Goal: Task Accomplishment & Management: Manage account settings

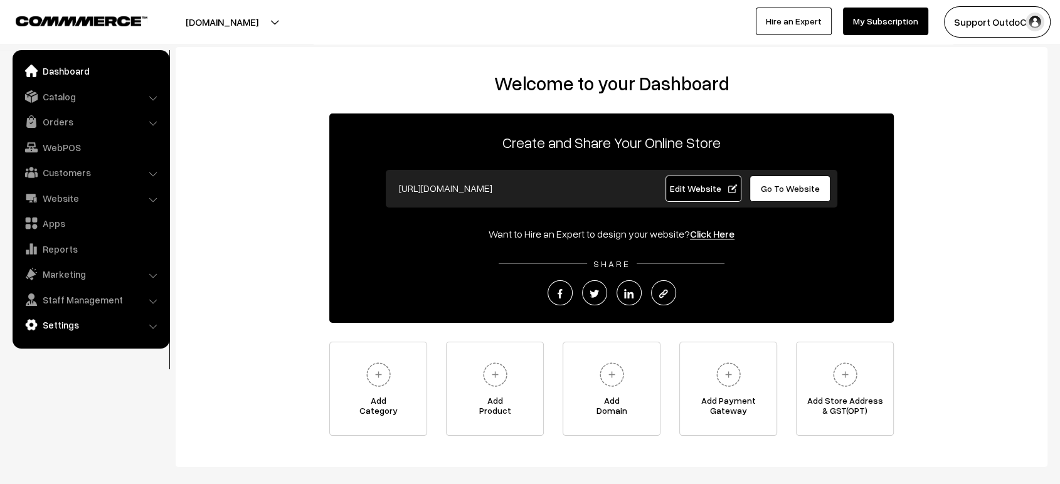
click at [85, 323] on link "Settings" at bounding box center [90, 325] width 149 height 23
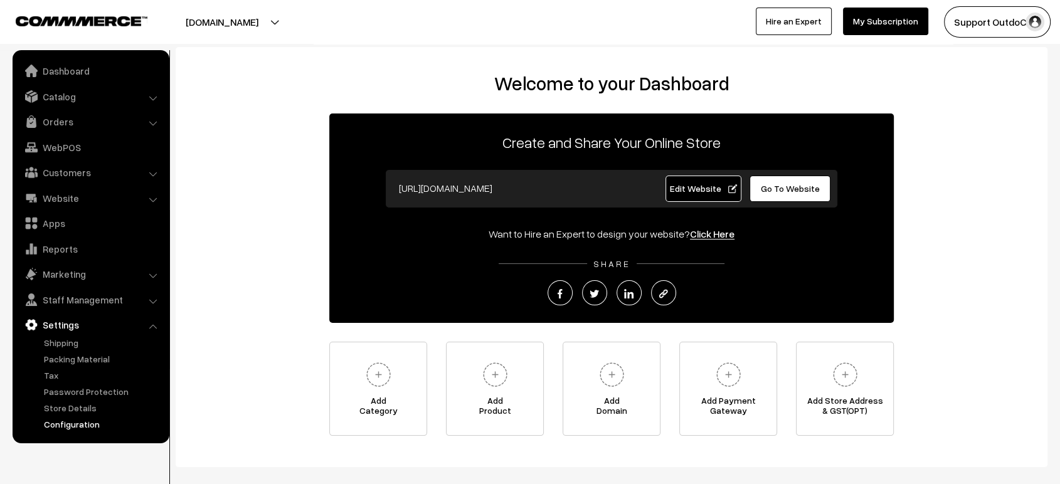
click at [76, 429] on link "Configuration" at bounding box center [103, 424] width 124 height 13
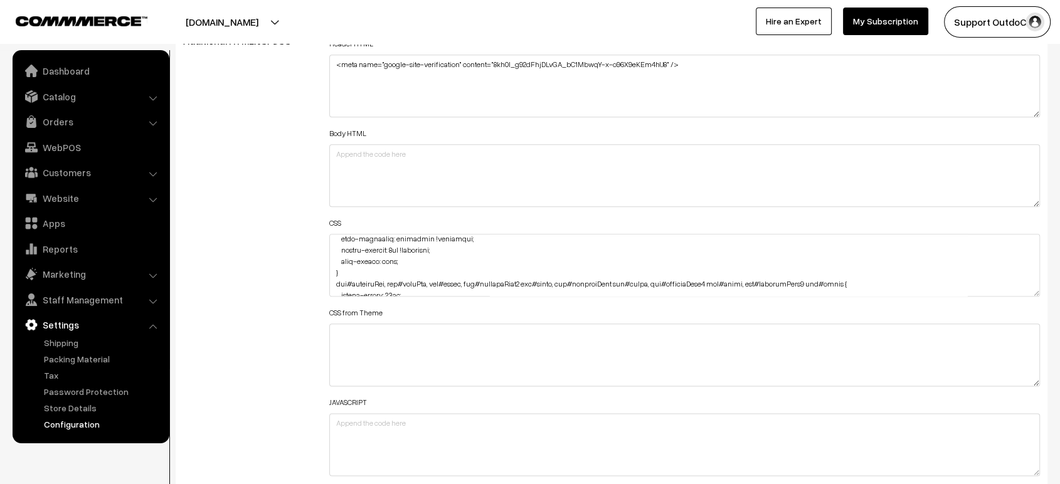
scroll to position [1696, 0]
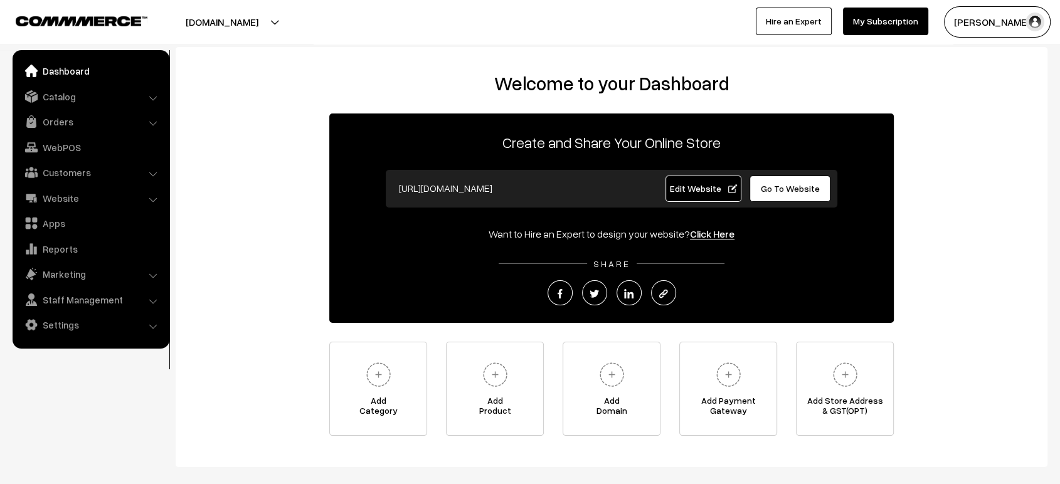
click at [69, 108] on ul "Dashboard Catalog" at bounding box center [91, 199] width 157 height 299
click at [71, 100] on link "Catalog" at bounding box center [90, 96] width 149 height 23
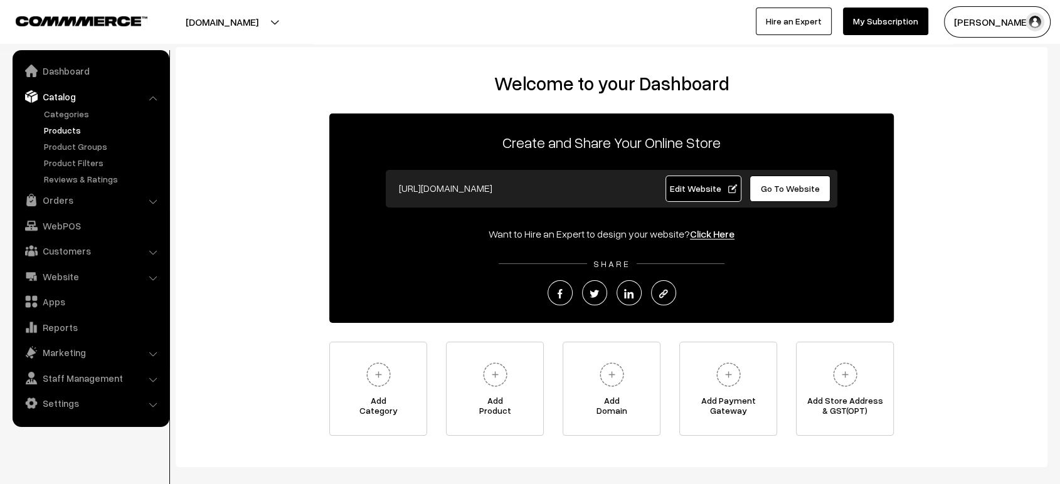
click at [77, 129] on link "Products" at bounding box center [103, 130] width 124 height 13
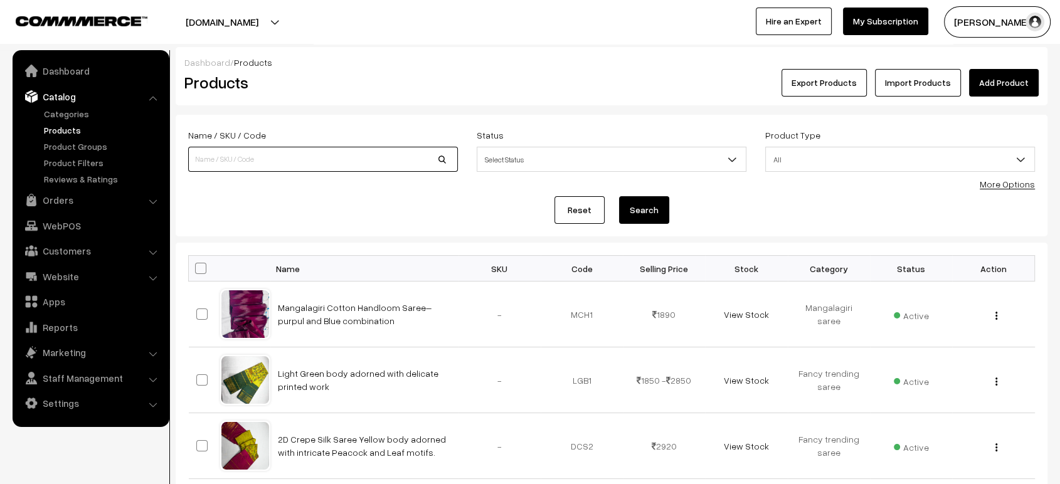
click at [296, 156] on input at bounding box center [323, 159] width 270 height 25
paste input "pure kanchi"
type input "pure kanchi"
click at [619, 196] on button "Search" at bounding box center [644, 210] width 50 height 28
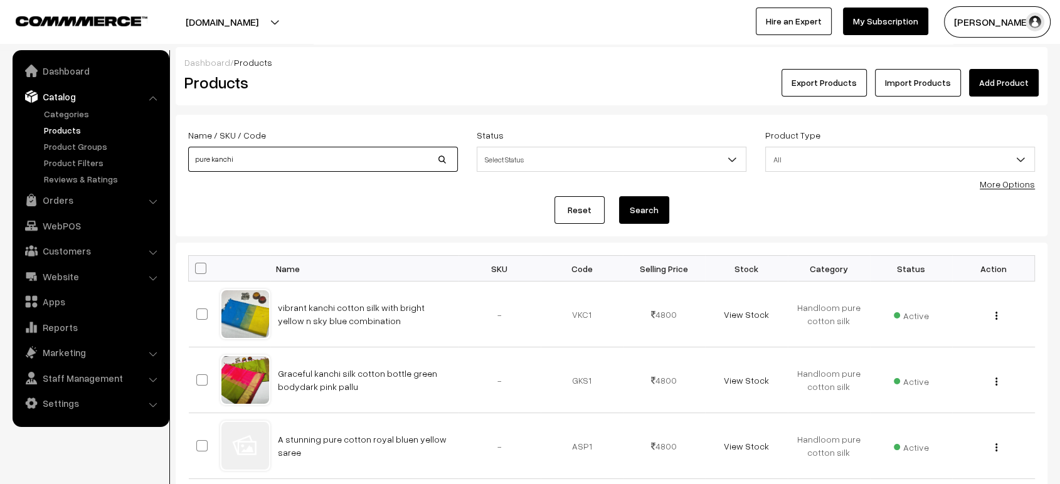
click at [277, 159] on input "pure kanchi" at bounding box center [323, 159] width 270 height 25
click at [619, 196] on button "Search" at bounding box center [644, 210] width 50 height 28
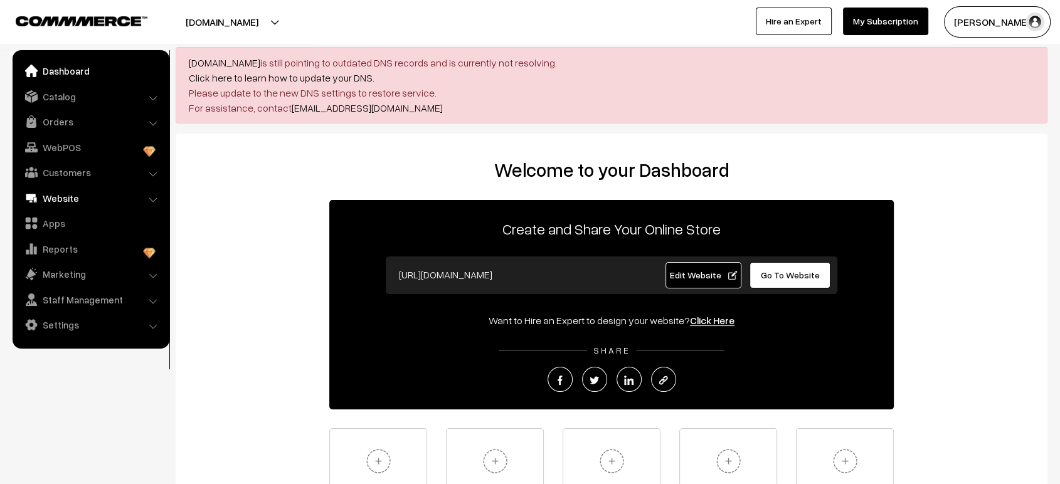
click at [85, 197] on link "Website" at bounding box center [90, 198] width 149 height 23
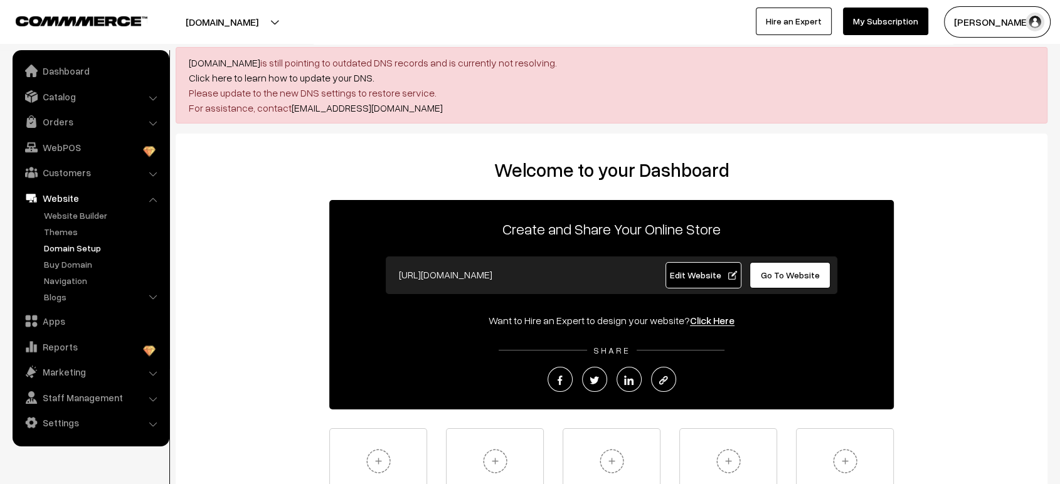
click at [73, 251] on link "Domain Setup" at bounding box center [103, 248] width 124 height 13
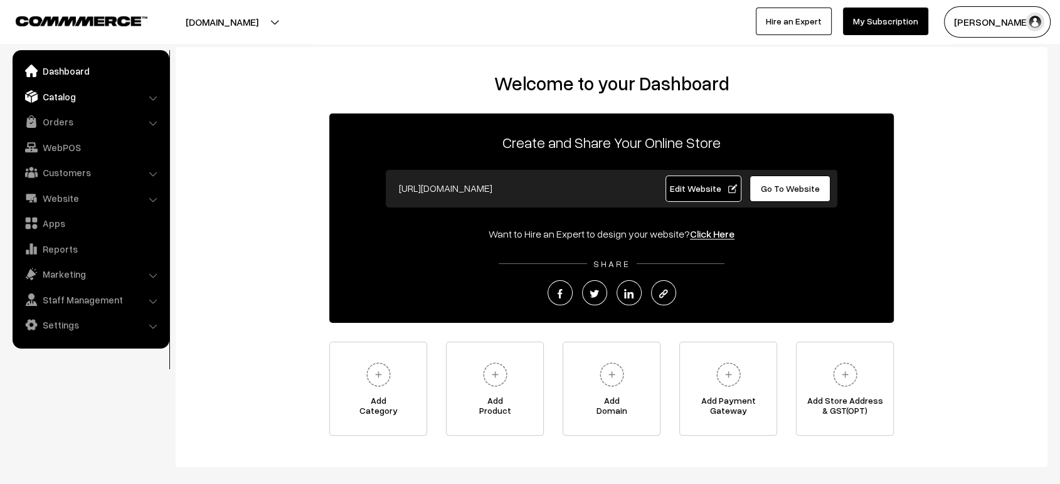
click at [72, 88] on link "Catalog" at bounding box center [90, 96] width 149 height 23
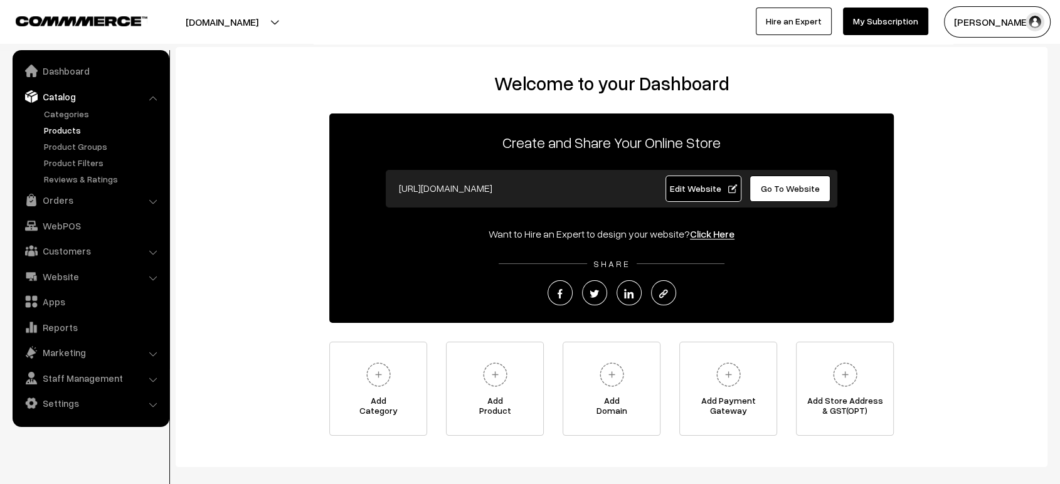
click at [67, 129] on link "Products" at bounding box center [103, 130] width 124 height 13
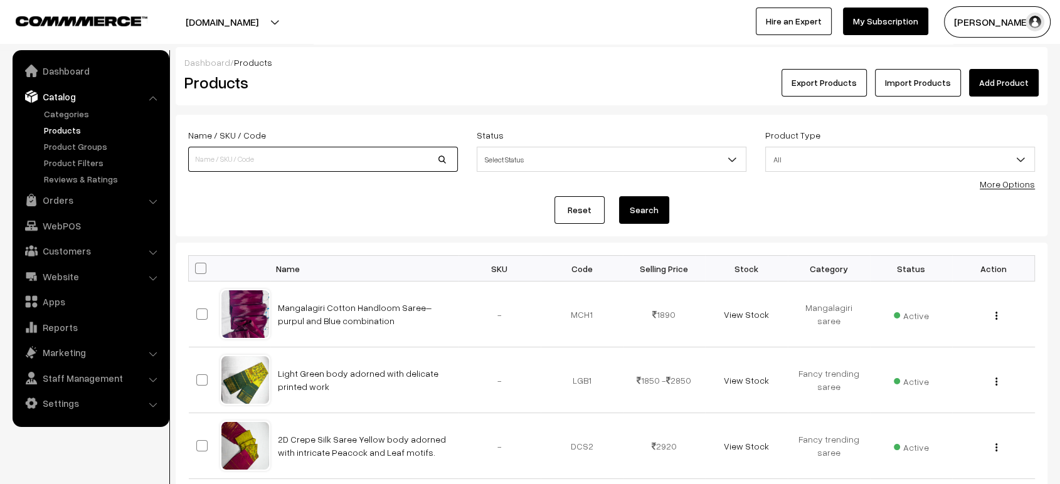
paste input "Kancheepuram pure silk"
drag, startPoint x: 0, startPoint y: 0, endPoint x: 312, endPoint y: 156, distance: 349.1
click at [312, 156] on input "Kancheepuram pure silk" at bounding box center [323, 159] width 270 height 25
type input "Kancheepuram pure silk"
click at [641, 201] on button "Search" at bounding box center [644, 210] width 50 height 28
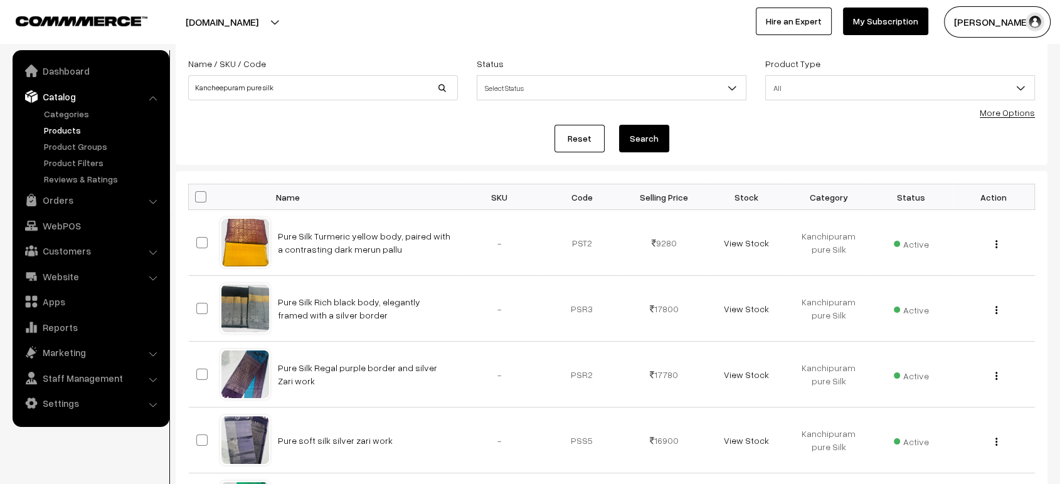
scroll to position [73, 0]
click at [76, 114] on link "Categories" at bounding box center [103, 113] width 124 height 13
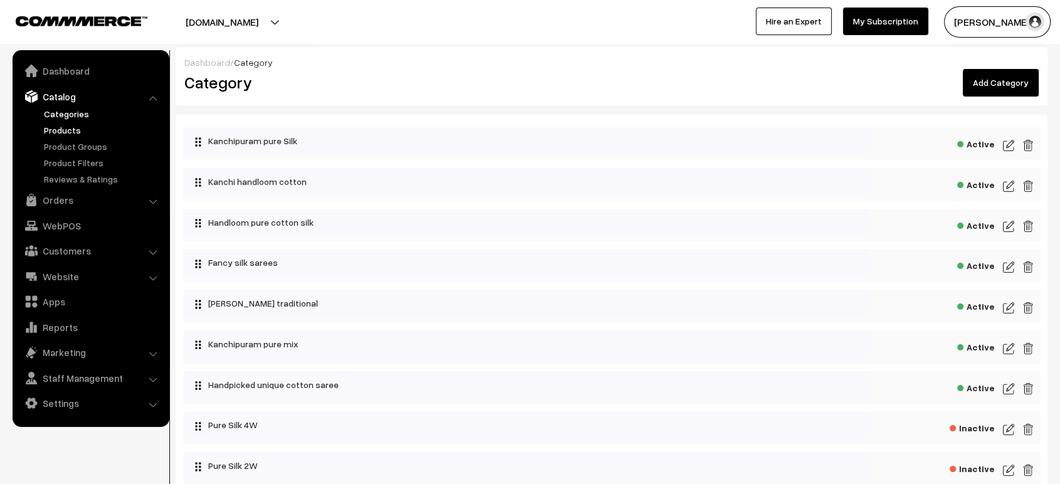
click at [51, 132] on link "Products" at bounding box center [103, 130] width 124 height 13
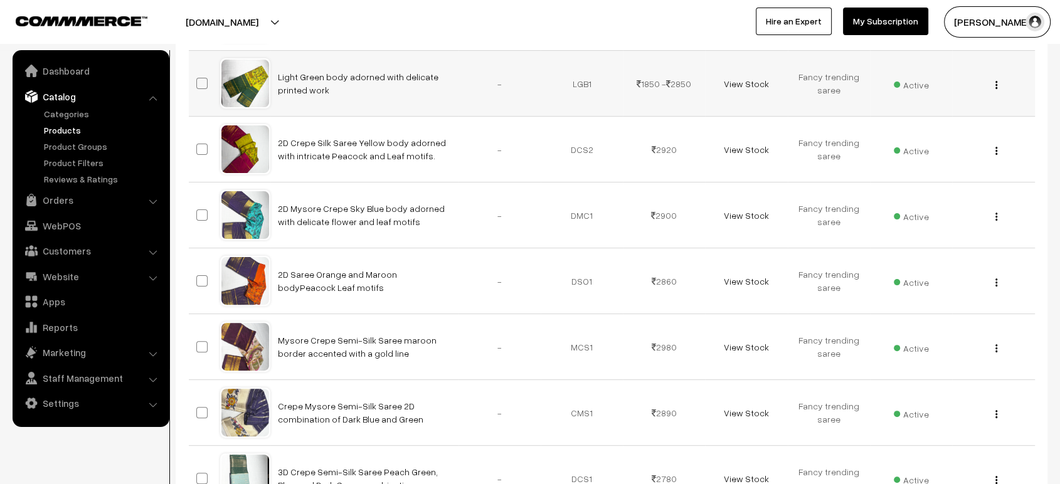
scroll to position [612, 0]
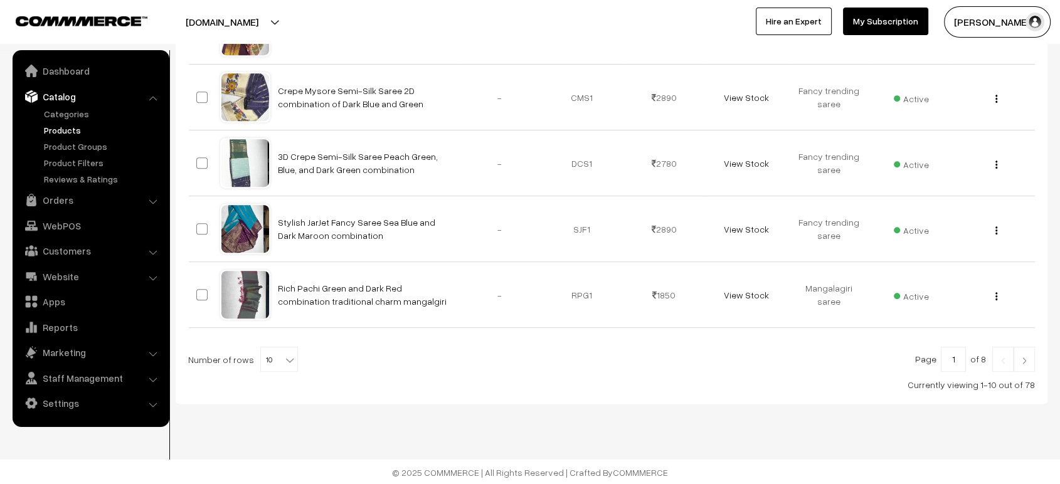
click at [1025, 358] on img at bounding box center [1024, 361] width 11 height 8
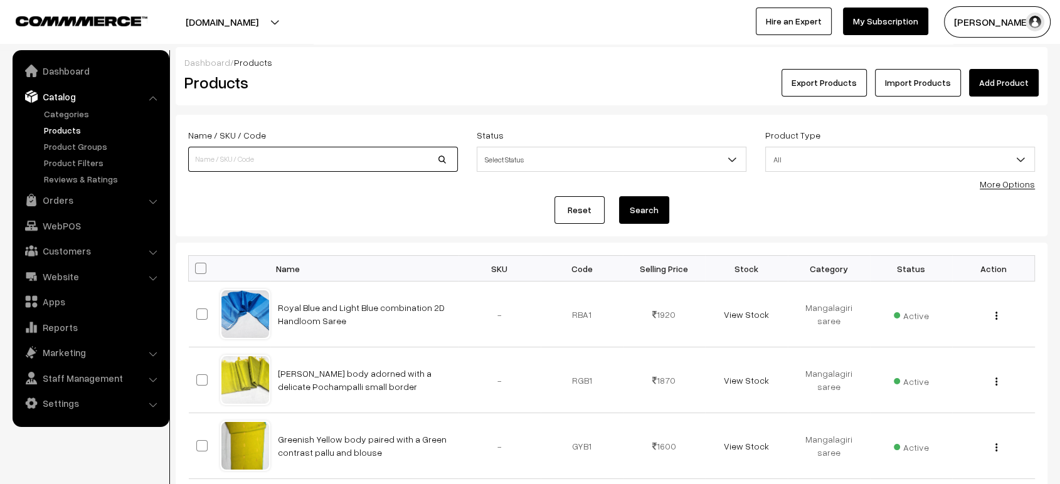
click at [227, 154] on input at bounding box center [323, 159] width 270 height 25
paste input "Kancheepuram pure silk"
type input "Kancheepuram pure silk"
click at [619, 196] on button "Search" at bounding box center [644, 210] width 50 height 28
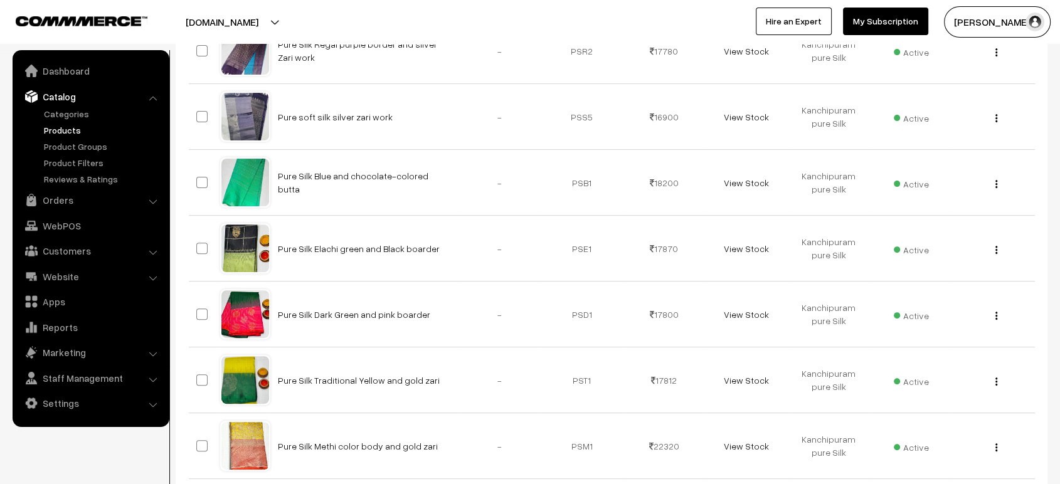
scroll to position [406, 0]
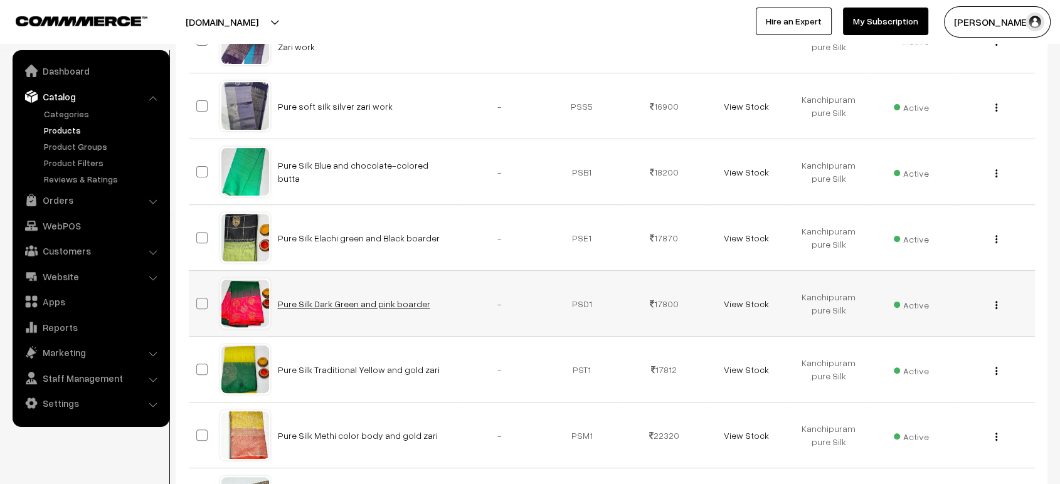
click at [361, 300] on link "Pure Silk Dark Green and pink boarder" at bounding box center [354, 304] width 152 height 11
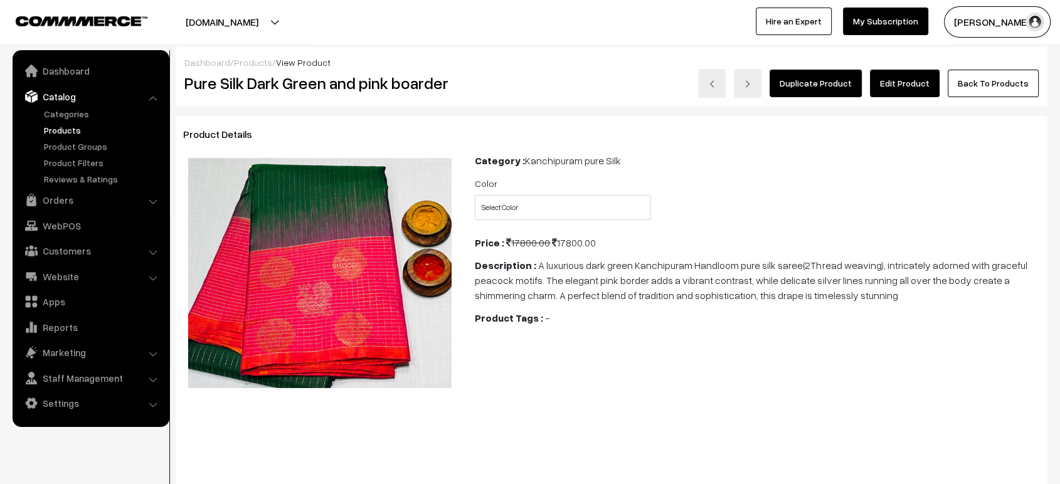
click at [926, 93] on link "Edit Product" at bounding box center [905, 84] width 70 height 28
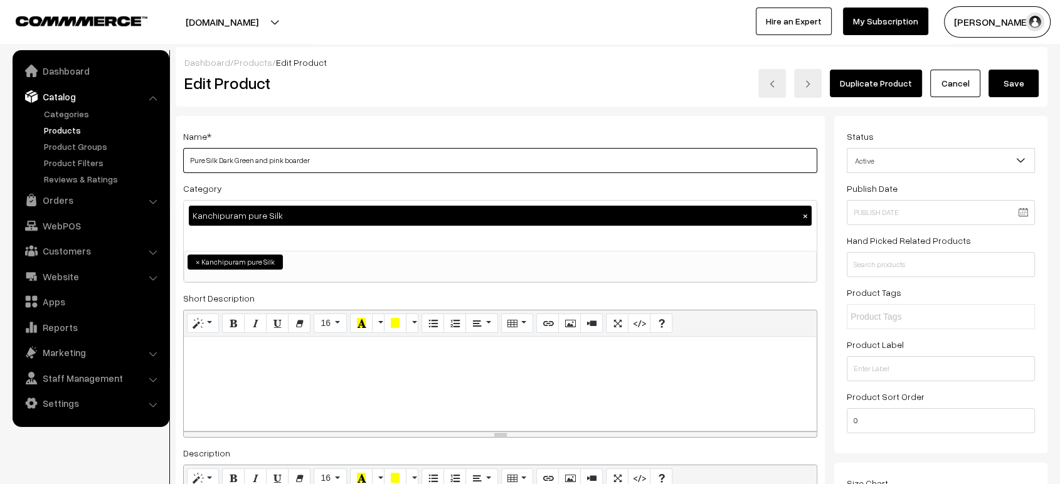
click at [238, 163] on input "Pure Silk Dark Green and pink boarder" at bounding box center [500, 160] width 634 height 25
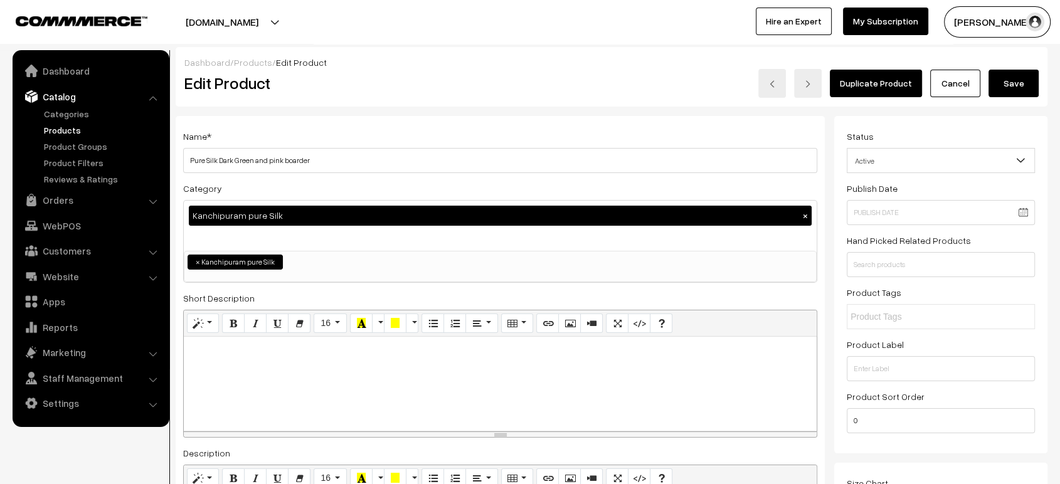
click at [74, 127] on link "Products" at bounding box center [103, 130] width 124 height 13
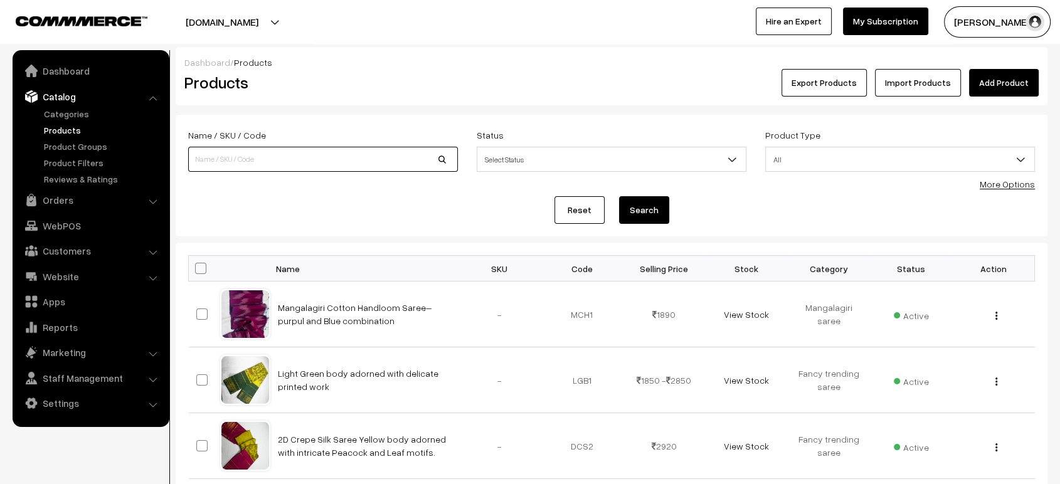
click at [315, 154] on input at bounding box center [323, 159] width 270 height 25
paste input "Pure Silk Dark Green and pink boarder"
click at [284, 154] on input "Pure Silk Dark Green and pink boarder" at bounding box center [323, 159] width 270 height 25
type input "P"
type input "Kanchipuram pure Silk"
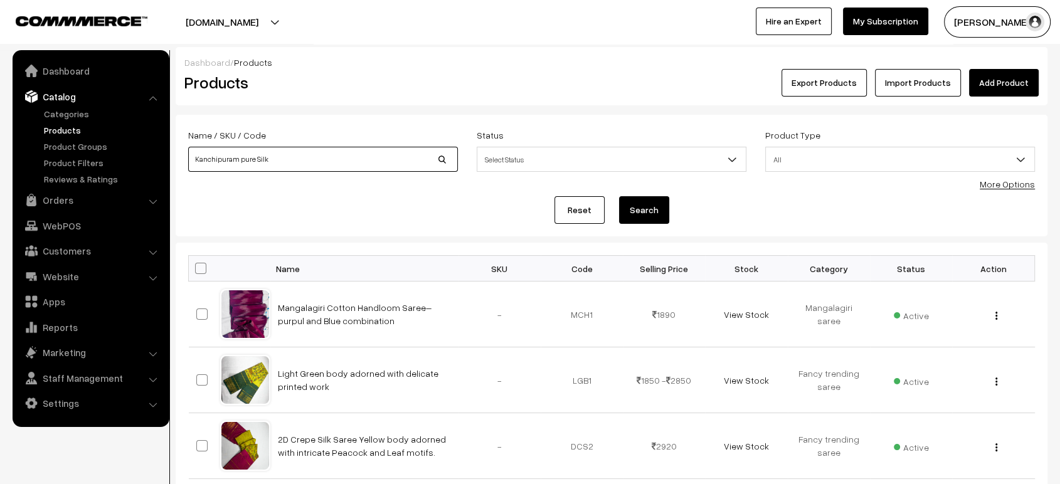
click at [619, 196] on button "Search" at bounding box center [644, 210] width 50 height 28
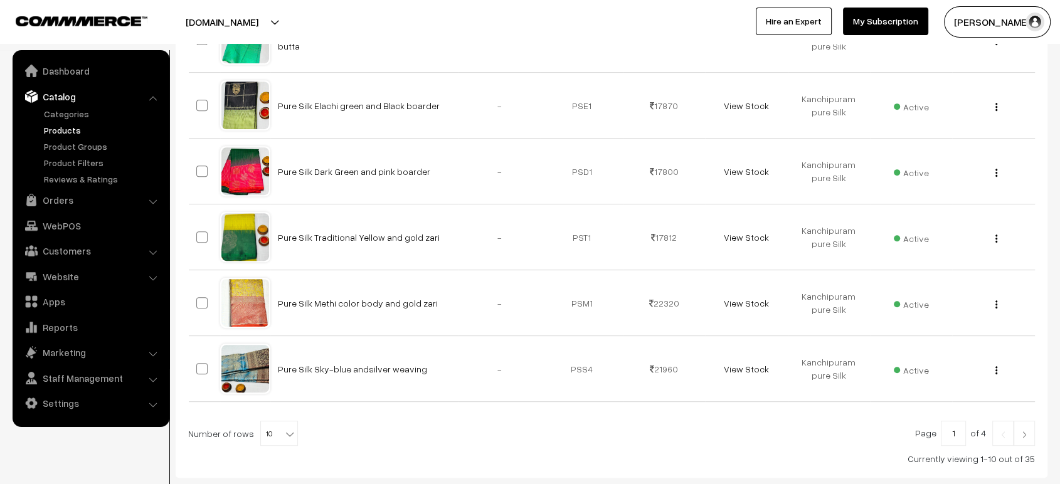
scroll to position [543, 0]
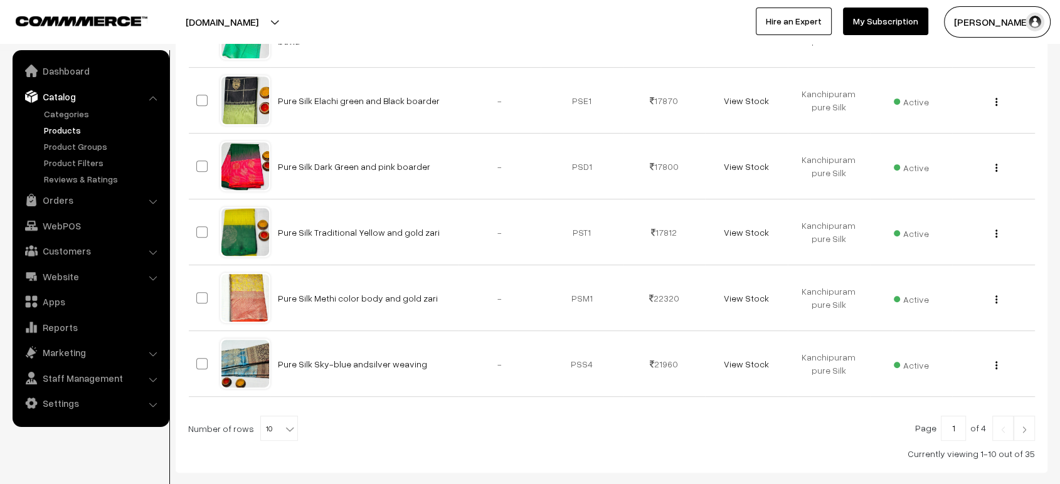
click at [1019, 426] on img at bounding box center [1024, 430] width 11 height 8
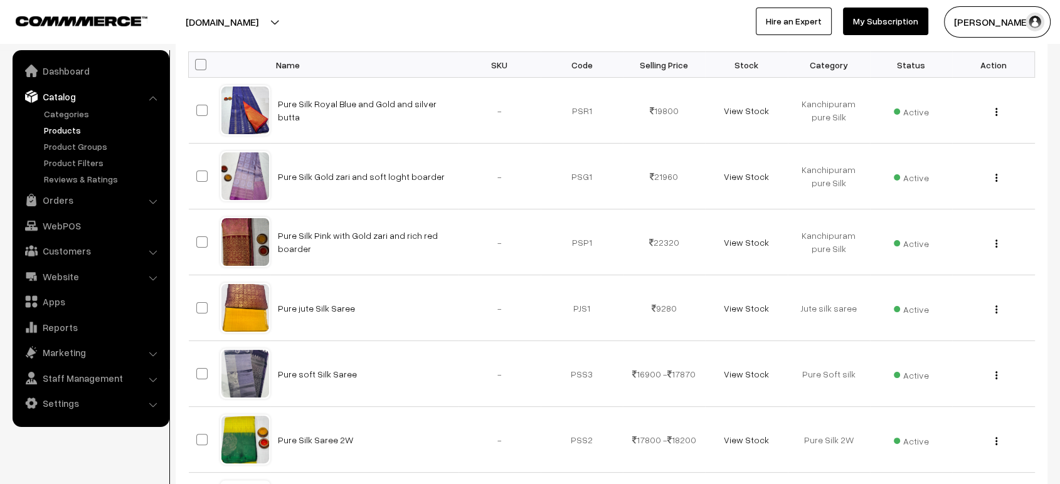
scroll to position [205, 0]
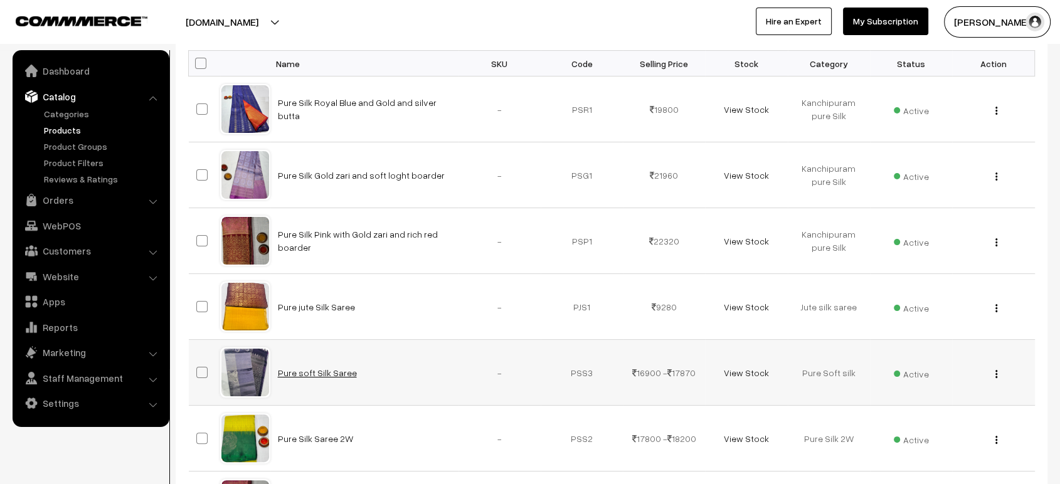
click at [311, 371] on link "Pure soft Silk Saree" at bounding box center [317, 373] width 79 height 11
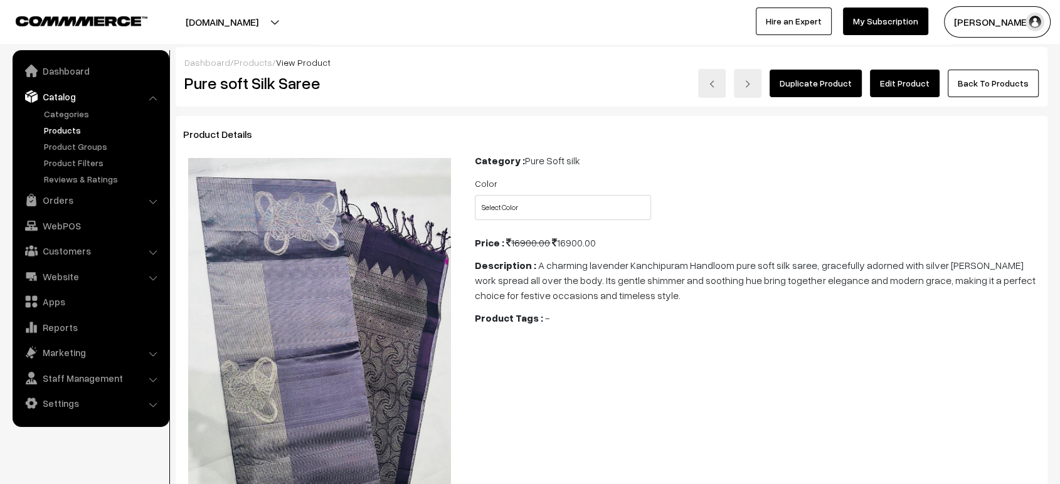
click at [50, 134] on link "Products" at bounding box center [103, 130] width 124 height 13
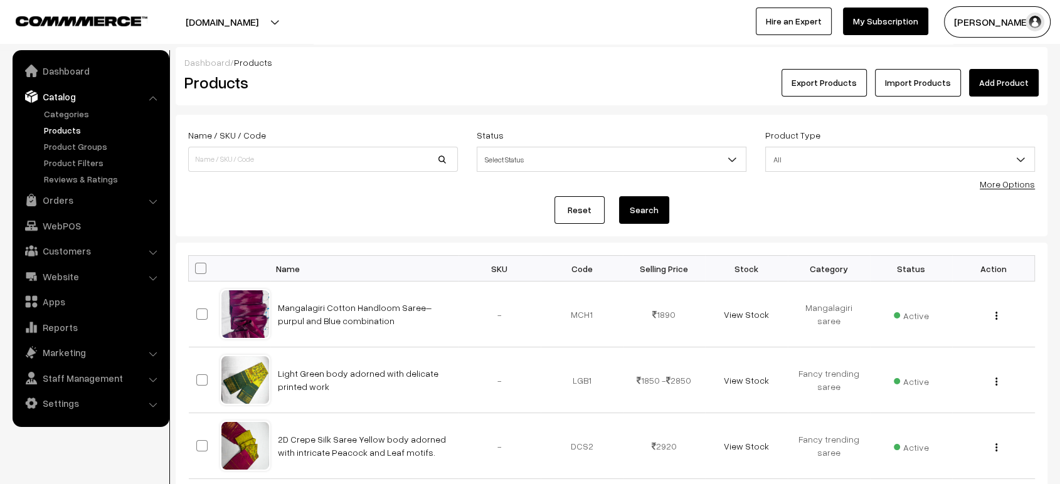
click at [282, 142] on div "Name / SKU / Code" at bounding box center [323, 149] width 270 height 45
click at [285, 159] on input at bounding box center [323, 159] width 270 height 25
paste input "Pure Silk Dark Green and pink border"
type input "Pure Silk Dark Green and pink border"
click at [619, 196] on button "Search" at bounding box center [644, 210] width 50 height 28
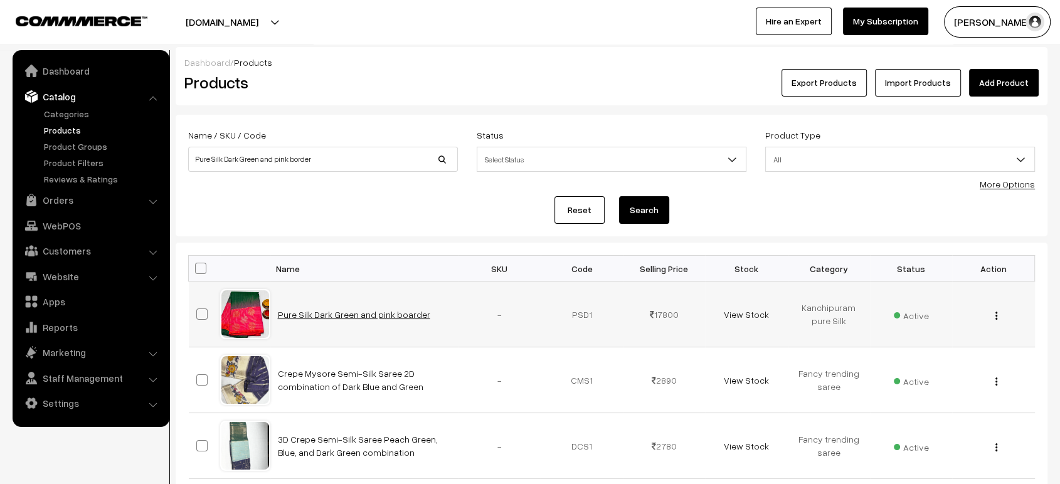
click at [346, 316] on link "Pure Silk Dark Green and pink boarder" at bounding box center [354, 314] width 152 height 11
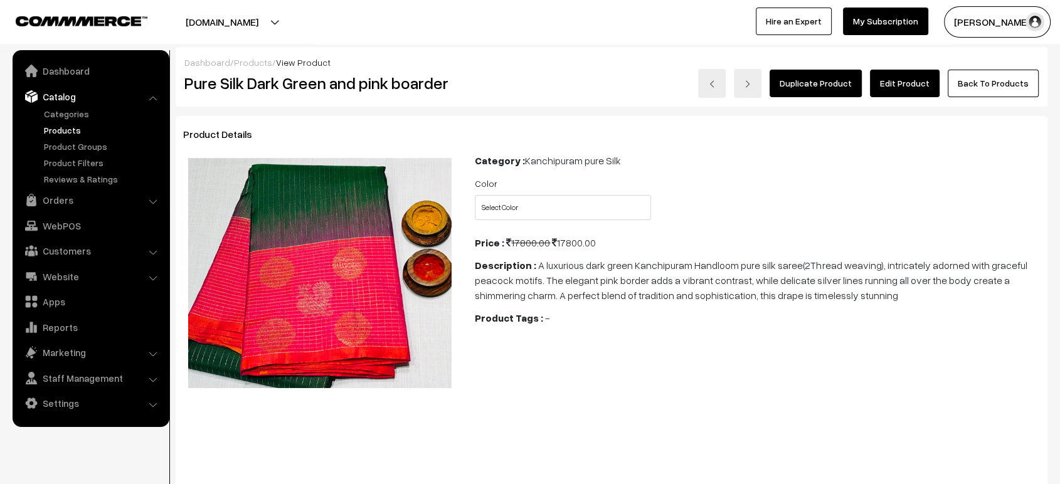
click at [921, 74] on link "Edit Product" at bounding box center [905, 84] width 70 height 28
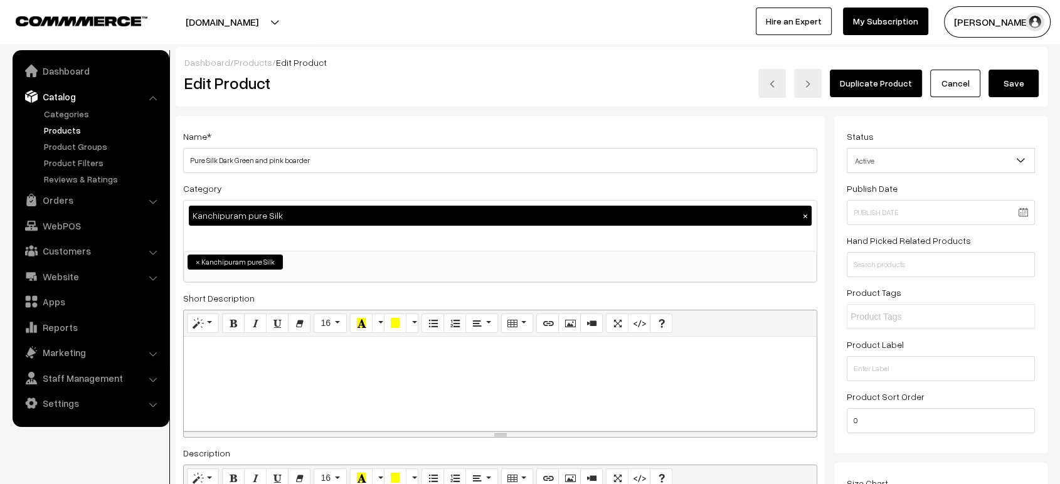
click at [397, 83] on h2 "Edit Product" at bounding box center [356, 82] width 345 height 19
click at [1005, 87] on button "Save" at bounding box center [1014, 84] width 50 height 28
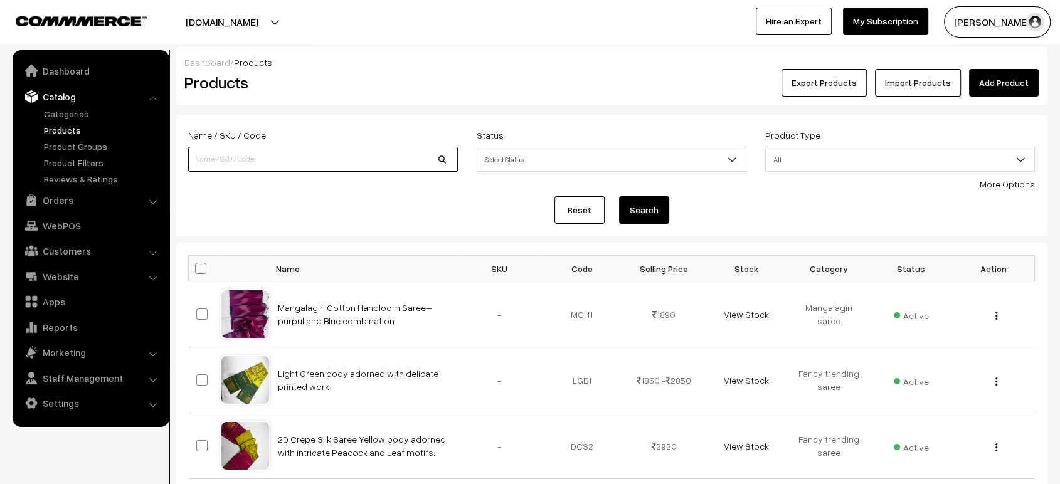
paste input "Pure Silk Dark Green and pink border"
click at [316, 163] on input "Pure Silk Dark Green and pink border" at bounding box center [323, 159] width 270 height 25
type input "Pure Silk Dark Green and pink border"
click at [619, 196] on button "Search" at bounding box center [644, 210] width 50 height 28
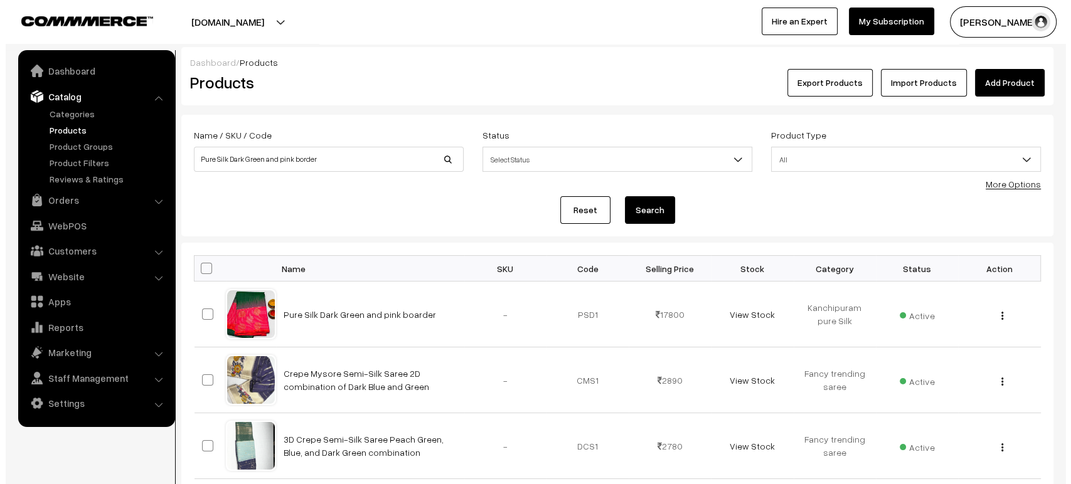
scroll to position [83, 0]
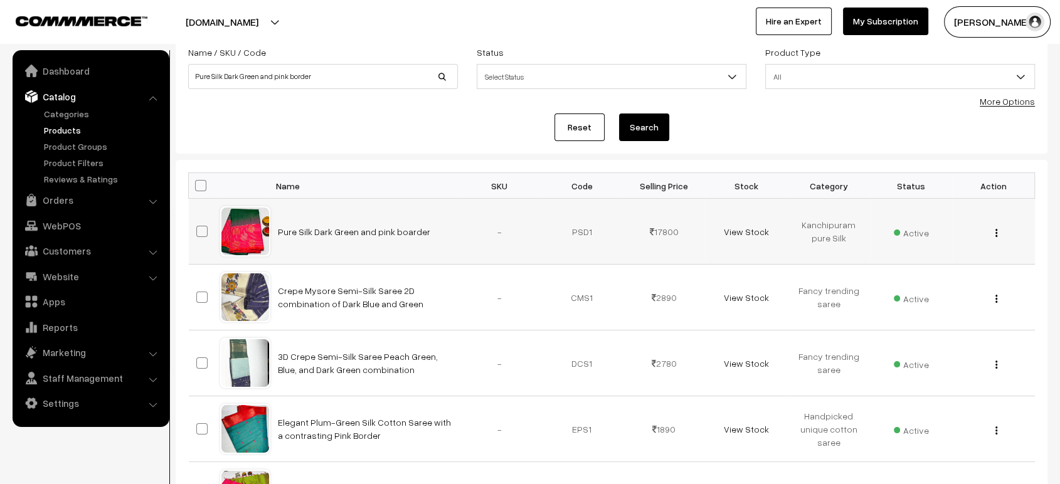
click at [916, 230] on span "Active" at bounding box center [911, 231] width 35 height 16
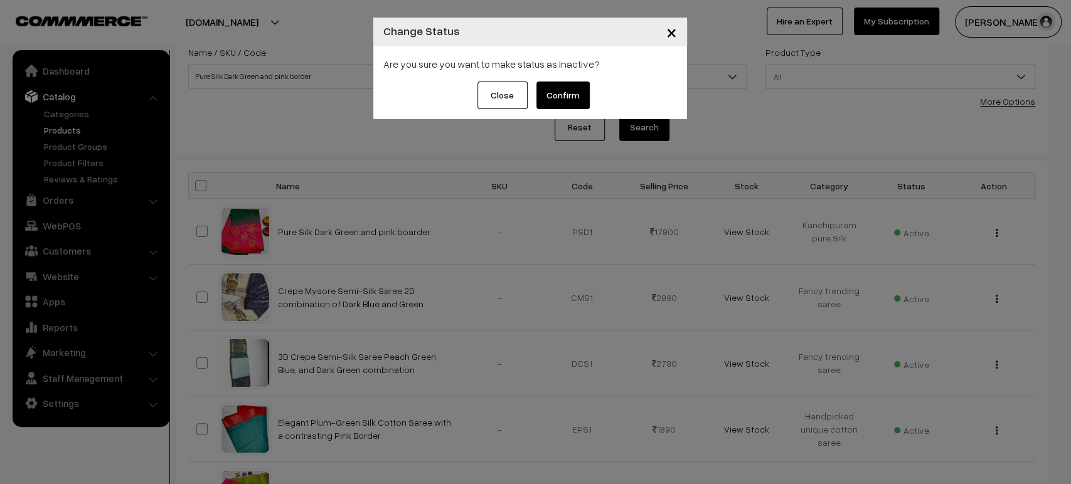
click at [569, 100] on button "Confirm" at bounding box center [562, 96] width 53 height 28
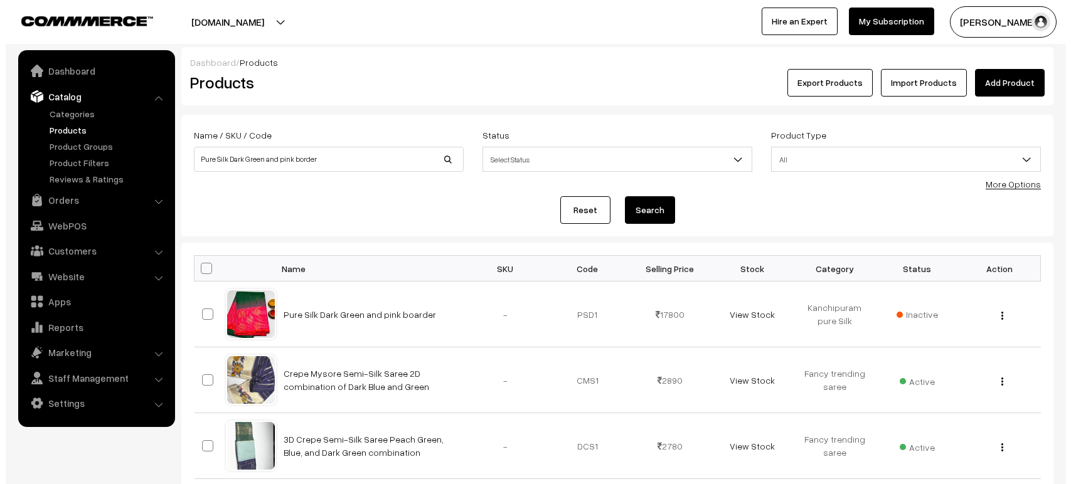
scroll to position [83, 0]
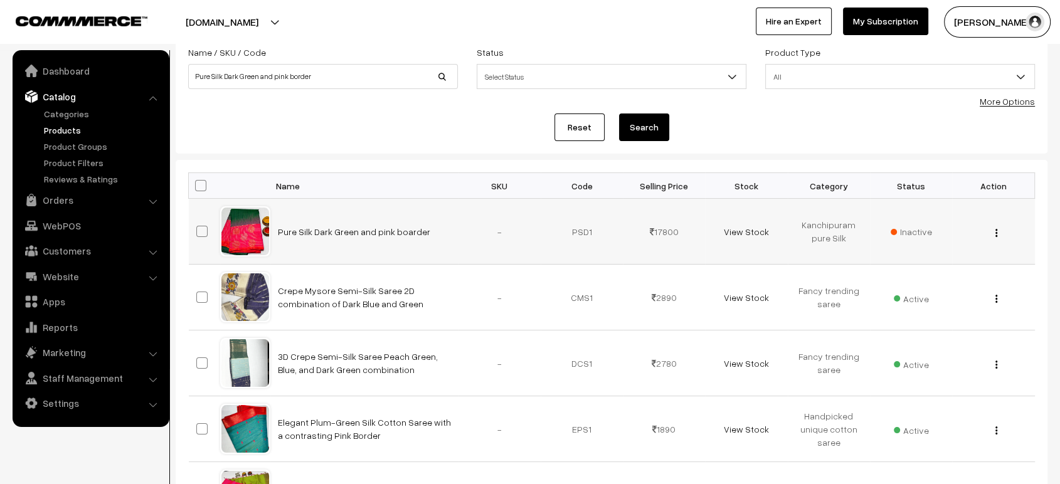
click at [910, 225] on span "Inactive" at bounding box center [911, 231] width 41 height 13
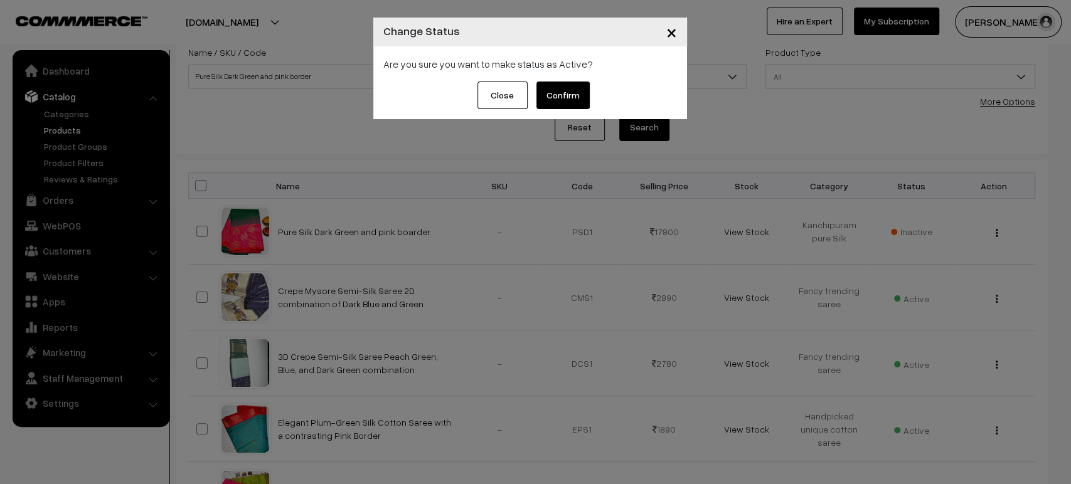
click at [564, 99] on button "Confirm" at bounding box center [562, 96] width 53 height 28
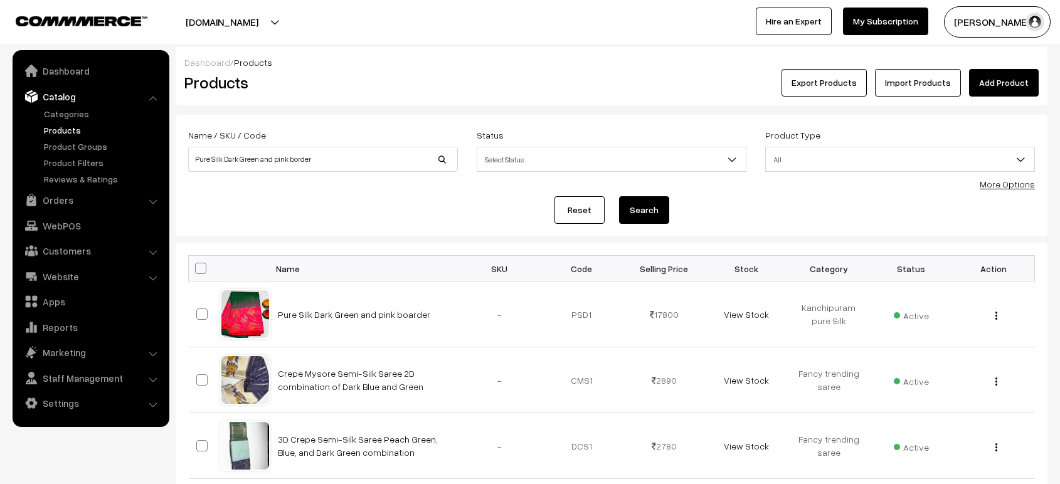
scroll to position [83, 0]
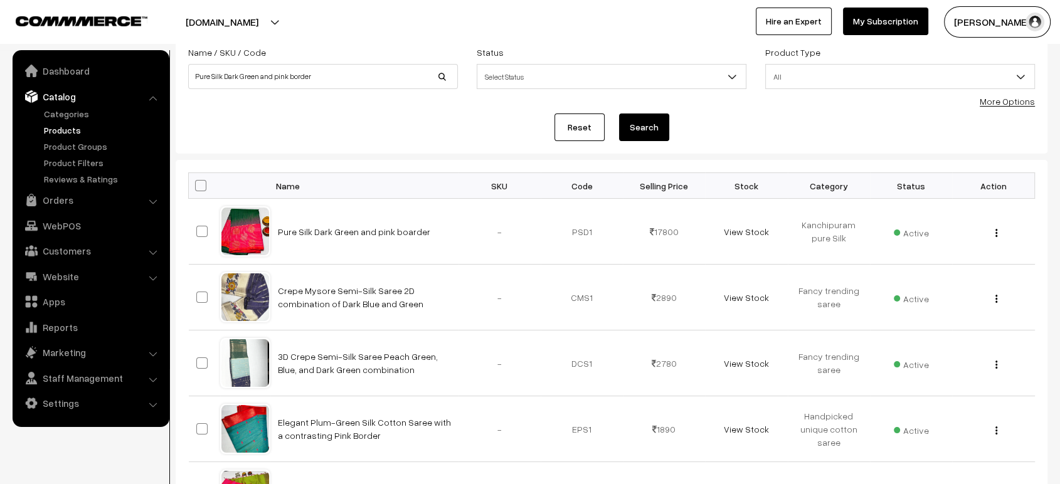
click at [371, 228] on link "Pure Silk Dark Green and pink boarder" at bounding box center [354, 232] width 152 height 11
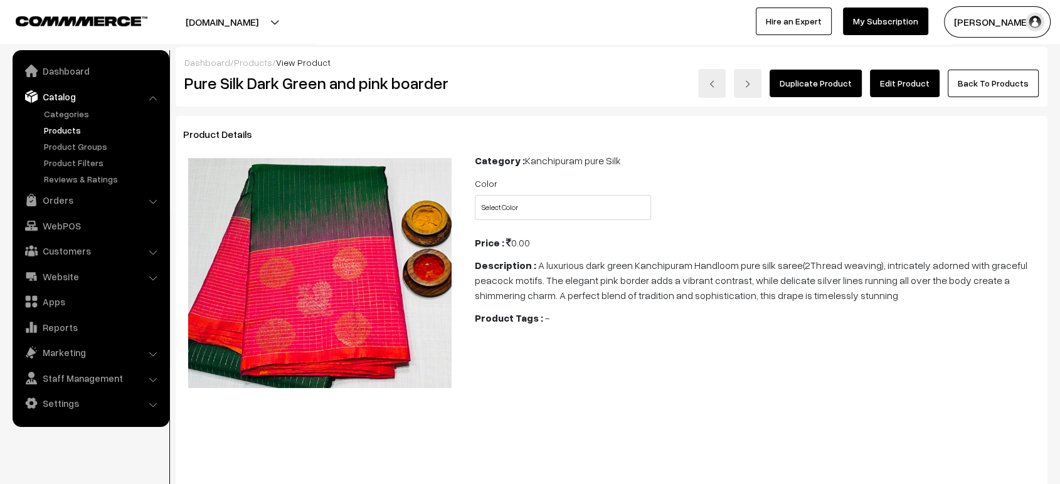
click at [906, 78] on link "Edit Product" at bounding box center [905, 84] width 70 height 28
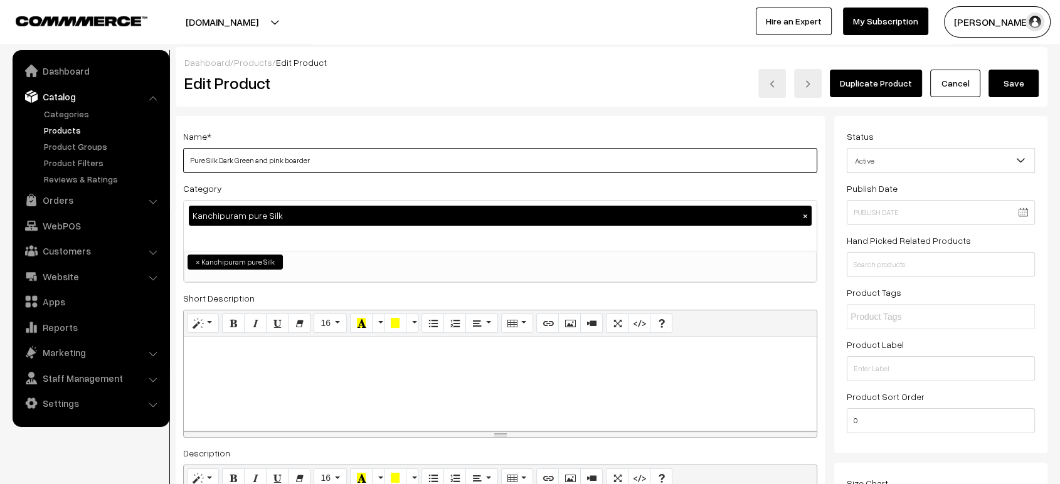
click at [331, 164] on input "Pure Silk Dark Green and pink boarder" at bounding box center [500, 160] width 634 height 25
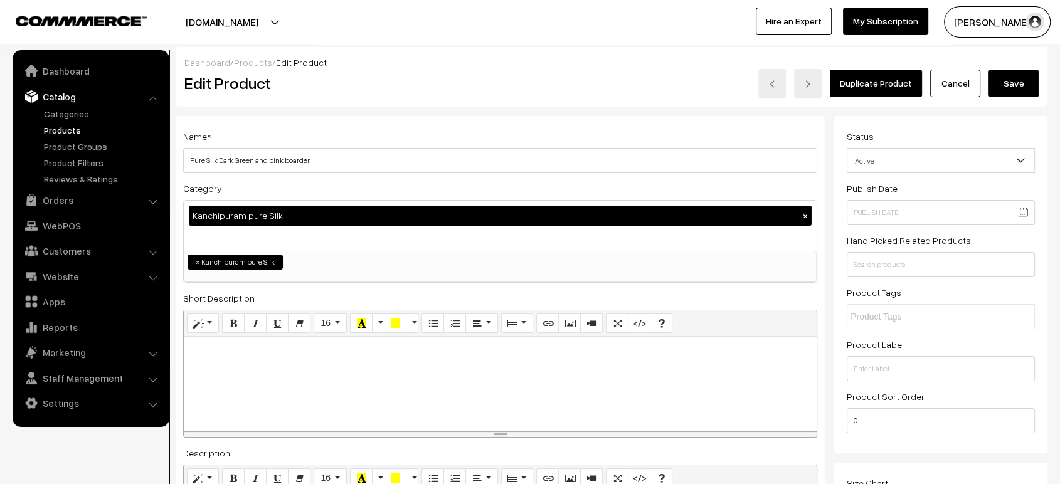
click at [75, 106] on link "Catalog" at bounding box center [90, 96] width 149 height 23
click at [74, 112] on link "Categories" at bounding box center [103, 113] width 124 height 13
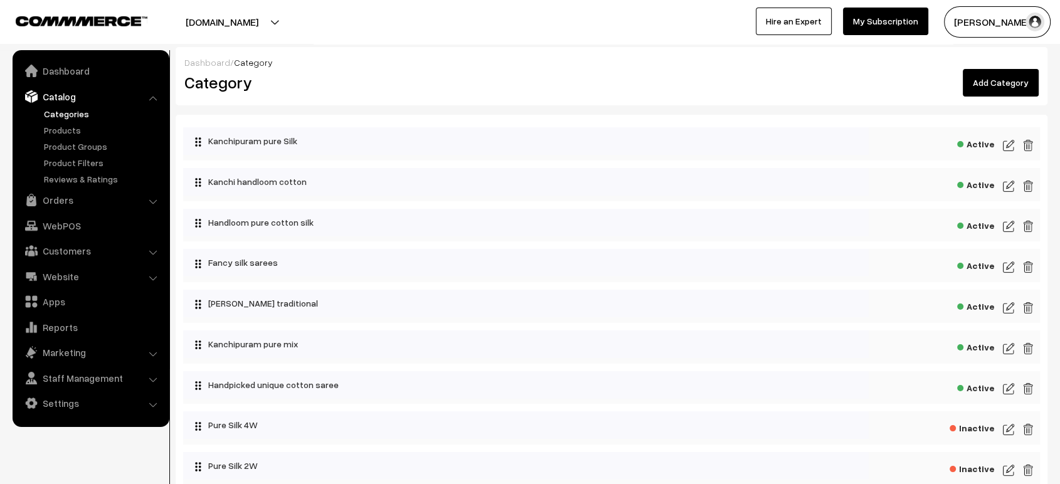
click at [1001, 143] on div "Active" at bounding box center [611, 143] width 857 height 33
click at [1007, 144] on img at bounding box center [1008, 145] width 11 height 15
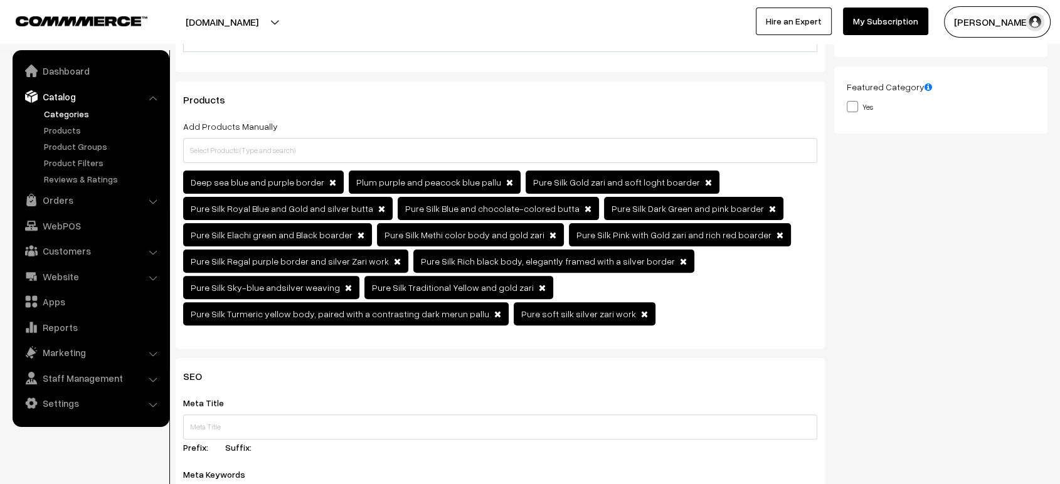
scroll to position [331, 0]
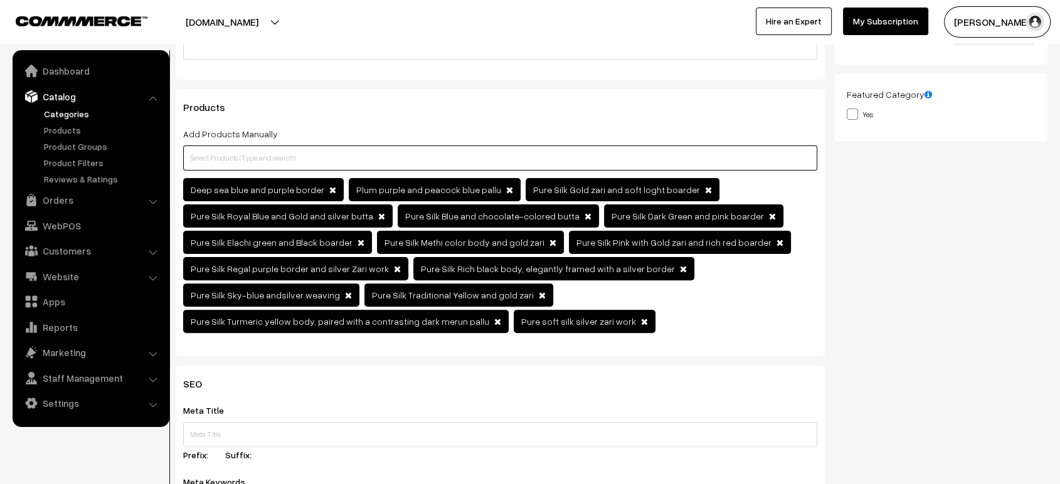
click at [516, 156] on input "text" at bounding box center [500, 158] width 634 height 25
paste input "Pure Silk Dark Green and pink boarder"
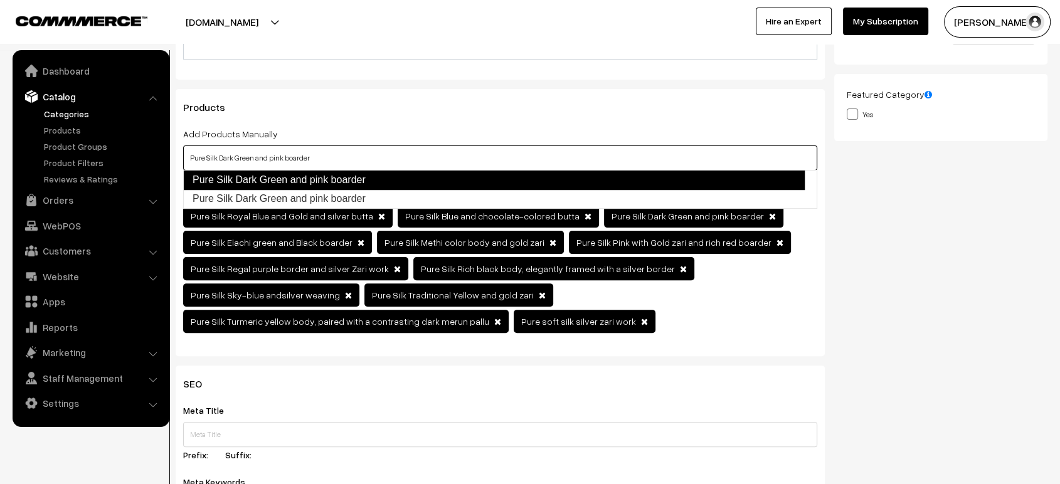
click at [358, 181] on link "Pure Silk Dark Green and pink boarder" at bounding box center [494, 180] width 622 height 20
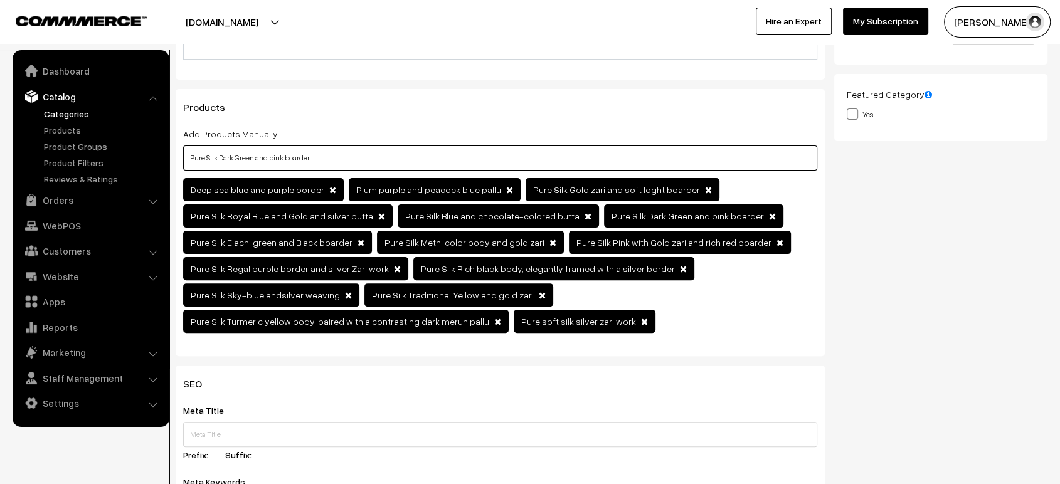
click at [404, 157] on input "Pure Silk Dark Green and pink boarder" at bounding box center [500, 158] width 634 height 25
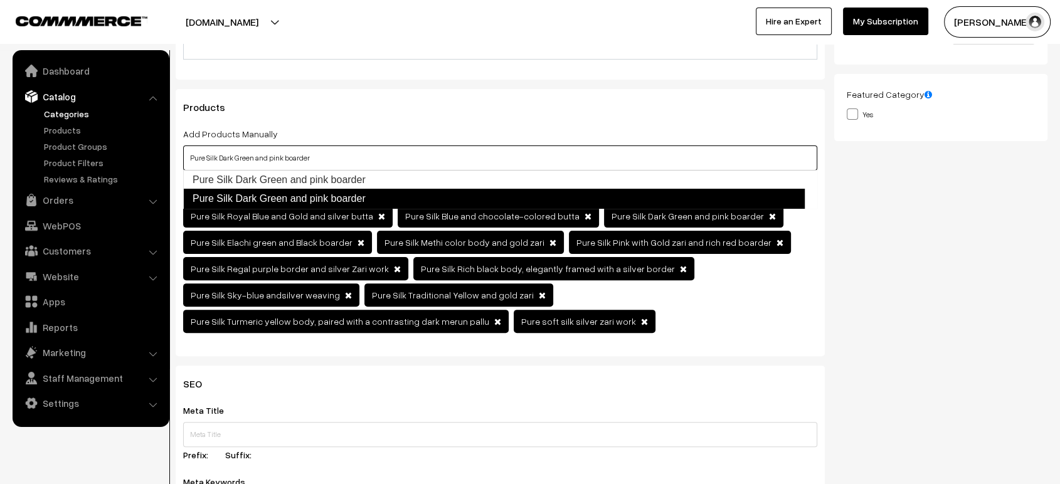
click at [344, 200] on link "Pure Silk Dark Green and pink boarder" at bounding box center [494, 199] width 622 height 20
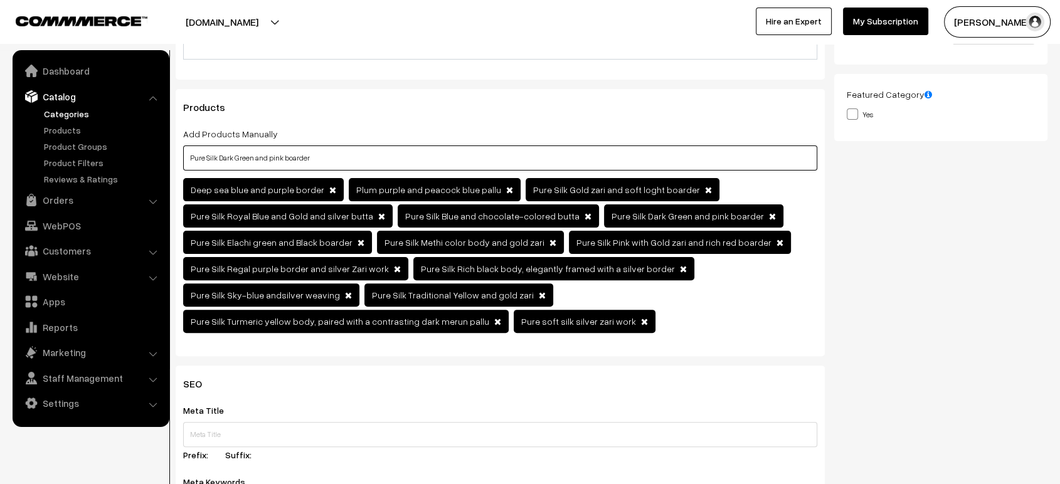
scroll to position [0, 0]
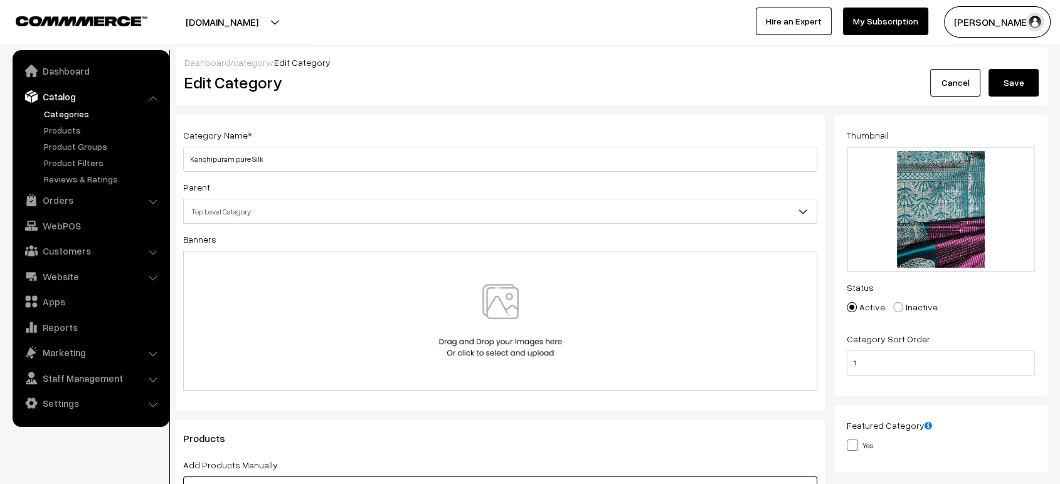
type input "Pure Silk Dark Green and pink boarder"
click at [1025, 85] on button "Save" at bounding box center [1014, 83] width 50 height 28
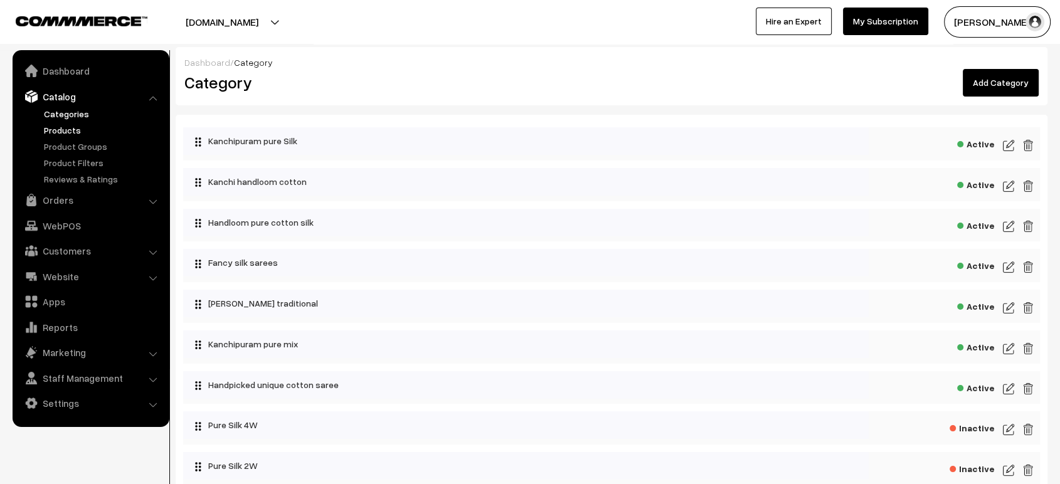
click at [45, 130] on link "Products" at bounding box center [103, 130] width 124 height 13
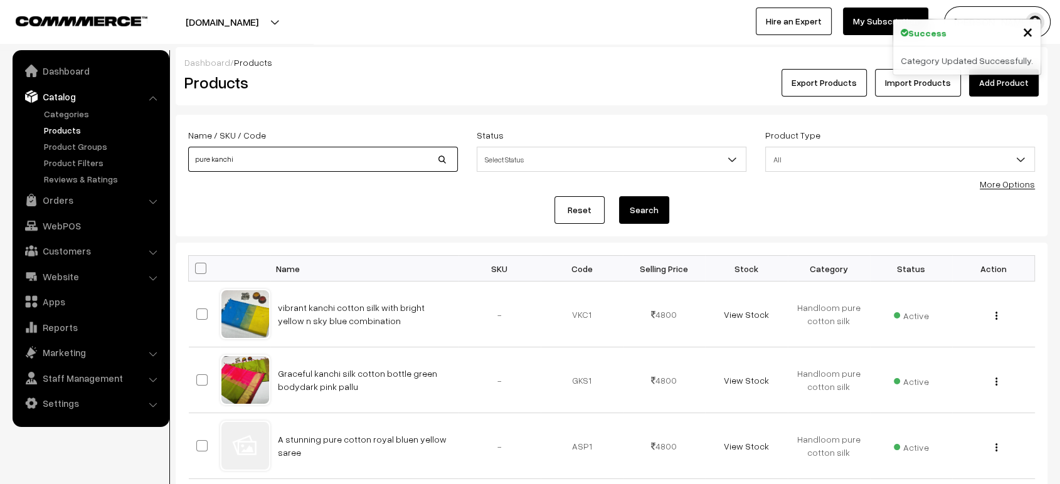
click at [339, 161] on input "pure kanchi" at bounding box center [323, 159] width 270 height 25
paste input "Pure Silk Dark Green and pink boarder"
type input "Pure Silk Dark Green and pink boarder"
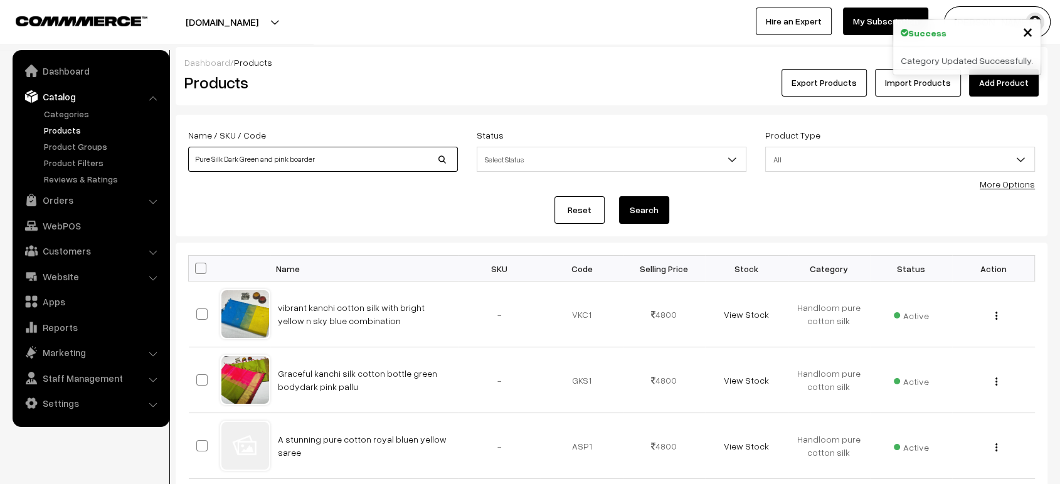
click at [619, 196] on button "Search" at bounding box center [644, 210] width 50 height 28
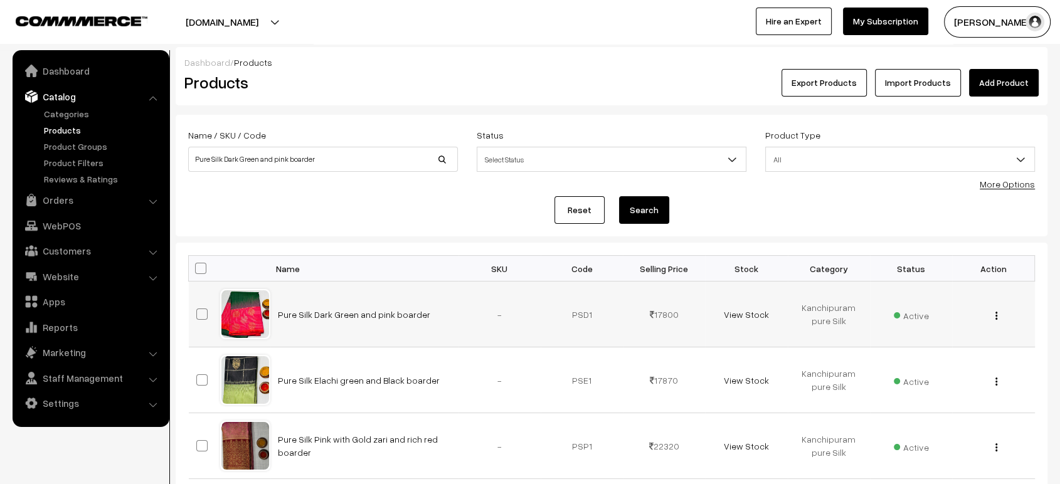
click at [998, 313] on button "button" at bounding box center [996, 316] width 3 height 10
click at [918, 356] on link "Edit" at bounding box center [940, 362] width 107 height 28
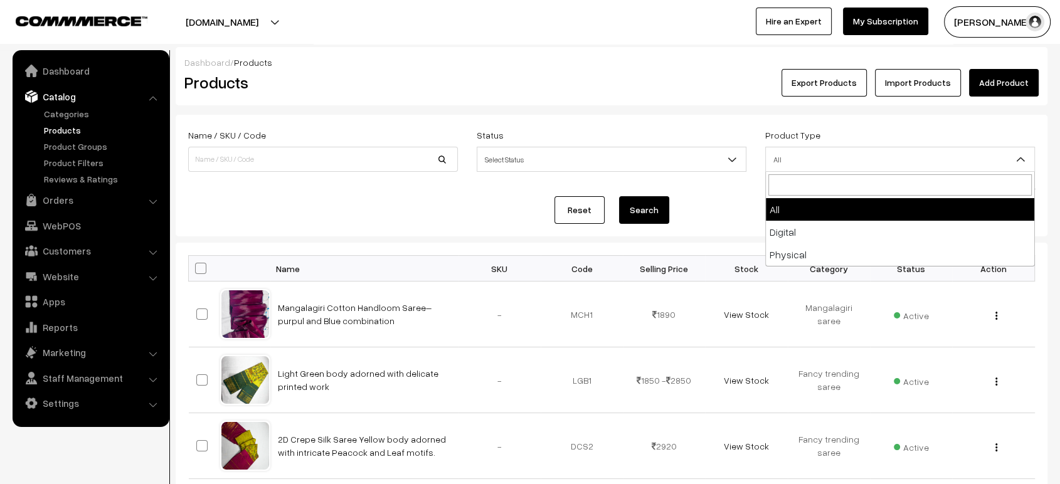
click at [853, 153] on span "All" at bounding box center [900, 160] width 269 height 22
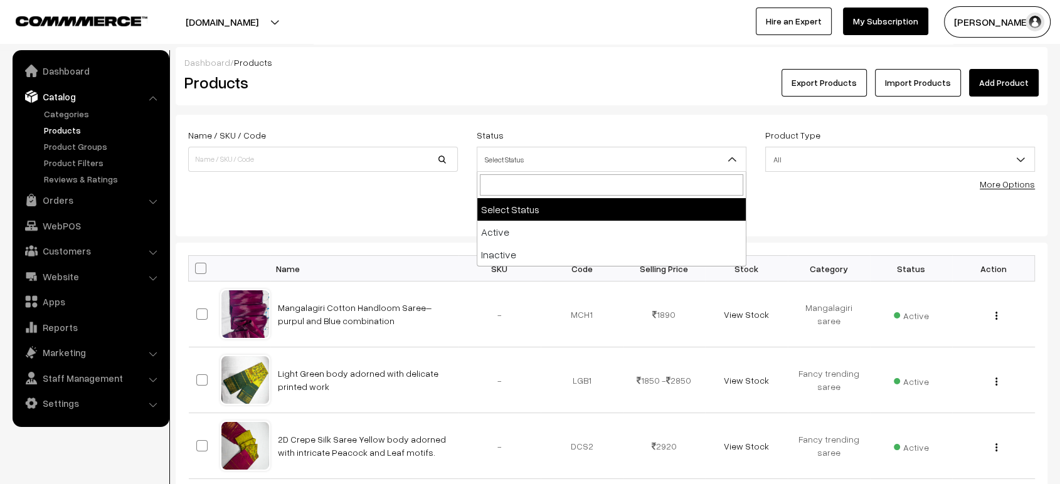
click at [609, 156] on span "Select Status" at bounding box center [611, 160] width 269 height 22
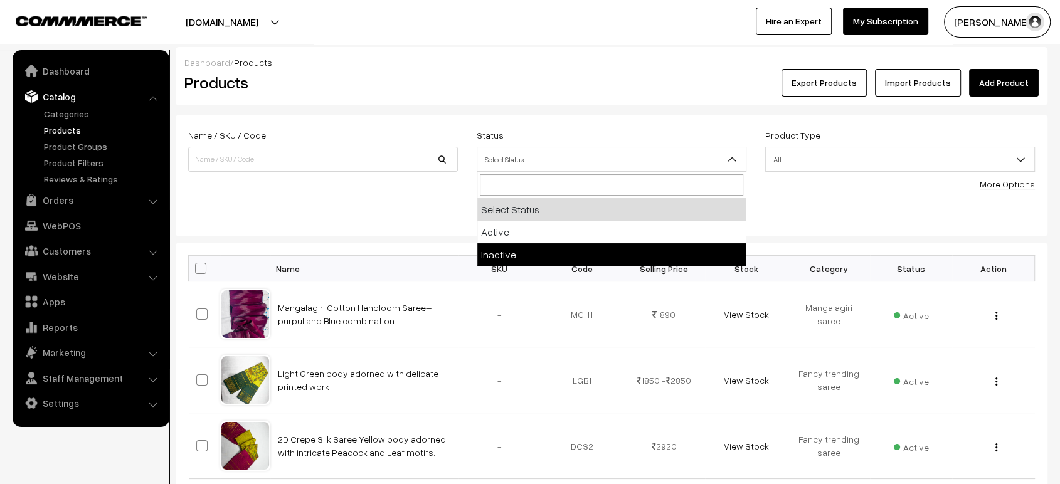
select select "inactive"
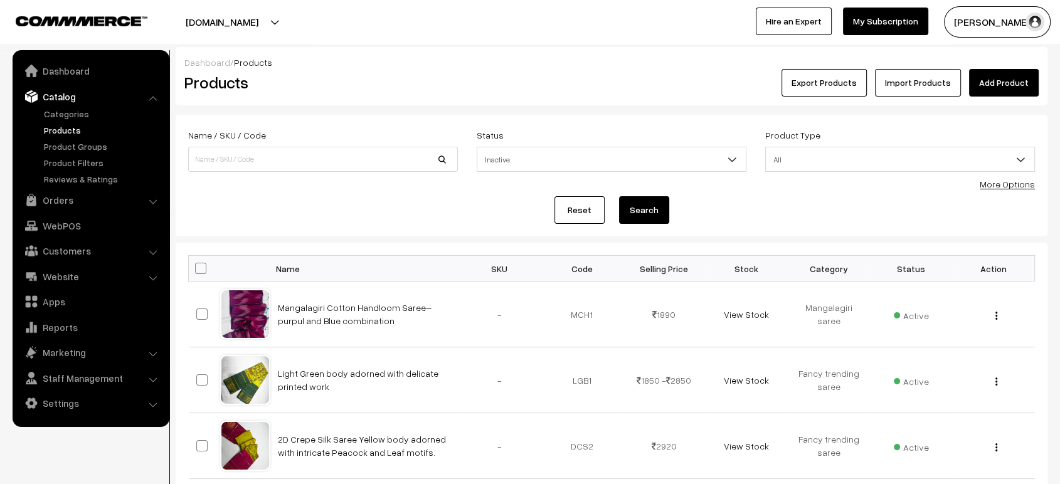
click at [642, 214] on button "Search" at bounding box center [644, 210] width 50 height 28
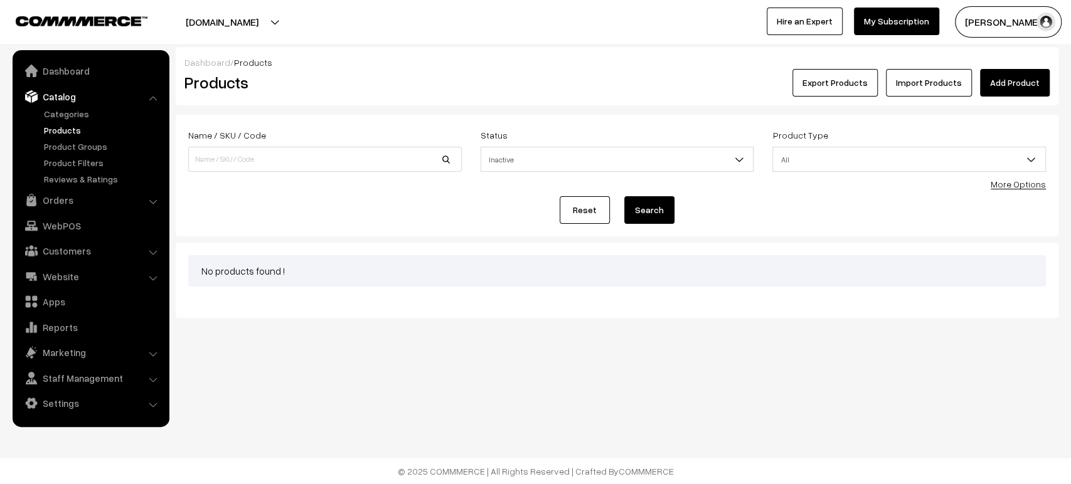
click at [838, 217] on div "Reset Search" at bounding box center [617, 210] width 858 height 28
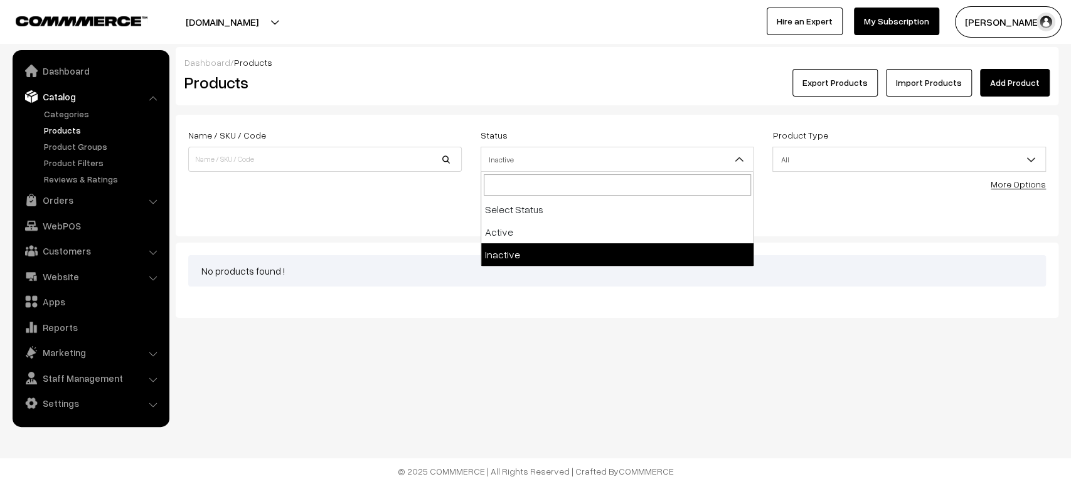
click at [713, 157] on span "Inactive" at bounding box center [617, 160] width 272 height 22
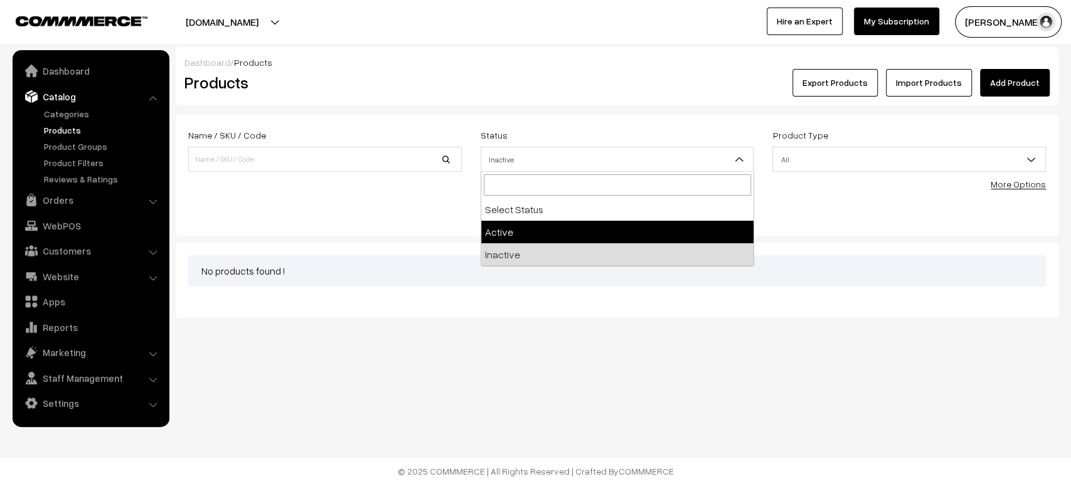
select select "active"
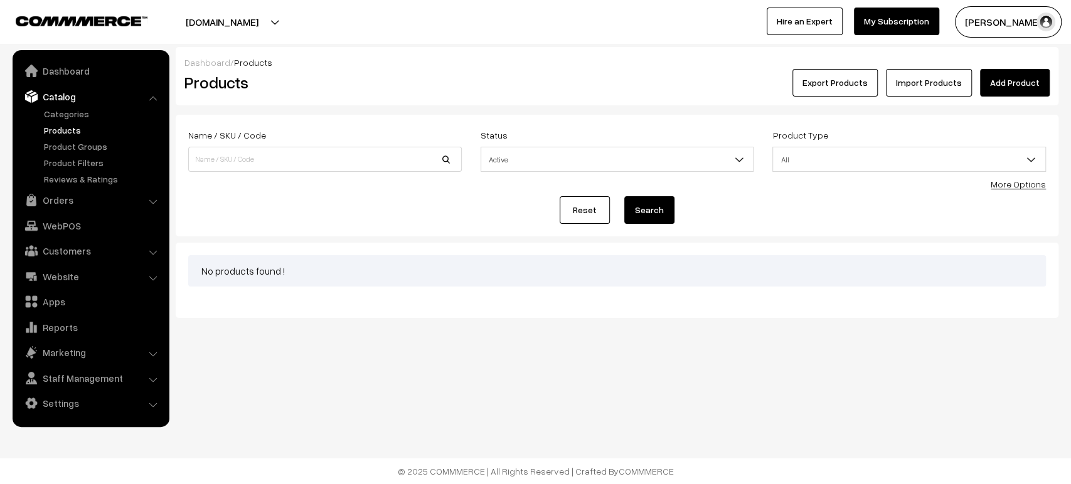
click at [653, 200] on button "Search" at bounding box center [649, 210] width 50 height 28
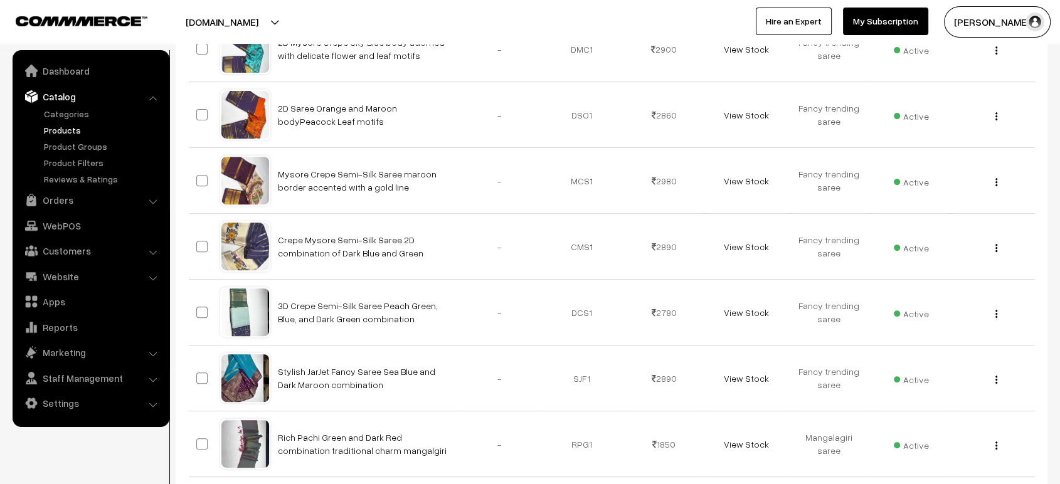
scroll to position [612, 0]
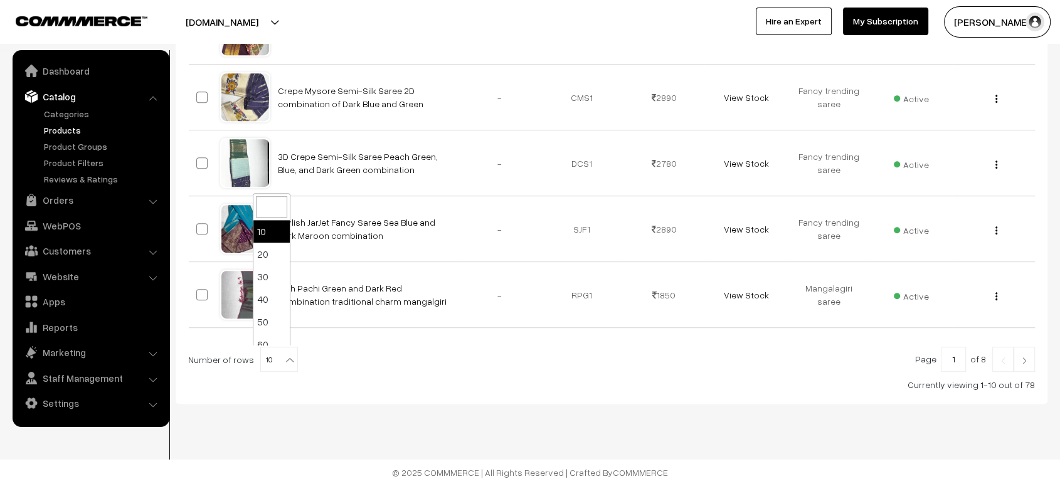
click at [284, 358] on b at bounding box center [290, 360] width 13 height 13
select select "100"
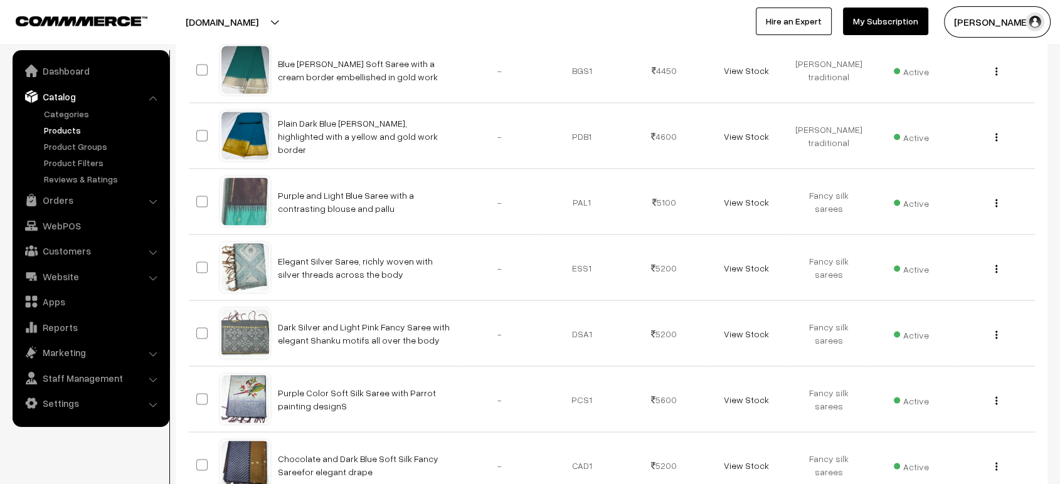
scroll to position [4481, 0]
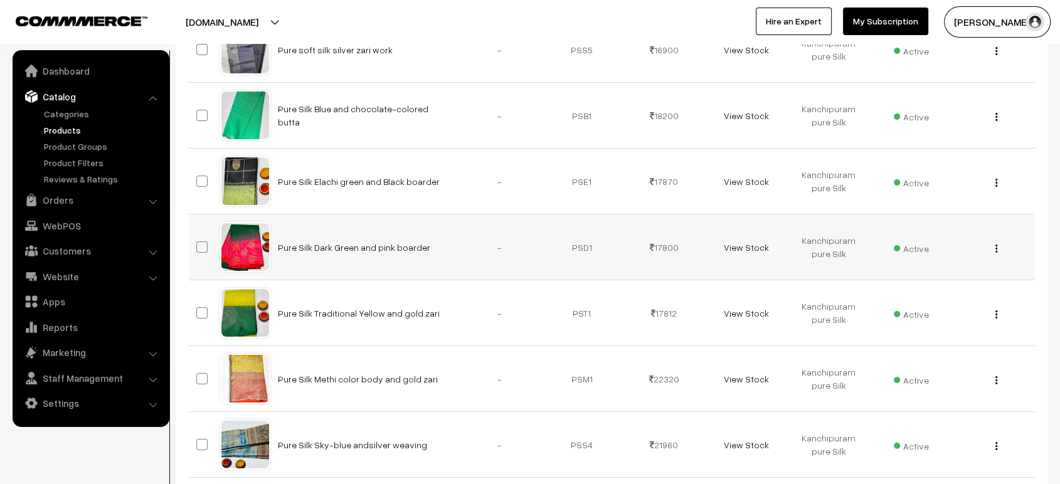
click at [508, 250] on td "-" at bounding box center [500, 248] width 82 height 66
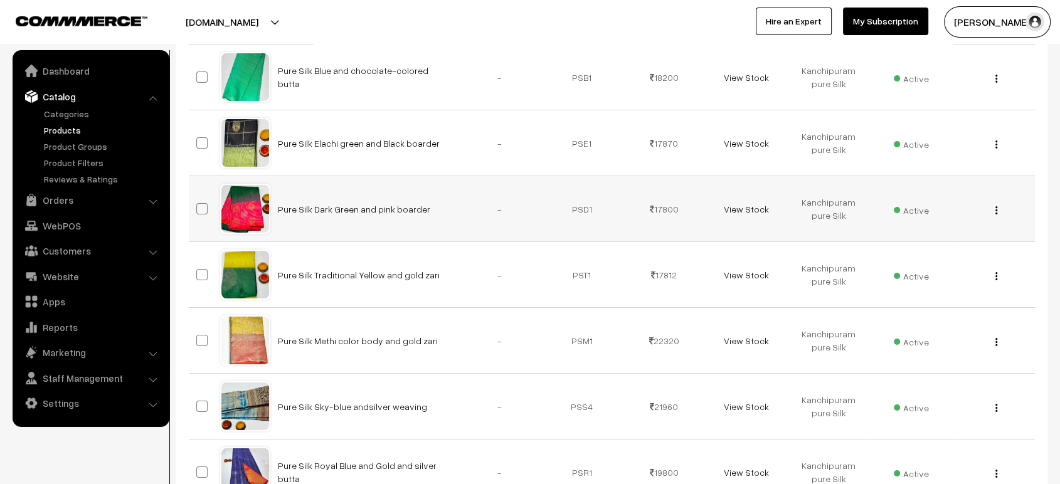
scroll to position [4520, 0]
click at [998, 205] on button "button" at bounding box center [996, 210] width 3 height 10
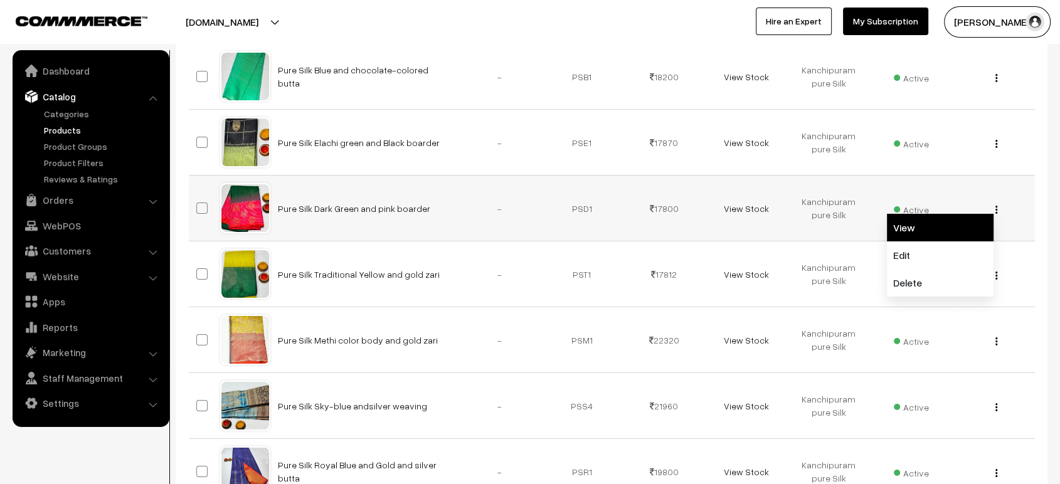
click at [932, 220] on link "View" at bounding box center [940, 228] width 107 height 28
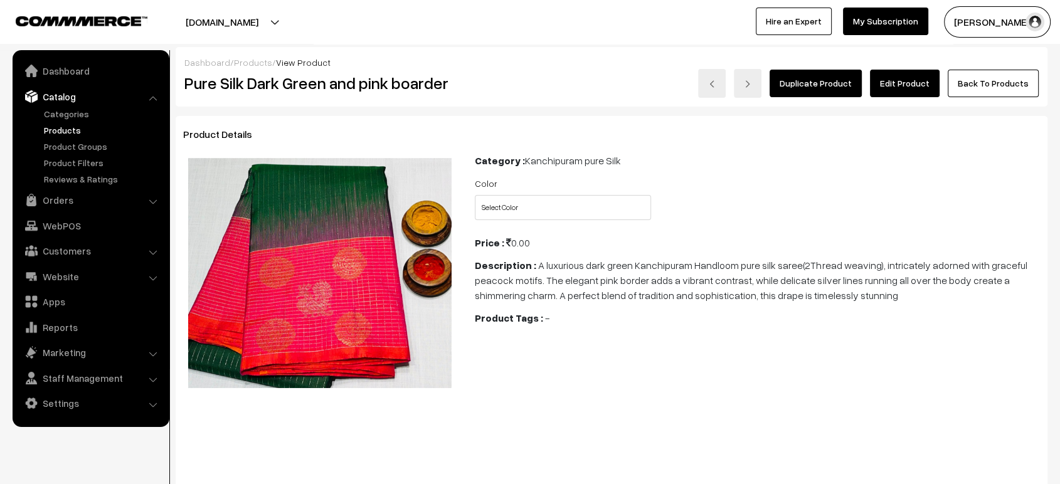
click at [896, 81] on link "Edit Product" at bounding box center [905, 84] width 70 height 28
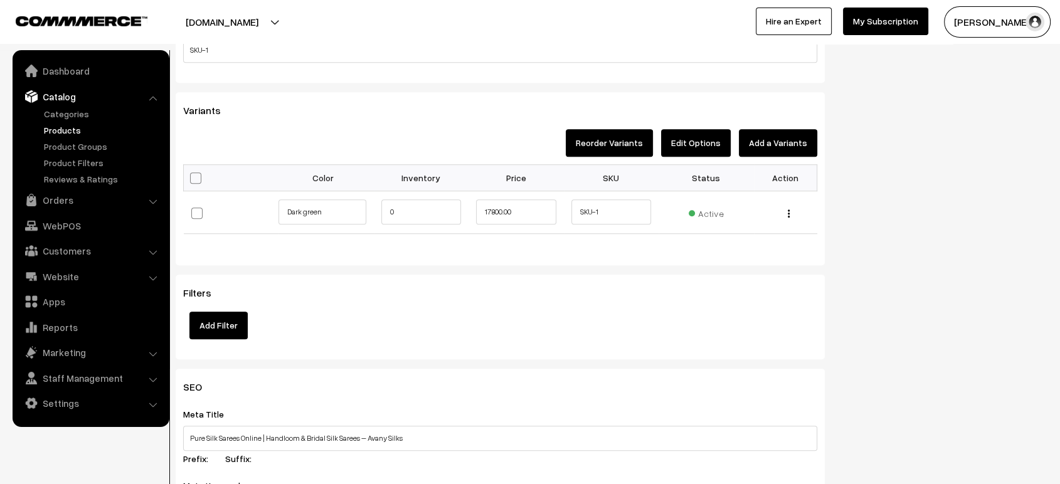
scroll to position [1051, 0]
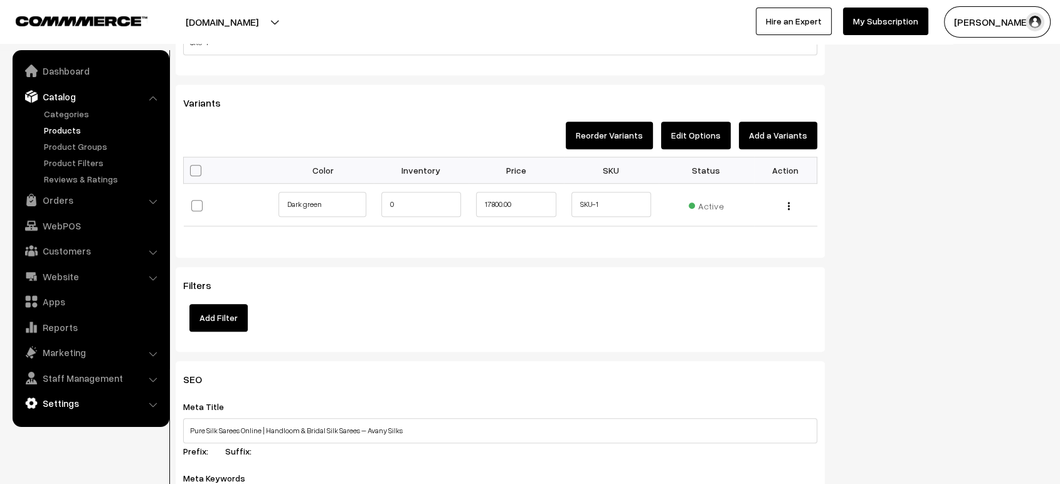
click at [95, 403] on link "Settings" at bounding box center [90, 403] width 149 height 23
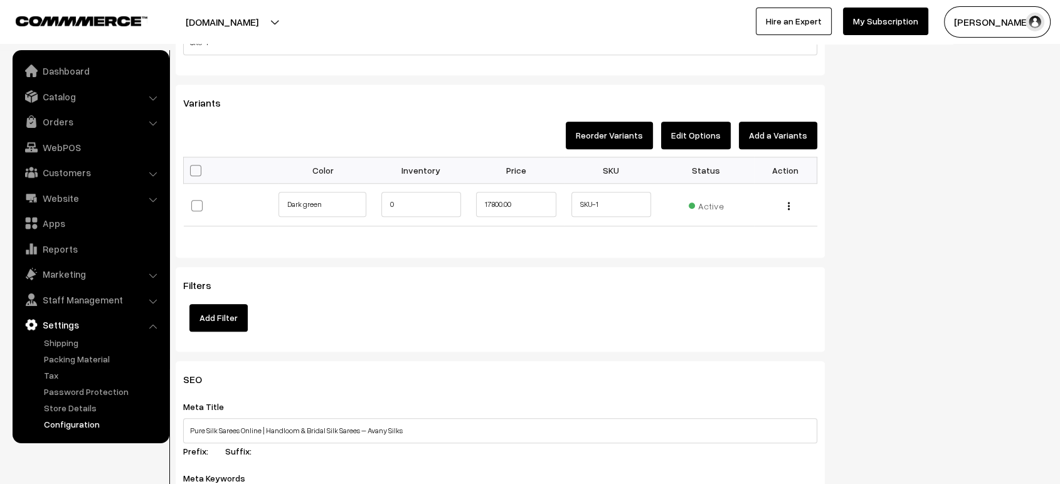
click at [77, 418] on link "Configuration" at bounding box center [103, 424] width 124 height 13
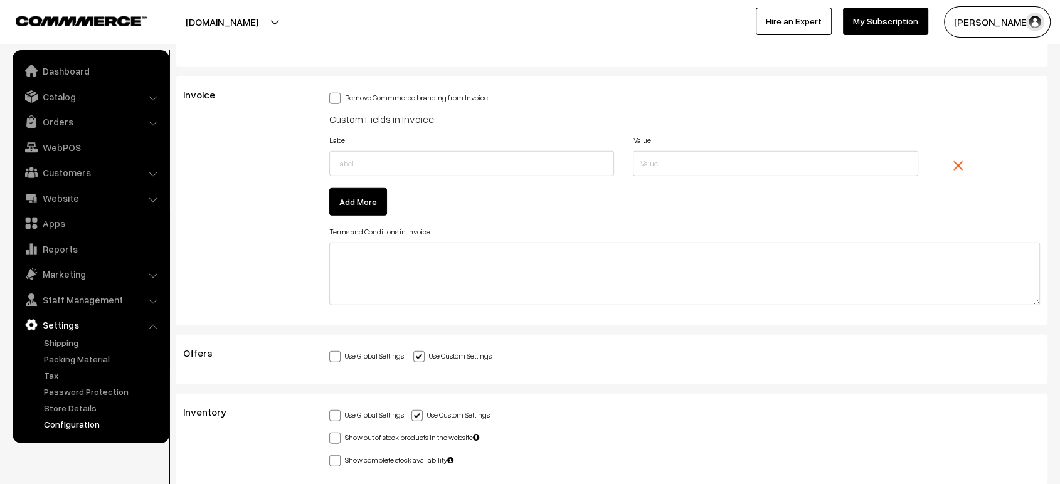
scroll to position [3453, 0]
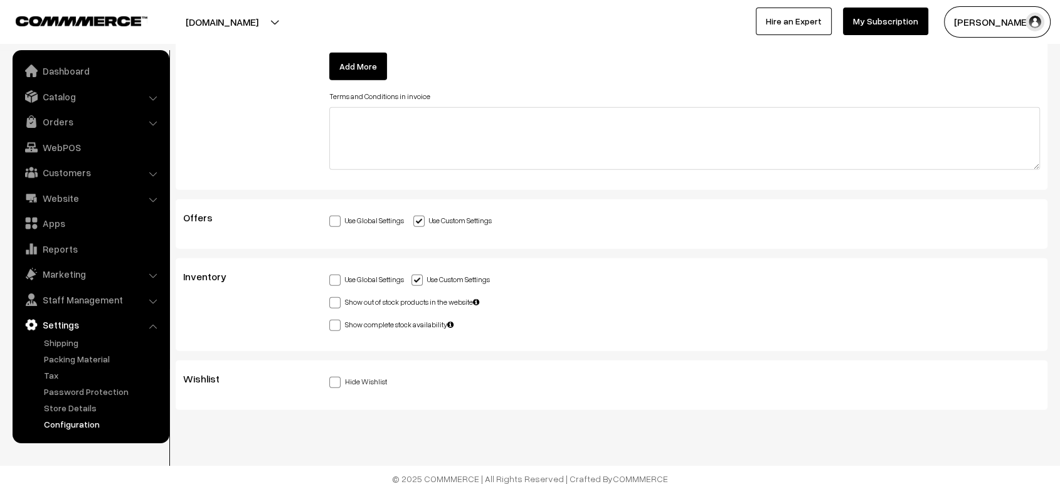
click at [333, 297] on span at bounding box center [334, 302] width 11 height 11
click at [333, 297] on input "Show out of stock products in the website" at bounding box center [333, 301] width 8 height 8
checkbox input "true"
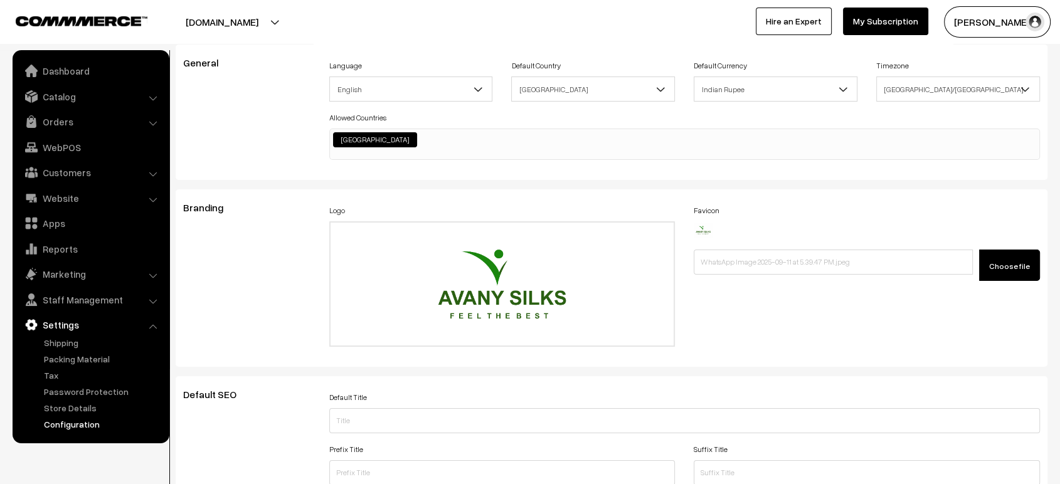
scroll to position [0, 0]
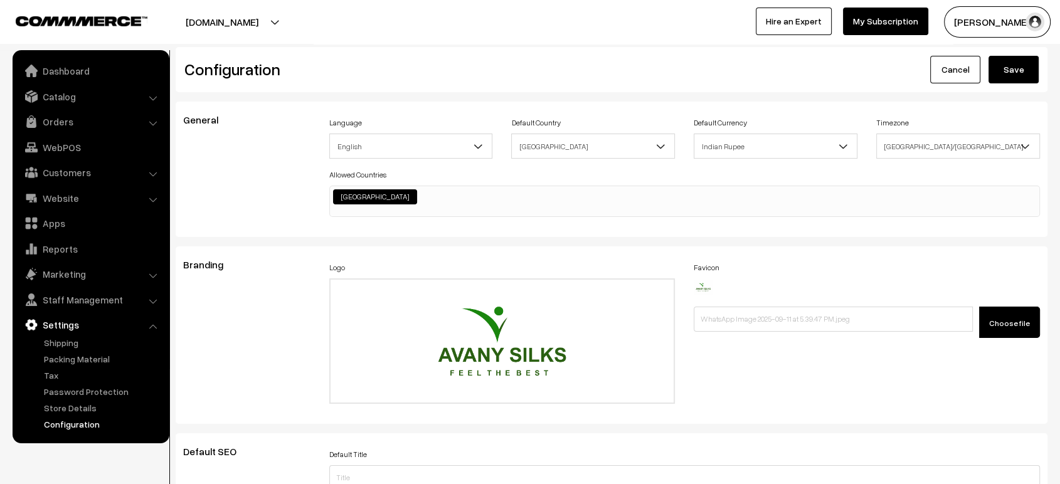
click at [1029, 74] on button "Save" at bounding box center [1014, 70] width 50 height 28
click at [81, 131] on link "Orders" at bounding box center [90, 121] width 149 height 23
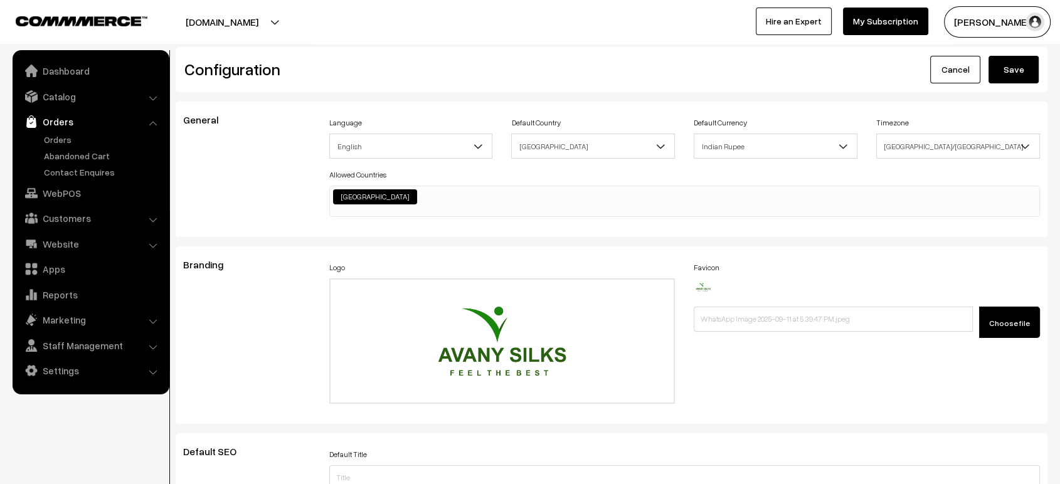
click at [77, 146] on ul "Orders" at bounding box center [91, 156] width 151 height 46
click at [66, 139] on link "Orders" at bounding box center [103, 139] width 124 height 13
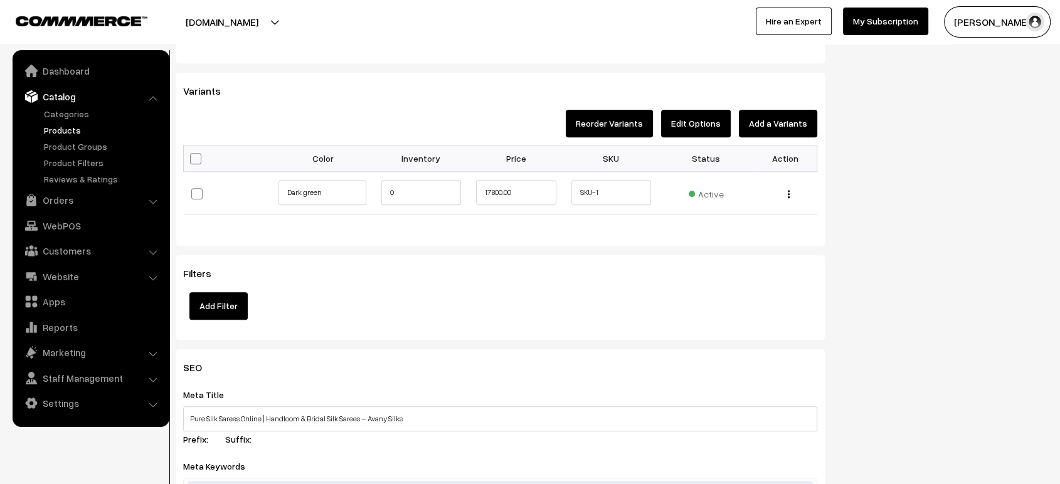
scroll to position [1069, 0]
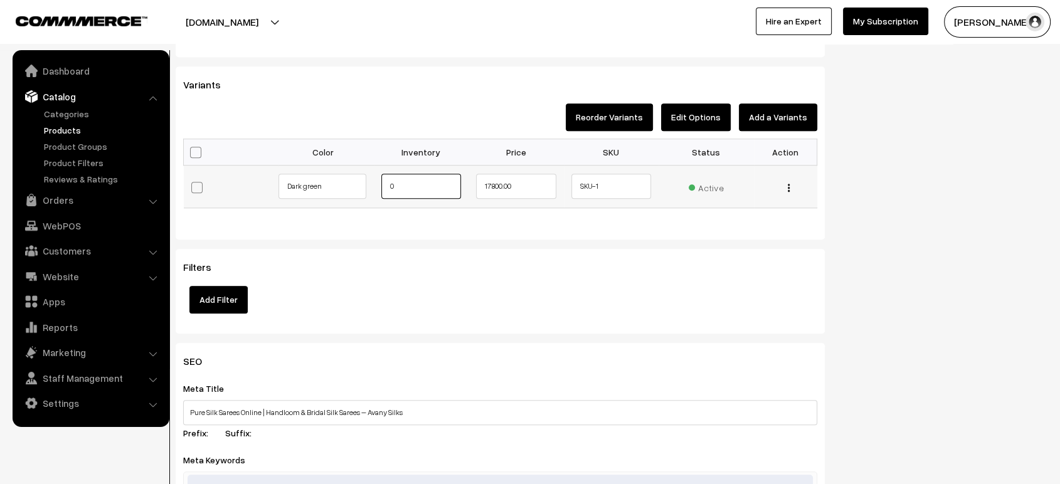
click at [398, 184] on input "0" at bounding box center [421, 186] width 80 height 25
type input "1"
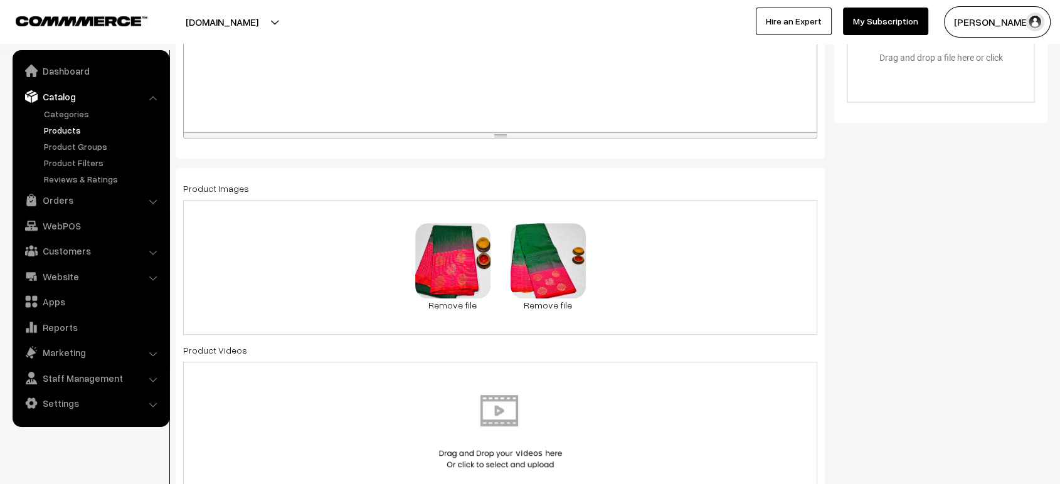
scroll to position [0, 0]
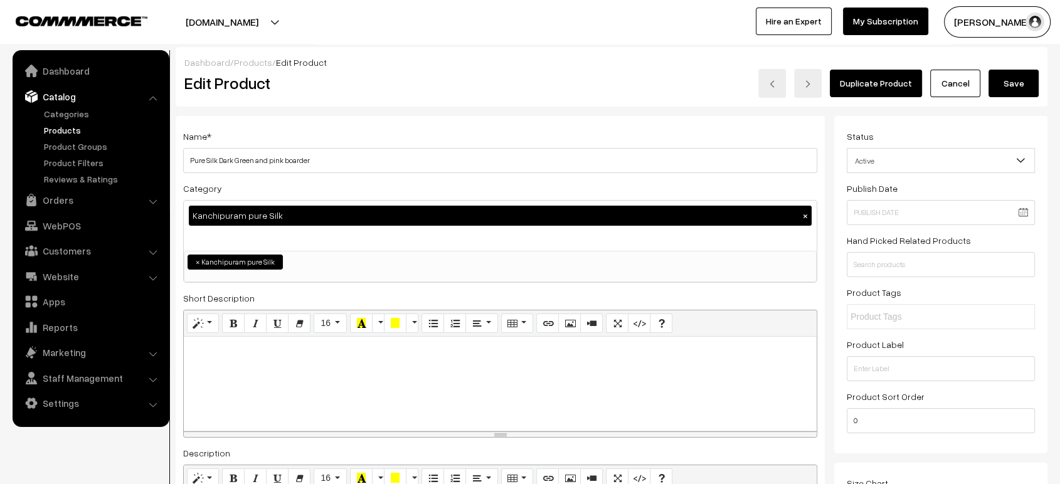
click at [999, 91] on button "Save" at bounding box center [1014, 84] width 50 height 28
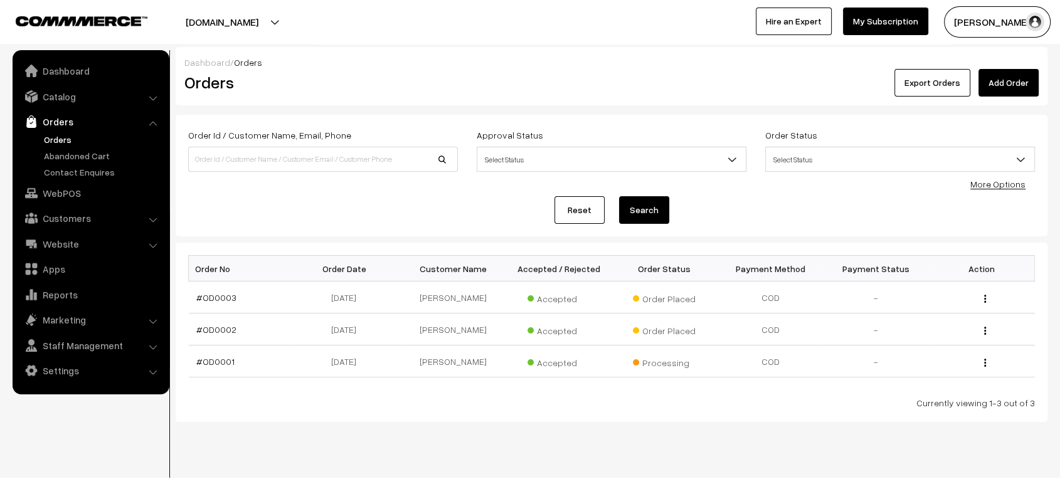
click at [253, 179] on div "Order Id / Customer Name, Email, Phone Approval Status Select Status Awaiting A…" at bounding box center [612, 155] width 866 height 56
click at [69, 76] on link "Dashboard" at bounding box center [90, 71] width 149 height 23
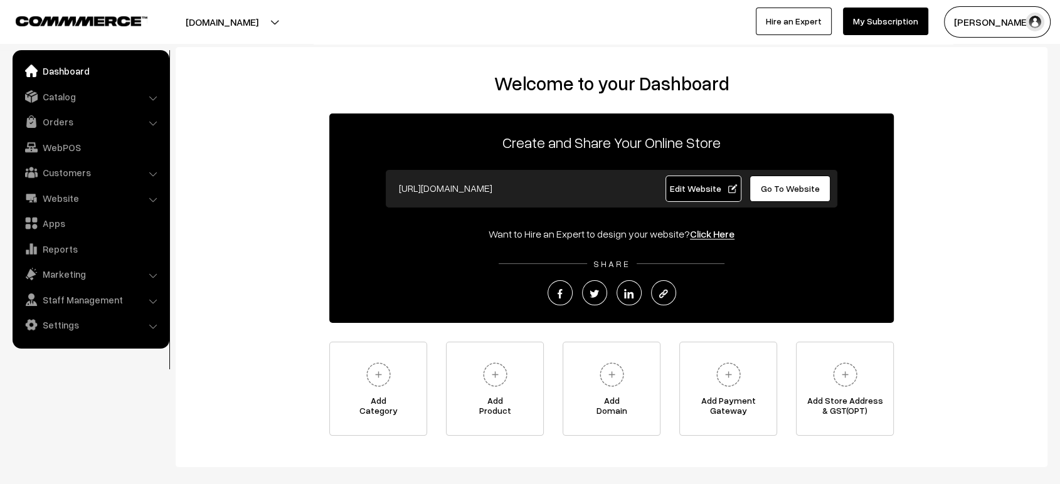
scroll to position [64, 0]
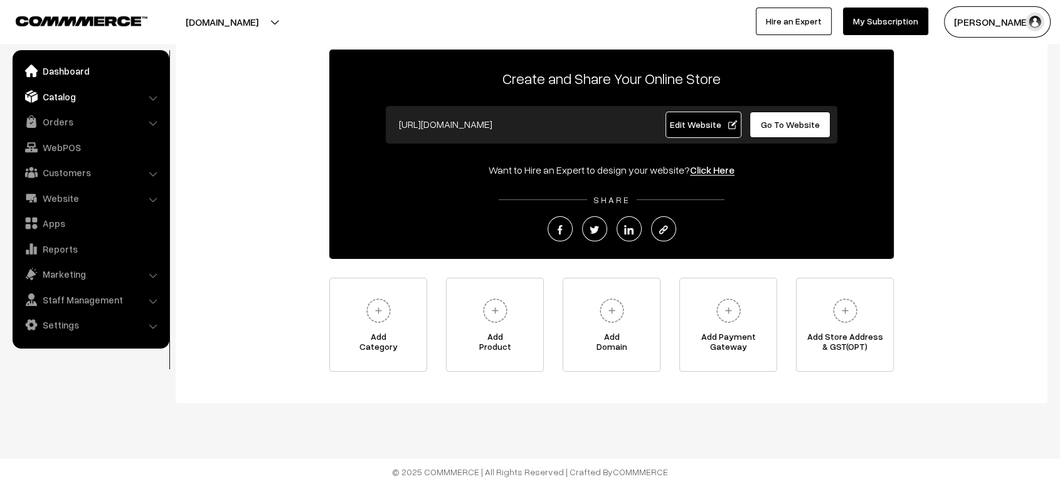
click at [67, 93] on link "Catalog" at bounding box center [90, 96] width 149 height 23
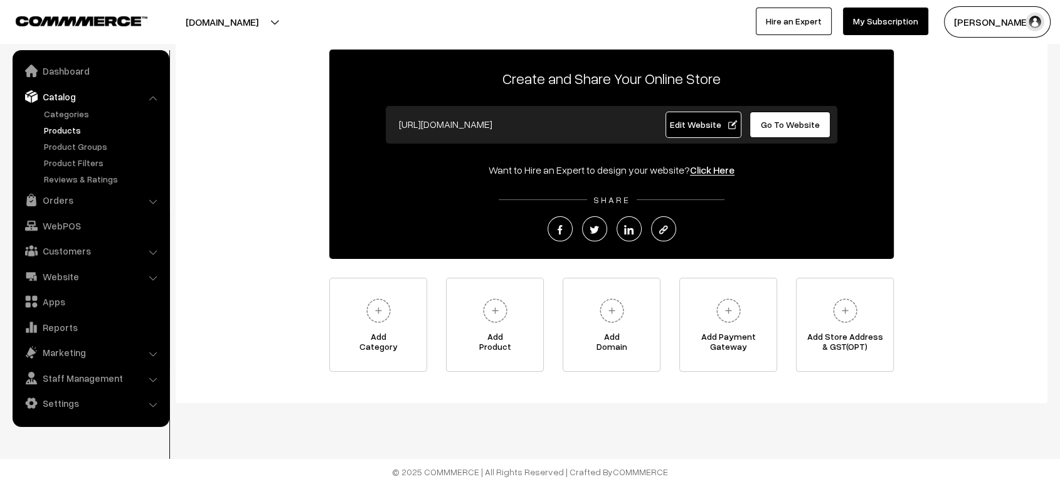
click at [75, 129] on link "Products" at bounding box center [103, 130] width 124 height 13
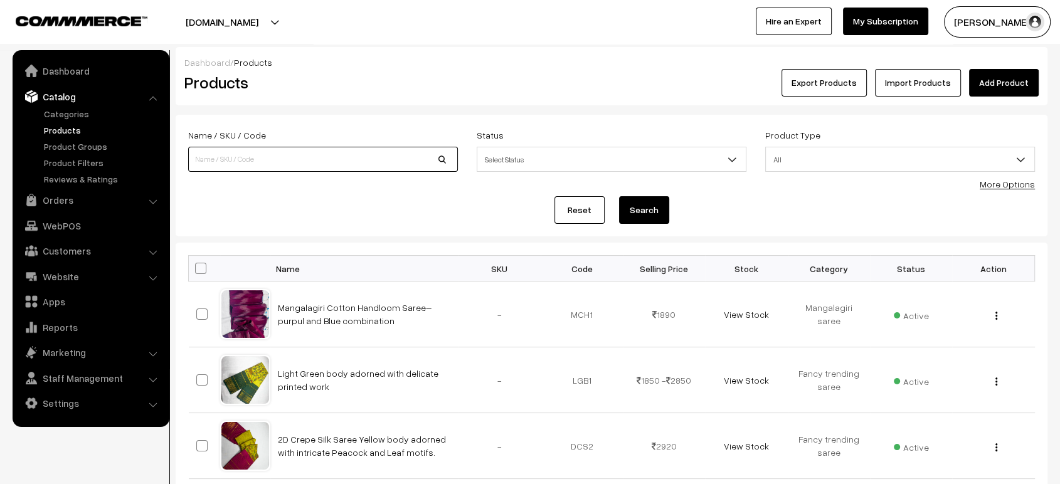
paste input "Pure Silk Rich black body, elegantly framed with a silver border"
drag, startPoint x: 0, startPoint y: 0, endPoint x: 308, endPoint y: 154, distance: 344.3
click at [308, 154] on input "Pure Silk Rich black body, elegantly framed with a silver border" at bounding box center [323, 159] width 270 height 25
type input "Pure Silk Rich black body, elegantly framed with a silver border"
click at [619, 196] on button "Search" at bounding box center [644, 210] width 50 height 28
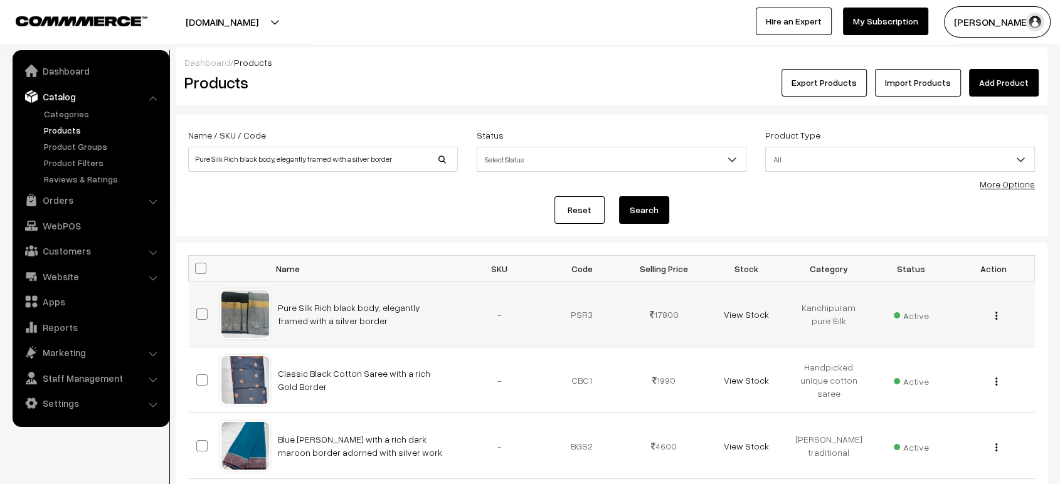
click at [332, 299] on td "Pure Silk Rich black body, elegantly framed with a silver border" at bounding box center [364, 315] width 188 height 66
click at [332, 310] on link "Pure Silk Rich black body, elegantly framed with a silver border" at bounding box center [349, 314] width 142 height 24
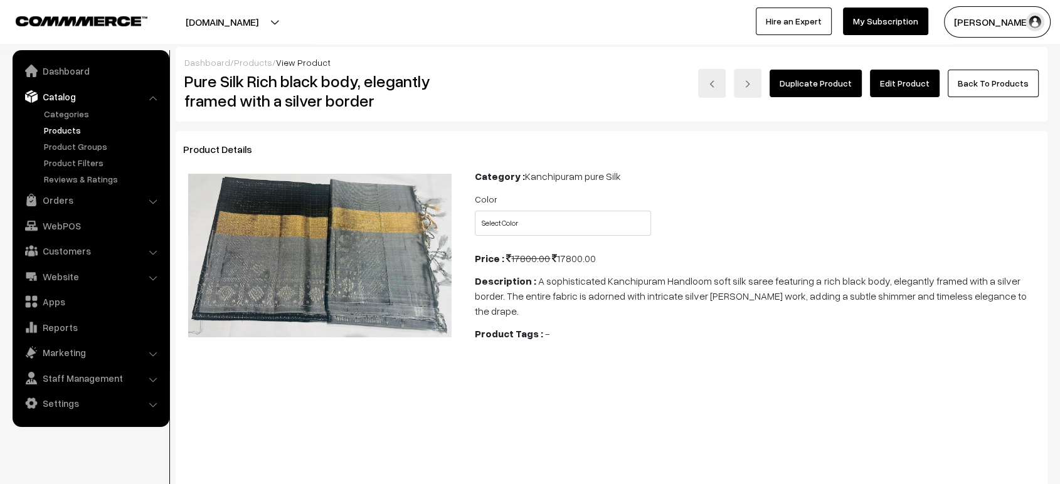
click at [903, 82] on link "Edit Product" at bounding box center [905, 84] width 70 height 28
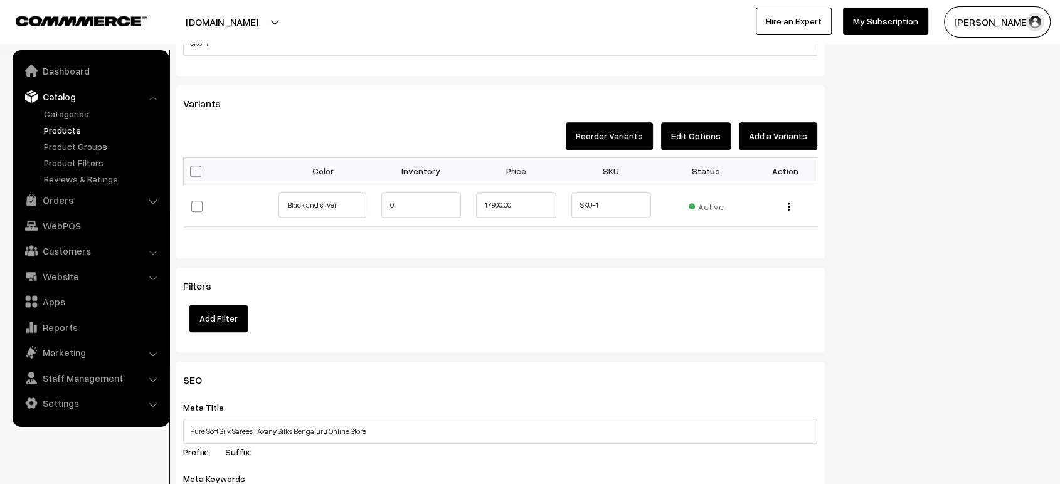
scroll to position [1048, 0]
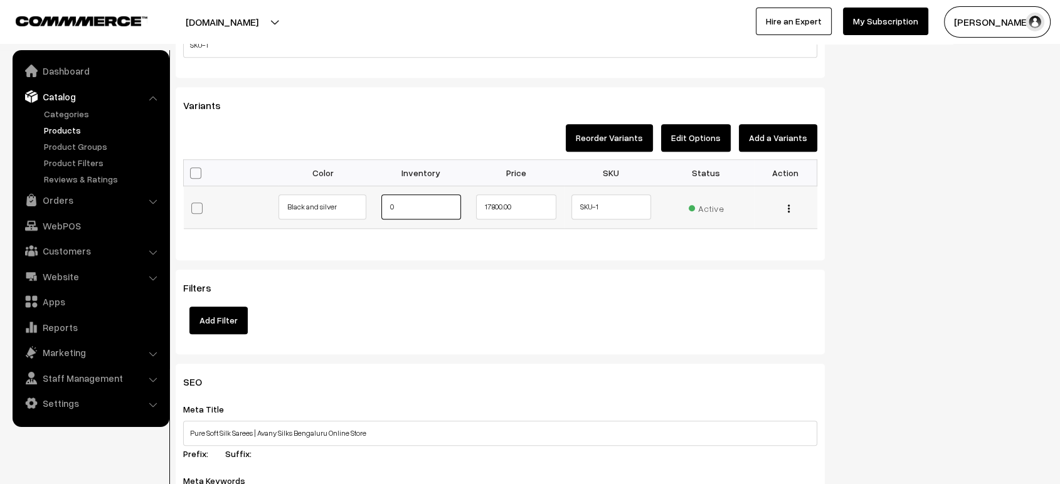
click at [402, 203] on input "0" at bounding box center [421, 207] width 80 height 25
type input "1"
click at [1058, 255] on div "Dashboard / Products / Edit Product Edit Product Duplicate Product Cancel Save …" at bounding box center [530, 89] width 1060 height 2180
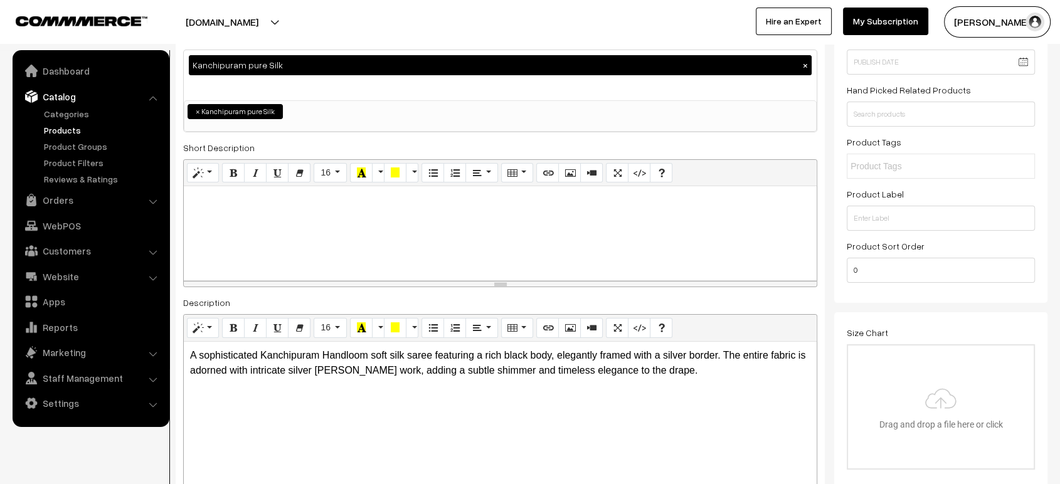
scroll to position [0, 0]
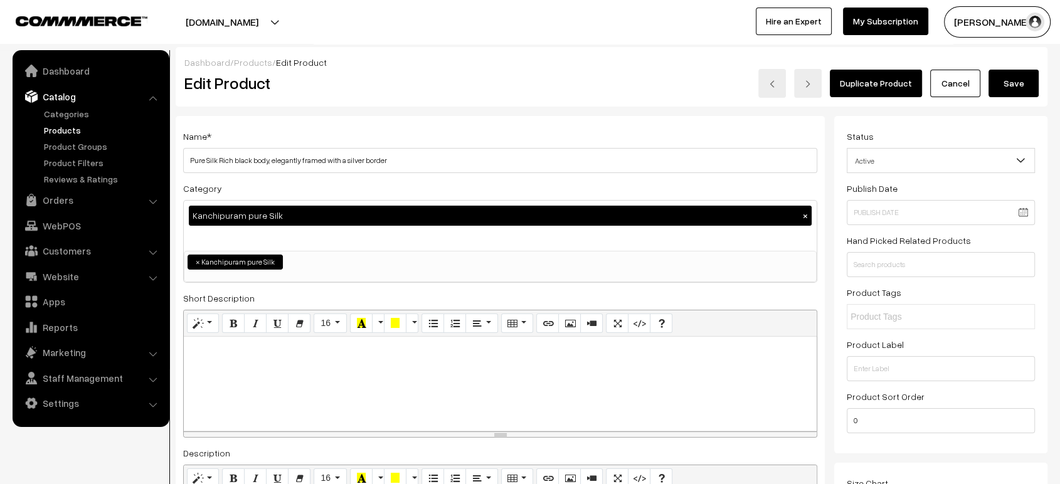
click at [1004, 78] on button "Save" at bounding box center [1014, 84] width 50 height 28
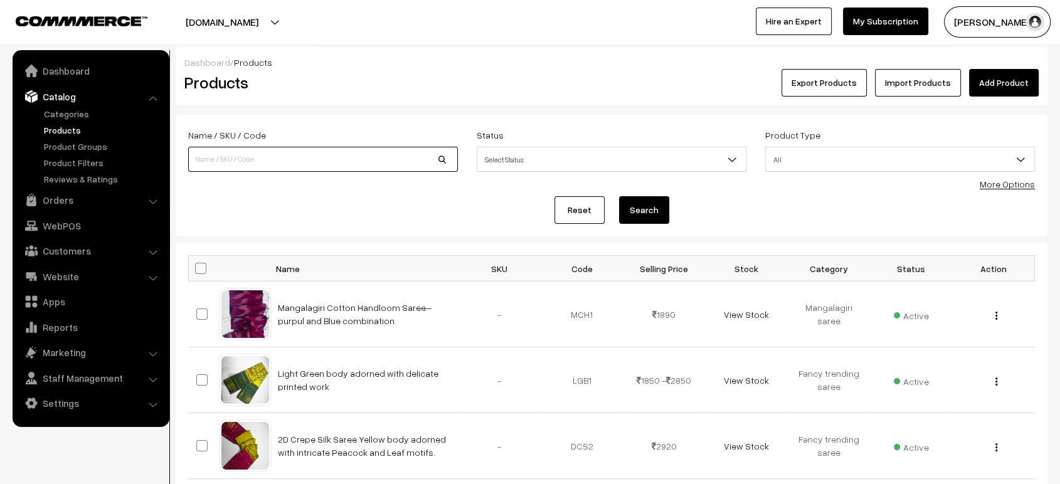
click at [296, 154] on input at bounding box center [323, 159] width 270 height 25
paste input "Pure Silk Regal purple border and silver Zari work"
type input "Pure Silk Regal purple border and silver Zari work"
click at [619, 196] on button "Search" at bounding box center [644, 210] width 50 height 28
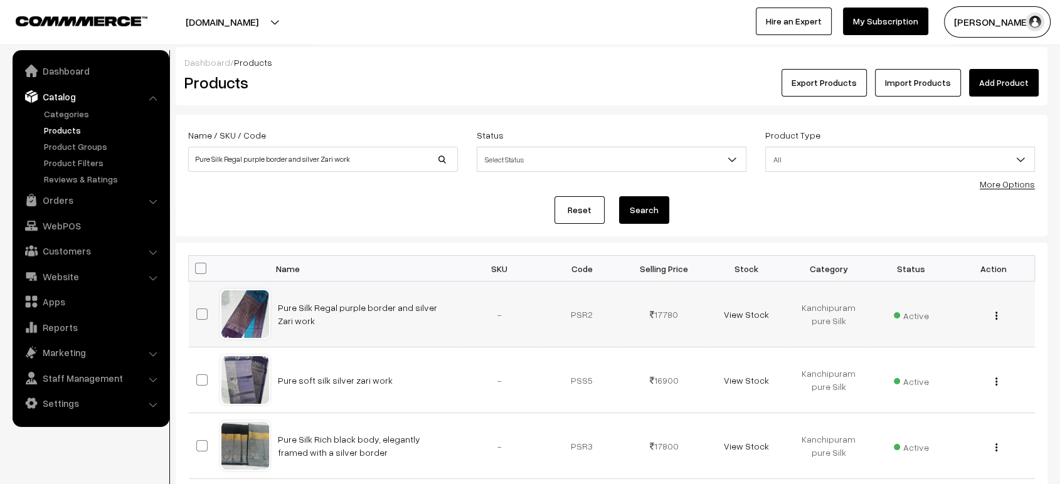
click at [320, 313] on td "Pure Silk Regal purple border and silver Zari work" at bounding box center [364, 315] width 188 height 66
click at [326, 304] on link "Pure Silk Regal purple border and silver Zari work" at bounding box center [357, 314] width 159 height 24
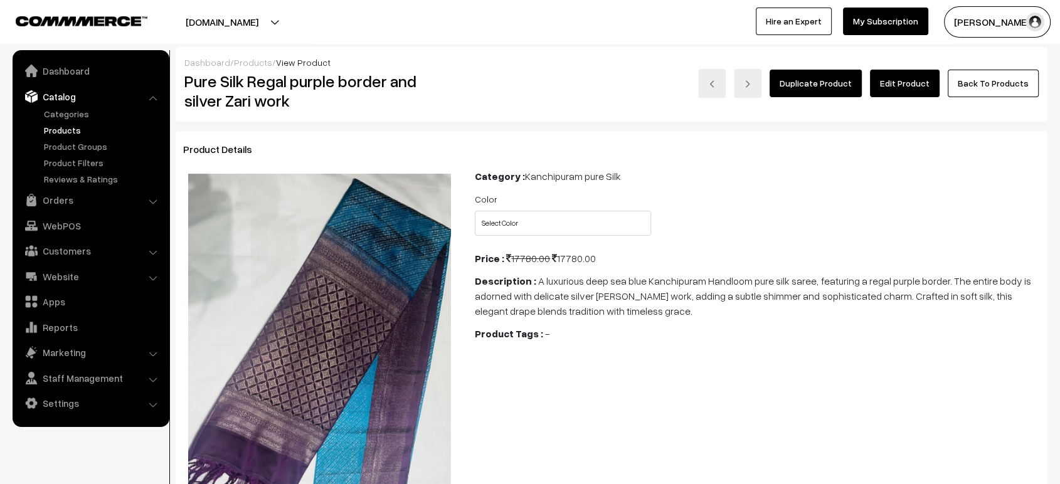
click at [897, 81] on link "Edit Product" at bounding box center [905, 84] width 70 height 28
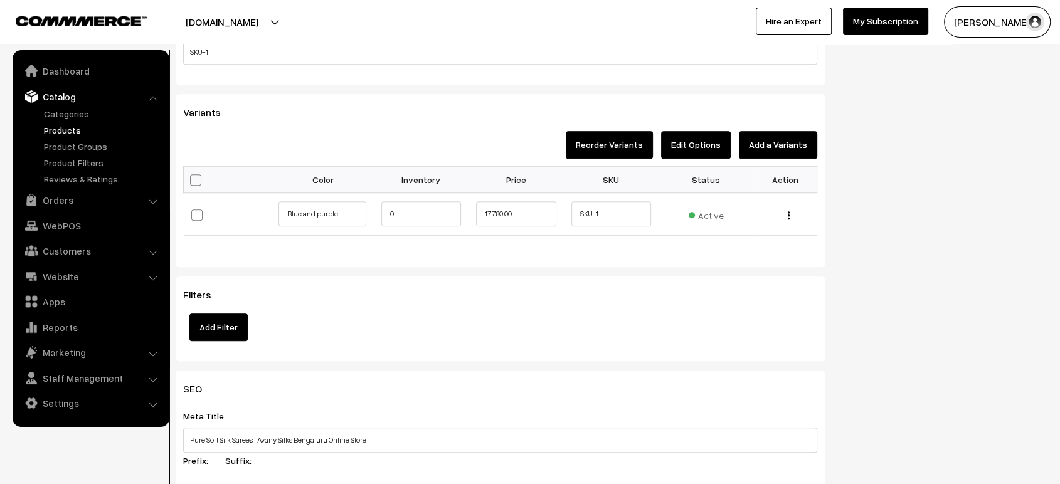
scroll to position [1040, 0]
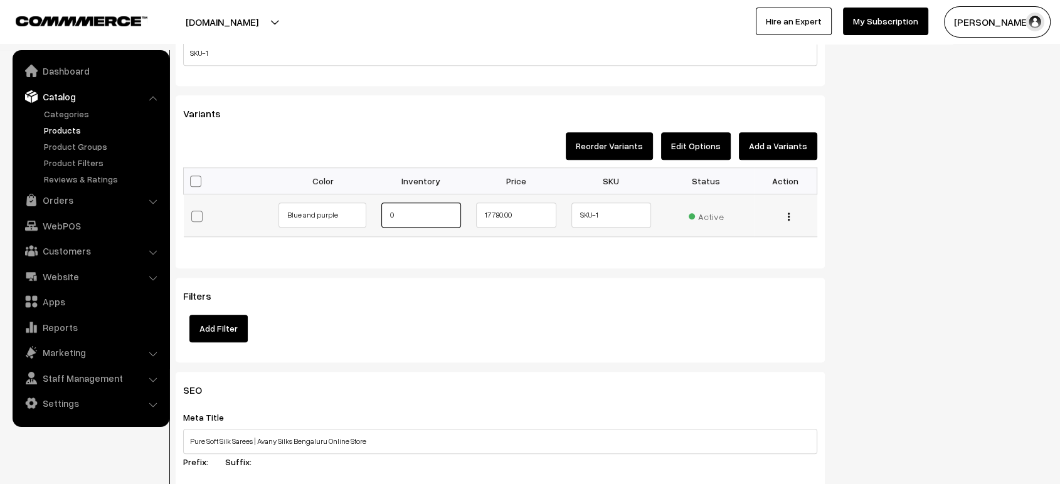
click at [404, 223] on input "0" at bounding box center [421, 215] width 80 height 25
type input "1"
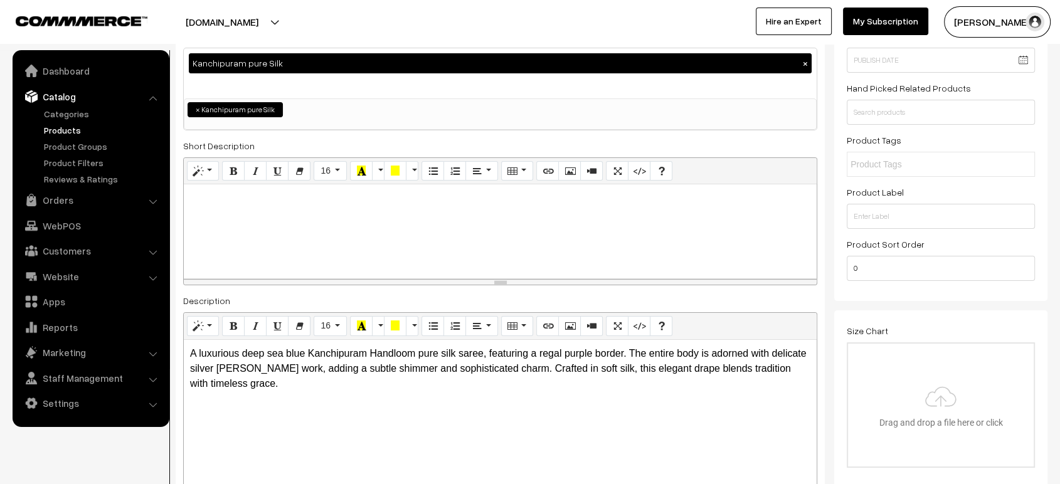
scroll to position [0, 0]
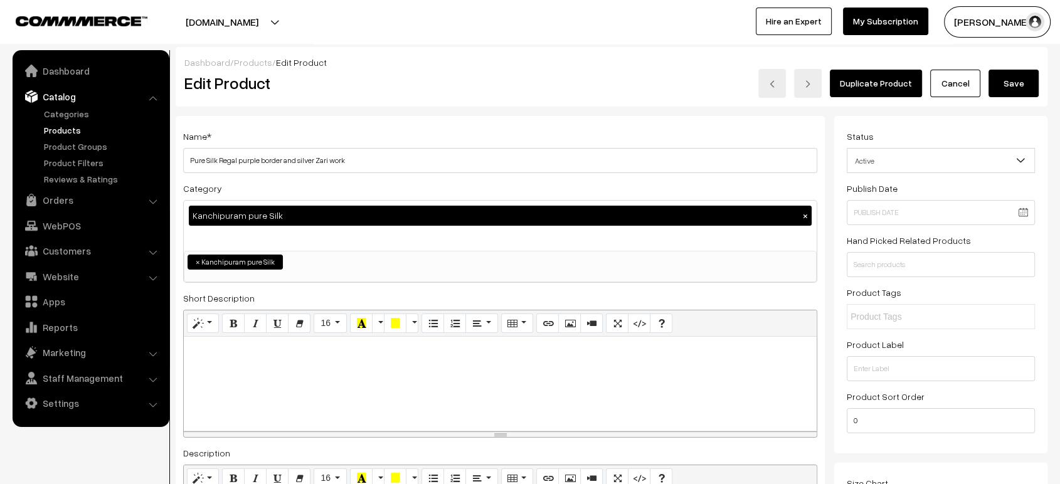
click at [1019, 92] on button "Save" at bounding box center [1014, 84] width 50 height 28
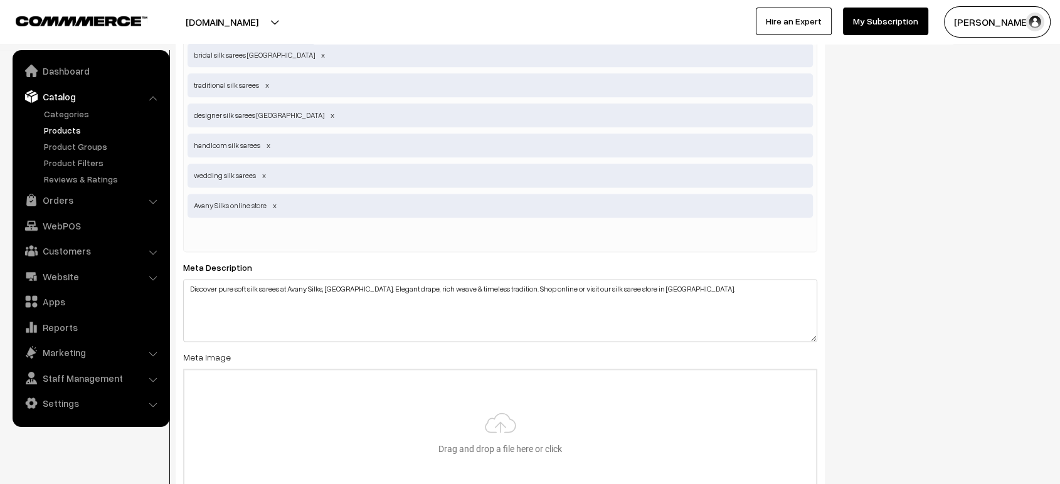
scroll to position [1821, 0]
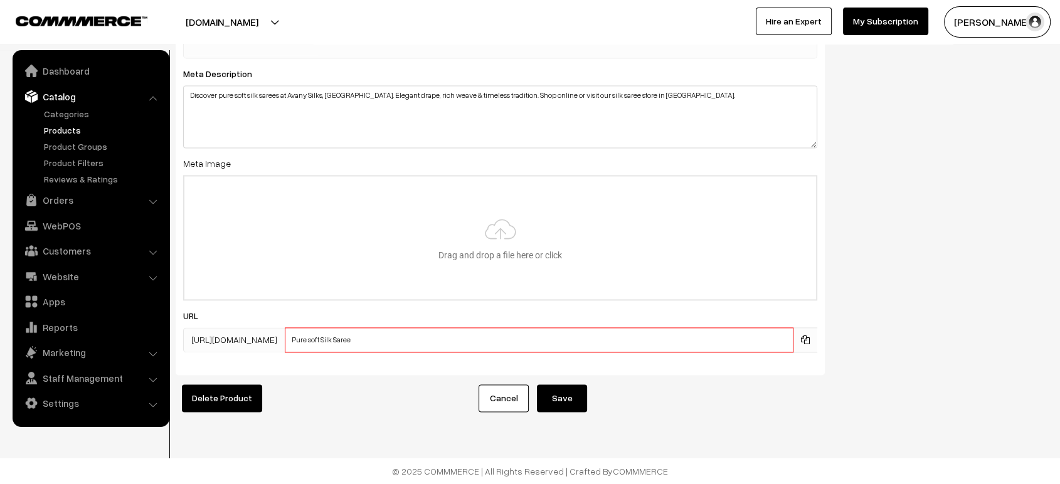
click at [424, 333] on input "Pure soft Silk Saree" at bounding box center [539, 340] width 509 height 25
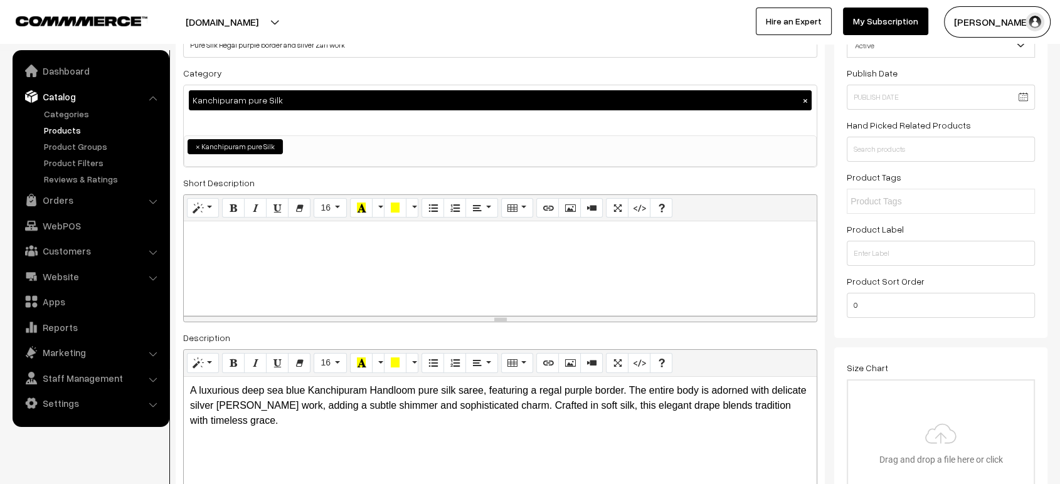
scroll to position [0, 0]
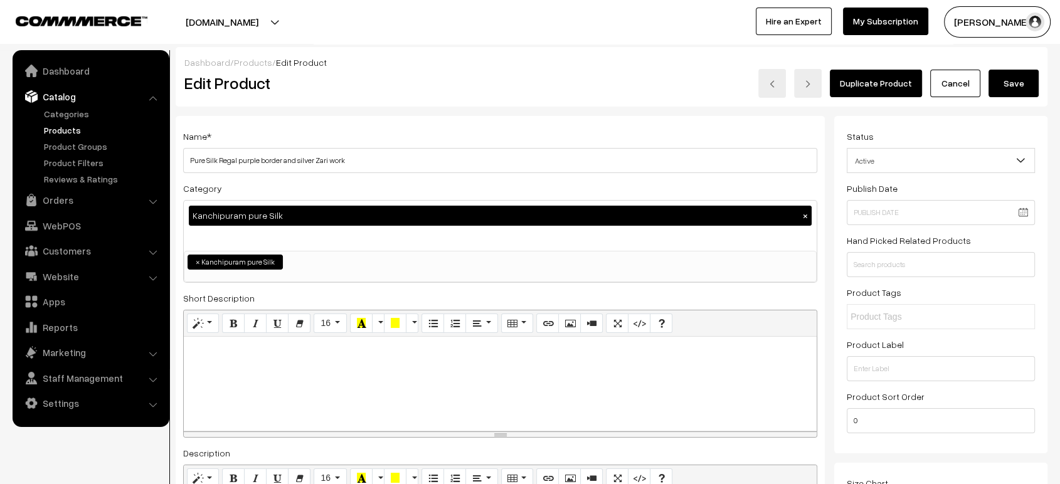
click at [1034, 90] on button "Save" at bounding box center [1014, 84] width 50 height 28
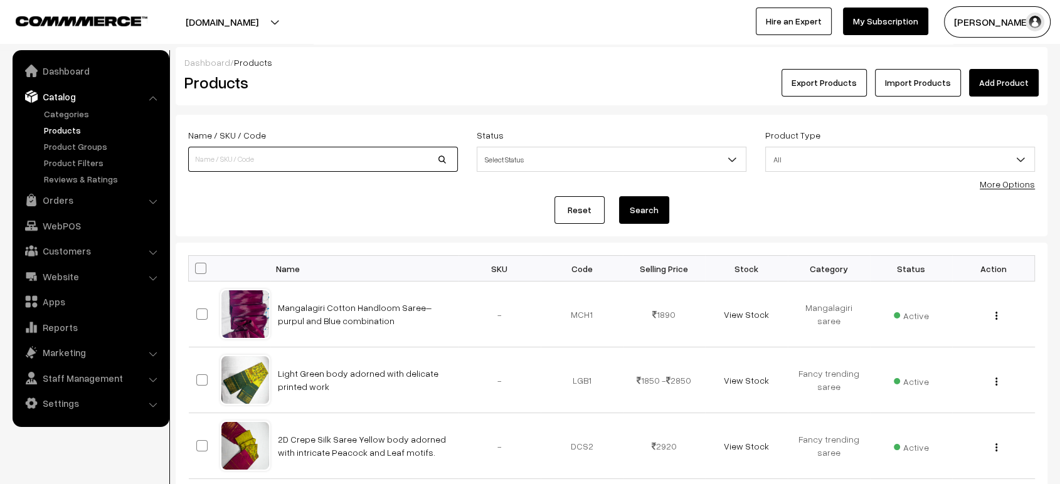
click at [321, 154] on input at bounding box center [323, 159] width 270 height 25
paste input "Purple and Light Blue Saree with a contrasting blouse and pallu"
type input "Purple and Light Blue Saree with a contrasting blouse and pallu"
click at [619, 196] on button "Search" at bounding box center [644, 210] width 50 height 28
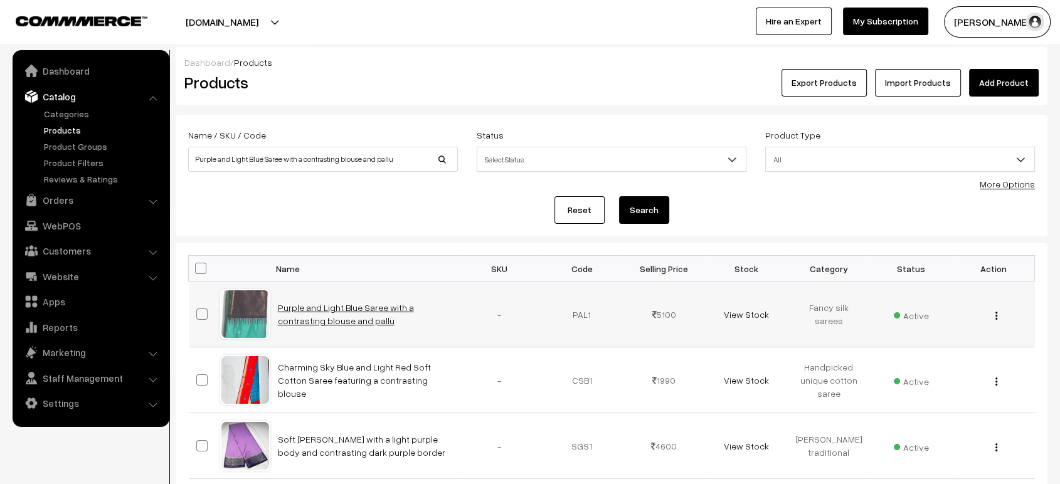
click at [317, 308] on link "Purple and Light Blue Saree with a contrasting blouse and pallu" at bounding box center [346, 314] width 136 height 24
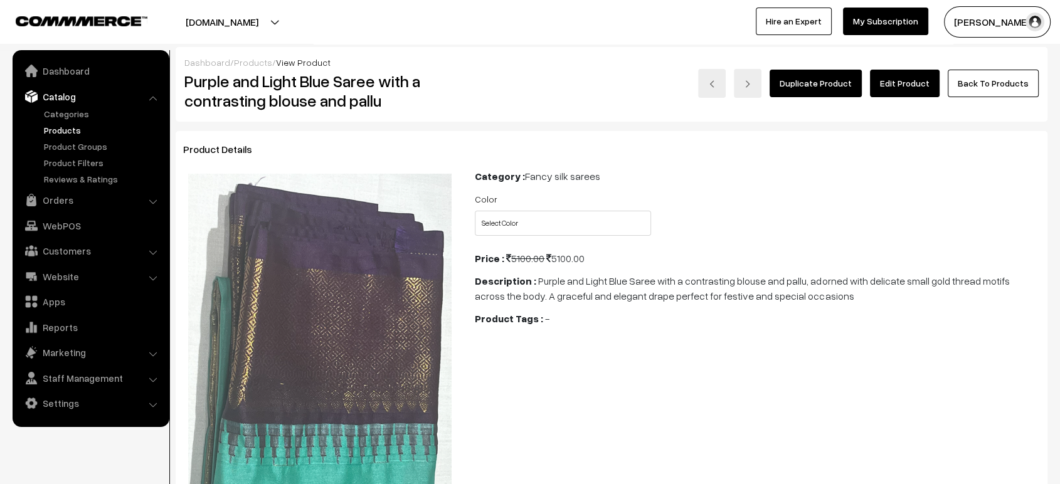
click at [905, 91] on link "Edit Product" at bounding box center [905, 84] width 70 height 28
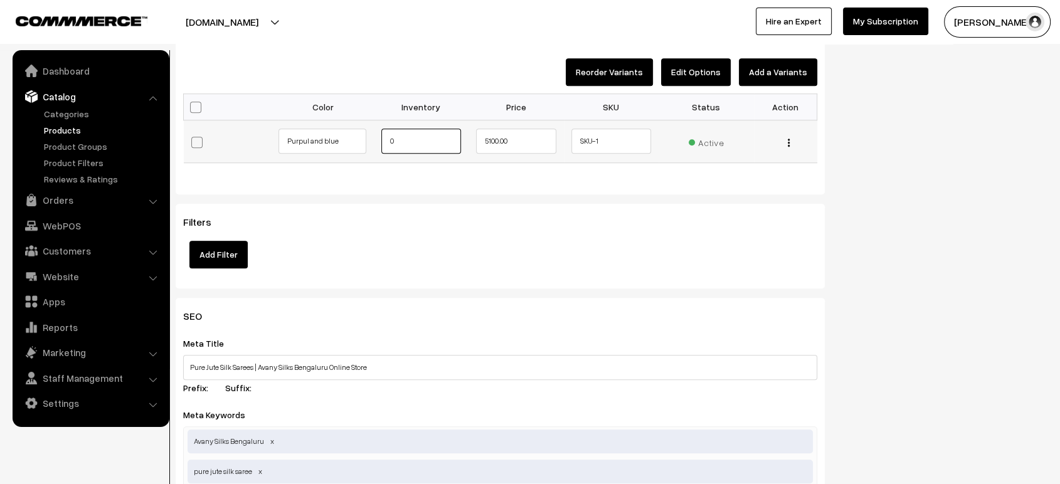
click at [410, 142] on input "0" at bounding box center [421, 141] width 80 height 25
type input "1"
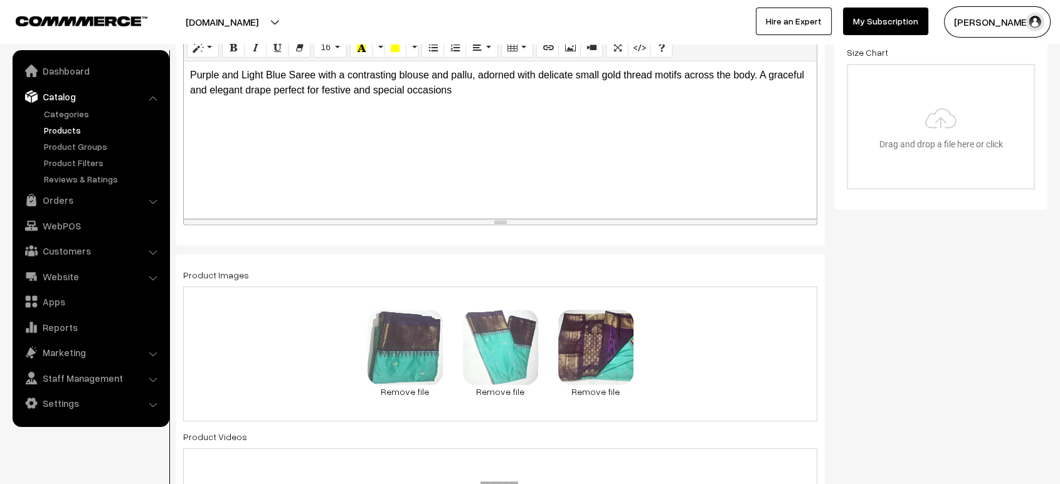
scroll to position [0, 0]
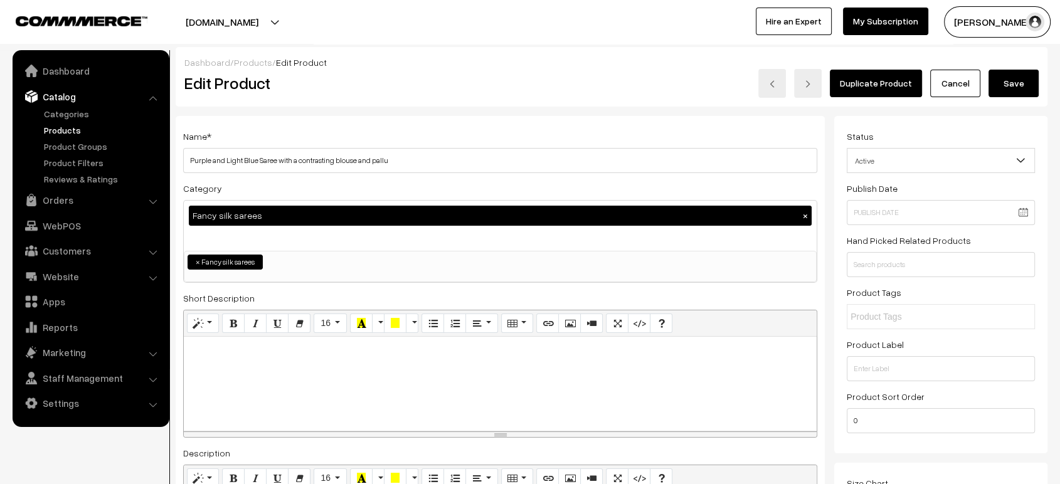
click at [1009, 87] on button "Save" at bounding box center [1014, 84] width 50 height 28
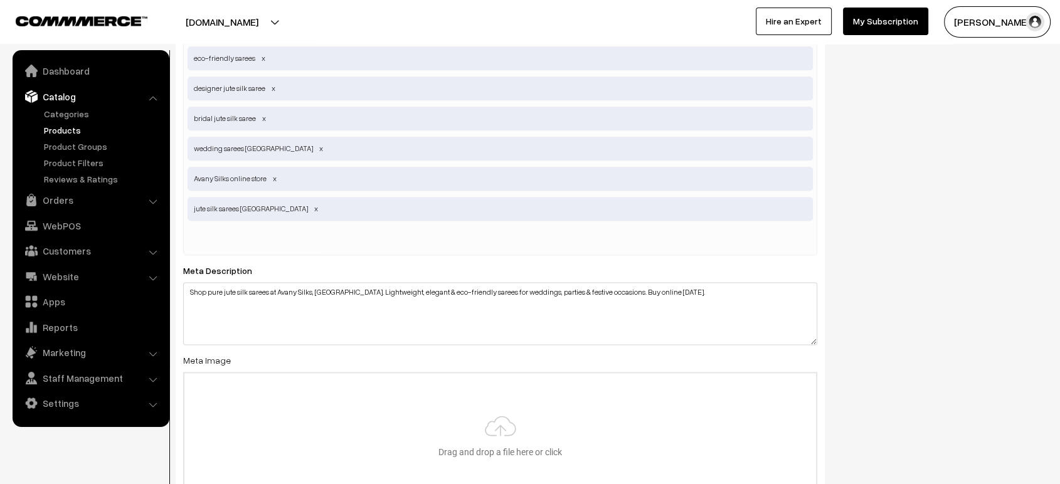
scroll to position [1821, 0]
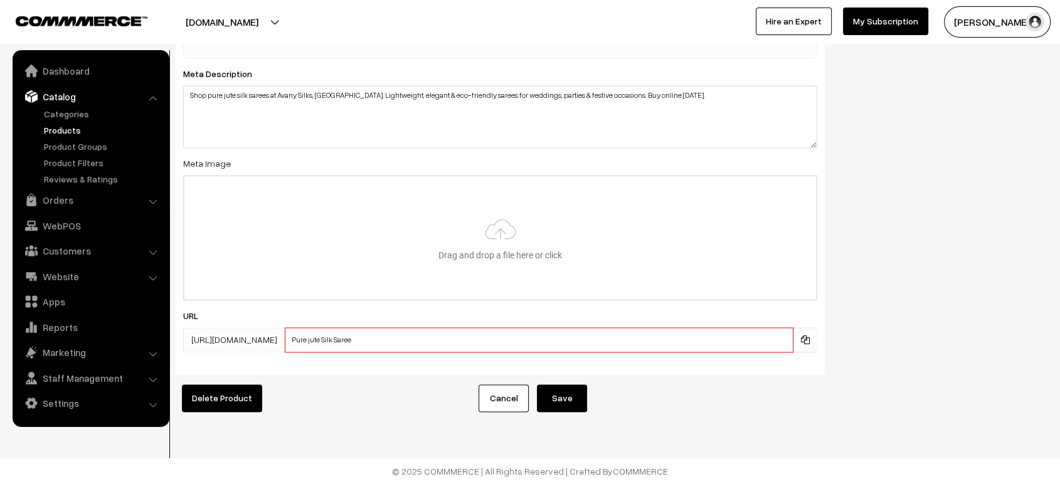
click at [437, 338] on input "Pure jute Silk Saree" at bounding box center [539, 340] width 509 height 25
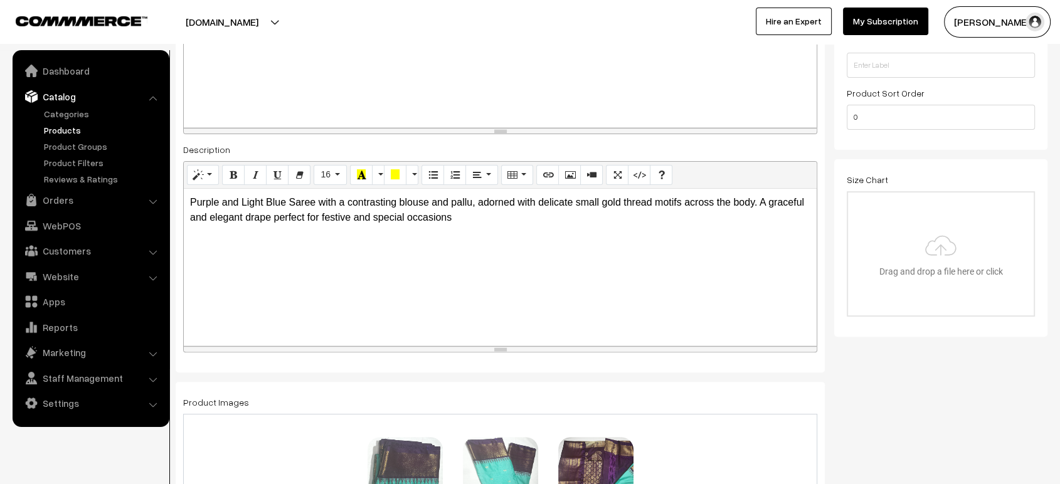
scroll to position [0, 0]
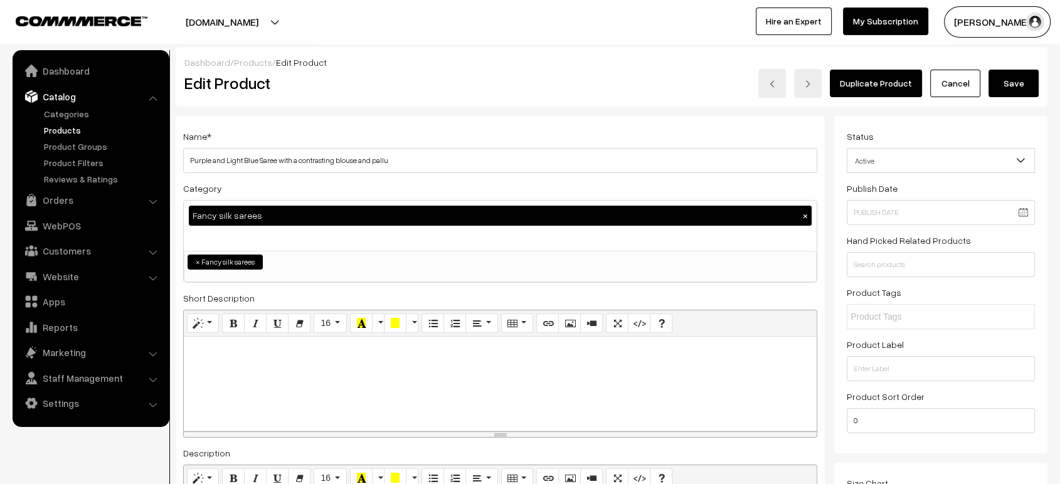
click at [1004, 75] on button "Save" at bounding box center [1014, 84] width 50 height 28
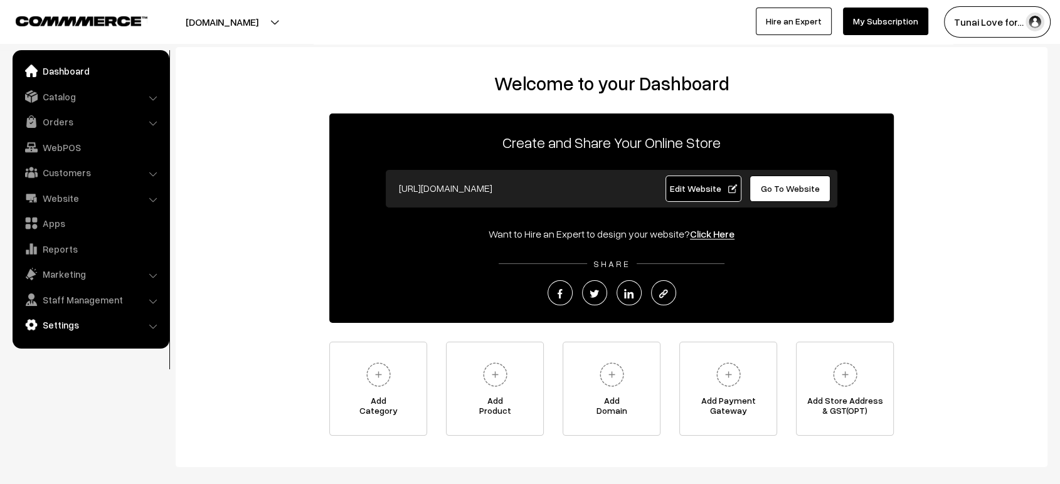
click at [68, 329] on link "Settings" at bounding box center [90, 325] width 149 height 23
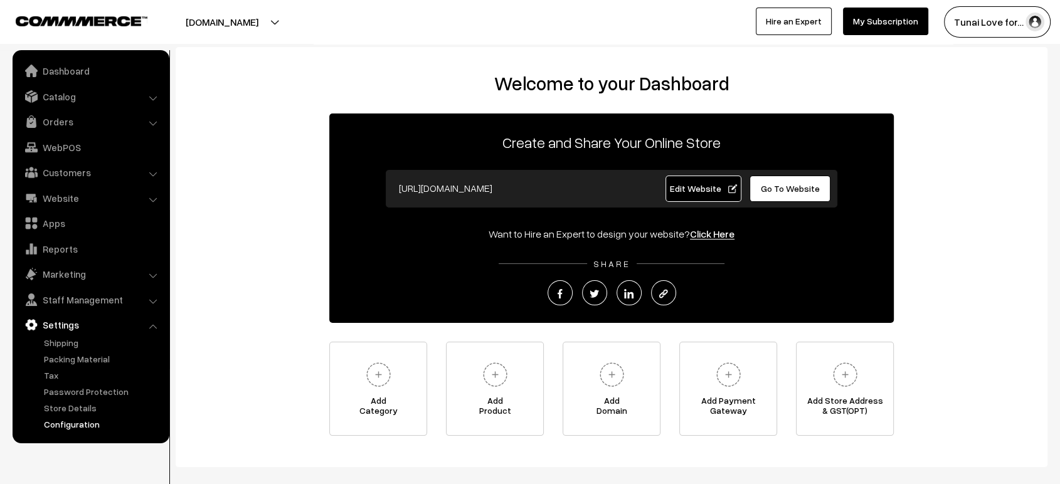
click at [73, 422] on link "Configuration" at bounding box center [103, 424] width 124 height 13
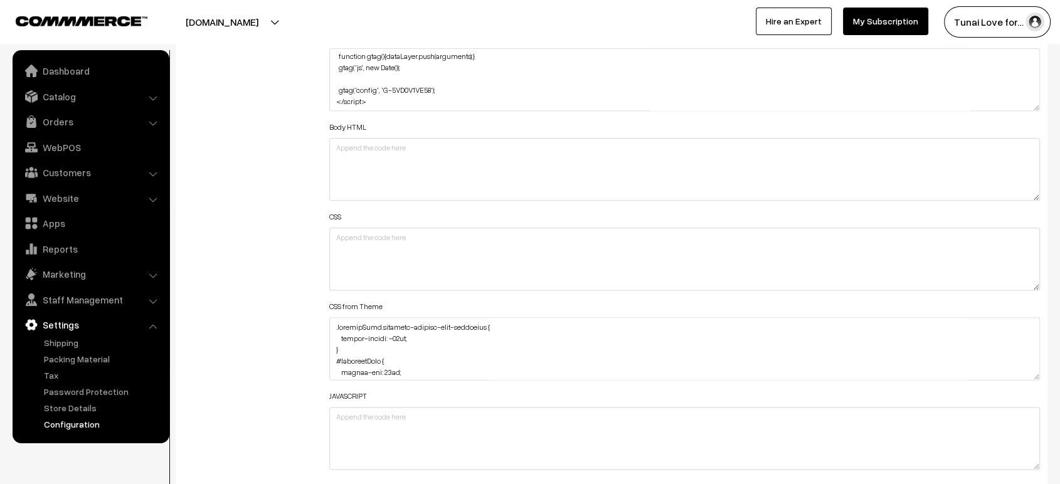
scroll to position [1506, 0]
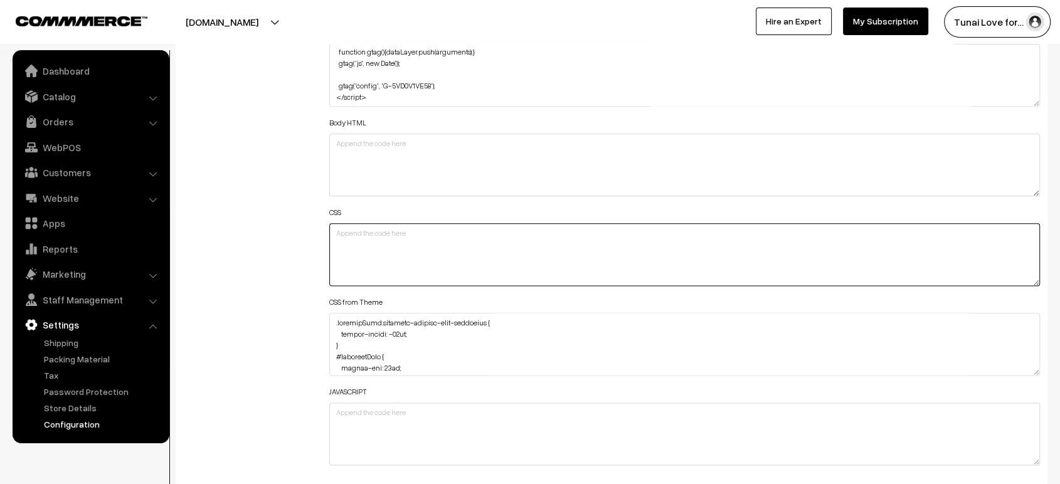
click at [355, 239] on textarea at bounding box center [684, 254] width 711 height 63
paste textarea "#productType3 #button2 { margin-top: 25px; }"
type textarea "#productType3 #button2 { margin-top: 25px; }"
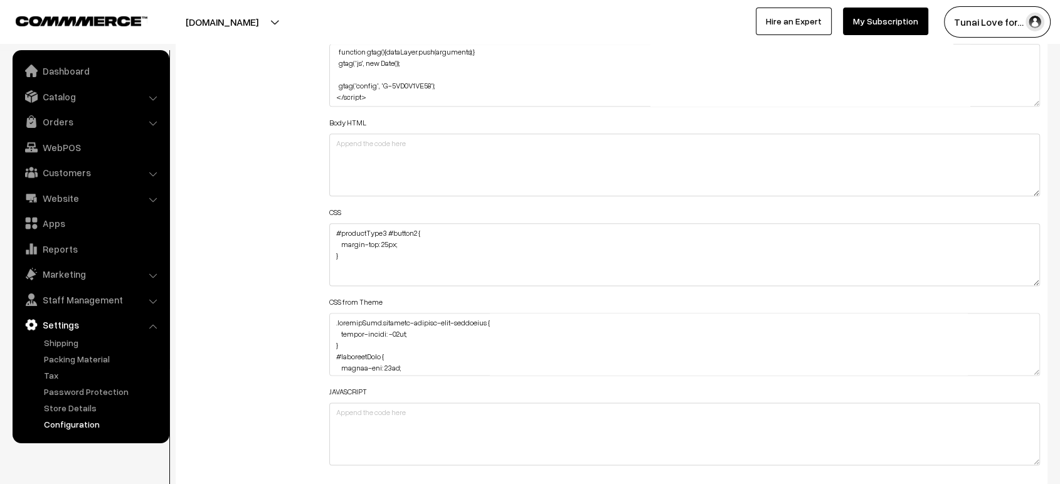
click at [265, 237] on div "Additional HTML/JS/CSS" at bounding box center [247, 248] width 146 height 449
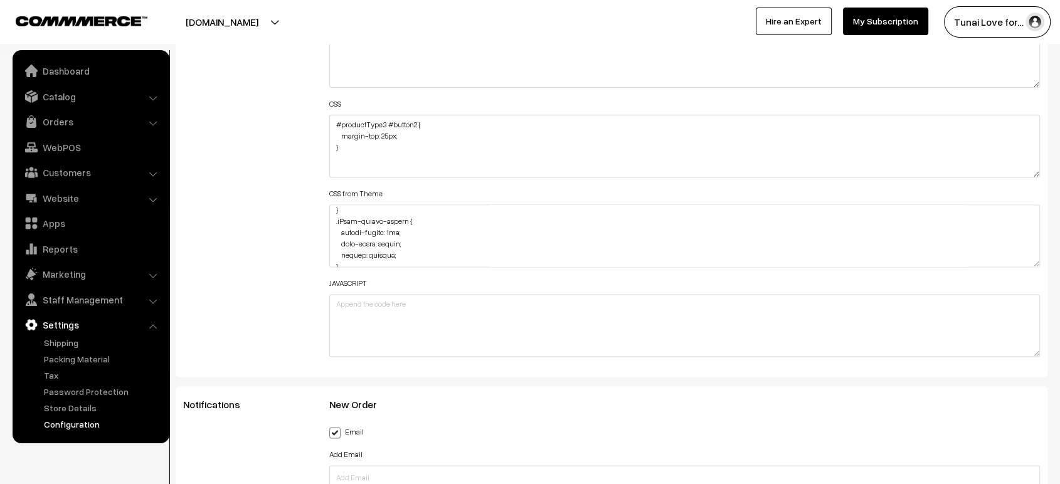
scroll to position [964, 0]
click at [63, 200] on link "Website" at bounding box center [90, 198] width 149 height 23
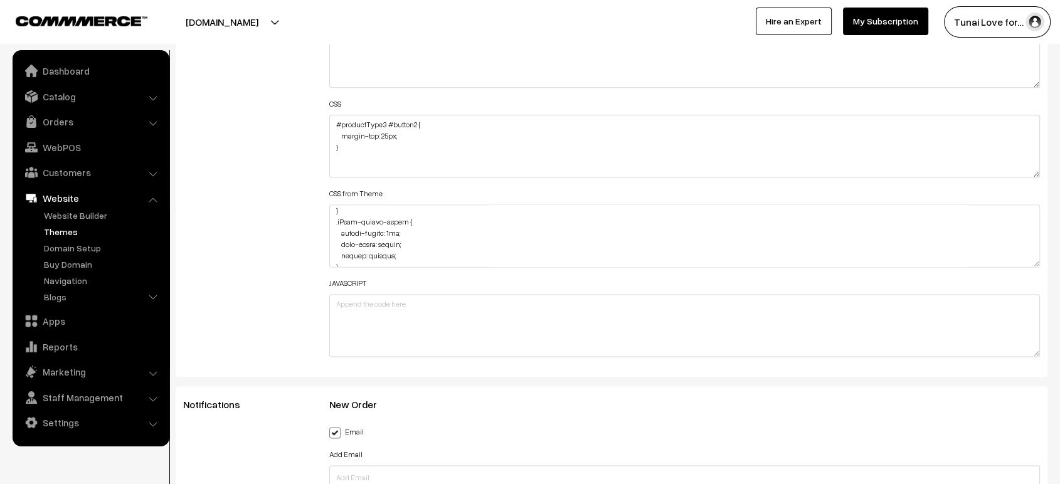
click at [59, 232] on link "Themes" at bounding box center [103, 231] width 124 height 13
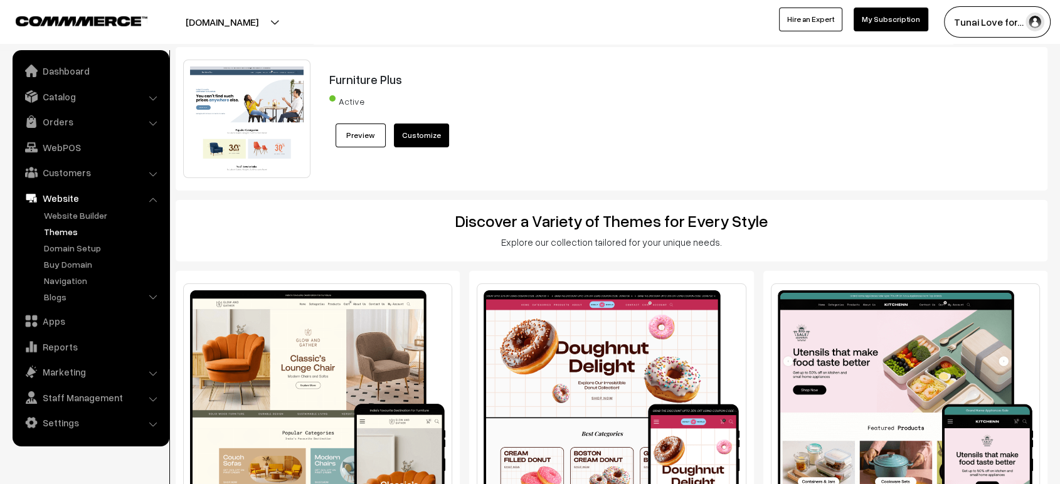
scroll to position [53, 0]
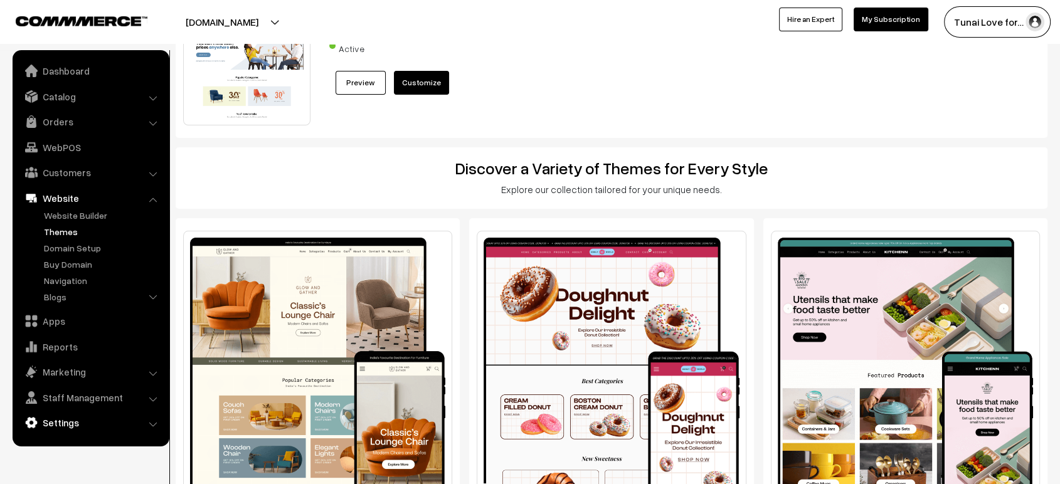
click at [71, 427] on link "Settings" at bounding box center [90, 423] width 149 height 23
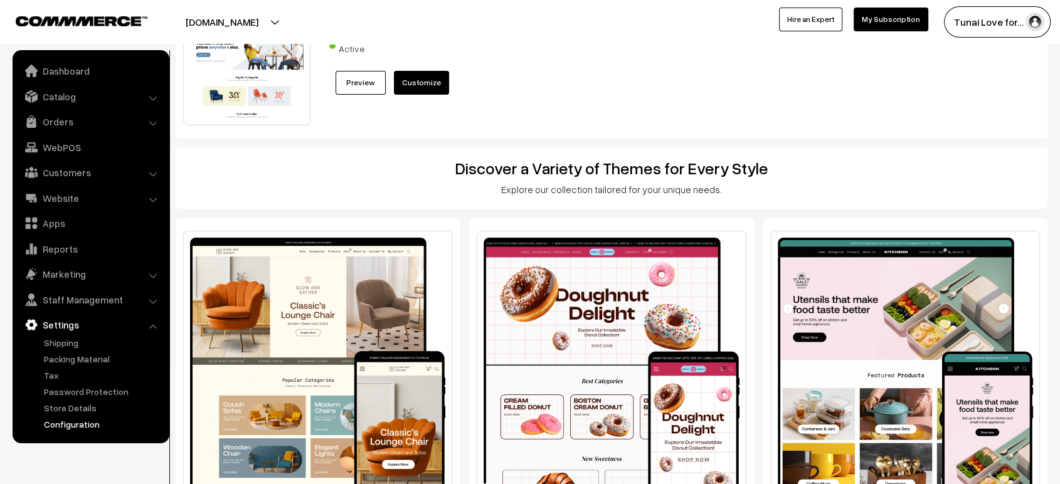
click at [80, 424] on link "Configuration" at bounding box center [103, 424] width 124 height 13
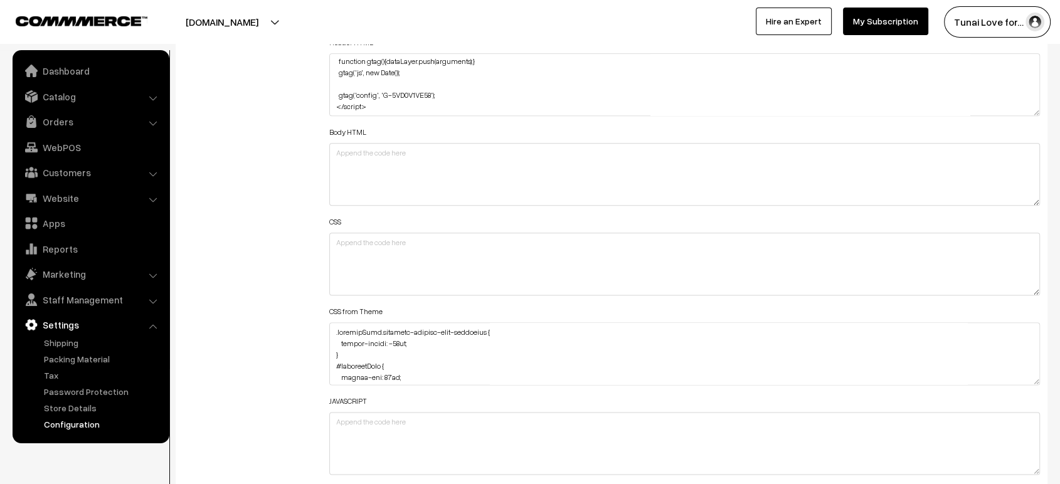
scroll to position [1509, 0]
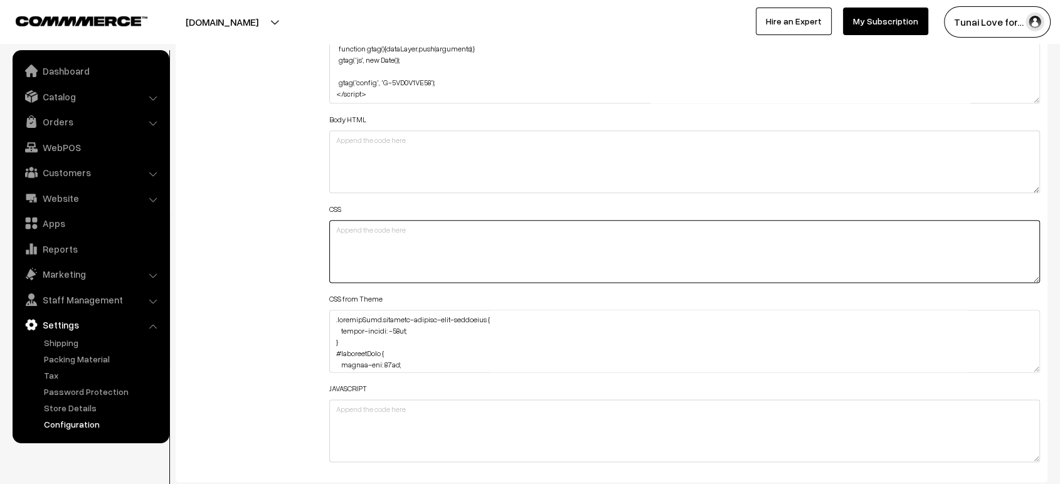
click at [376, 227] on textarea at bounding box center [684, 251] width 711 height 63
paste textarea "#productType3 #button2 { margin-top: 25px; }"
type textarea "#productType3 #button2 { margin-top: 25px; }"
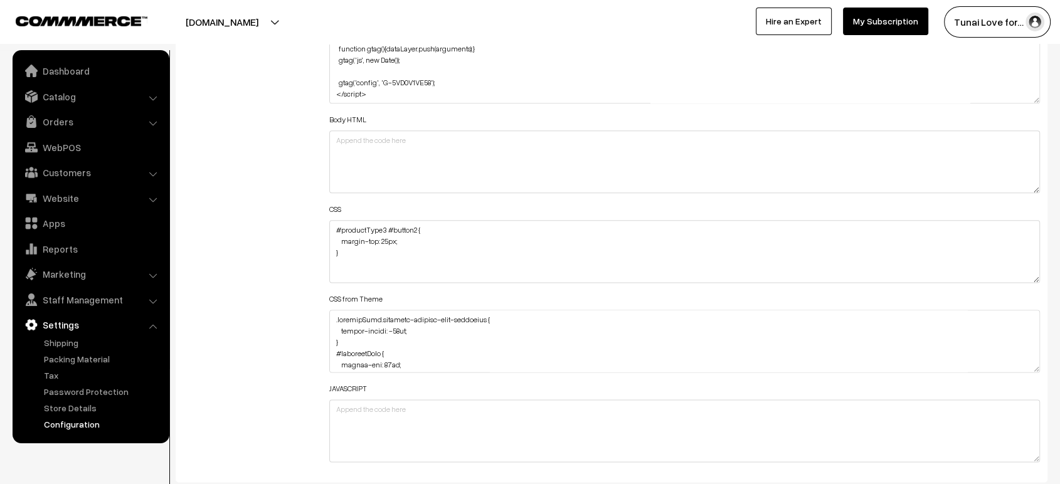
click at [266, 223] on div "Additional HTML/JS/CSS" at bounding box center [247, 245] width 146 height 449
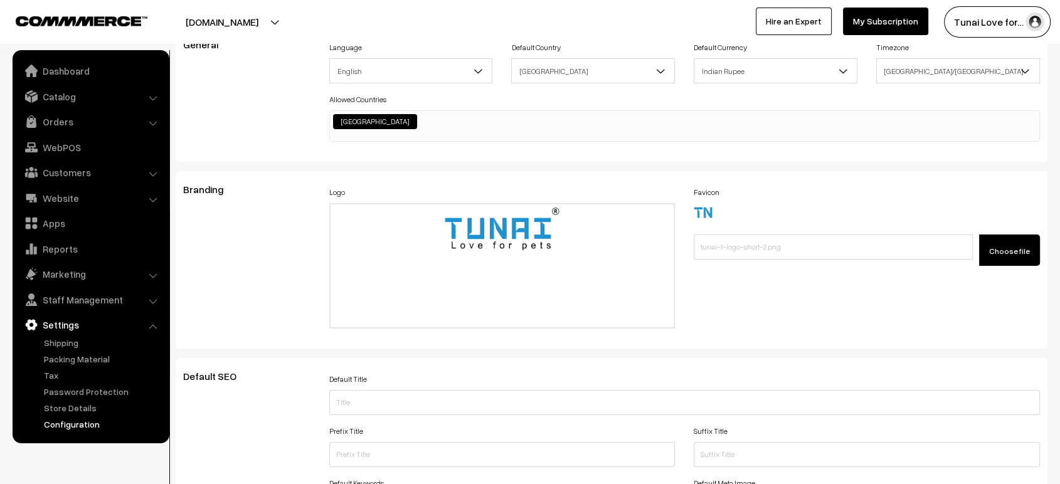
scroll to position [0, 0]
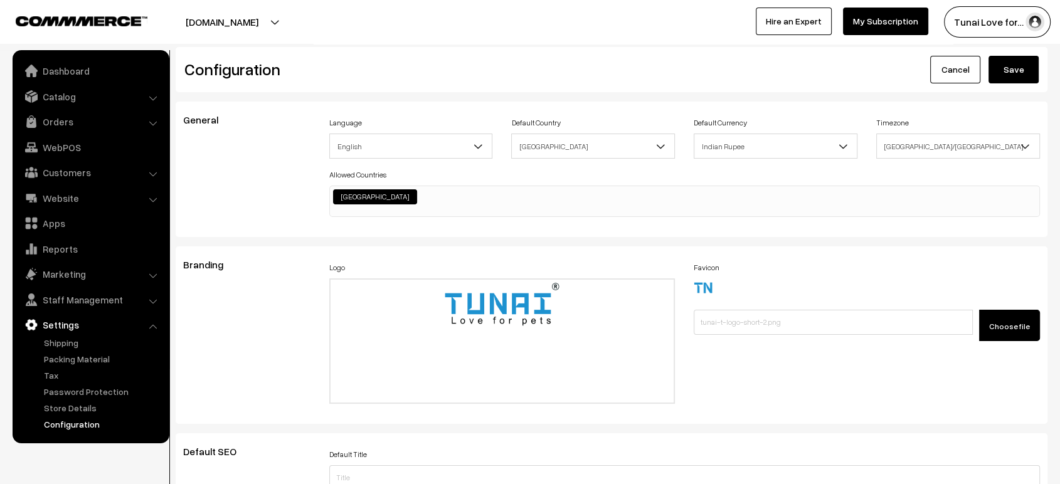
click at [1016, 57] on button "Save" at bounding box center [1014, 70] width 50 height 28
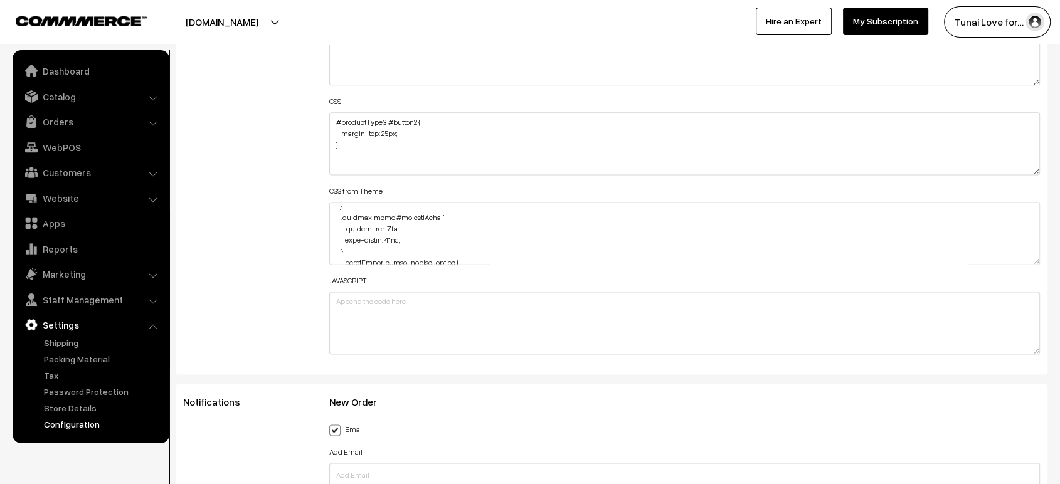
scroll to position [2023, 0]
click at [272, 196] on div "Additional HTML/JS/CSS" at bounding box center [247, 137] width 146 height 449
click at [883, 276] on div "JAVASCRIPT" at bounding box center [684, 313] width 711 height 82
click at [363, 186] on label "CSS from Theme" at bounding box center [355, 191] width 53 height 11
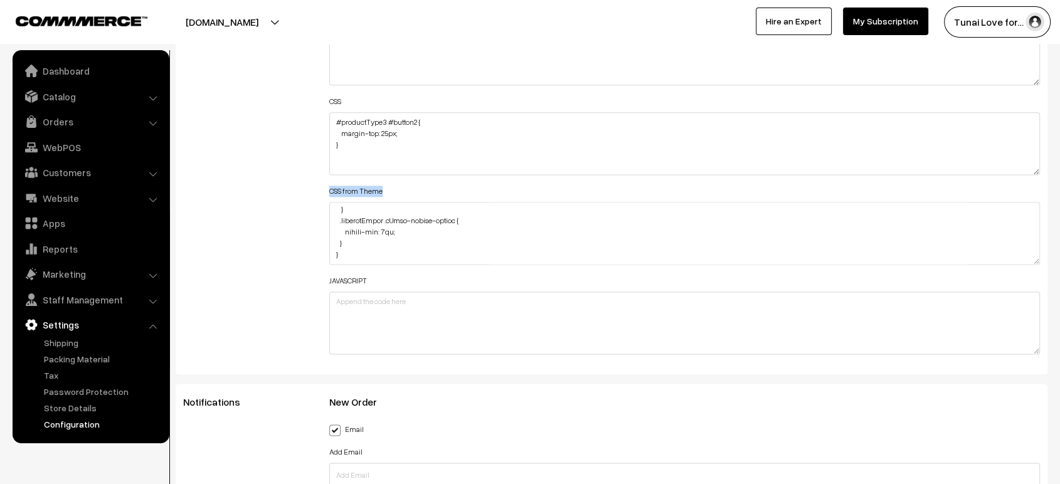
click at [363, 186] on label "CSS from Theme" at bounding box center [355, 191] width 53 height 11
copy label "CSS from Theme"
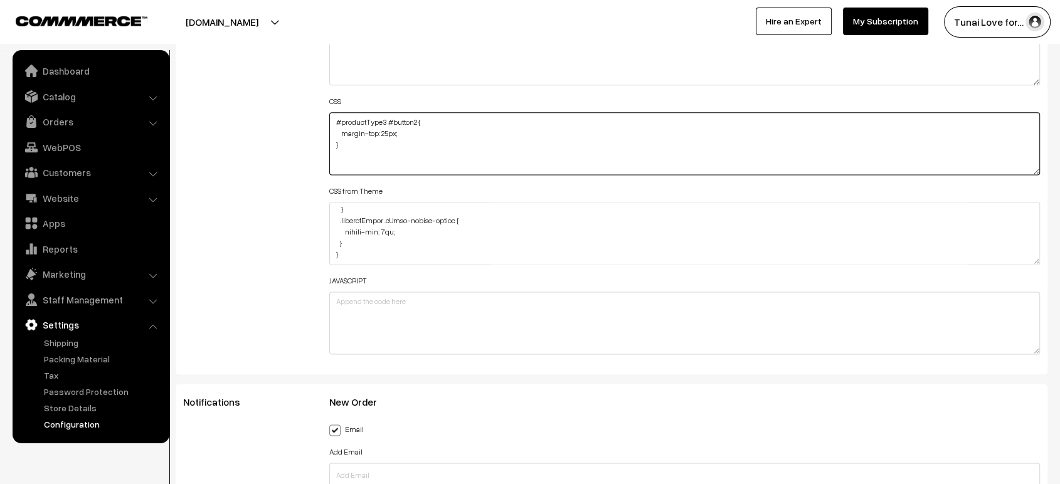
click at [349, 142] on textarea "#productType3 #button2 { margin-top: 25px; }" at bounding box center [684, 143] width 711 height 63
drag, startPoint x: 349, startPoint y: 142, endPoint x: 327, endPoint y: 119, distance: 32.0
click at [327, 119] on div "Header HTML <!-- Google tag (gtag.js) --> <script async src="https://www.google…" at bounding box center [685, 137] width 730 height 449
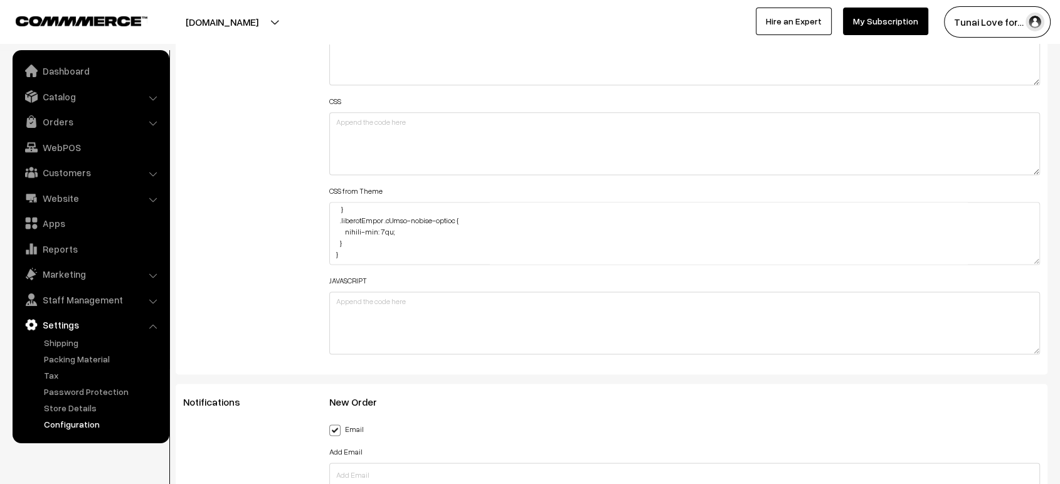
drag, startPoint x: 285, startPoint y: 148, endPoint x: 234, endPoint y: 150, distance: 51.5
click at [234, 150] on div "Additional HTML/JS/CSS" at bounding box center [247, 137] width 146 height 449
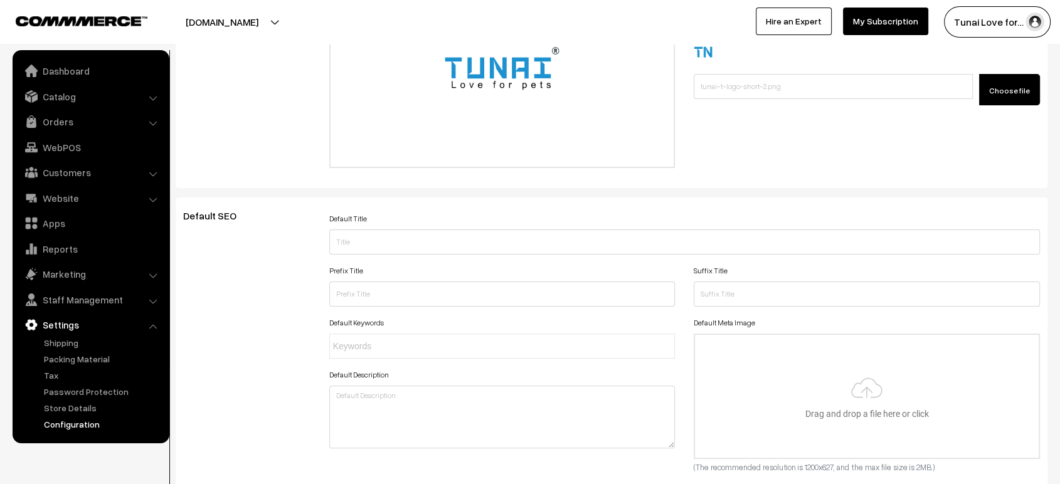
scroll to position [0, 0]
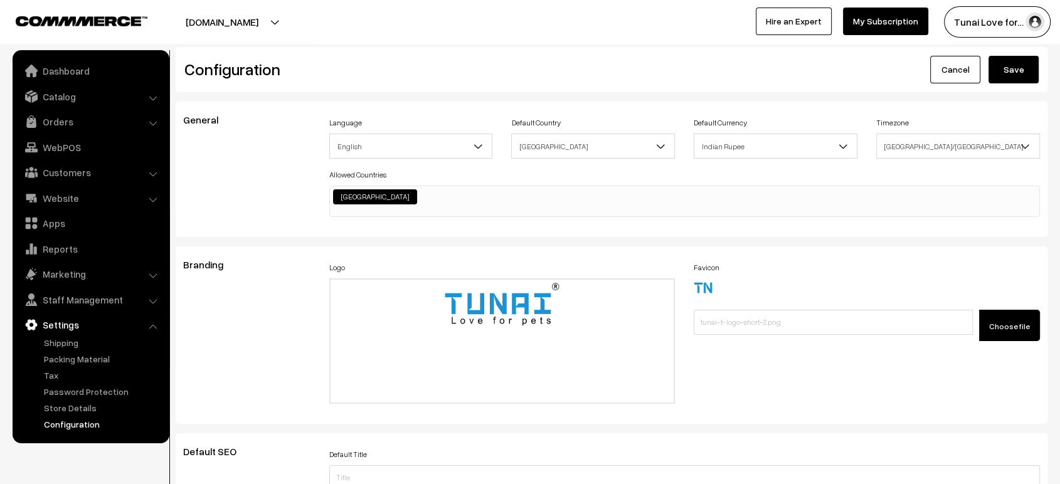
click at [1016, 74] on button "Save" at bounding box center [1014, 70] width 50 height 28
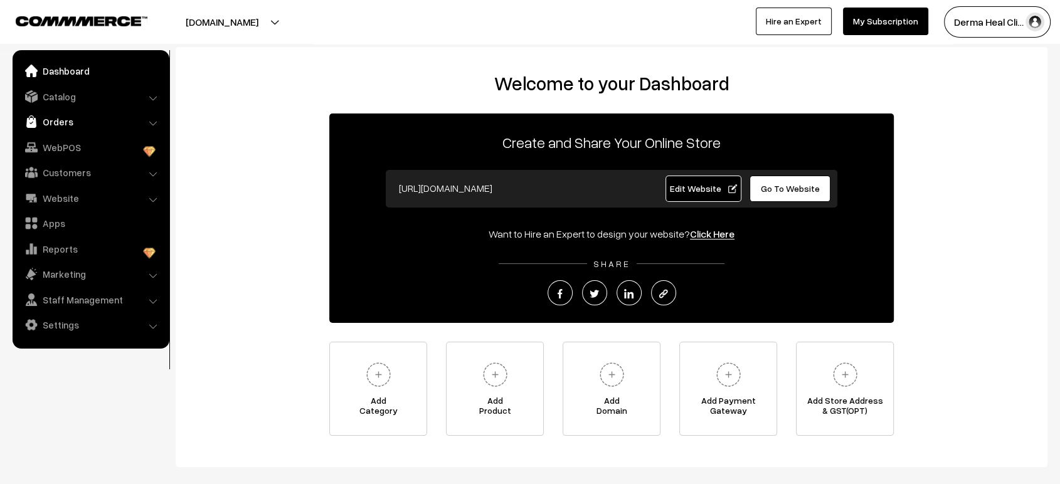
click at [48, 116] on link "Orders" at bounding box center [90, 121] width 149 height 23
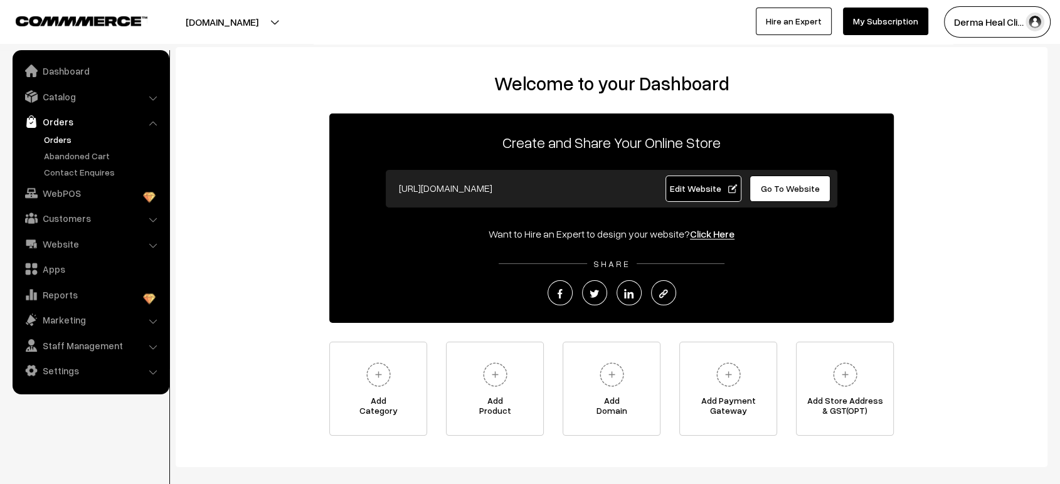
click at [61, 142] on link "Orders" at bounding box center [103, 139] width 124 height 13
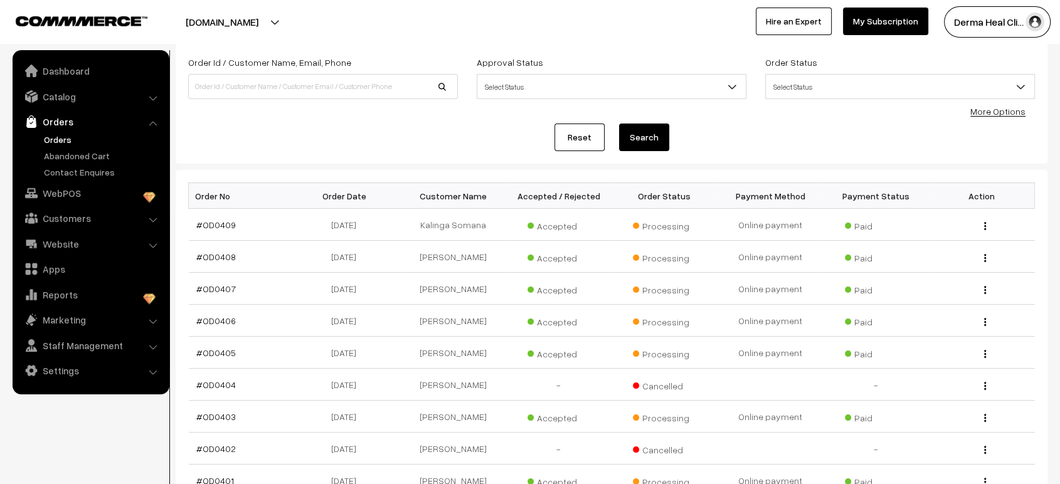
scroll to position [72, 0]
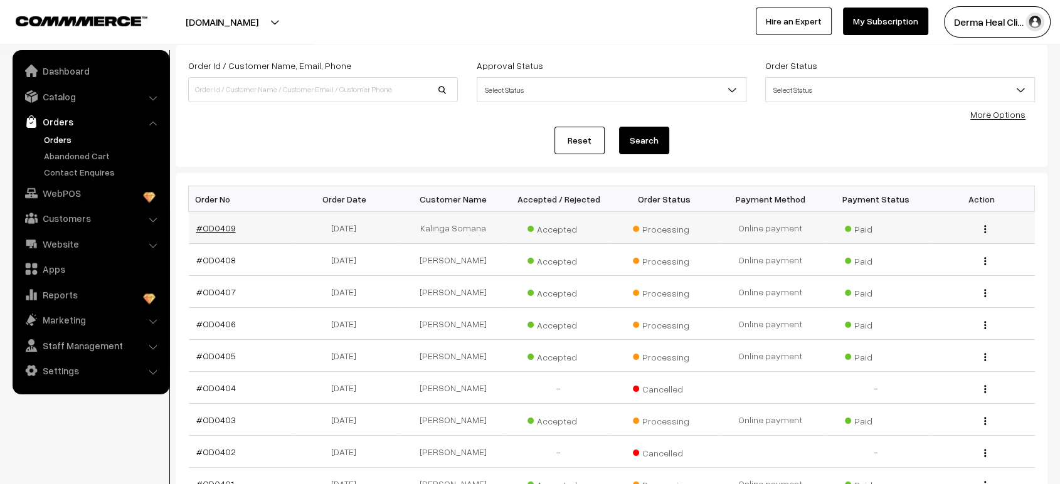
click at [212, 230] on link "#OD0409" at bounding box center [216, 228] width 40 height 11
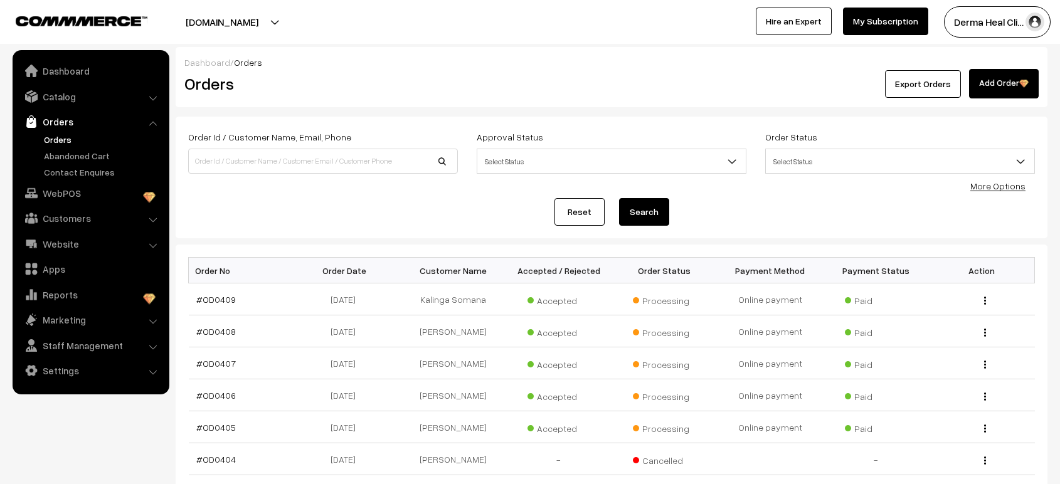
scroll to position [72, 0]
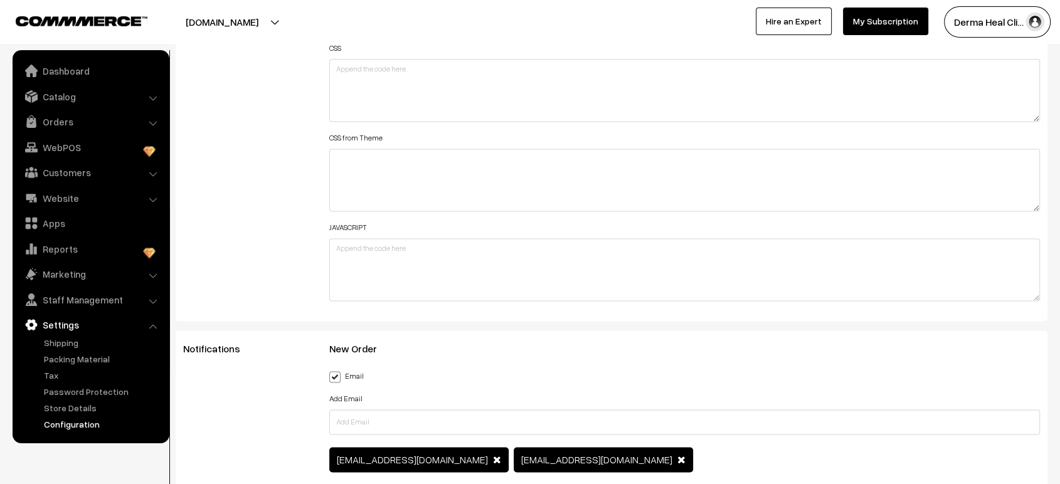
scroll to position [1671, 0]
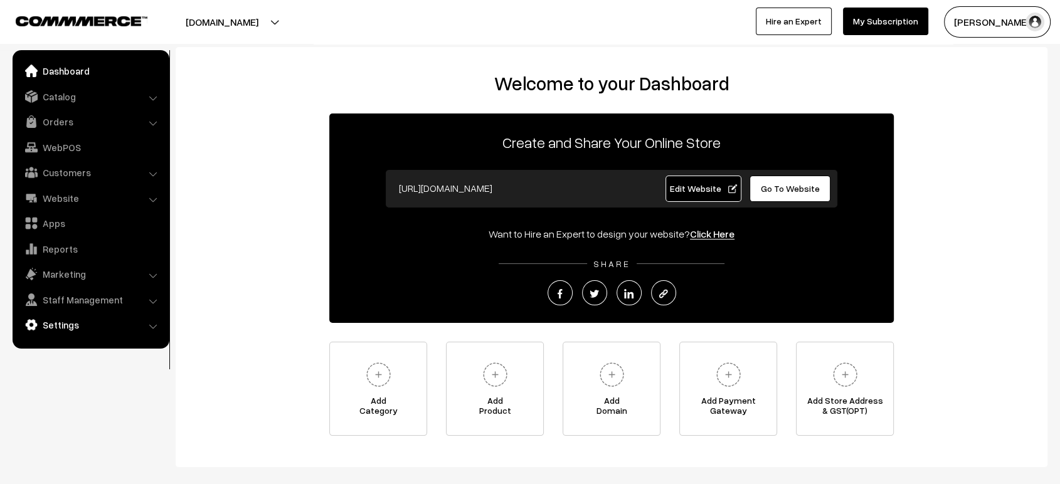
click at [78, 320] on link "Settings" at bounding box center [90, 325] width 149 height 23
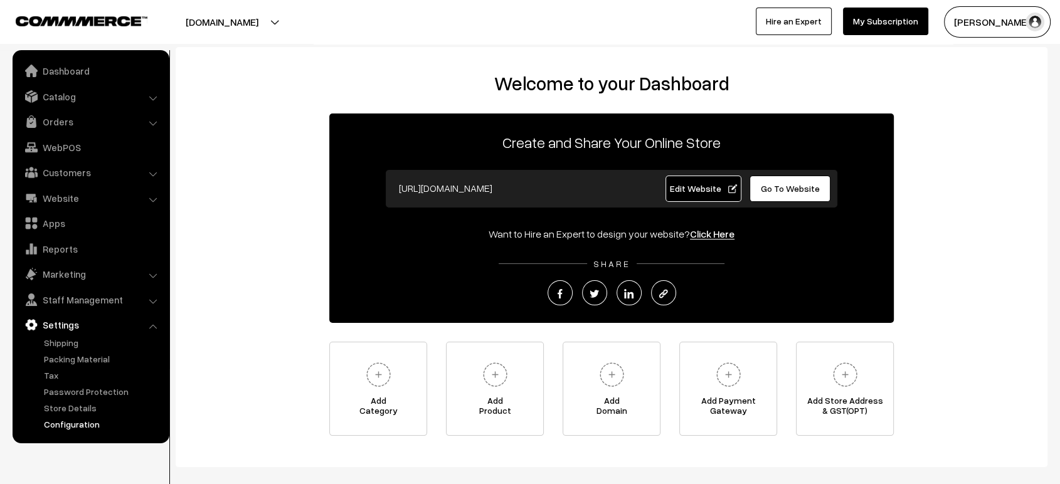
click at [80, 427] on link "Configuration" at bounding box center [103, 424] width 124 height 13
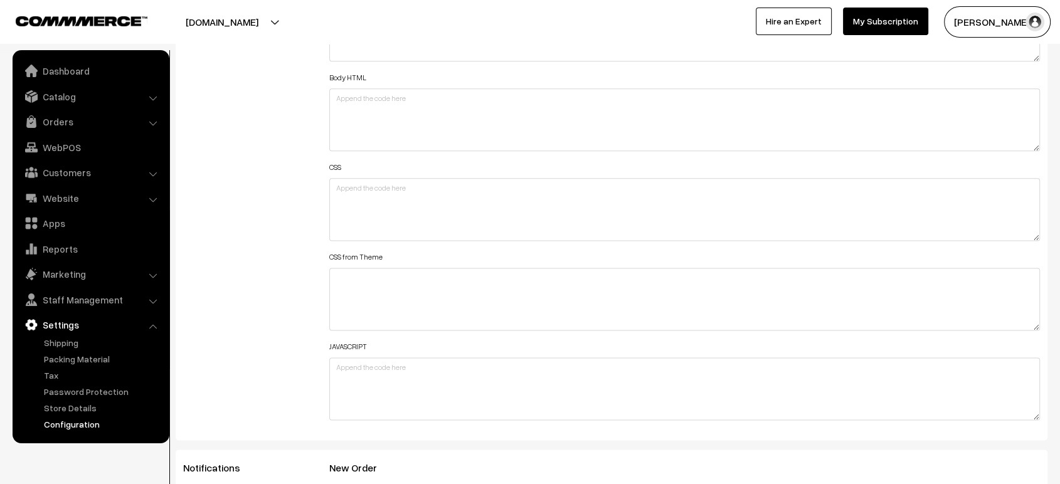
scroll to position [1551, 0]
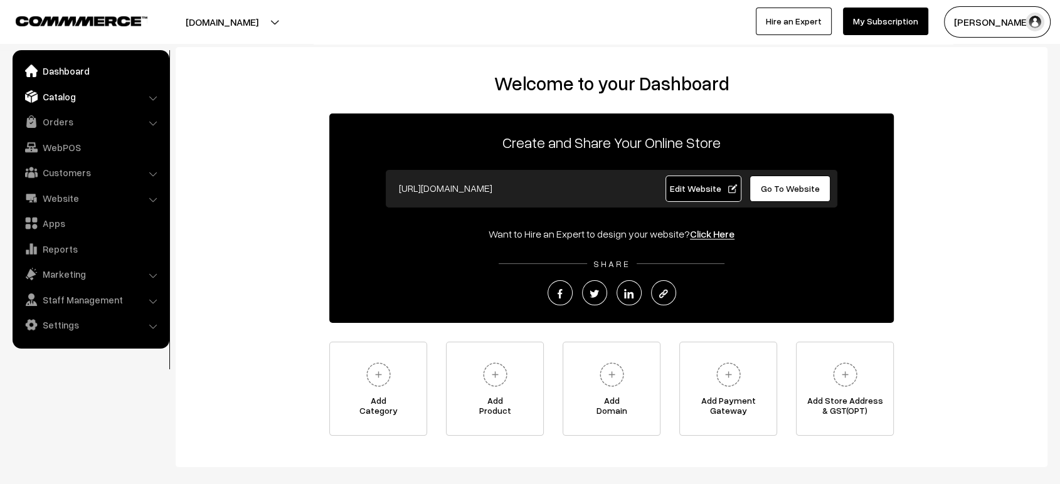
click at [89, 97] on link "Catalog" at bounding box center [90, 96] width 149 height 23
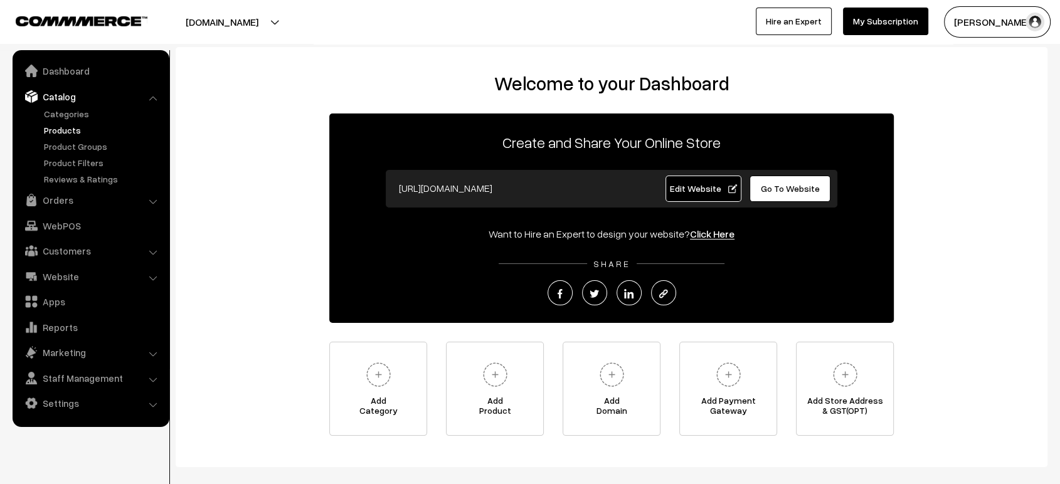
click at [69, 124] on link "Products" at bounding box center [103, 130] width 124 height 13
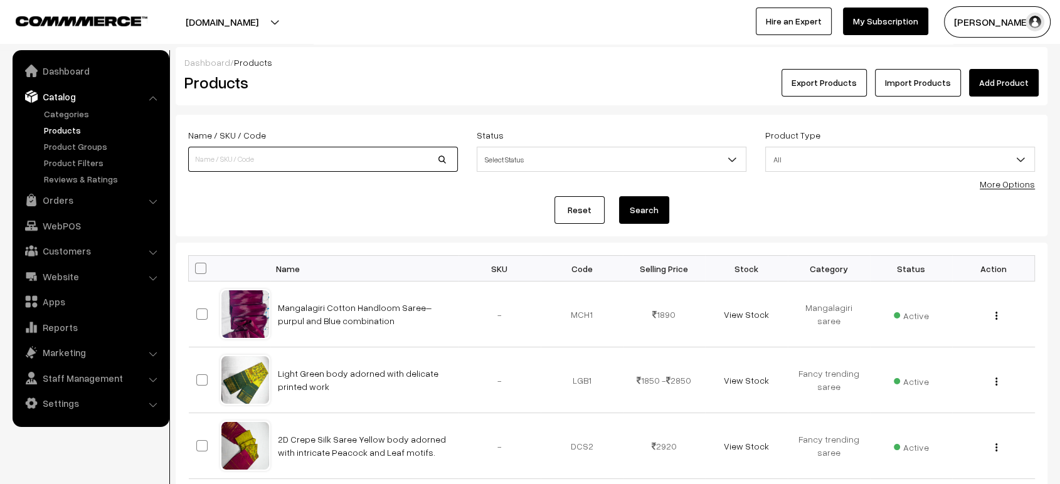
paste input "Pure cotton handloom saree"
click at [311, 153] on input "Pure cotton handloom saree" at bounding box center [323, 159] width 270 height 25
type input "Pure cotton handloom saree"
click at [619, 196] on button "Search" at bounding box center [644, 210] width 50 height 28
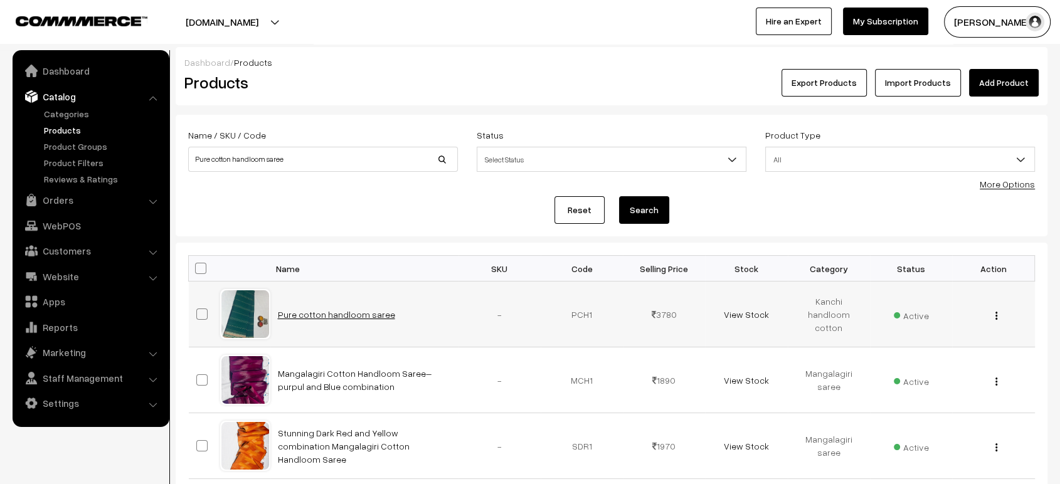
click at [331, 318] on link "Pure cotton handloom saree" at bounding box center [336, 314] width 117 height 11
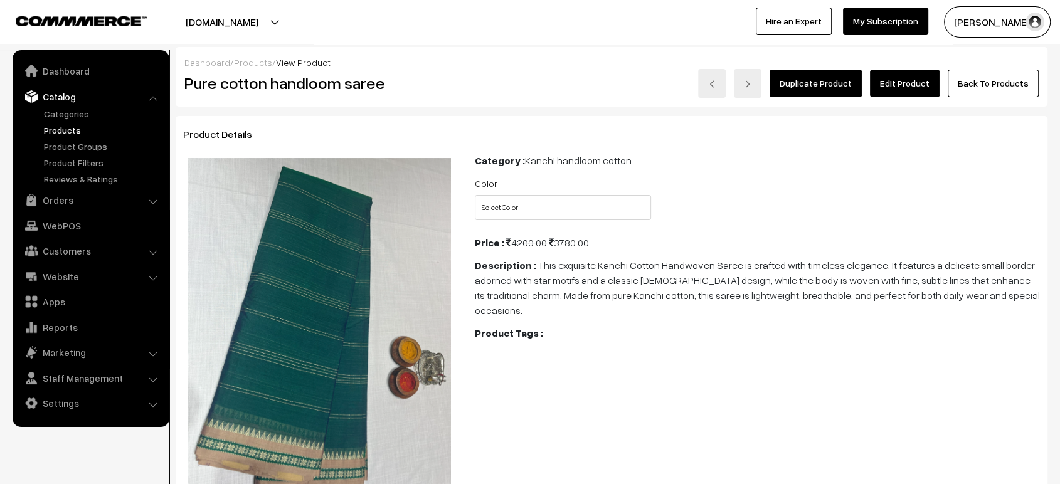
click at [914, 84] on link "Edit Product" at bounding box center [905, 84] width 70 height 28
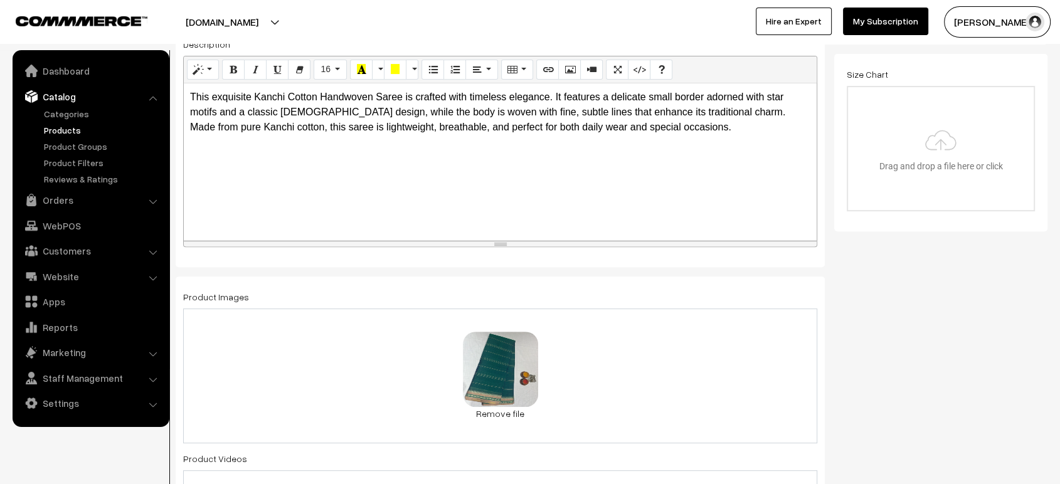
scroll to position [412, 0]
click at [593, 366] on div "1.8 MB pure cotten_a00024_1.png Check Error Remove file" at bounding box center [500, 373] width 634 height 135
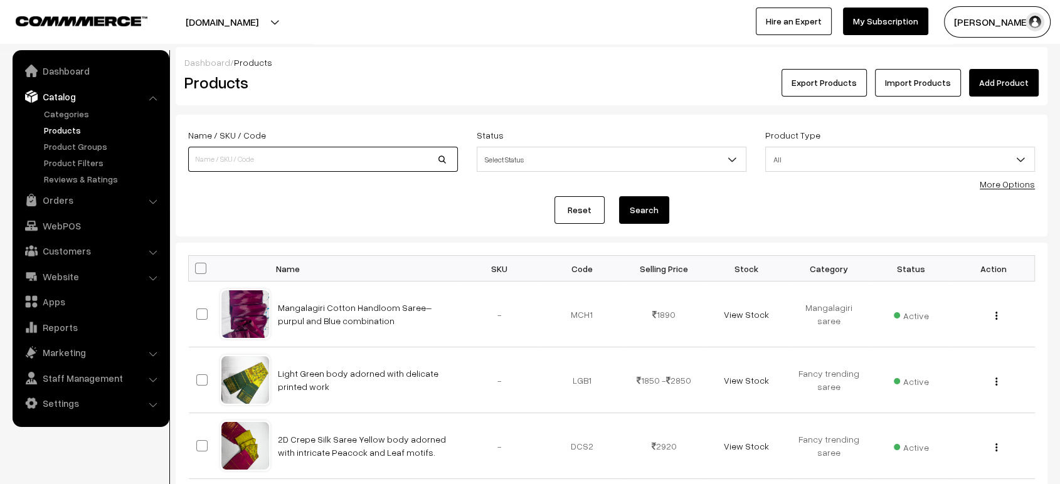
click at [288, 163] on input at bounding box center [323, 159] width 270 height 25
paste input "Elegant Linen Office Wear Saree in soothing Light Green and Purple tones"
type input "Elegant Linen Office Wear Saree in soothing Light Green and Purple tones"
click at [649, 203] on button "Search" at bounding box center [644, 210] width 50 height 28
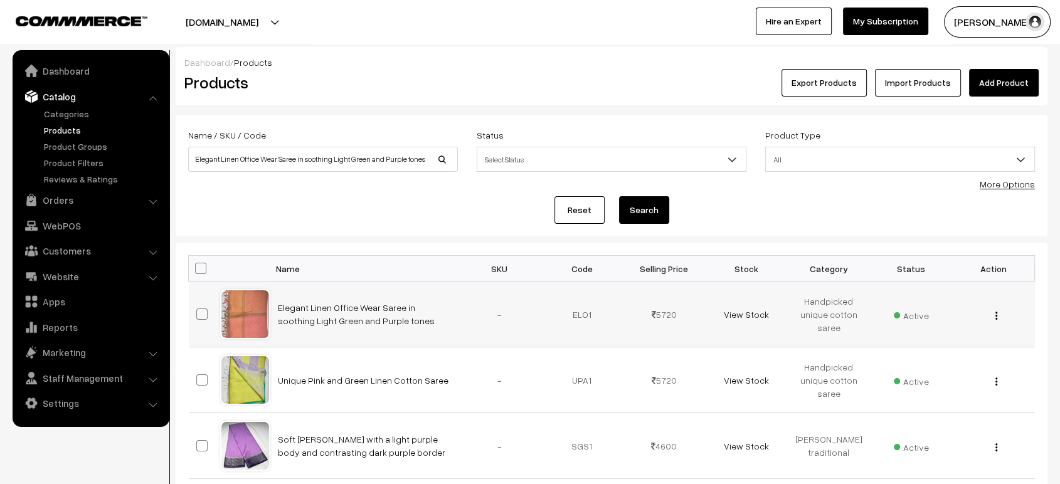
click at [353, 314] on td "Elegant Linen Office Wear Saree in soothing Light Green and Purple tones" at bounding box center [364, 315] width 188 height 66
click at [360, 307] on link "Elegant Linen Office Wear Saree in soothing Light Green and Purple tones" at bounding box center [356, 314] width 157 height 24
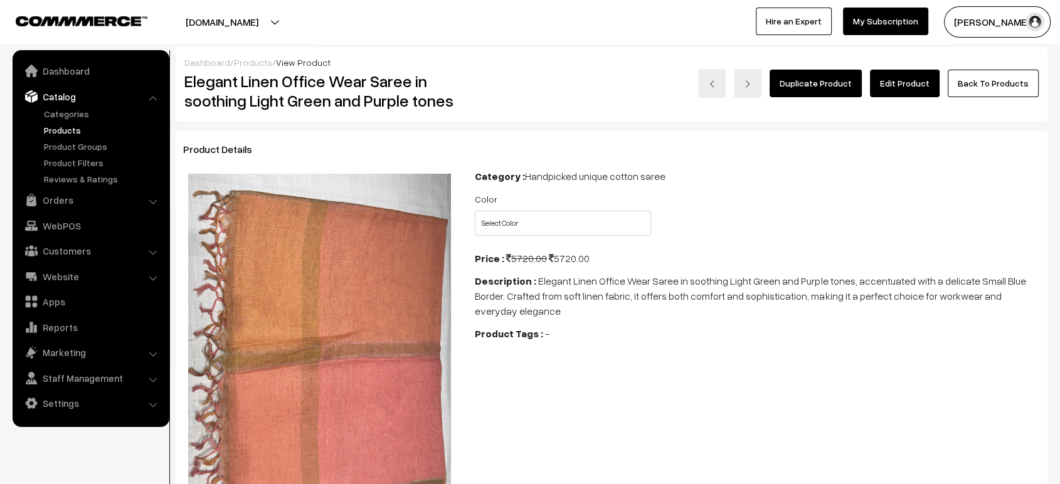
click at [899, 81] on link "Edit Product" at bounding box center [905, 84] width 70 height 28
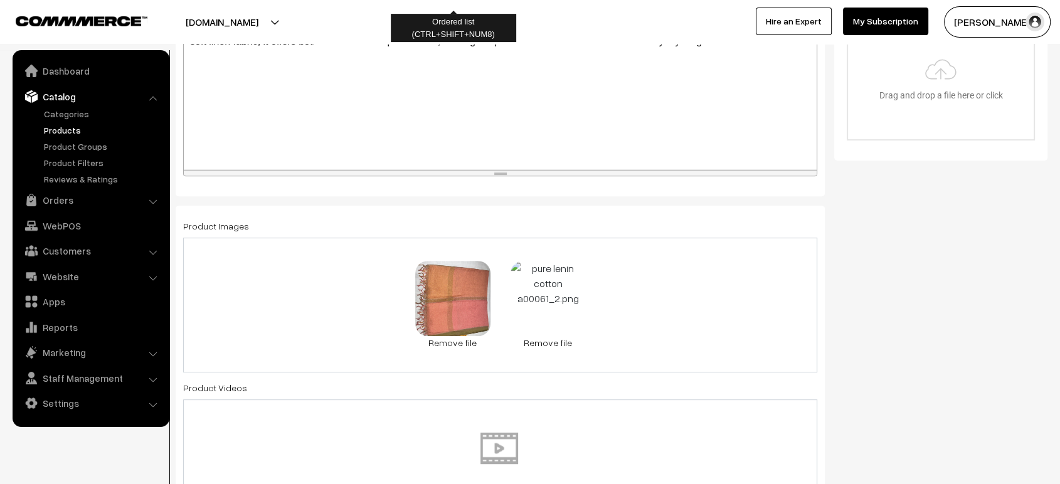
scroll to position [484, 0]
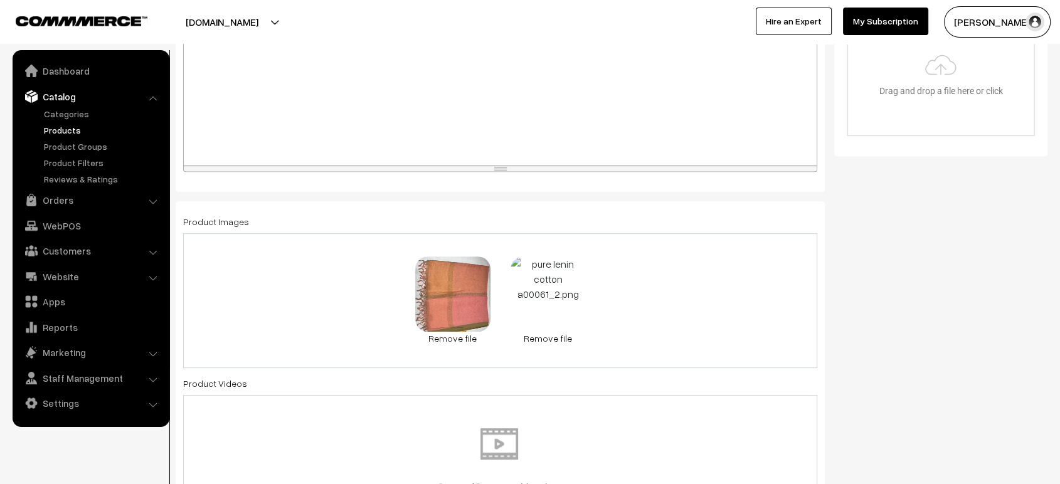
click at [695, 297] on div "1.9 MB pure lenin cotton a00061_1.png Check Error Remove file 1.6 MB pure lenin…" at bounding box center [500, 300] width 634 height 135
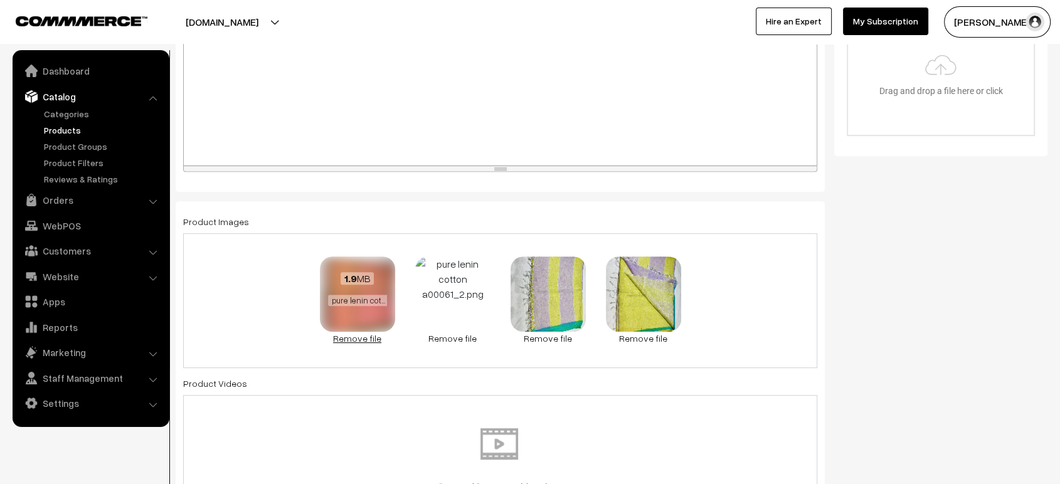
click at [361, 339] on link "Remove file" at bounding box center [357, 338] width 75 height 13
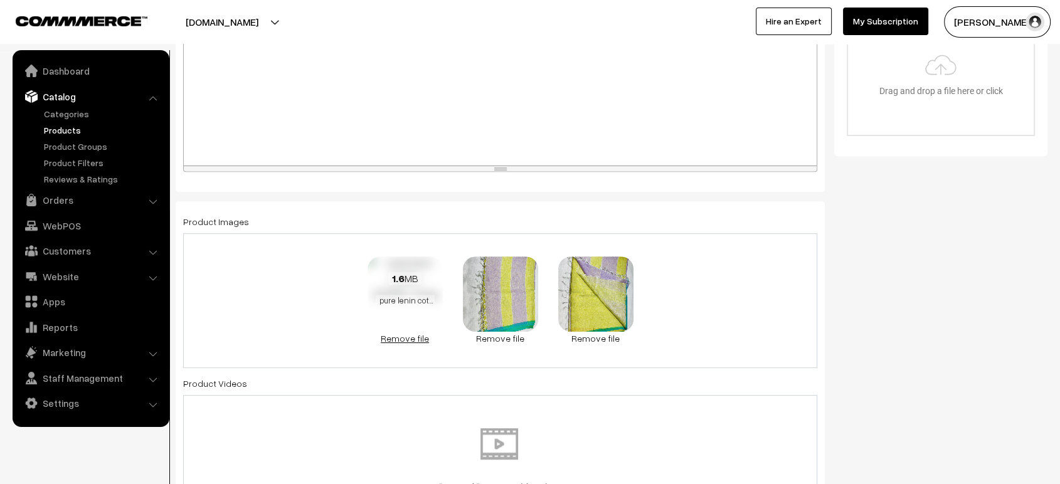
click at [404, 333] on link "Remove file" at bounding box center [405, 338] width 75 height 13
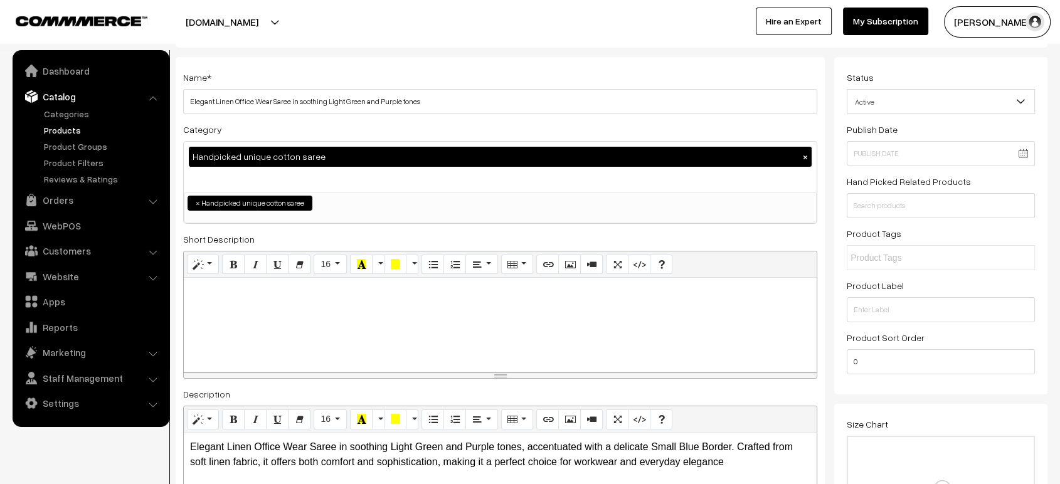
scroll to position [0, 0]
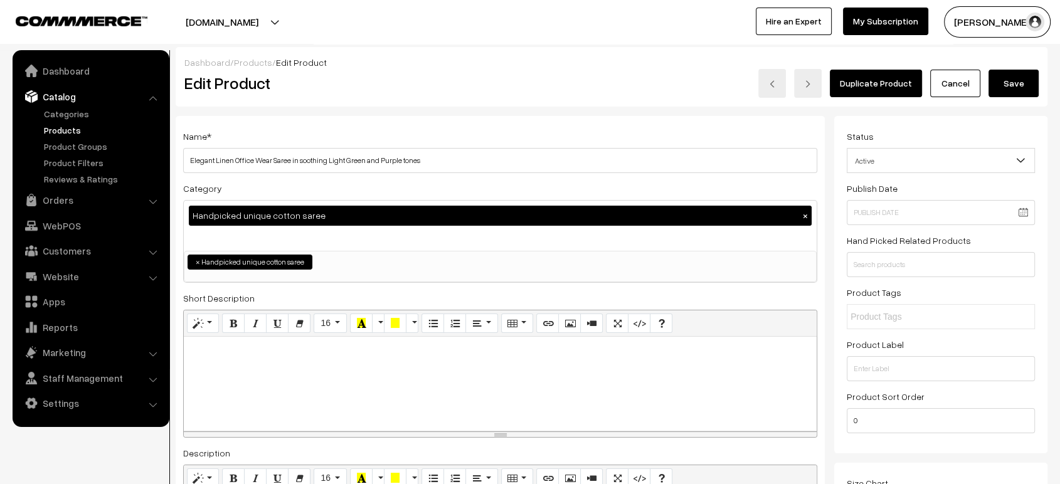
click at [1028, 84] on button "Save" at bounding box center [1014, 84] width 50 height 28
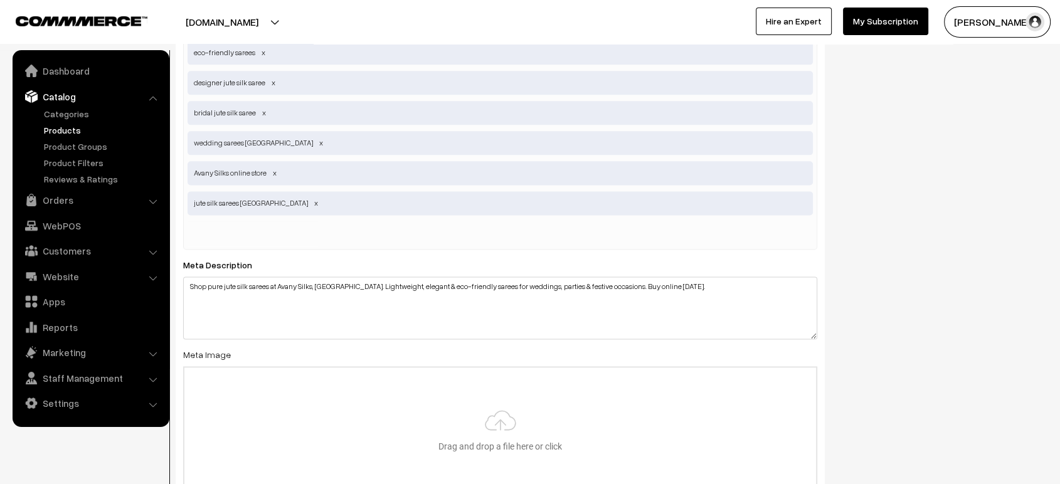
scroll to position [1821, 0]
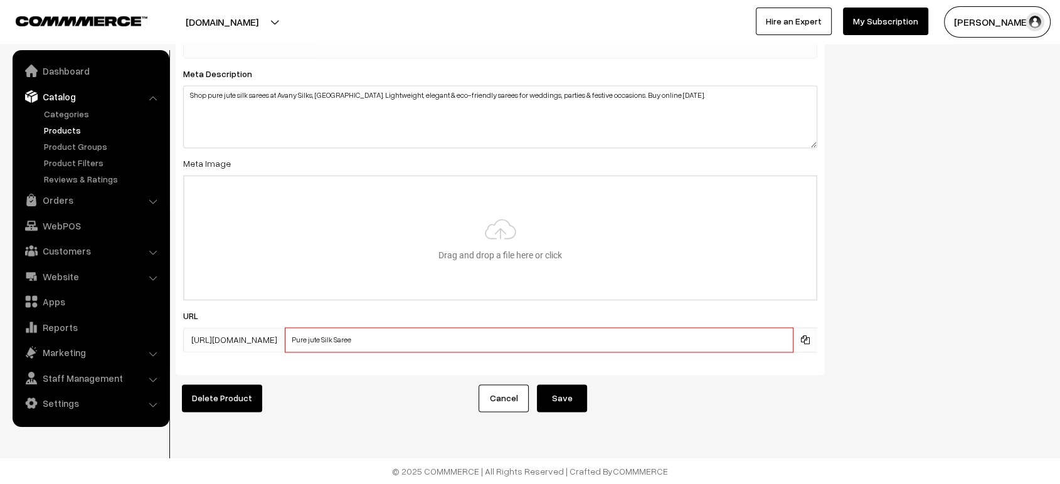
click at [463, 333] on input "Pure jute Silk Saree" at bounding box center [539, 340] width 509 height 25
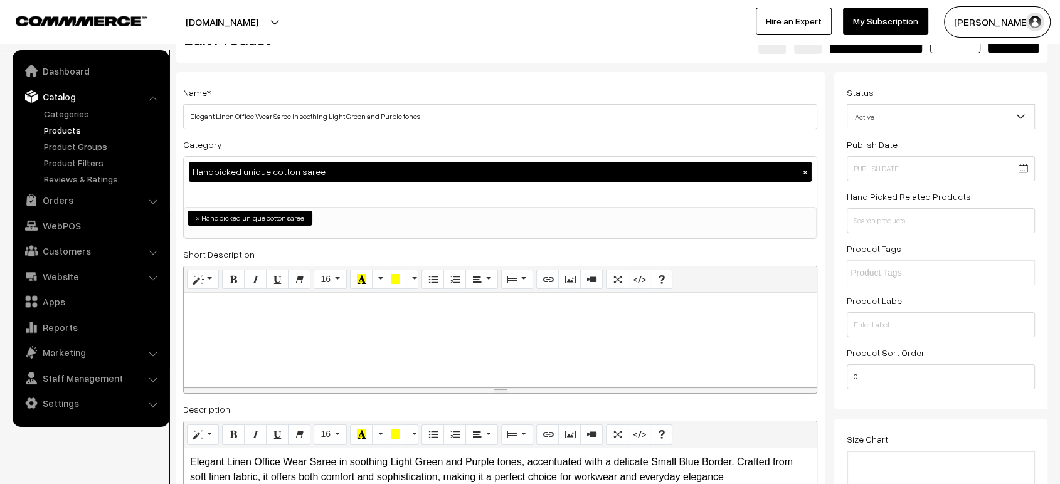
scroll to position [0, 0]
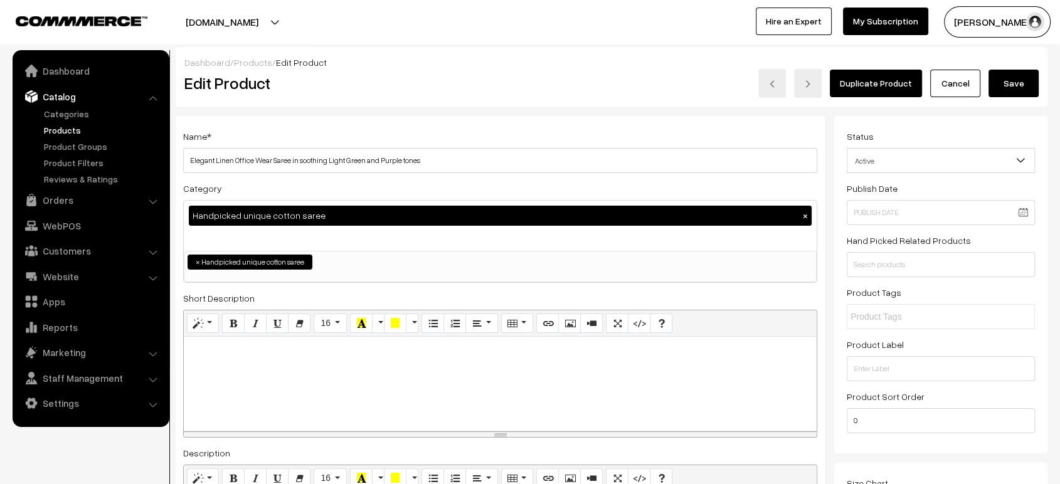
click at [1016, 93] on button "Save" at bounding box center [1014, 84] width 50 height 28
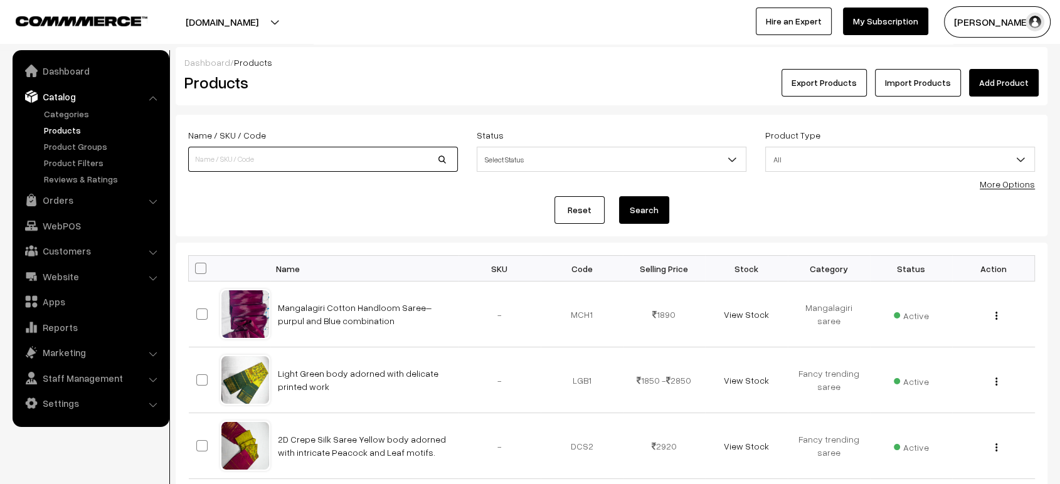
click at [311, 168] on input at bounding box center [323, 159] width 270 height 25
paste input "Unique Pink and Green Linen Cotton Saree"
type input "Unique Pink and Green Linen Cotton Saree"
click at [619, 196] on button "Search" at bounding box center [644, 210] width 50 height 28
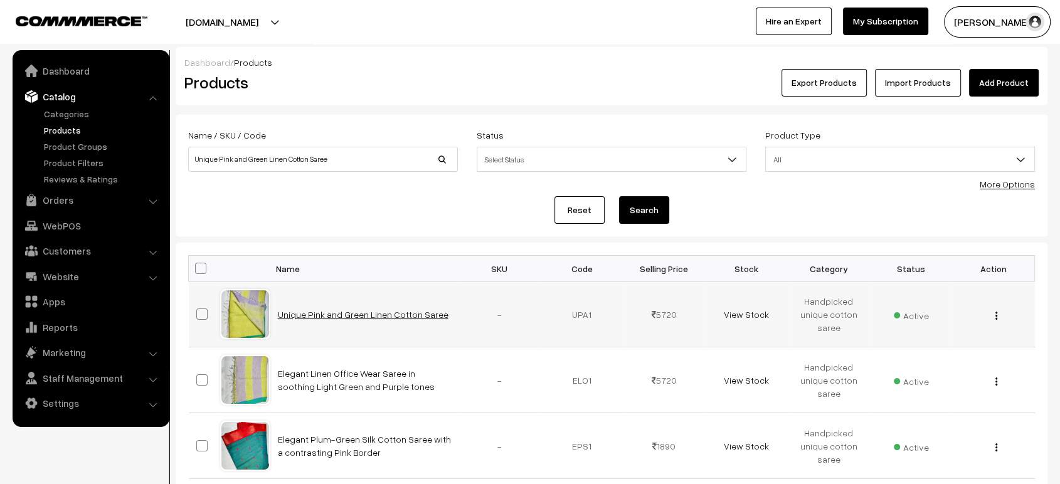
click at [376, 312] on link "Unique Pink and Green Linen Cotton Saree" at bounding box center [363, 314] width 171 height 11
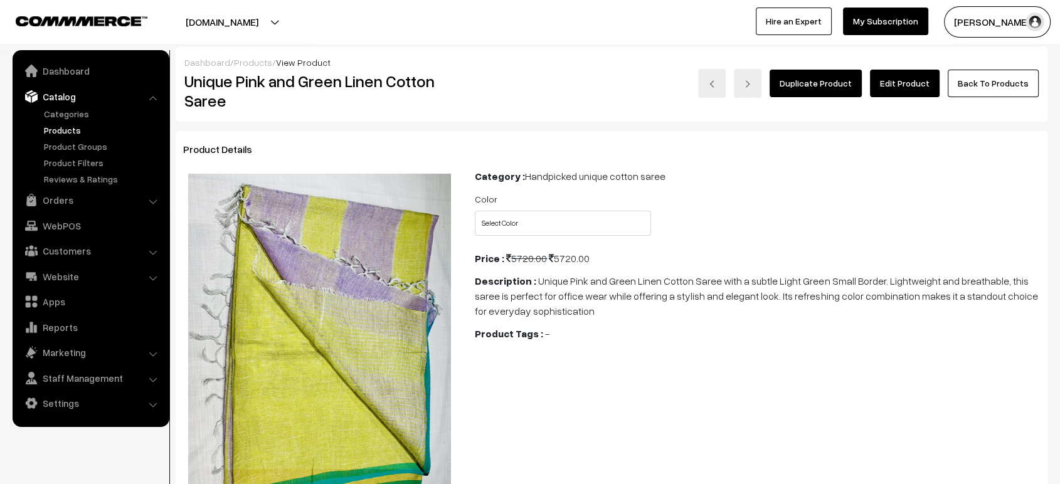
click at [900, 71] on link "Edit Product" at bounding box center [905, 84] width 70 height 28
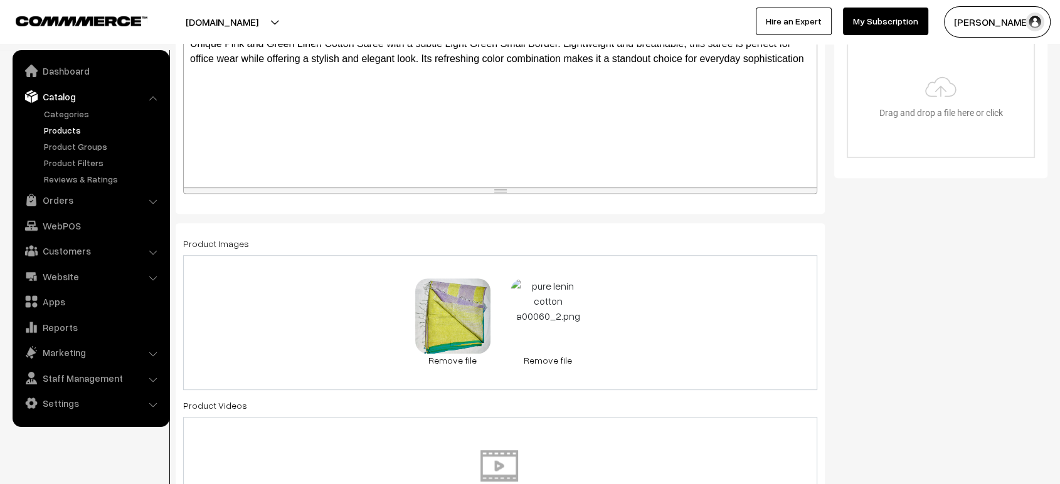
scroll to position [471, 0]
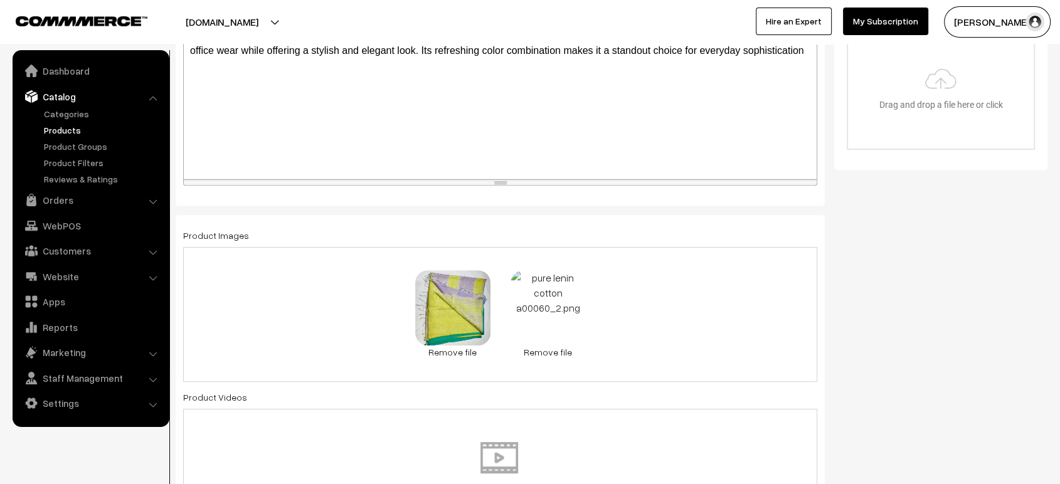
click at [681, 290] on div "1.9 MB pure lenin cotton a00060_1.png Check Error Remove file 1.6 MB pure lenin…" at bounding box center [500, 314] width 634 height 135
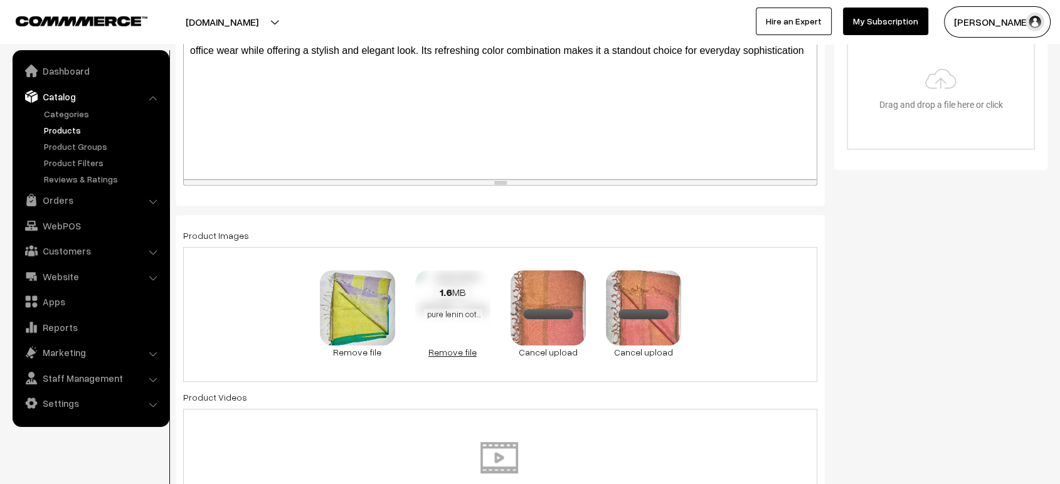
click at [444, 350] on link "Remove file" at bounding box center [452, 352] width 75 height 13
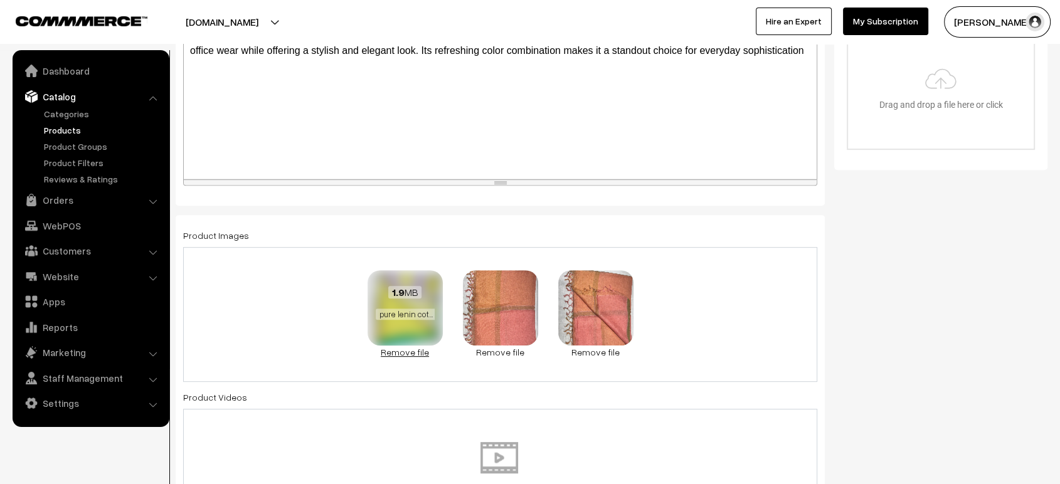
click at [398, 349] on link "Remove file" at bounding box center [405, 352] width 75 height 13
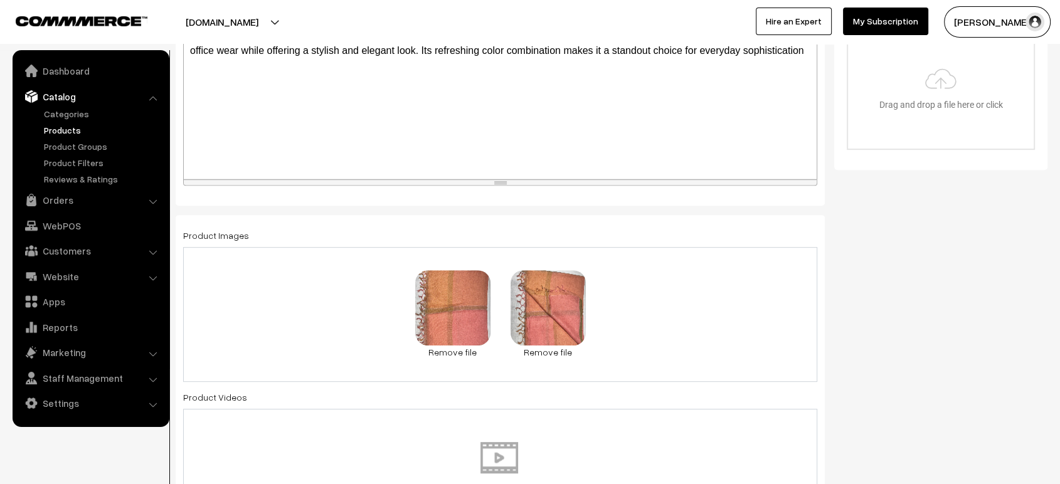
click at [919, 263] on div "Status Active Inactive Active Publish Date Product Type -- Select -- -- Select …" at bounding box center [945, 294] width 223 height 1297
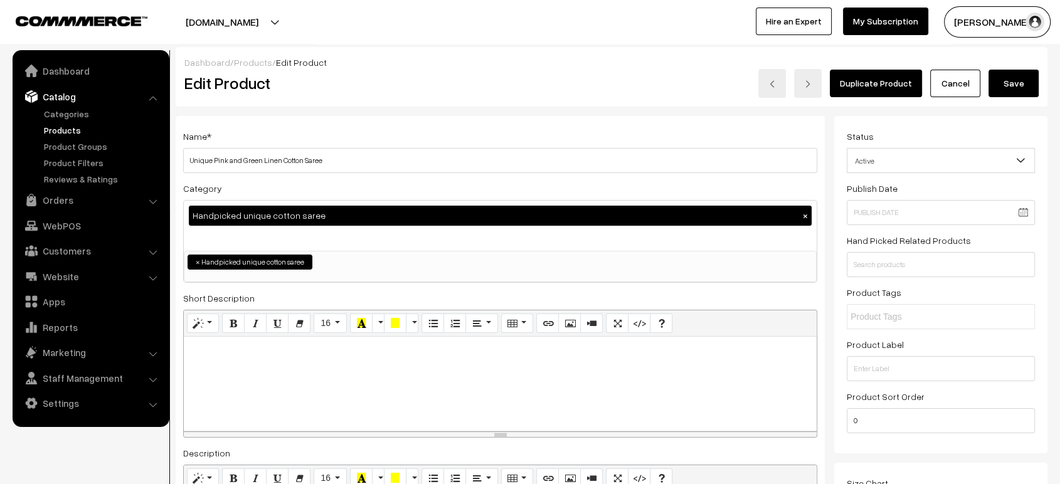
click at [1010, 84] on button "Save" at bounding box center [1014, 84] width 50 height 28
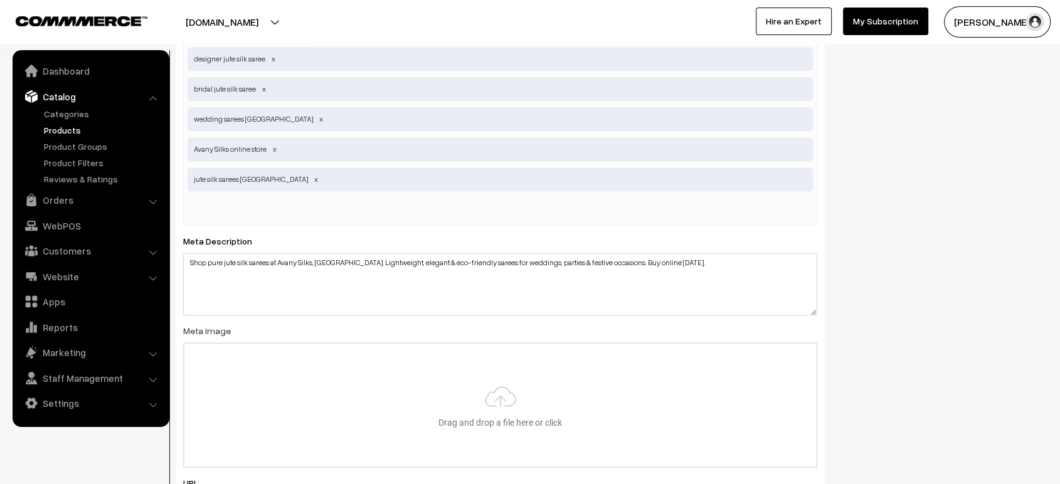
scroll to position [1821, 0]
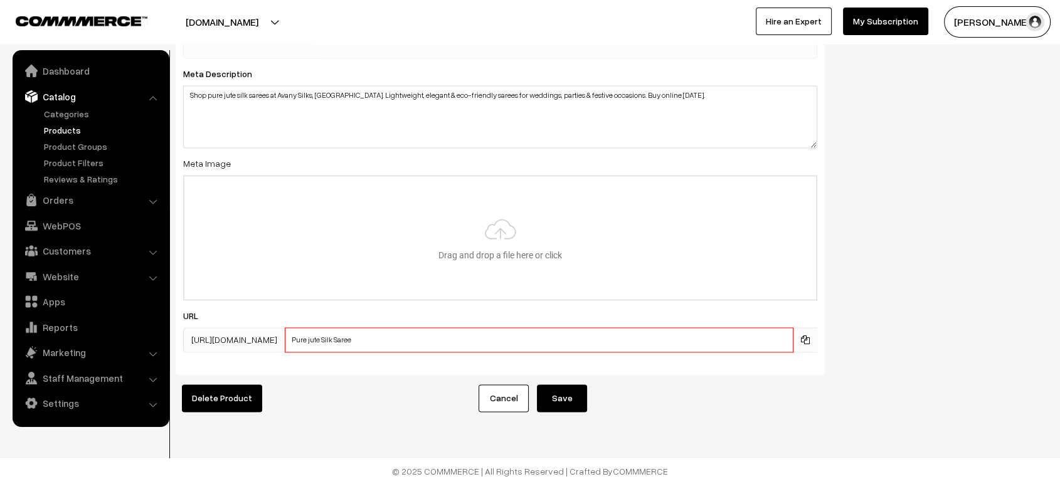
click at [547, 328] on input "Pure jute Silk Saree" at bounding box center [539, 340] width 509 height 25
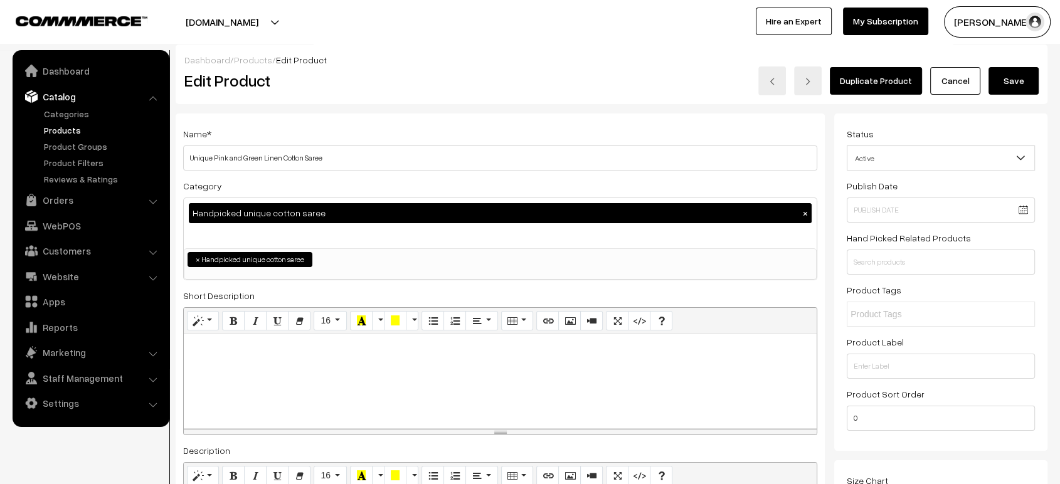
scroll to position [0, 0]
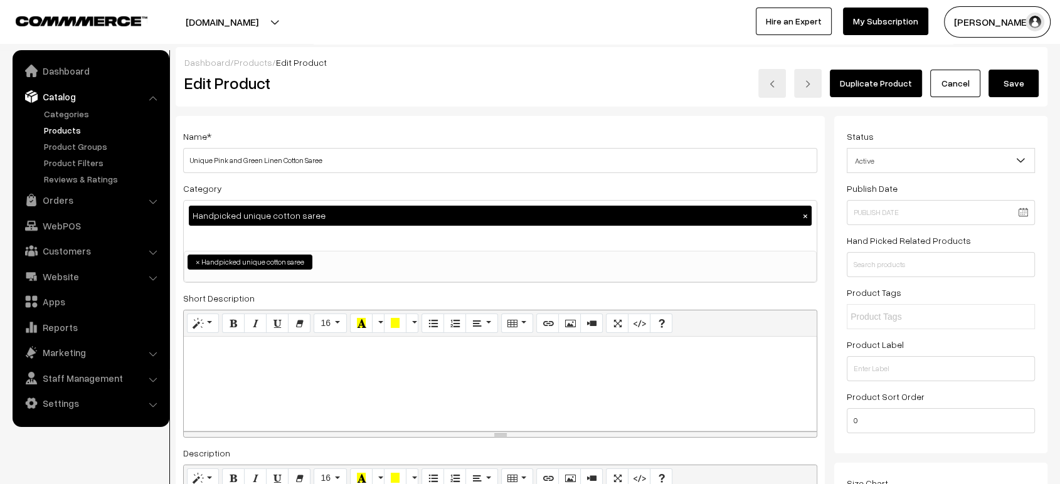
click at [1008, 86] on button "Save" at bounding box center [1014, 84] width 50 height 28
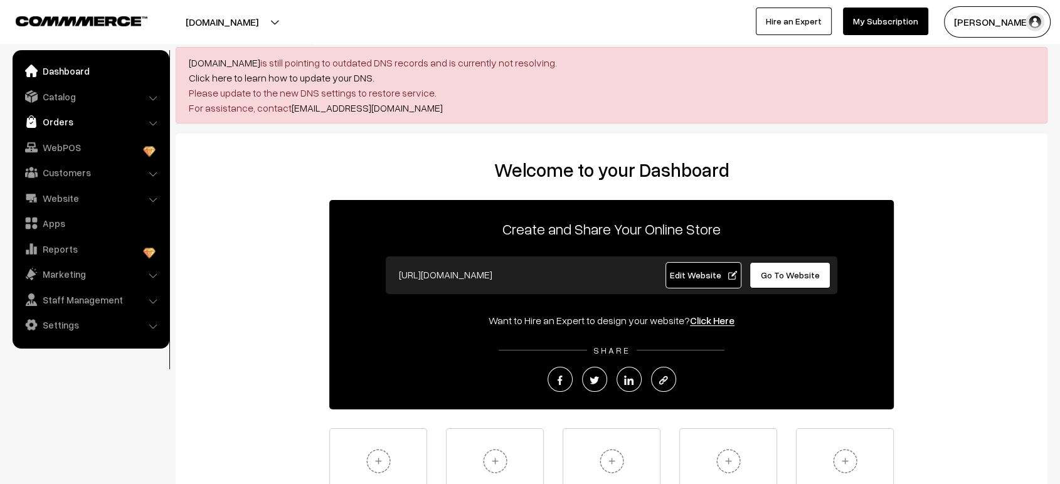
click at [64, 129] on link "Orders" at bounding box center [90, 121] width 149 height 23
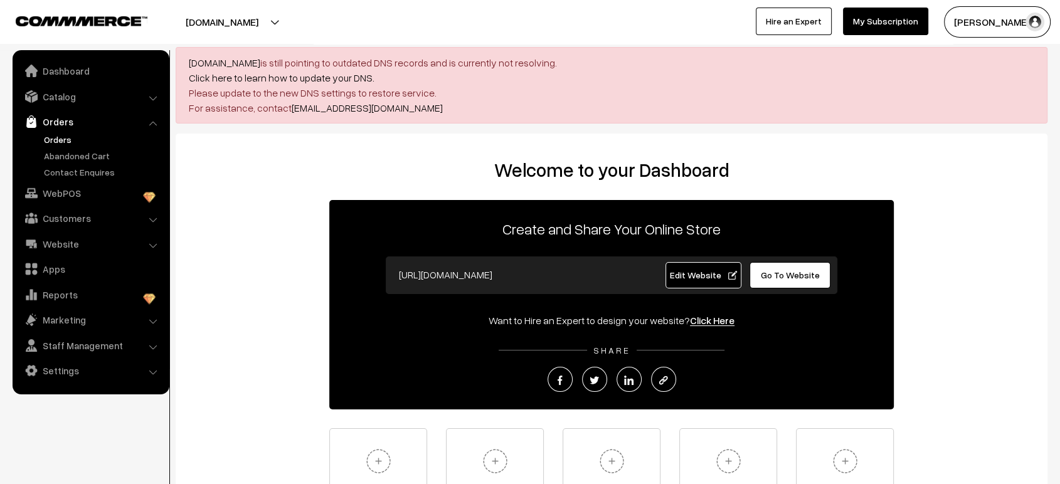
click at [77, 144] on link "Orders" at bounding box center [103, 139] width 124 height 13
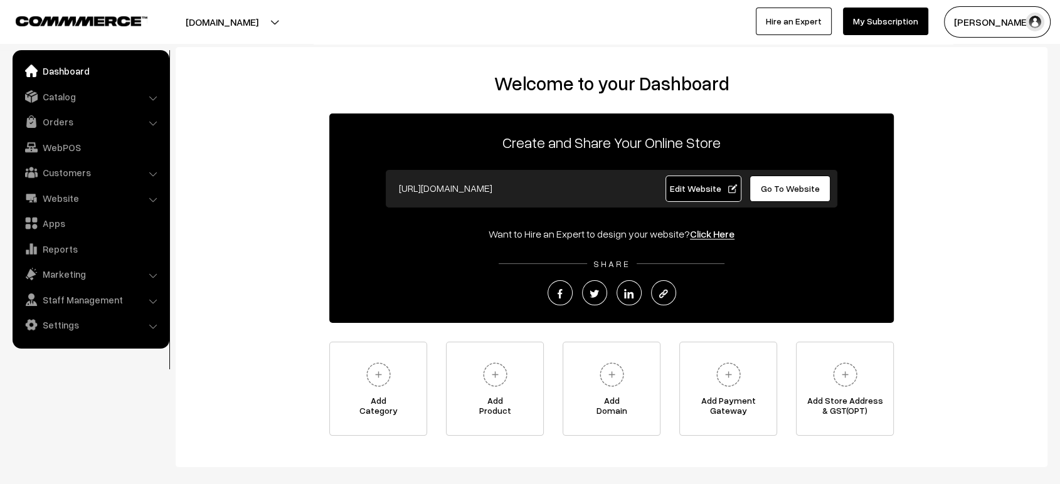
click at [790, 200] on link "Go To Website" at bounding box center [790, 189] width 81 height 26
click at [89, 320] on link "Settings" at bounding box center [90, 325] width 149 height 23
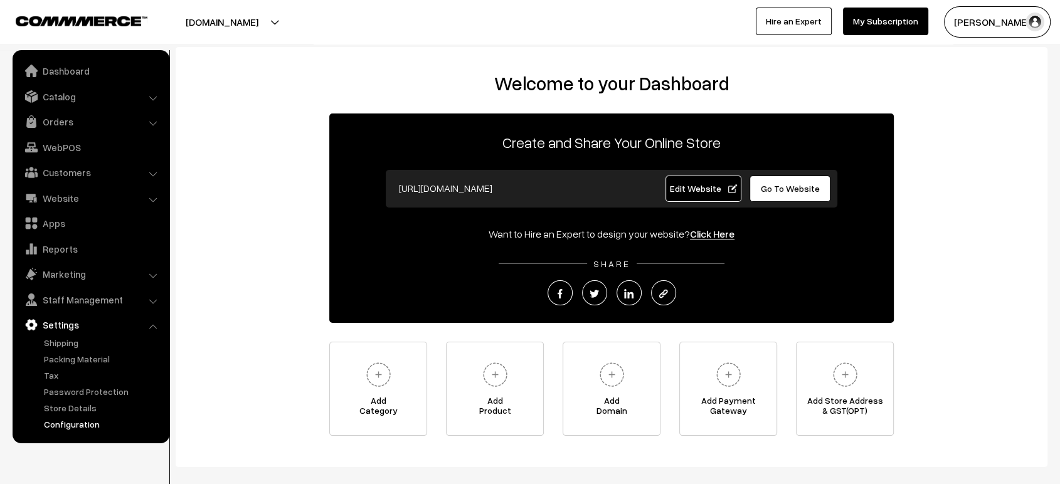
click at [83, 425] on link "Configuration" at bounding box center [103, 424] width 124 height 13
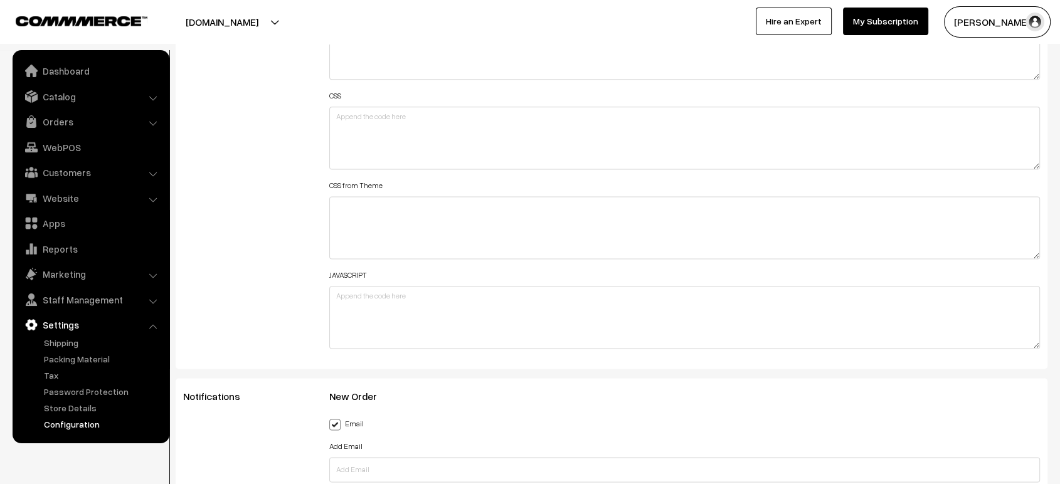
scroll to position [1561, 0]
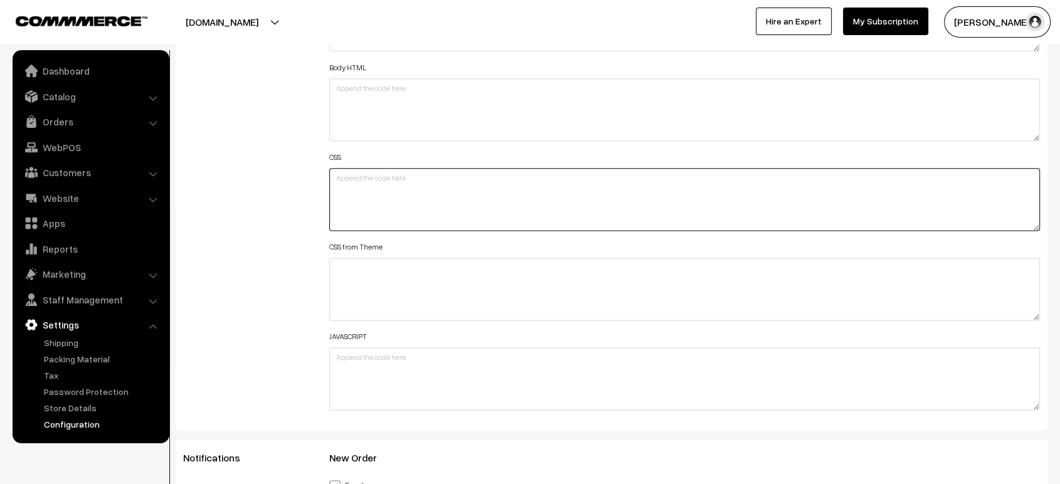
paste textarea "#productType4 #button2 { margin-top: -40px; }"
click at [389, 183] on textarea at bounding box center [684, 199] width 711 height 63
type textarea "#productType4 #button2 { margin-top: -40px; }"
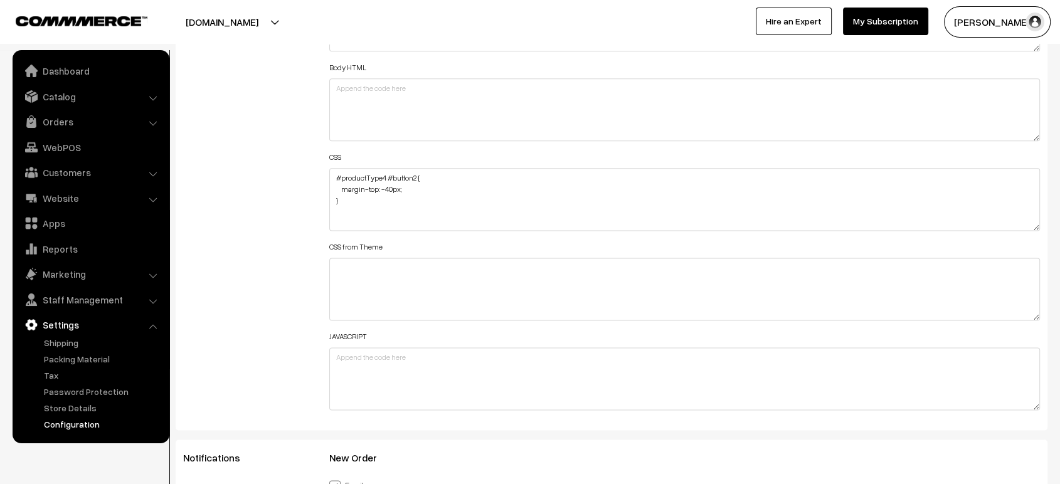
click at [308, 189] on div "Additional HTML/JS/CSS" at bounding box center [247, 193] width 146 height 449
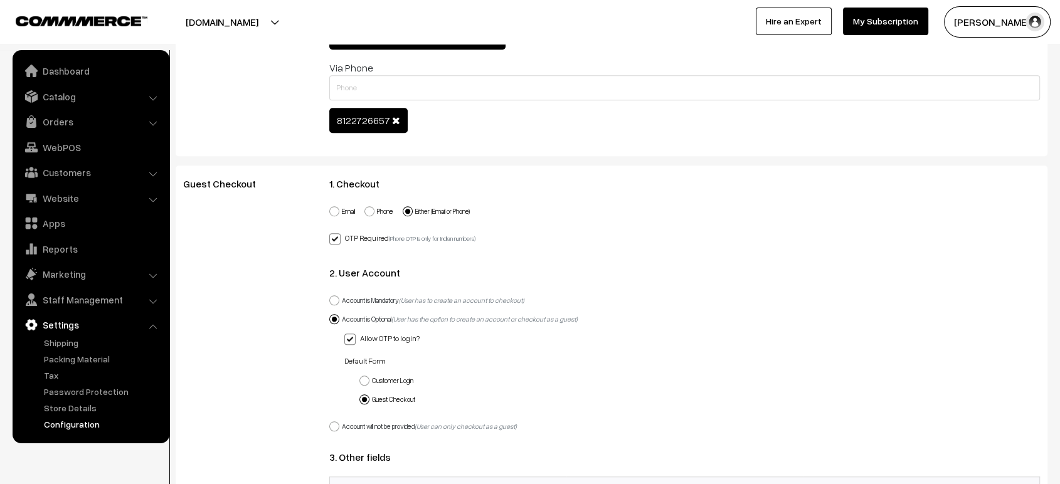
scroll to position [0, 0]
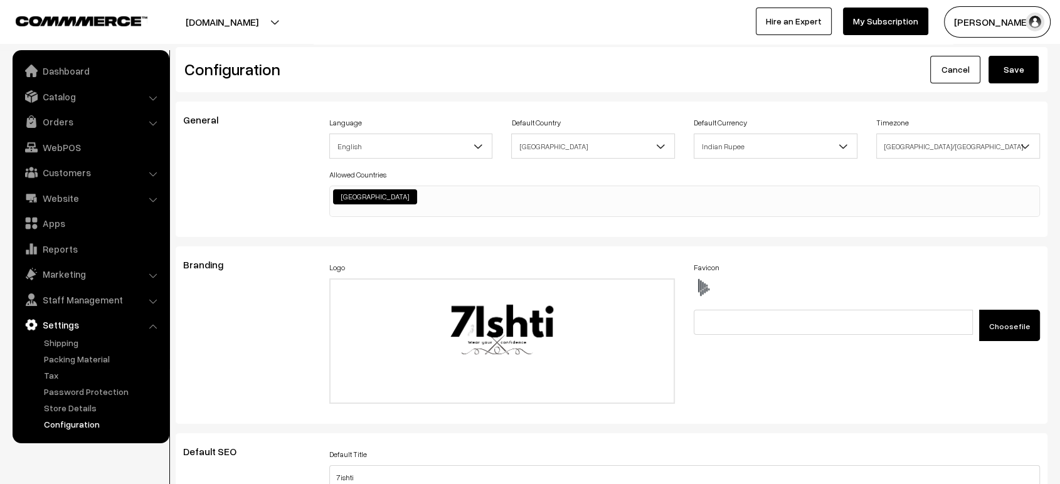
click at [1016, 78] on button "Save" at bounding box center [1014, 70] width 50 height 28
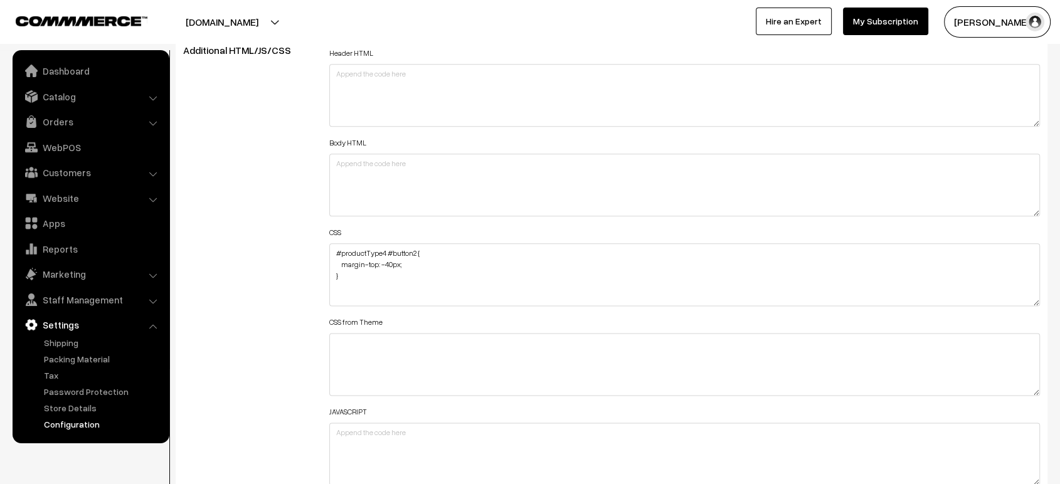
scroll to position [1488, 0]
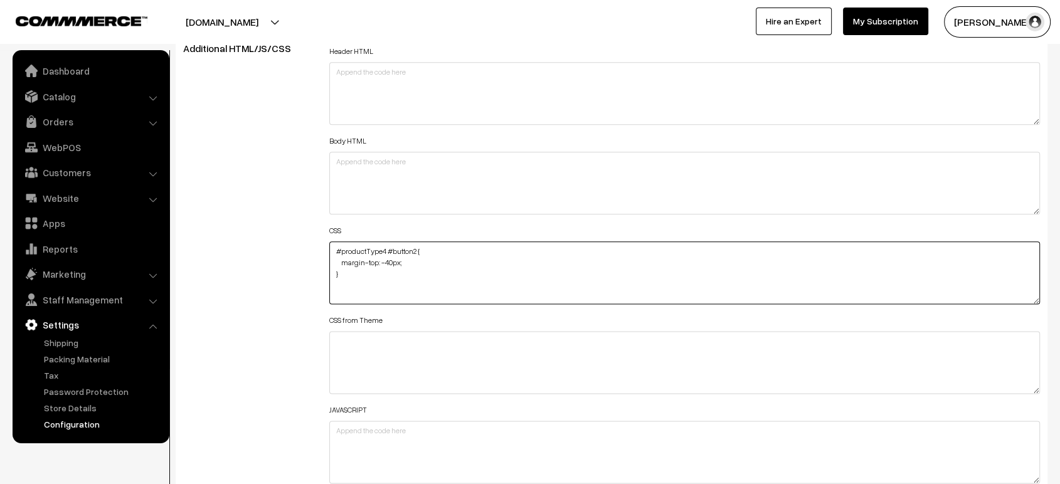
click at [344, 280] on textarea "#productType4 #button2 { margin-top: -40px; }" at bounding box center [684, 273] width 711 height 63
paste textarea "#productType3 #button2 { margin-top: 8px; }"
type textarea "#productType4 #button2 { margin-top: -40px; } #productType3 #button2 { margin-t…"
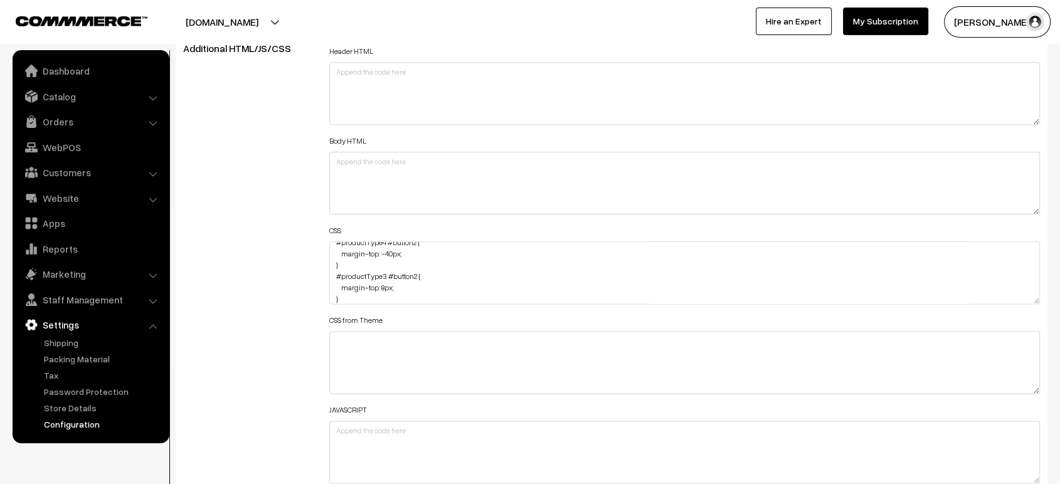
click at [250, 253] on div "Additional HTML/JS/CSS" at bounding box center [247, 267] width 146 height 449
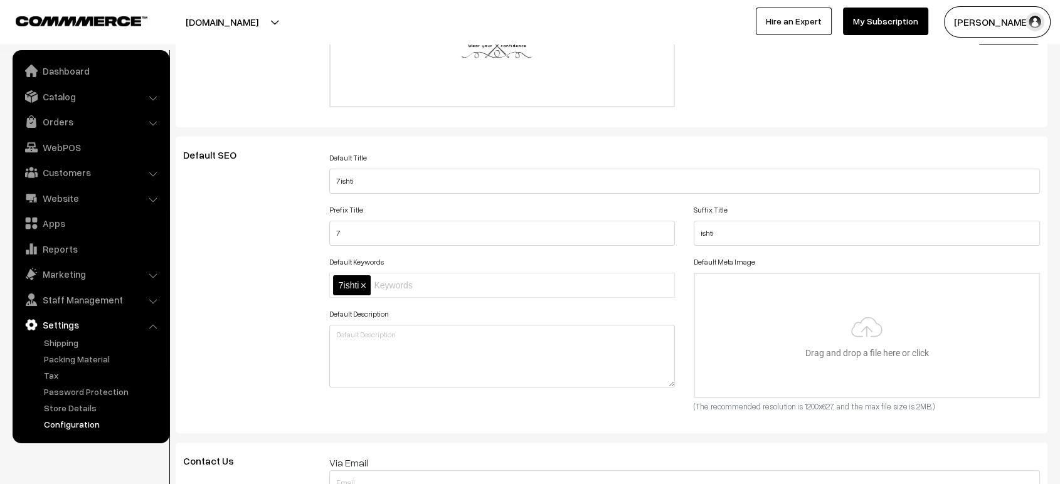
scroll to position [0, 0]
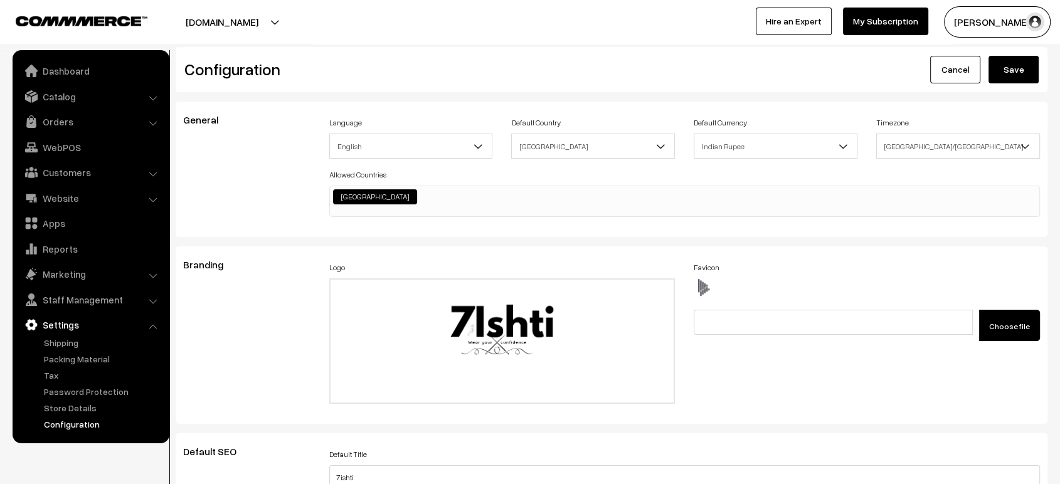
click at [1008, 71] on button "Save" at bounding box center [1014, 70] width 50 height 28
click at [61, 207] on link "Website" at bounding box center [90, 198] width 149 height 23
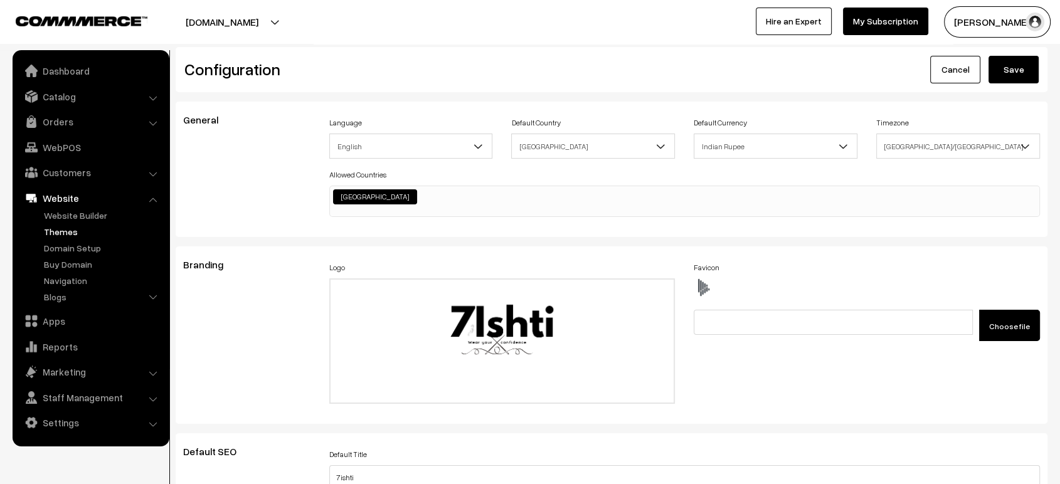
click at [66, 233] on link "Themes" at bounding box center [103, 231] width 124 height 13
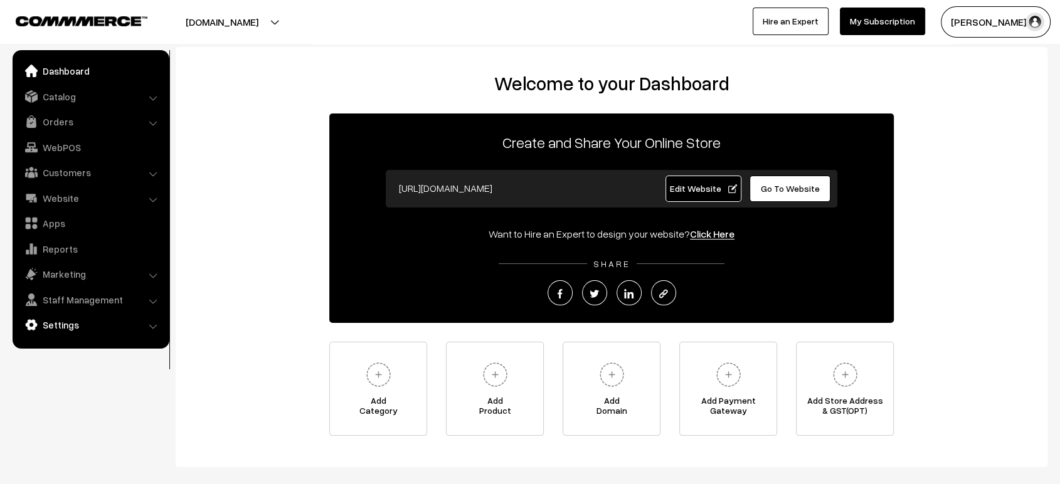
drag, startPoint x: 53, startPoint y: 337, endPoint x: 71, endPoint y: 315, distance: 28.5
click at [71, 315] on ul "Dashboard Catalog" at bounding box center [91, 199] width 157 height 299
click at [71, 315] on link "Settings" at bounding box center [90, 325] width 149 height 23
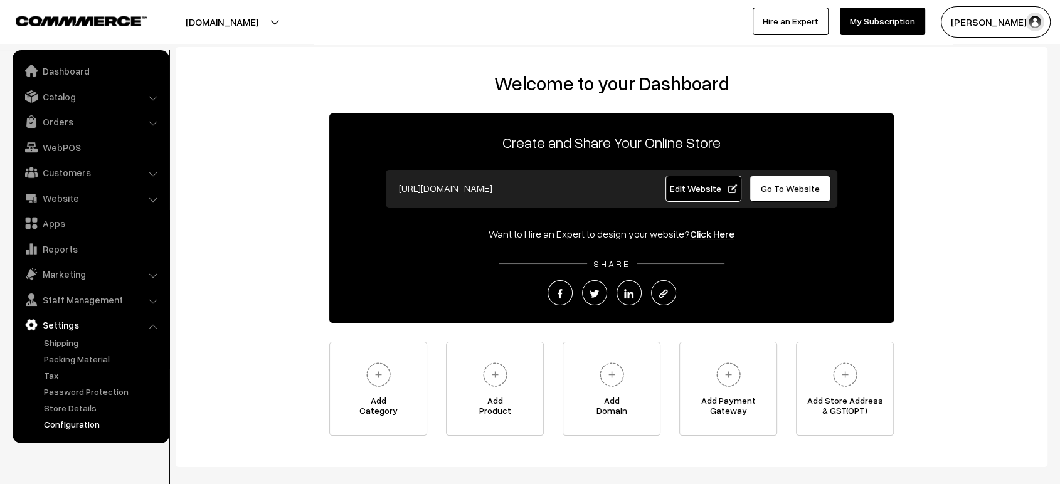
click at [83, 427] on link "Configuration" at bounding box center [103, 424] width 124 height 13
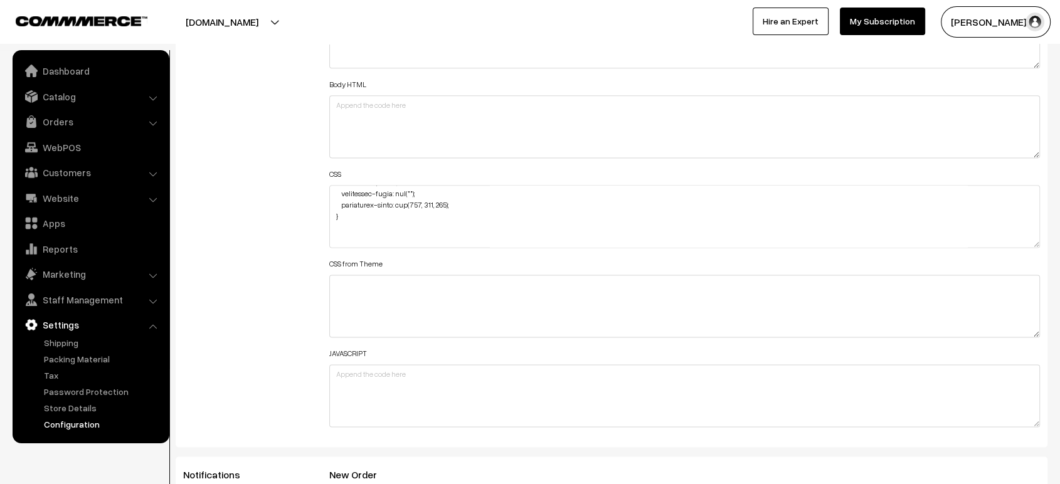
scroll to position [1652, 0]
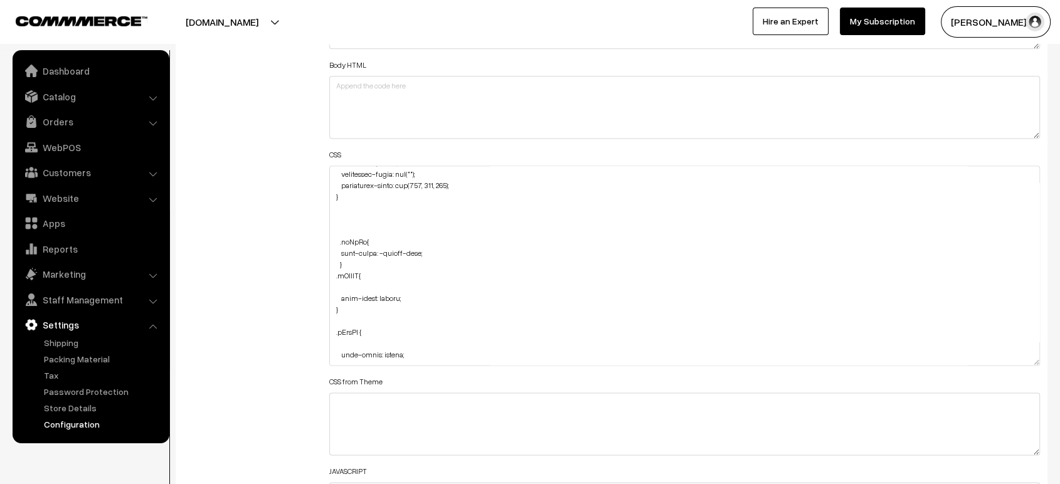
drag, startPoint x: 1030, startPoint y: 215, endPoint x: 1067, endPoint y: 356, distance: 145.5
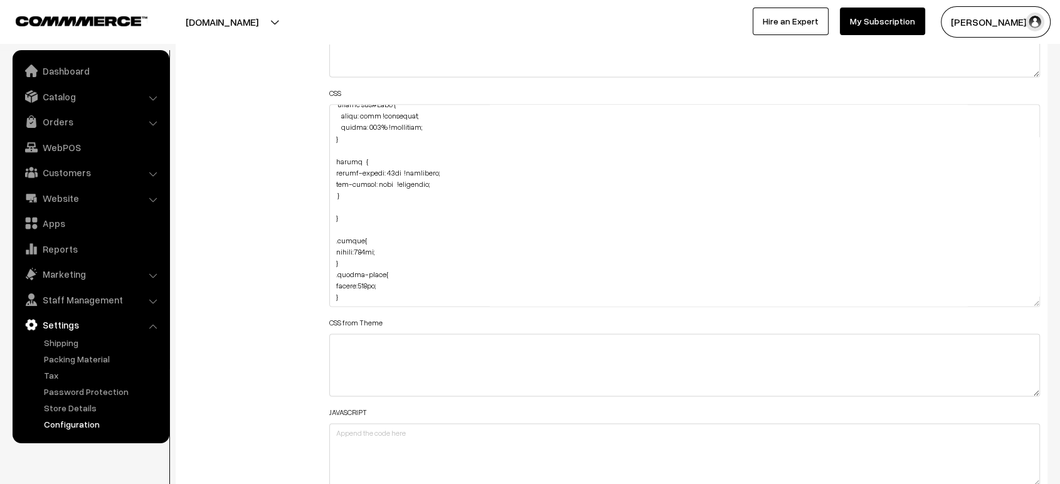
scroll to position [1714, 0]
click at [480, 293] on textarea at bounding box center [684, 205] width 711 height 203
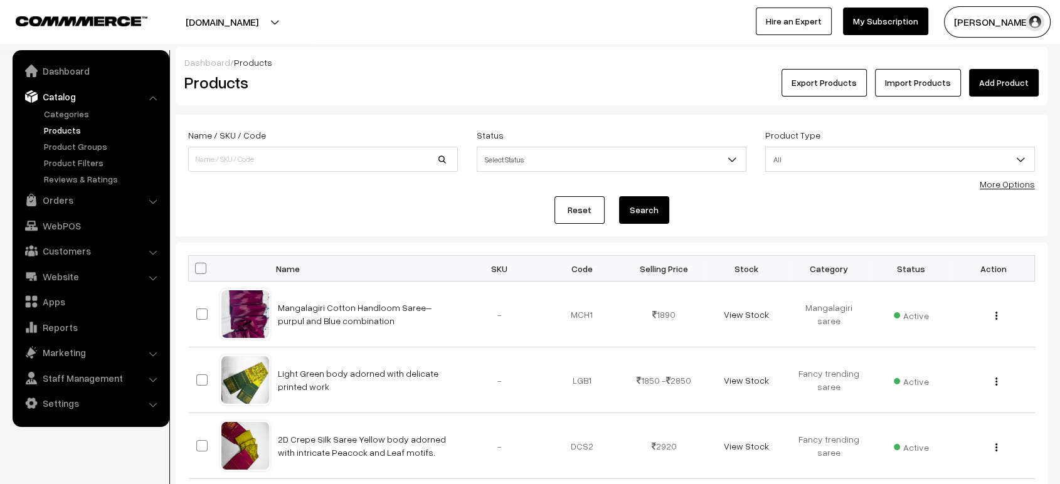
click at [994, 86] on link "Add Product" at bounding box center [1004, 83] width 70 height 28
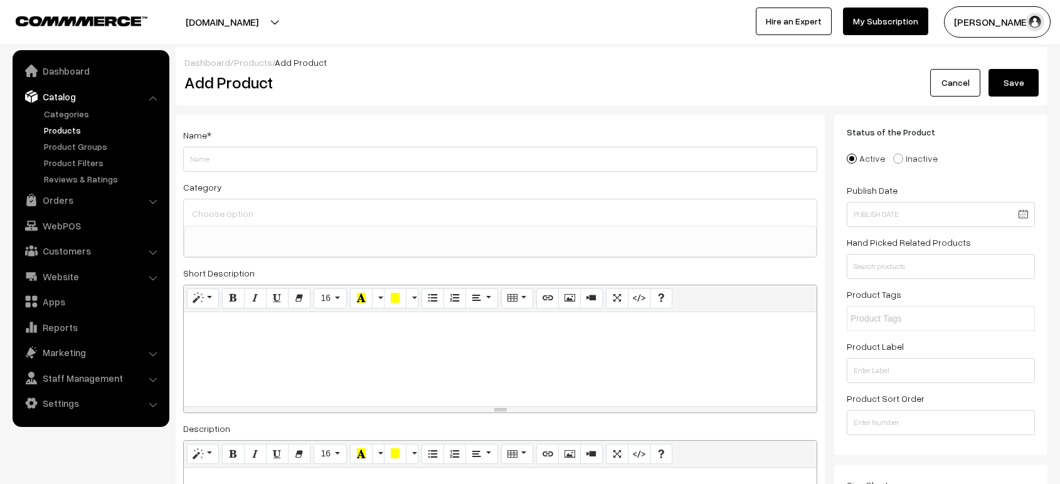
select select
click at [326, 161] on input "Weight" at bounding box center [500, 159] width 634 height 25
type input "Kanchipuram pure Silk"
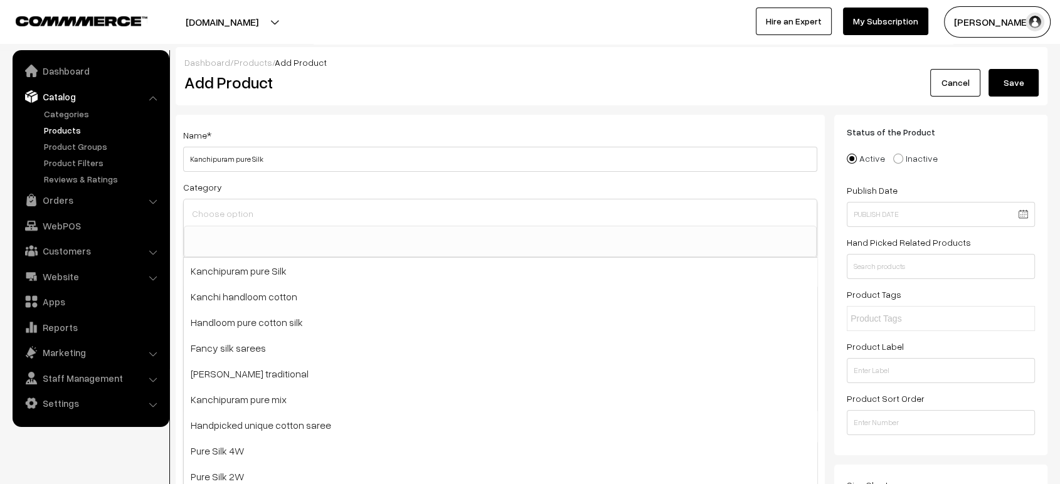
click at [301, 220] on input at bounding box center [500, 214] width 623 height 18
paste input "Kanchipuram pure Silk"
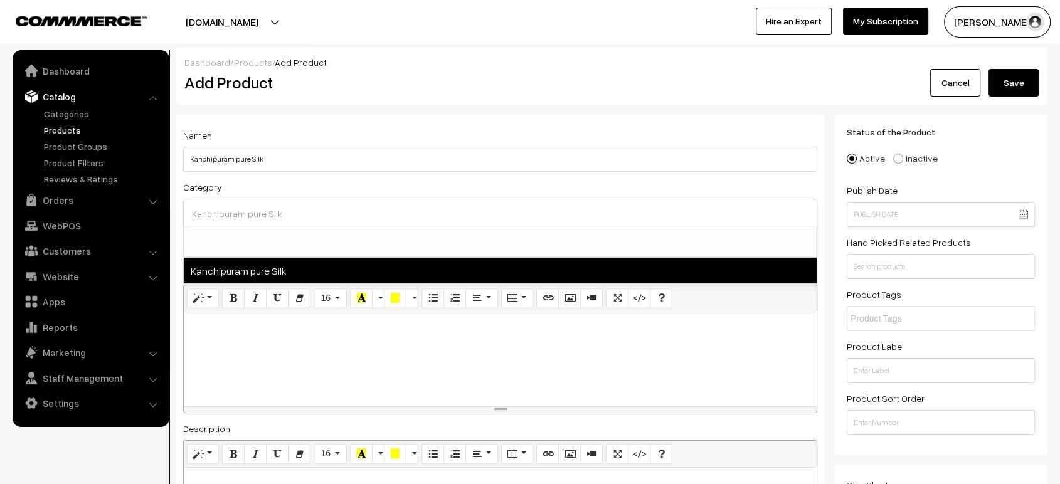
type input "Kanchipuram pure Silk"
click at [275, 274] on span "Kanchipuram pure Silk" at bounding box center [500, 271] width 633 height 26
select select "6"
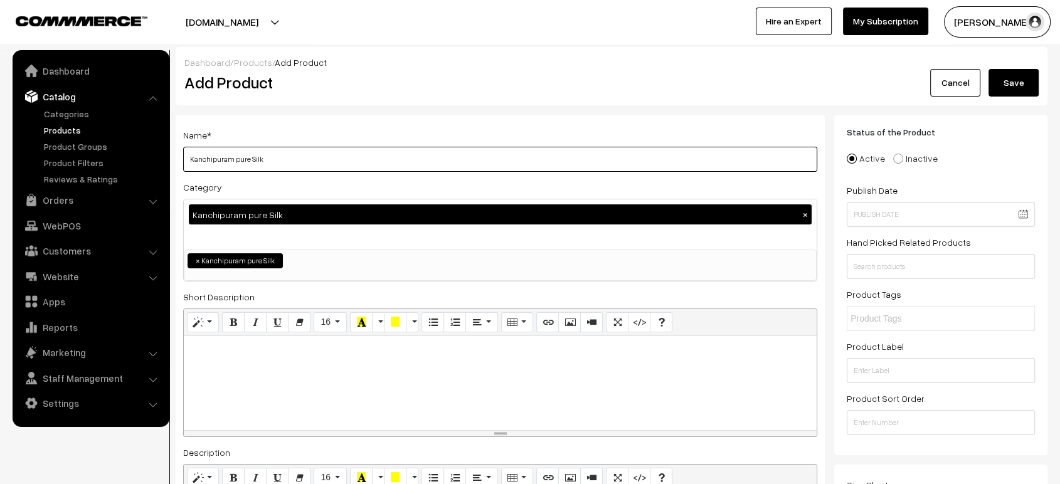
click at [294, 159] on input "Kanchipuram pure Silk" at bounding box center [500, 159] width 634 height 25
paste input "Elegant dark green pure silk saree"
type input "Elegant dark green pure silk saree"
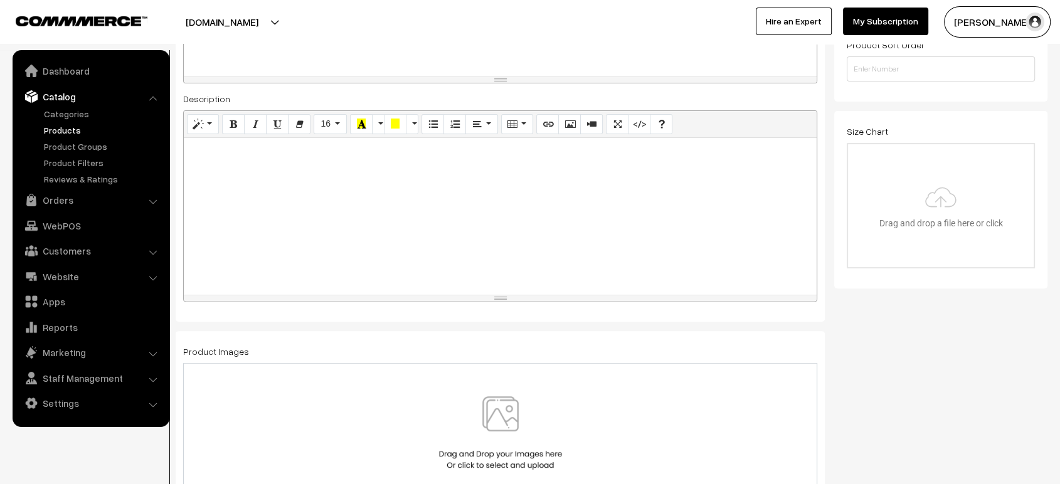
scroll to position [358, 0]
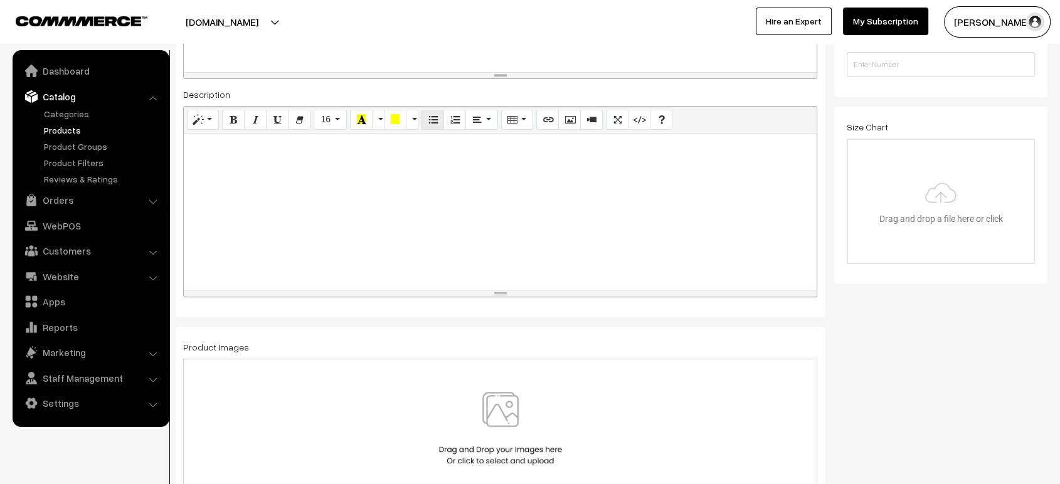
click at [403, 164] on div at bounding box center [500, 212] width 633 height 157
paste div
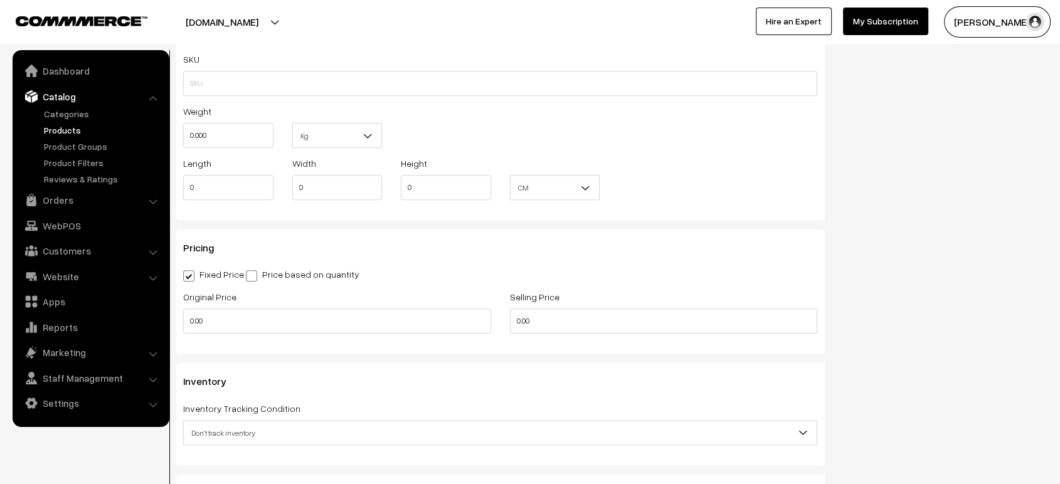
scroll to position [1016, 0]
click at [204, 191] on input "0" at bounding box center [228, 185] width 90 height 25
type input "12"
type input "8"
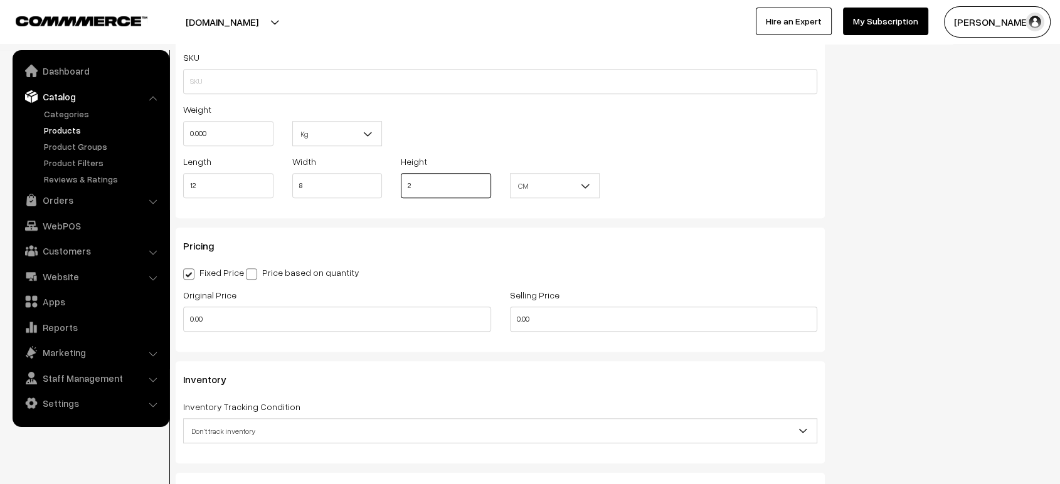
type input "2"
click at [548, 178] on span "CM" at bounding box center [555, 186] width 89 height 22
select select "2"
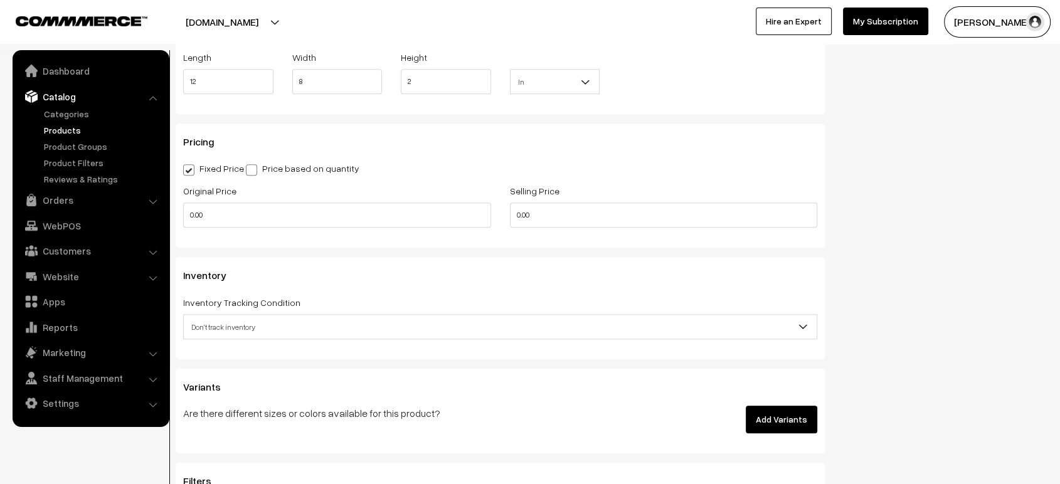
scroll to position [1122, 0]
click at [372, 324] on span "Don't track inventory" at bounding box center [500, 325] width 633 height 22
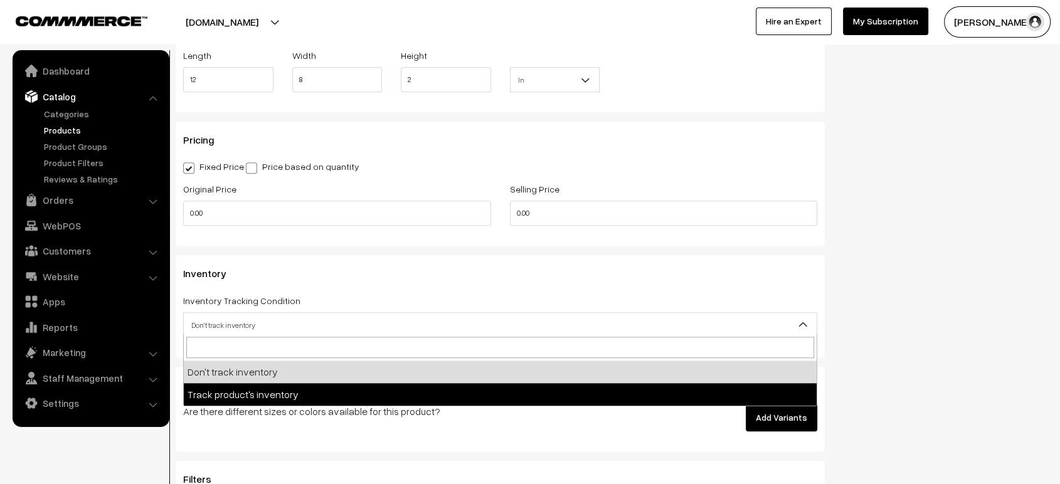
select select "2"
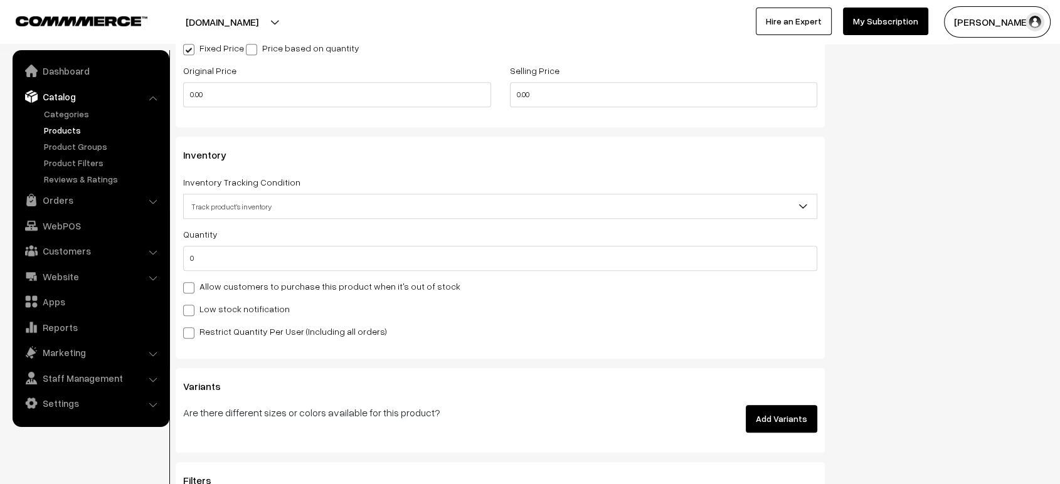
scroll to position [1242, 0]
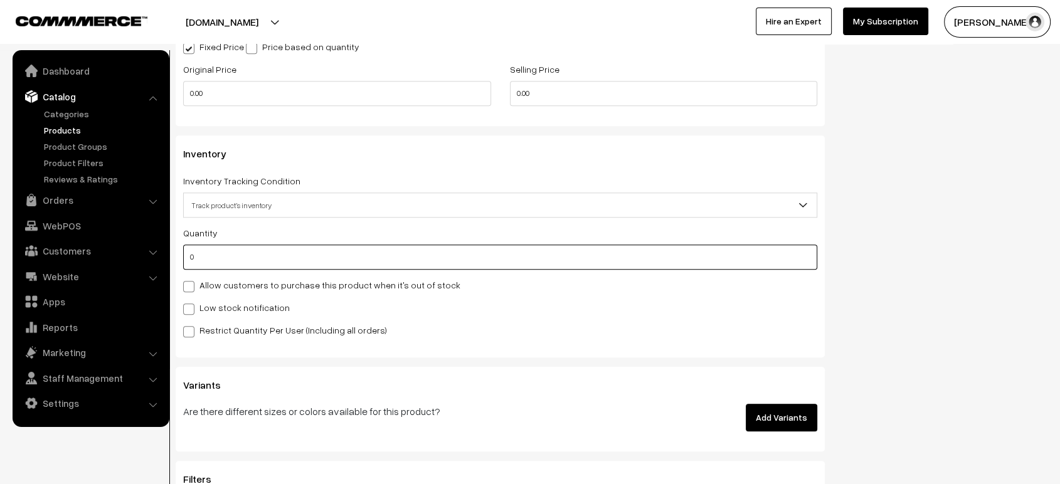
click at [227, 255] on input "0" at bounding box center [500, 257] width 634 height 25
type input "1"
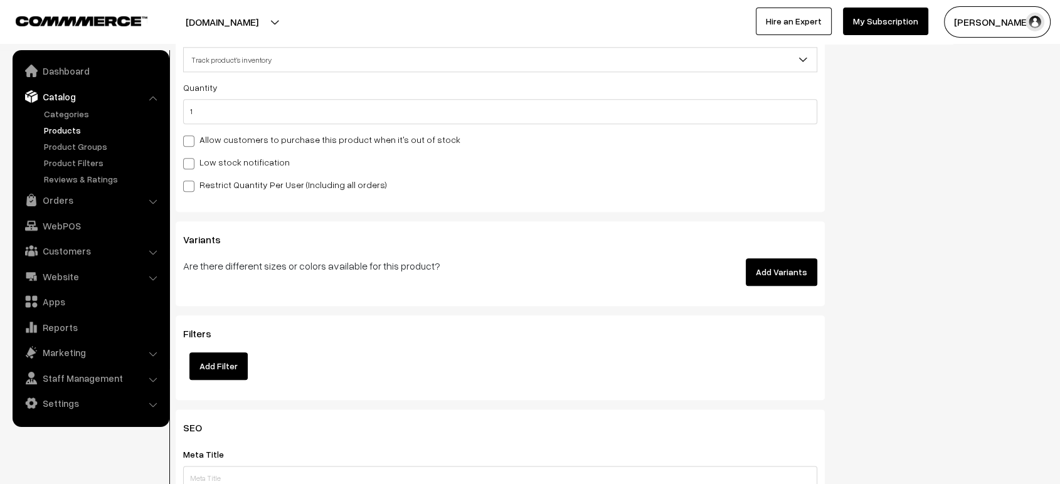
scroll to position [1394, 0]
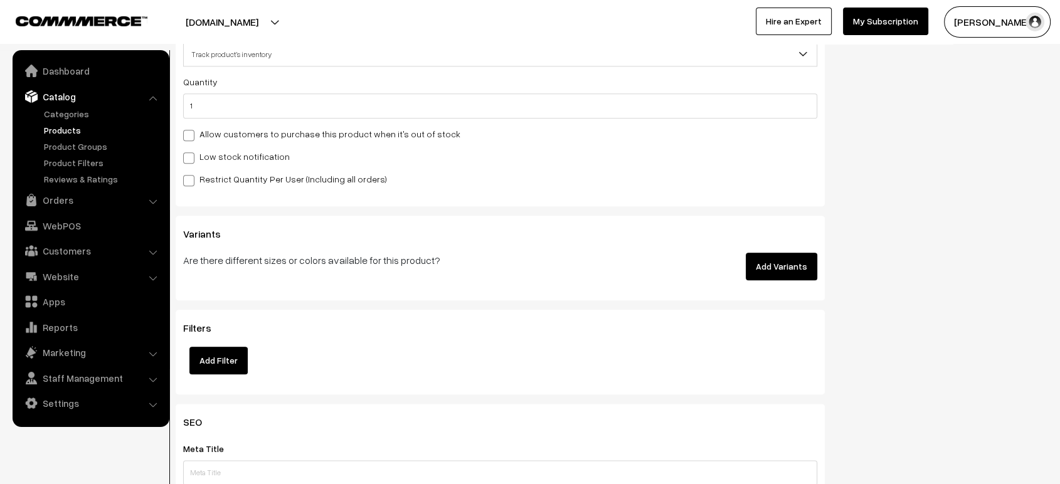
click at [791, 262] on button "Add Variants" at bounding box center [782, 267] width 72 height 28
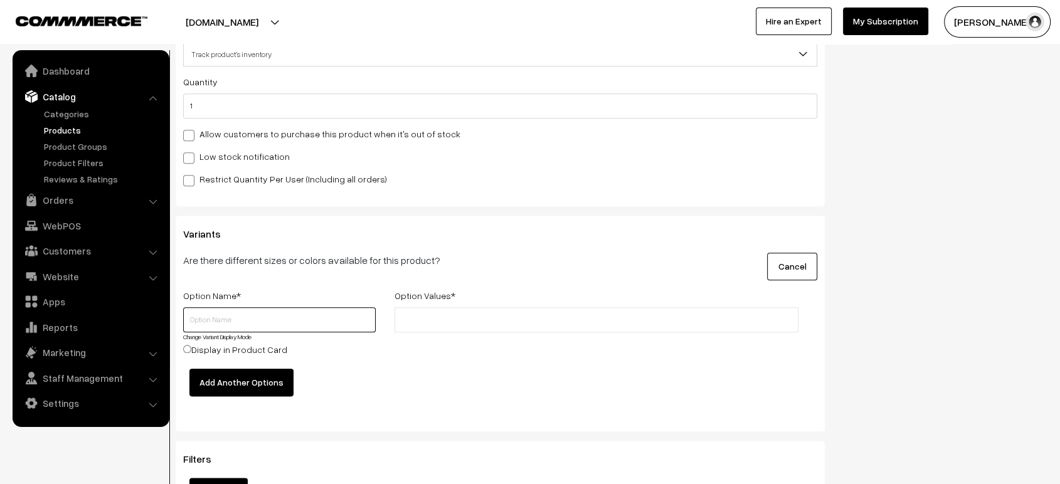
click at [344, 317] on input "text" at bounding box center [279, 319] width 193 height 25
type input "Color"
click at [464, 317] on input "text" at bounding box center [453, 320] width 110 height 13
paste input "Dark green"
type input "Dark green"
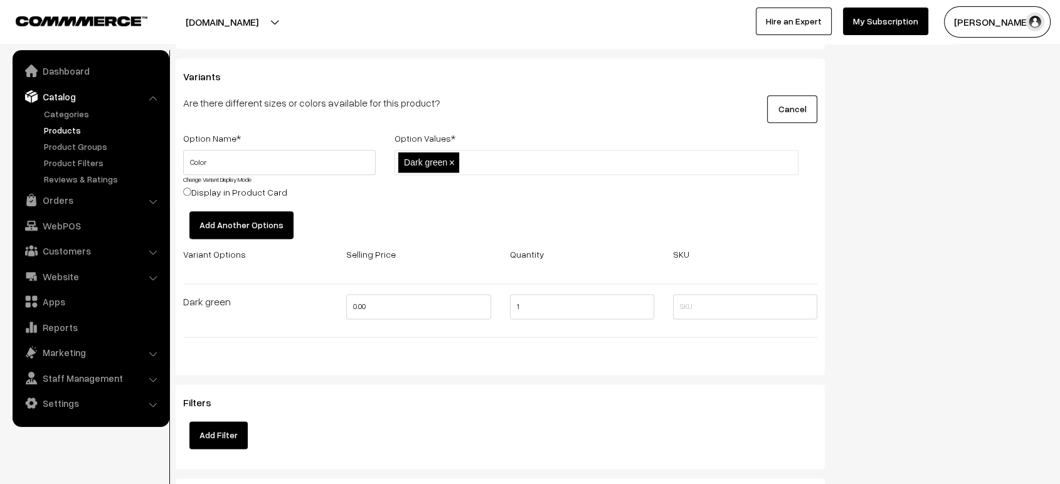
scroll to position [1552, 0]
click at [355, 301] on input "0.00" at bounding box center [418, 306] width 144 height 25
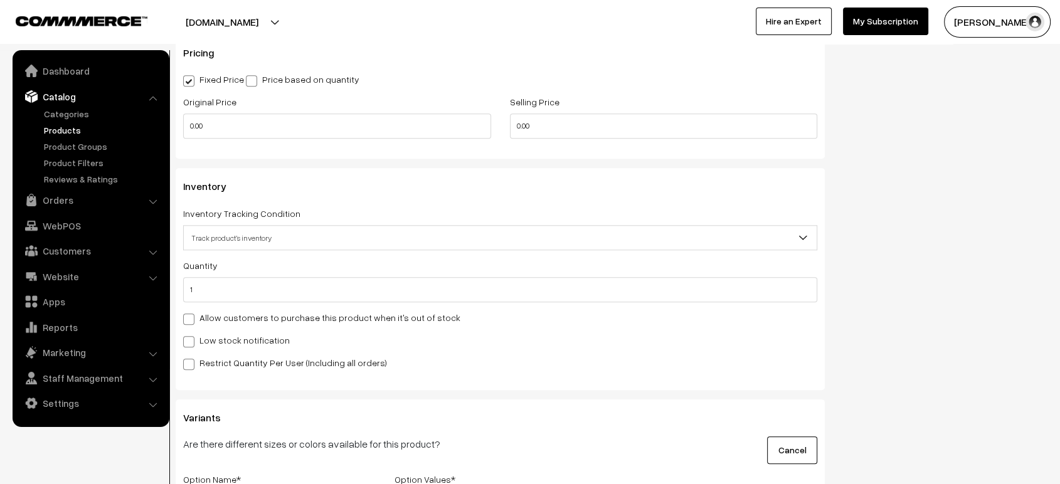
scroll to position [1207, 0]
type input "13800"
click at [183, 122] on input "0.00" at bounding box center [337, 128] width 308 height 25
type input "13800"
click at [519, 124] on input "0.00" at bounding box center [664, 128] width 308 height 25
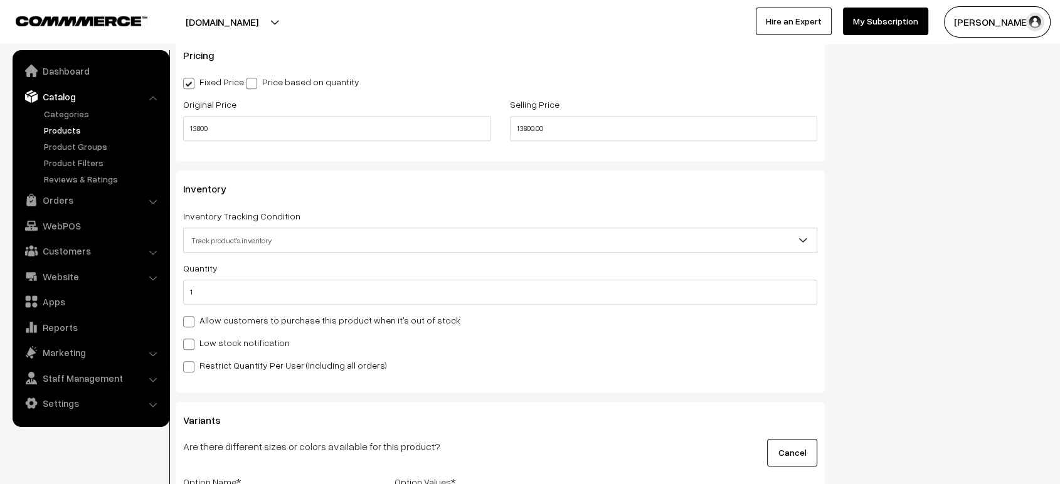
type input "13800"
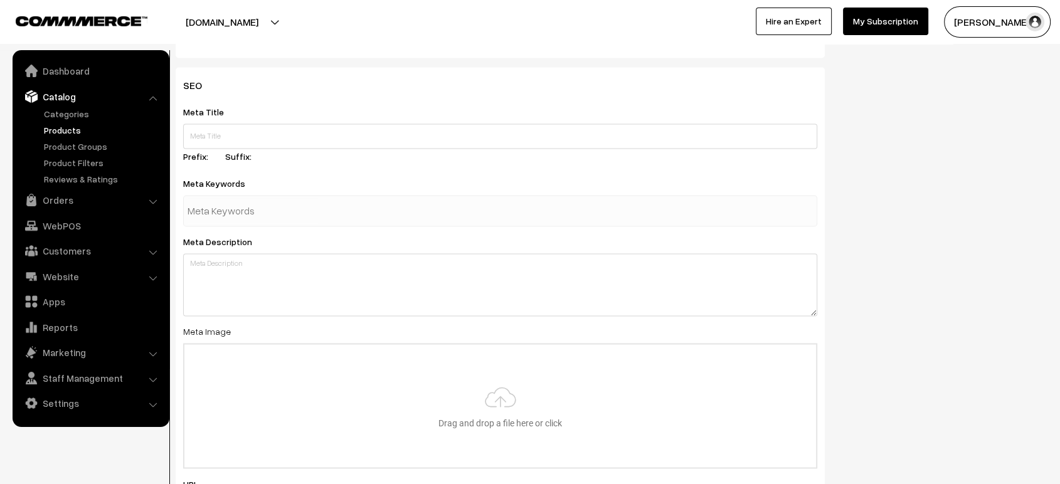
scroll to position [1965, 0]
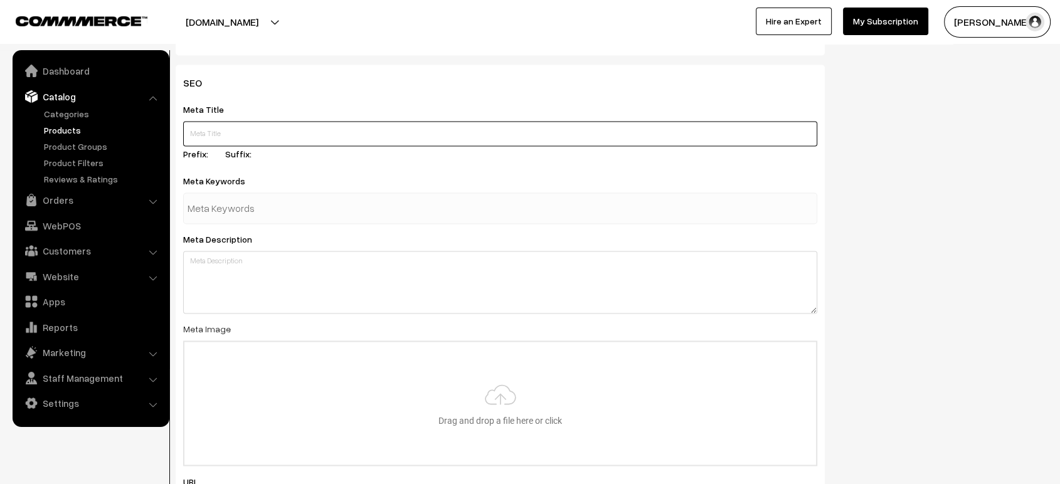
click at [371, 131] on input "text" at bounding box center [500, 133] width 634 height 25
paste input "Pure Jute Silk Sarees | Avany Silks Bengaluru Online Store"
type input "Pure Jute Silk Sarees | Avany Silks Bengaluru Online Store"
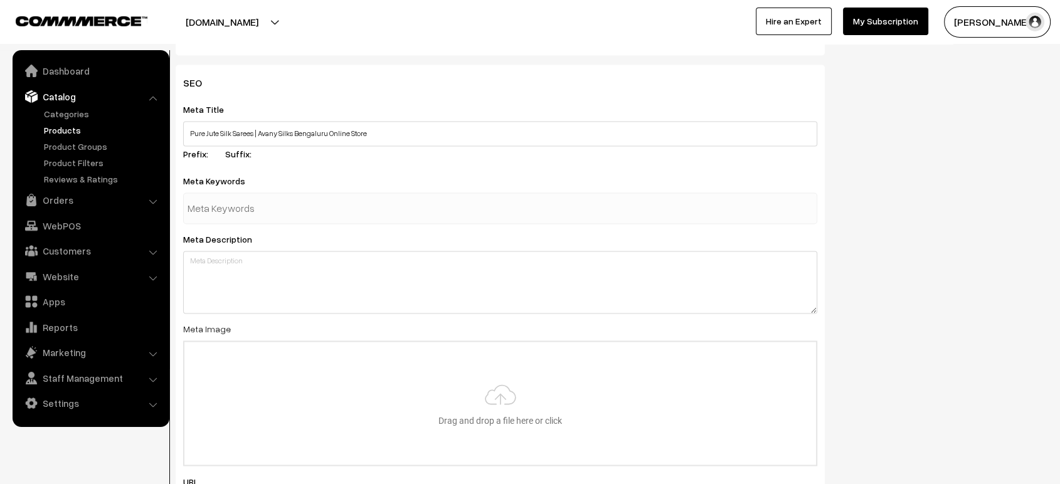
paste input "Shop pure jute silk sarees at Avany Silks, Bengaluru. Lightweight, elegant & ec…"
type input "Shop pure jute silk sarees at Avany Silks, Bengaluru. Lightweight, elegant & ec…"
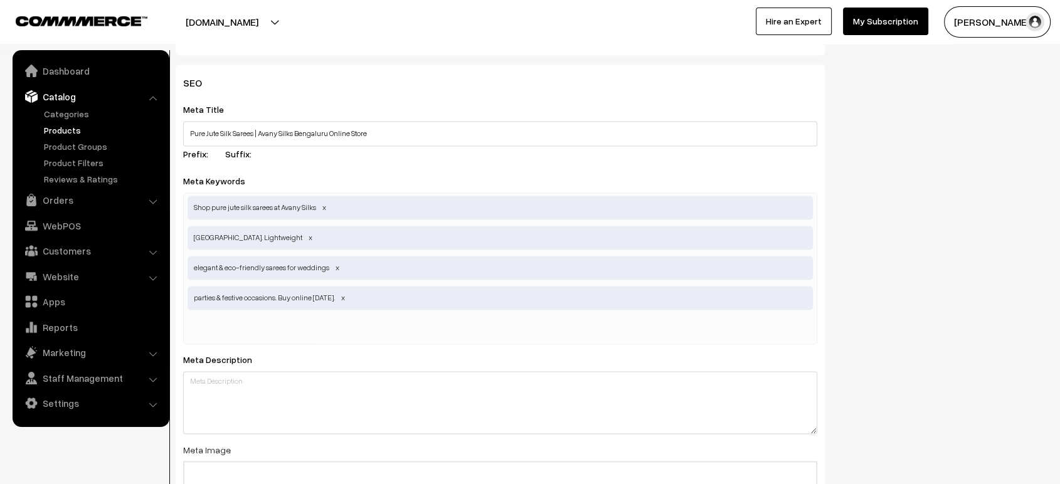
click at [343, 295] on span at bounding box center [343, 297] width 6 height 9
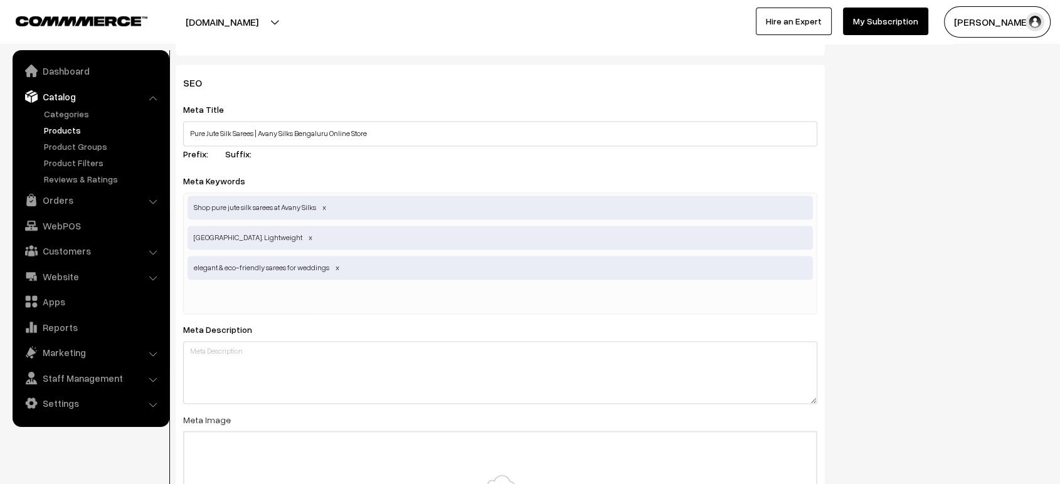
click at [336, 267] on span at bounding box center [337, 267] width 6 height 9
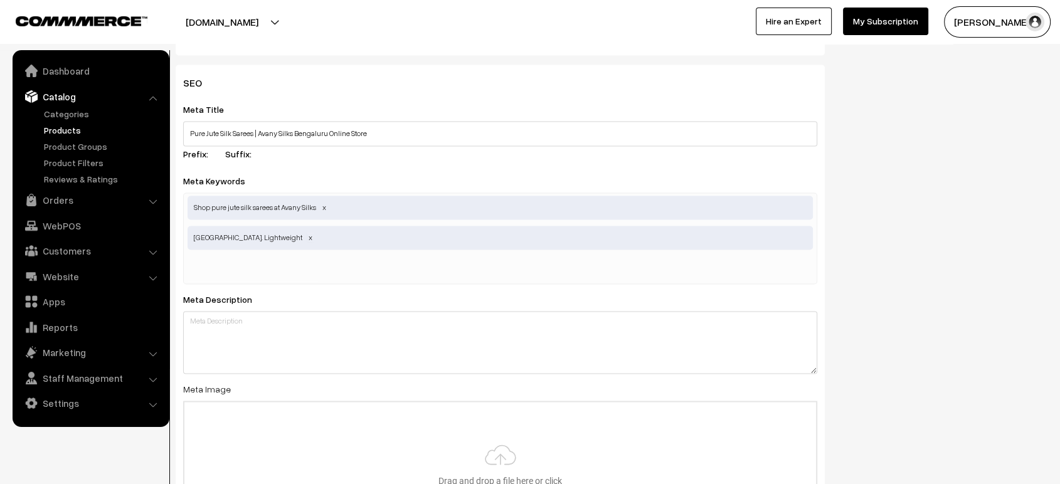
click at [307, 233] on span at bounding box center [310, 237] width 6 height 9
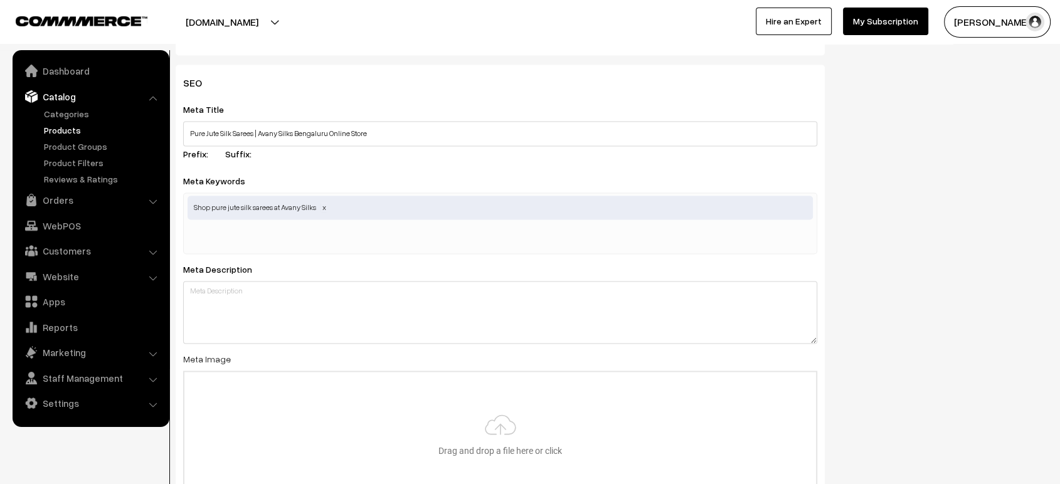
click at [324, 203] on span at bounding box center [324, 207] width 6 height 9
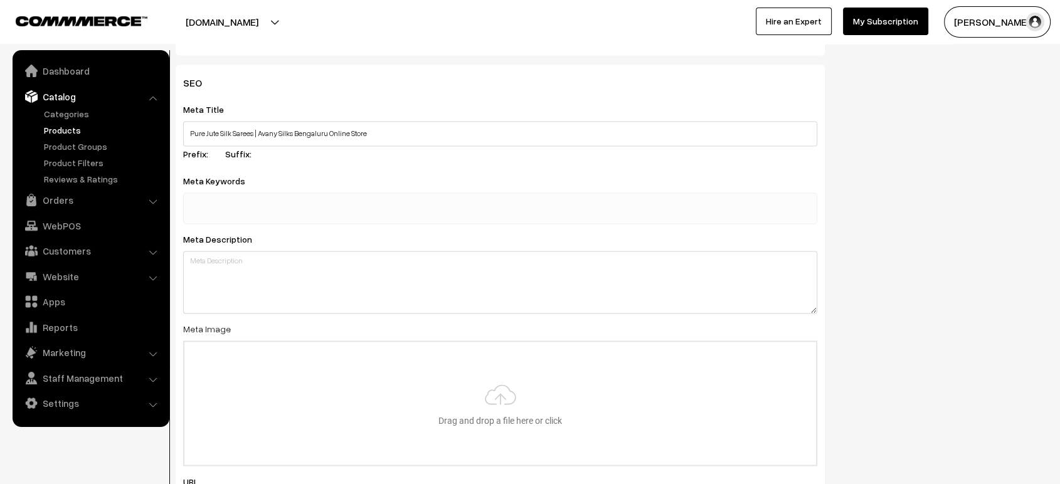
paste input "Avany Silks Bengaluru, pure jute silk saree, jute silk sarees online, soft jute…"
type input "Avany Silks Bengaluru, pure jute silk saree, jute silk sarees online, soft jute…"
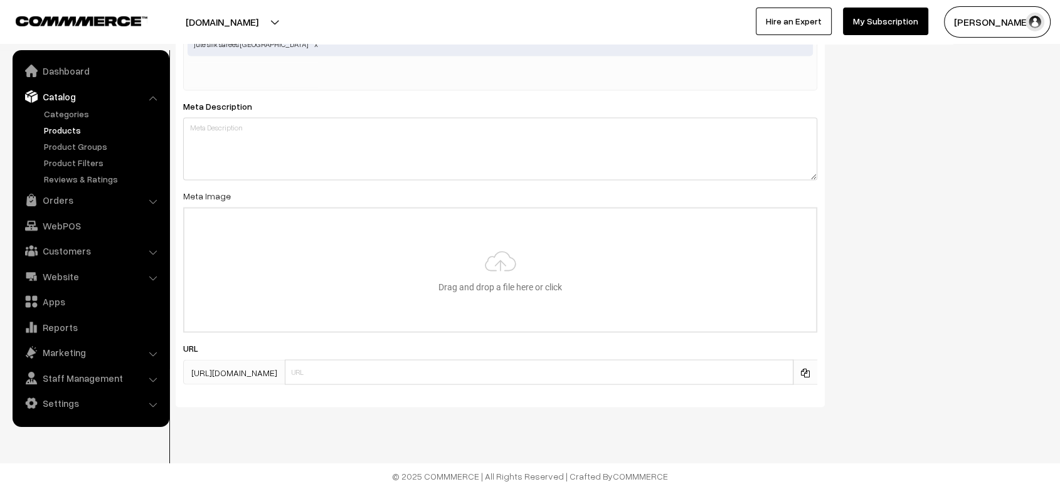
scroll to position [2383, 0]
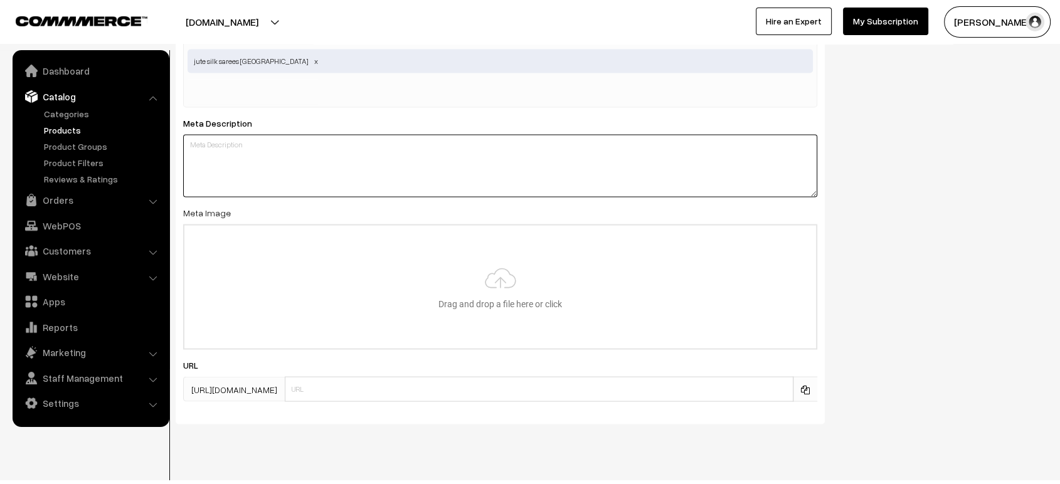
click at [530, 174] on textarea at bounding box center [500, 165] width 634 height 63
paste textarea "Shop pure jute silk sarees at Avany Silks, Bengaluru. Lightweight, elegant & ec…"
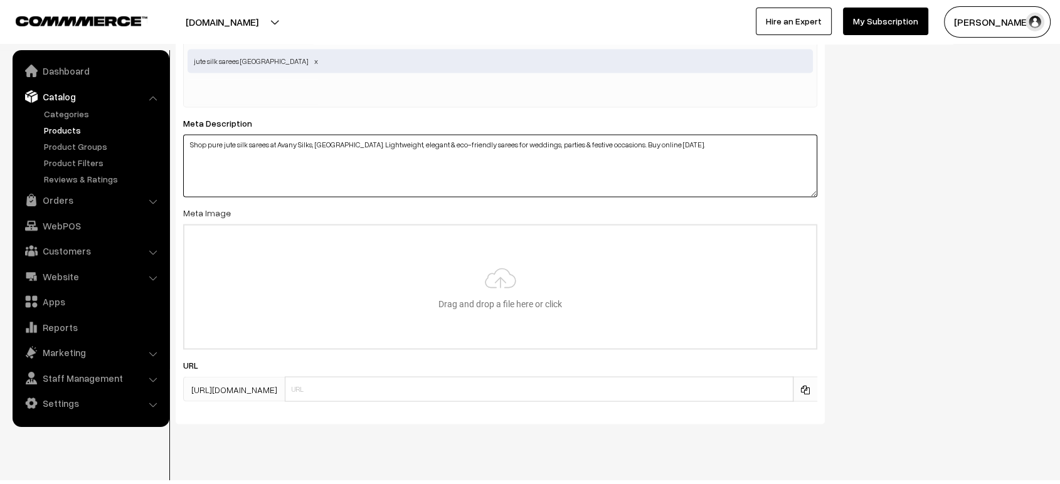
type textarea "Shop pure jute silk sarees at Avany Silks, Bengaluru. Lightweight, elegant & ec…"
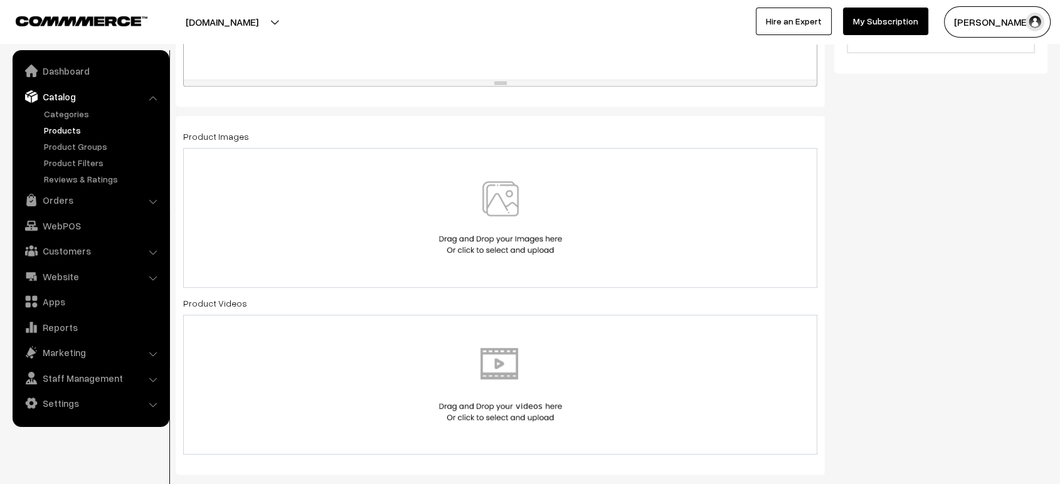
scroll to position [564, 0]
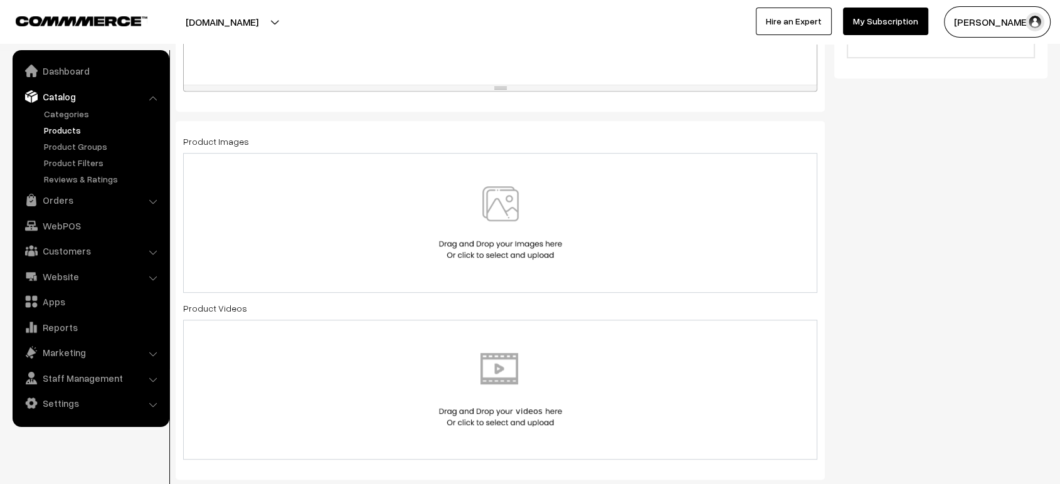
click at [490, 227] on img at bounding box center [500, 222] width 129 height 73
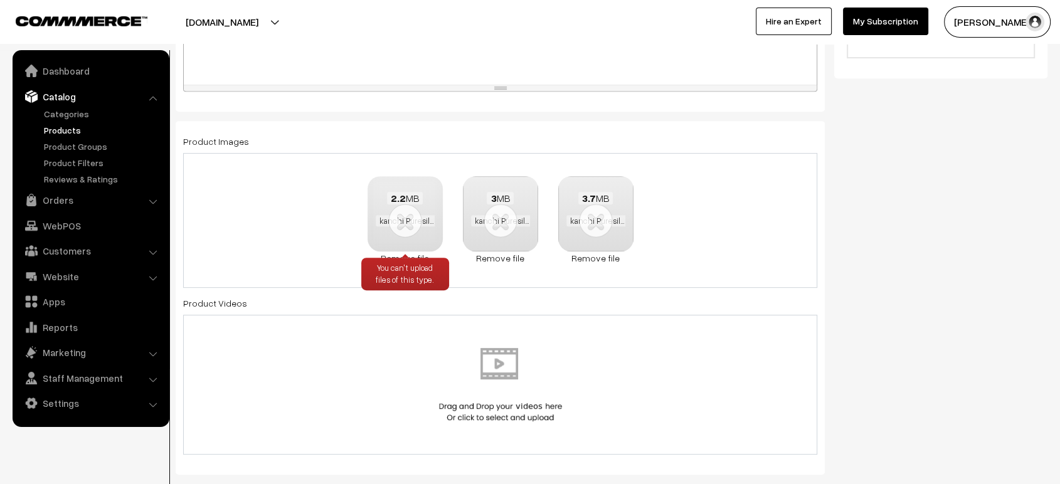
click at [407, 258] on div "You can't upload files of this type." at bounding box center [405, 274] width 88 height 33
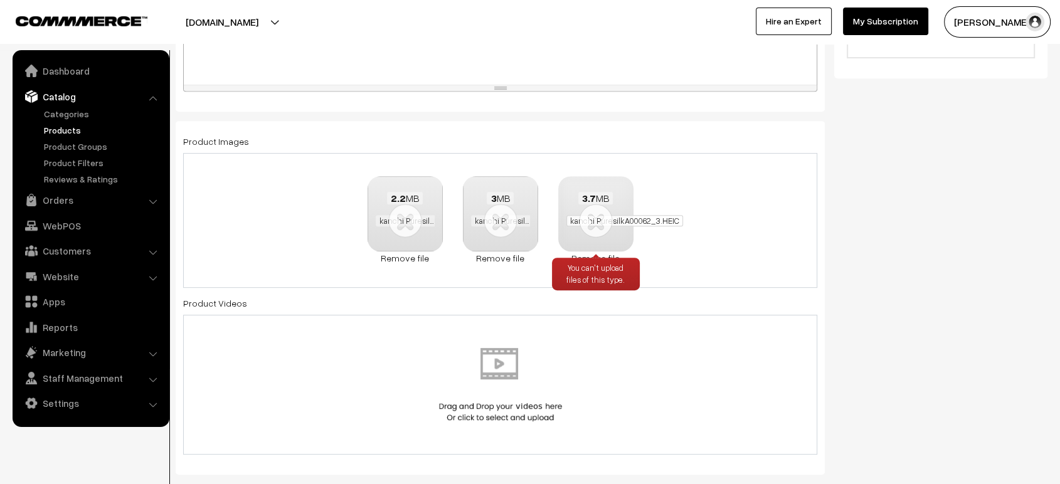
click at [594, 215] on span "kanchi PuresilkA00062_3.HEIC" at bounding box center [625, 220] width 117 height 11
click at [610, 254] on link "Remove file" at bounding box center [595, 258] width 75 height 13
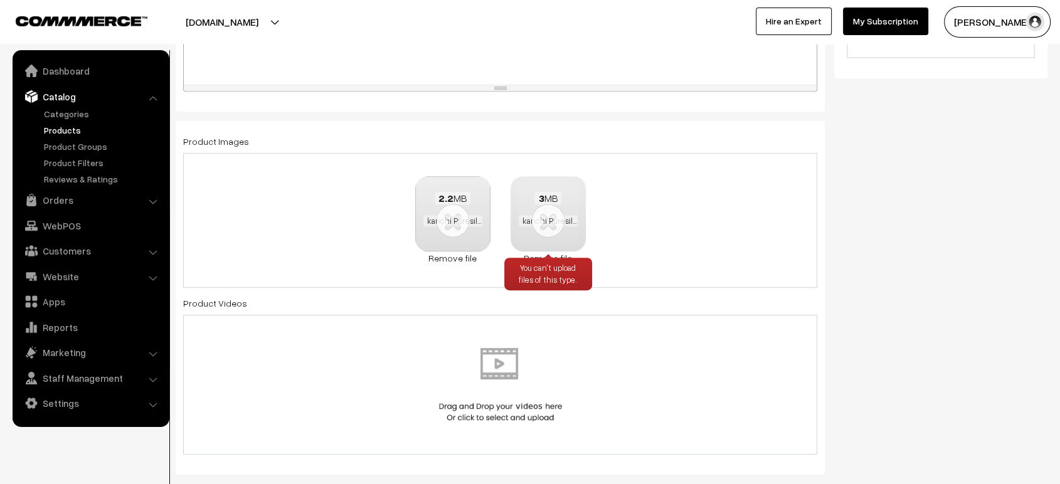
click at [548, 258] on div "You can't upload files of this type." at bounding box center [548, 274] width 88 height 33
click at [557, 252] on link "Remove file" at bounding box center [548, 258] width 75 height 13
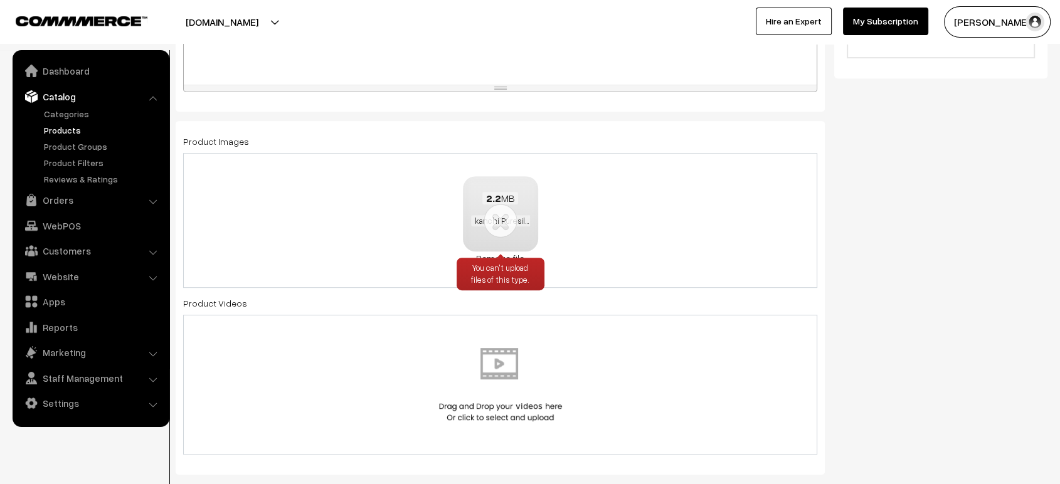
click at [505, 252] on link "Remove file" at bounding box center [500, 258] width 75 height 13
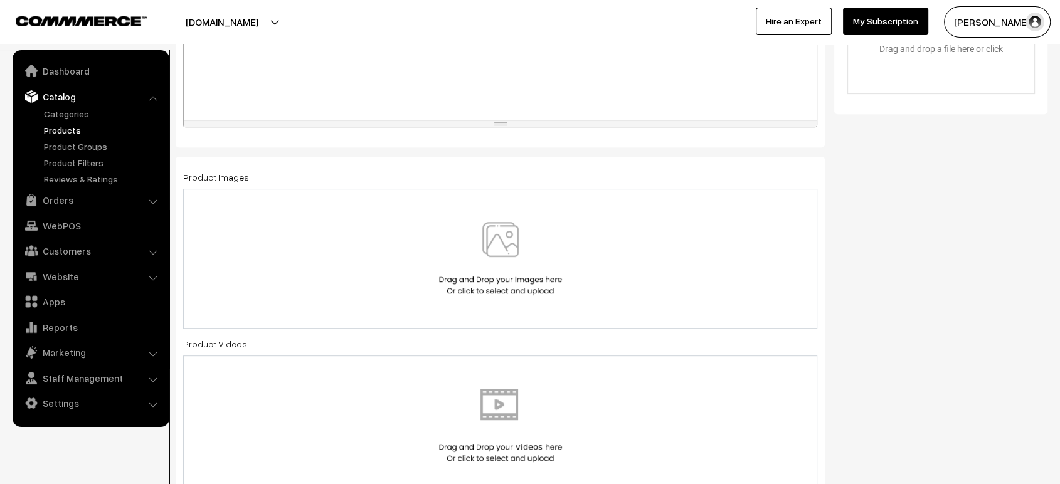
scroll to position [534, 0]
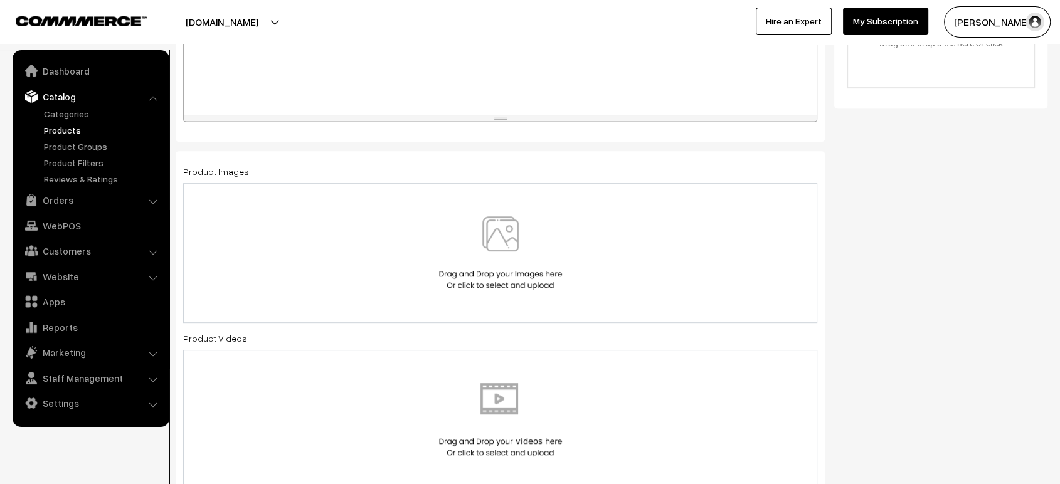
click at [474, 262] on img at bounding box center [500, 252] width 129 height 73
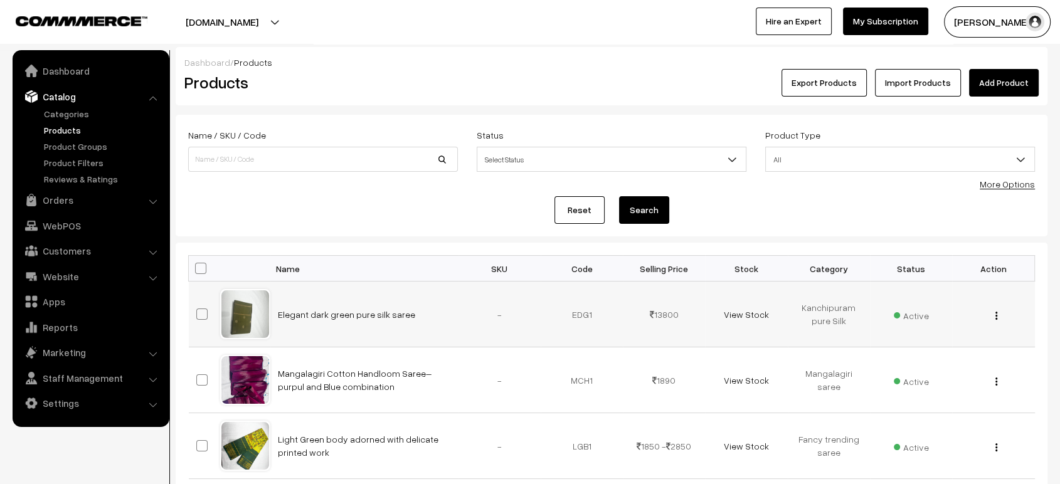
drag, startPoint x: 402, startPoint y: 318, endPoint x: 260, endPoint y: 316, distance: 141.2
click at [260, 316] on tr "Elegant dark green pure silk saree - EDG1 13800" at bounding box center [612, 315] width 846 height 66
copy tr "Elegant dark green pure silk saree"
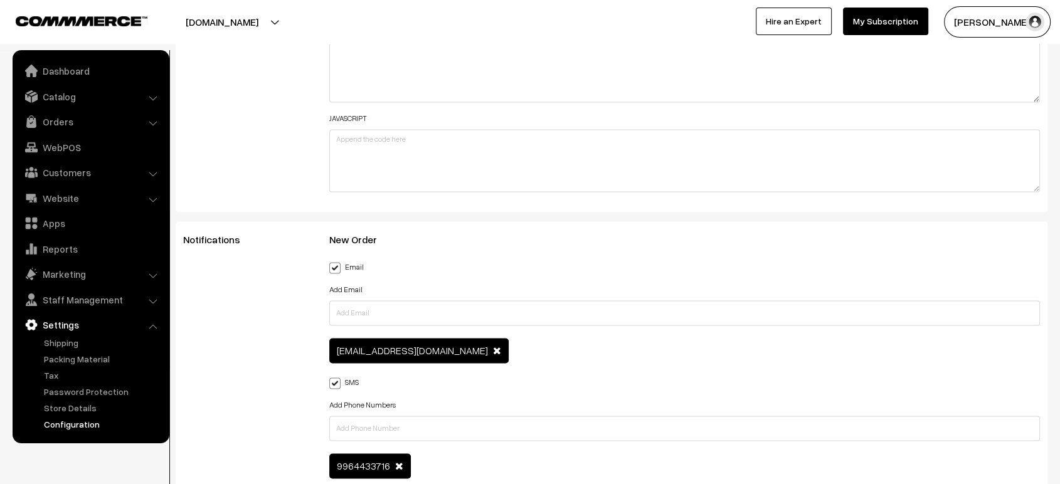
scroll to position [1009, 0]
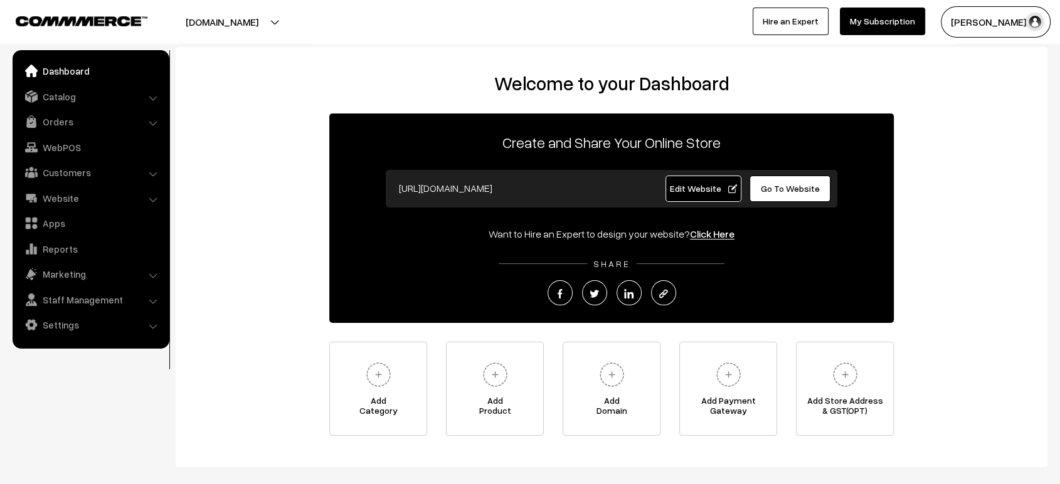
click at [255, 96] on div "Welcome to your Dashboard Create and Share Your Online Store https://kidzoie.co…" at bounding box center [611, 254] width 847 height 364
click at [54, 328] on link "Settings" at bounding box center [90, 325] width 149 height 23
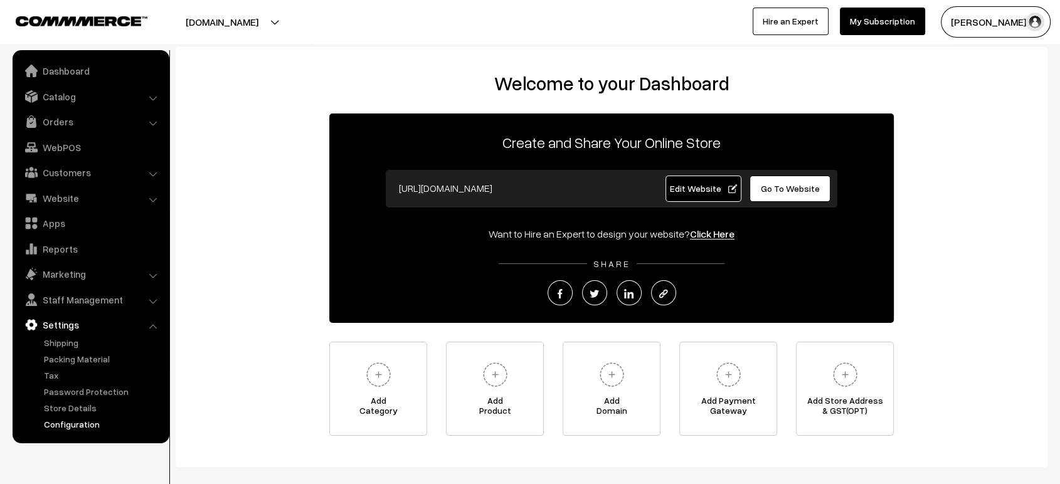
click at [88, 420] on link "Configuration" at bounding box center [103, 424] width 124 height 13
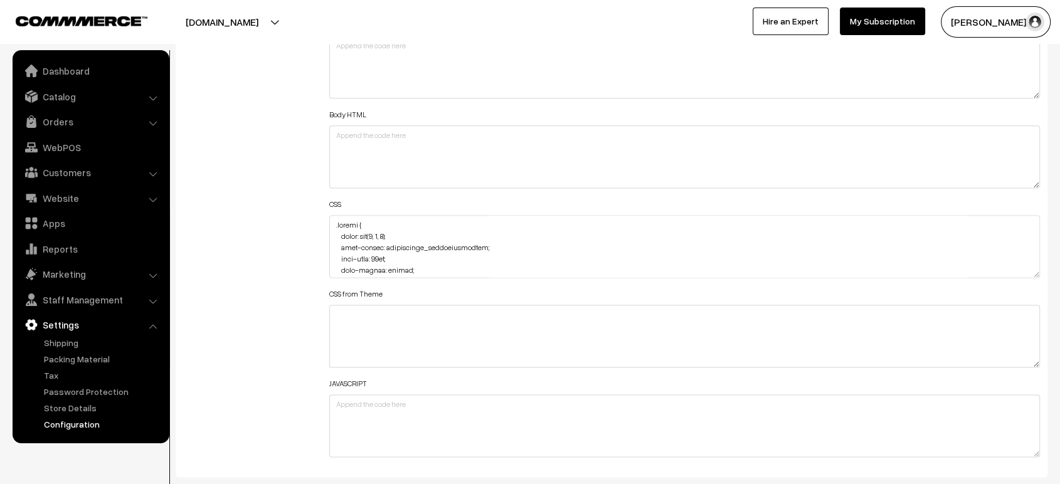
scroll to position [1602, 0]
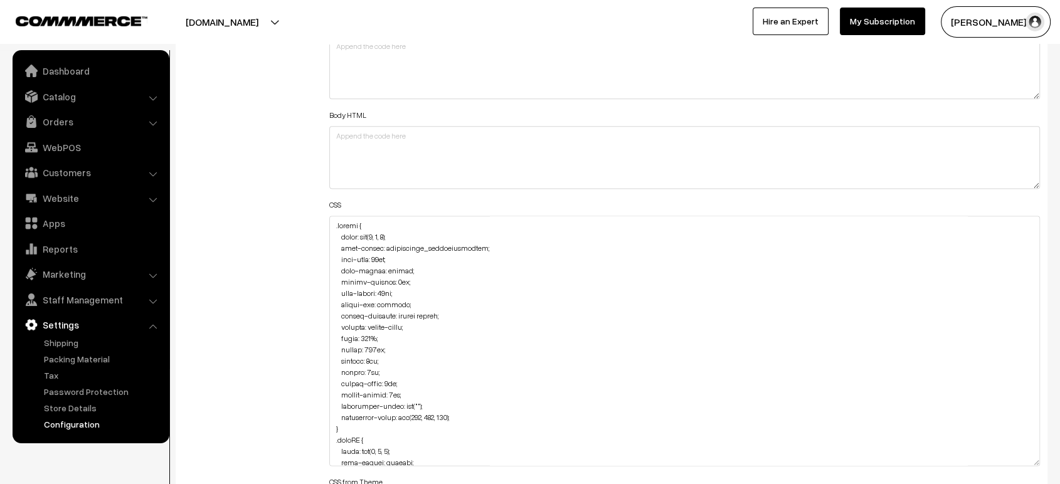
drag, startPoint x: 1035, startPoint y: 270, endPoint x: 966, endPoint y: 517, distance: 256.7
click at [339, 433] on textarea at bounding box center [684, 370] width 711 height 309
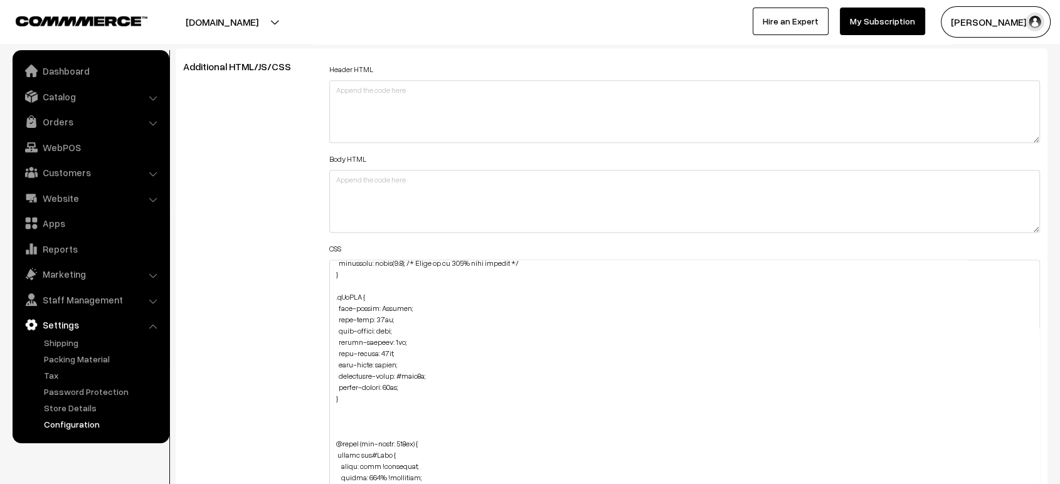
scroll to position [2171, 0]
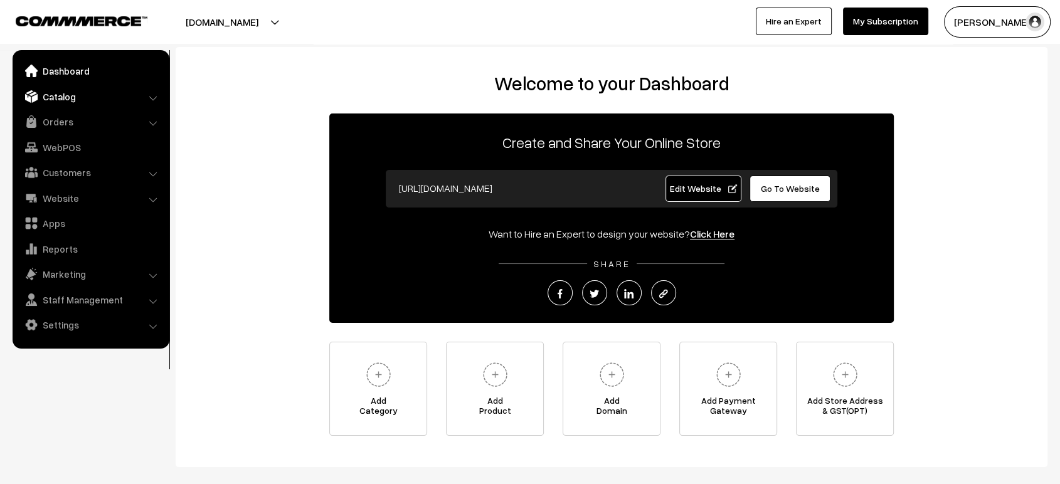
click at [93, 102] on link "Catalog" at bounding box center [90, 96] width 149 height 23
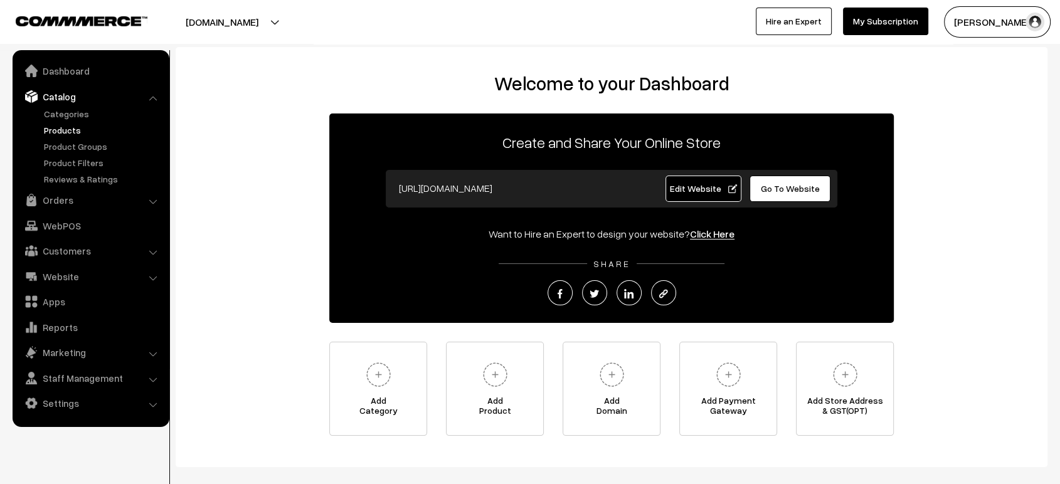
click at [76, 134] on link "Products" at bounding box center [103, 130] width 124 height 13
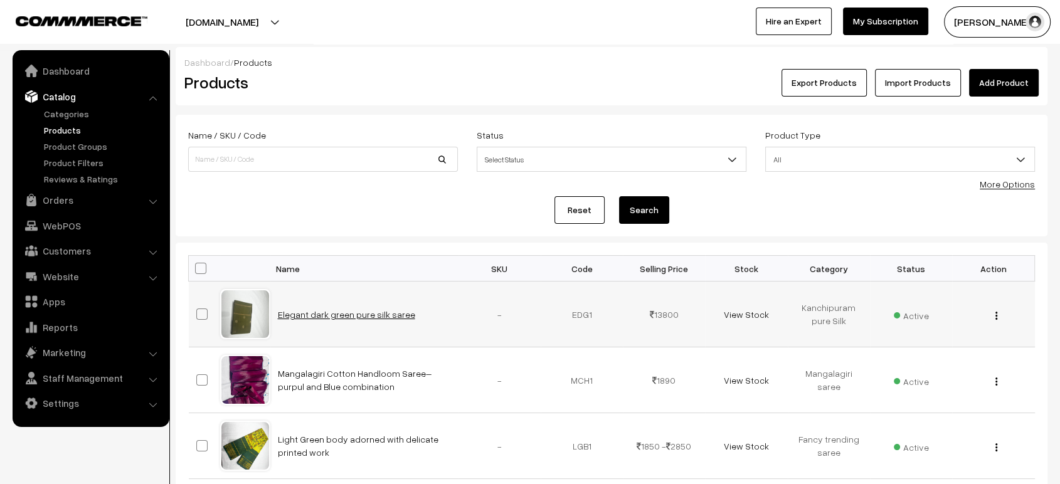
click at [345, 316] on link "Elegant dark green pure silk saree" at bounding box center [346, 314] width 137 height 11
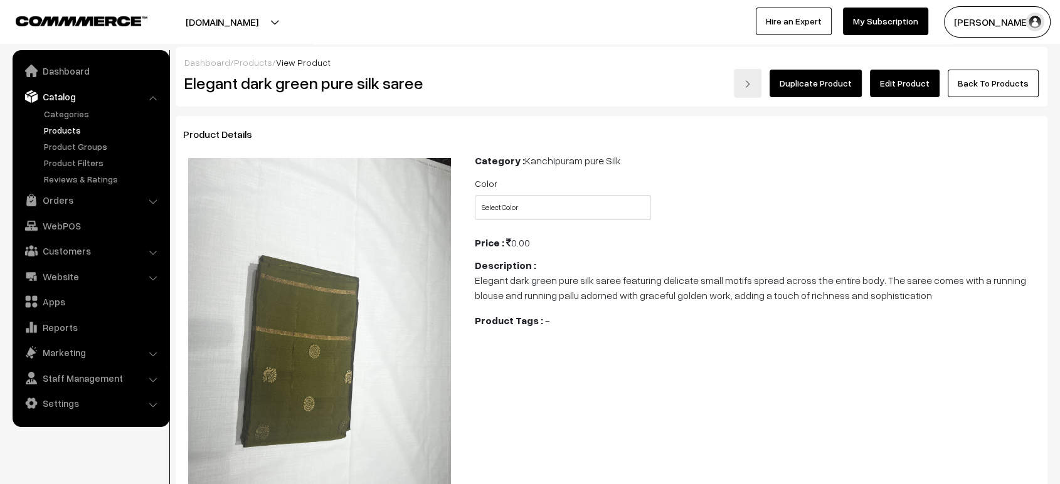
click at [932, 80] on link "Edit Product" at bounding box center [905, 84] width 70 height 28
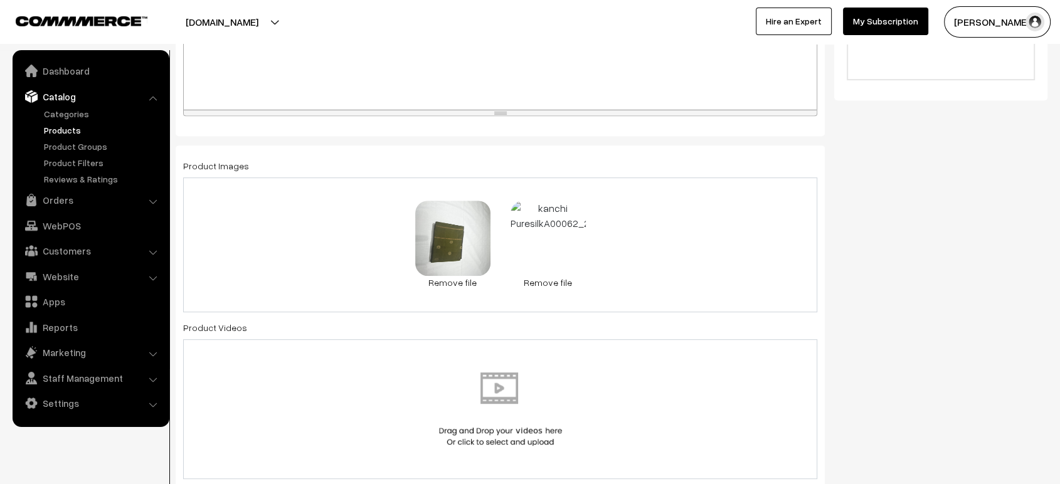
scroll to position [592, 0]
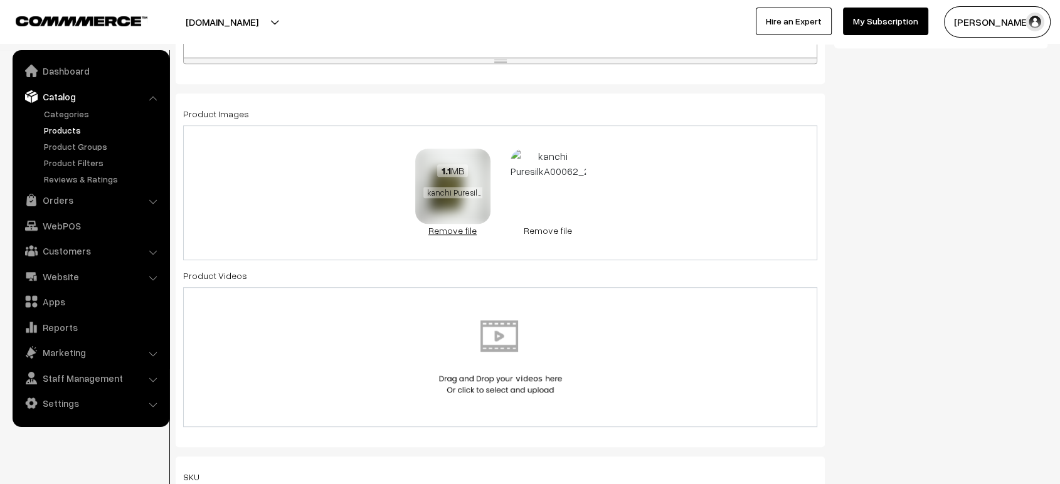
click at [461, 228] on link "Remove file" at bounding box center [452, 230] width 75 height 13
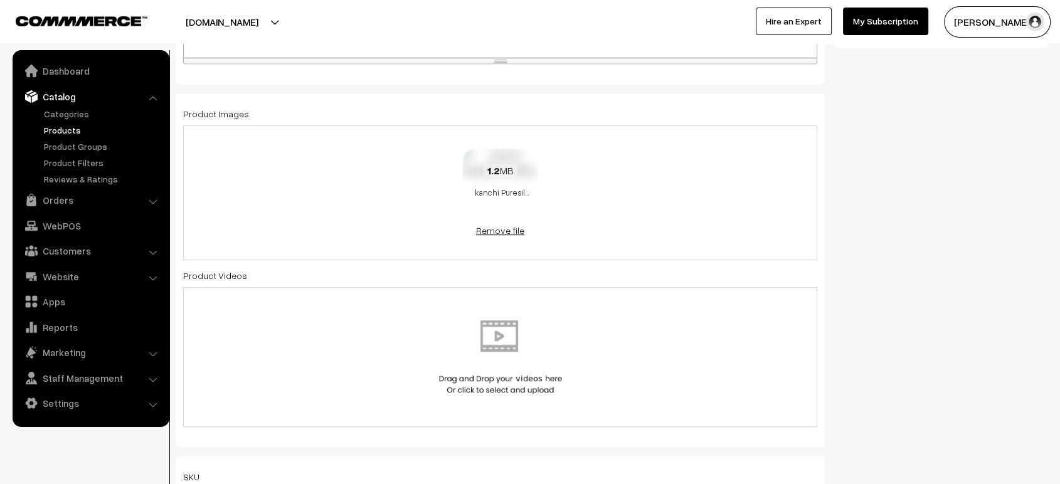
click at [494, 225] on link "Remove file" at bounding box center [500, 230] width 75 height 13
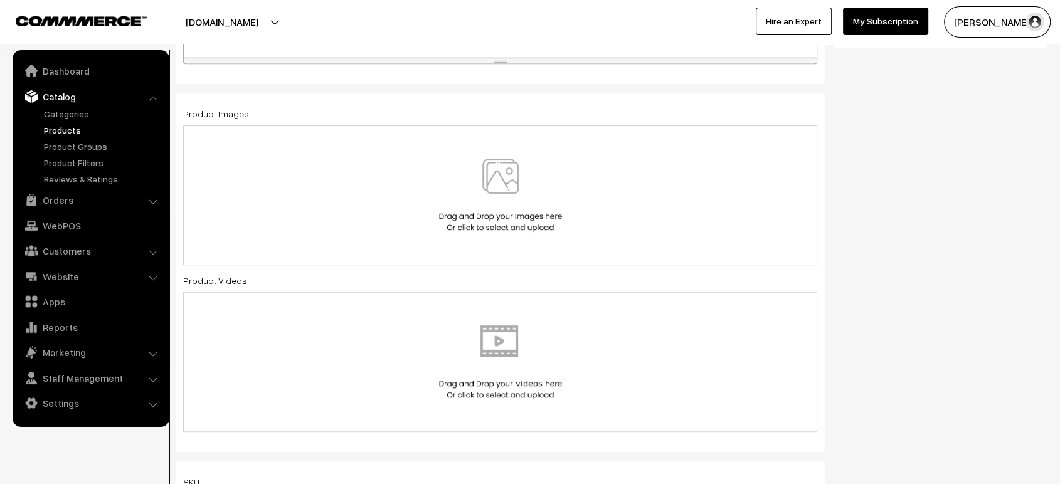
click at [423, 183] on div at bounding box center [500, 195] width 608 height 73
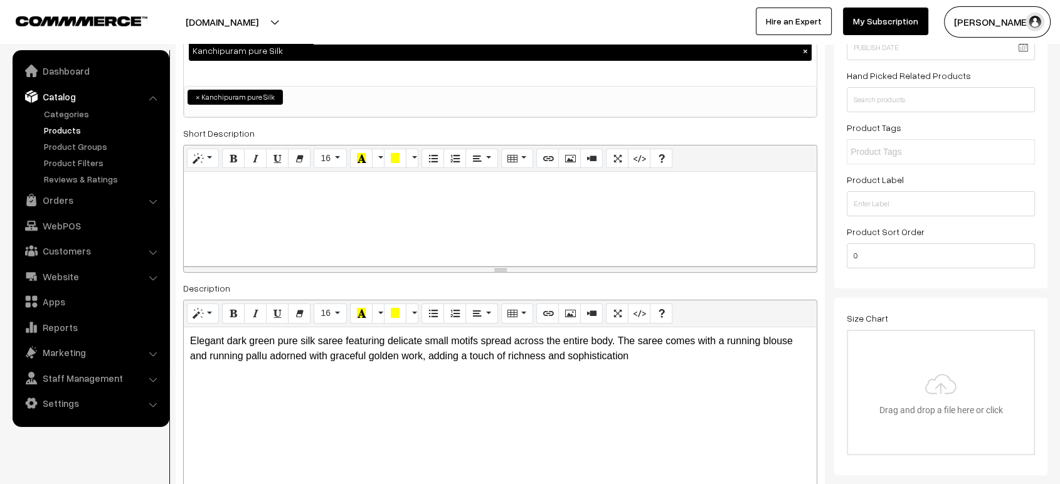
scroll to position [0, 0]
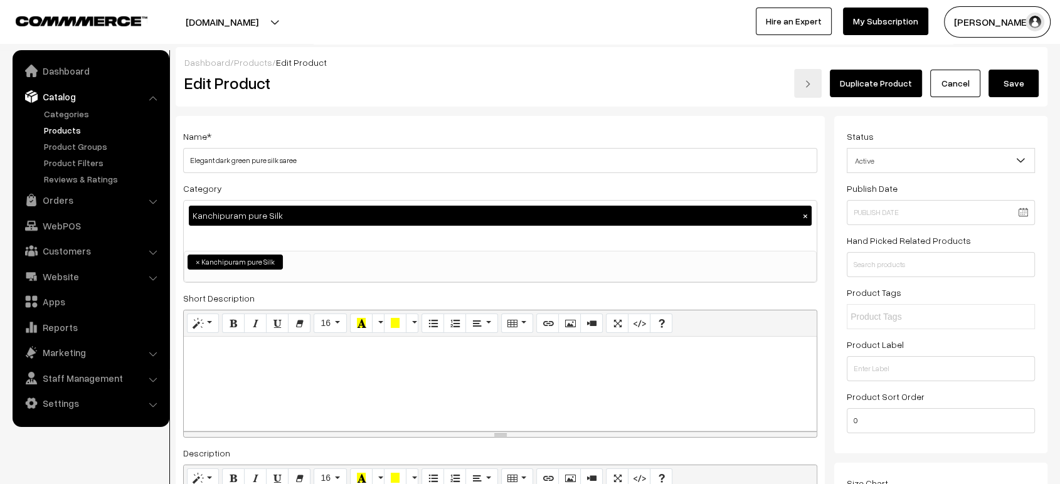
click at [1014, 85] on button "Save" at bounding box center [1014, 84] width 50 height 28
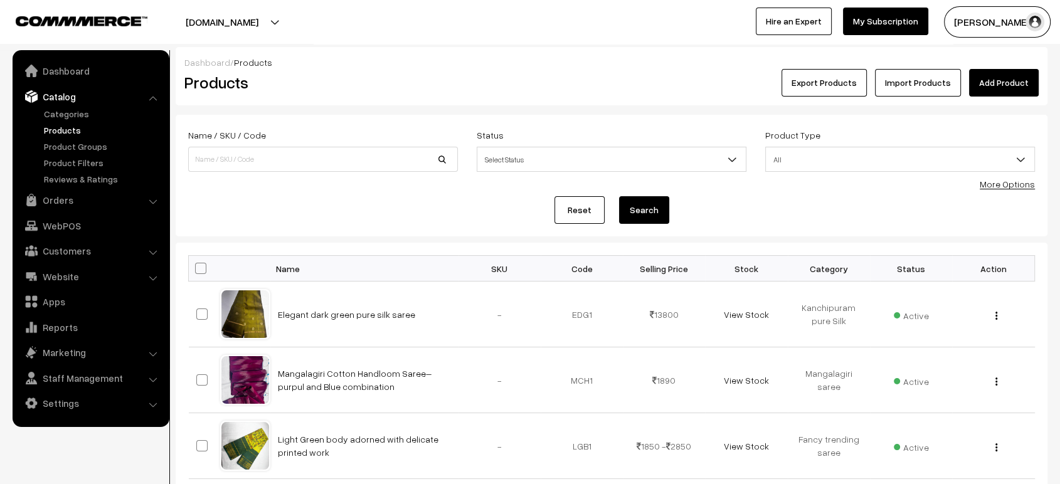
click at [450, 78] on h2 "Products" at bounding box center [320, 82] width 272 height 19
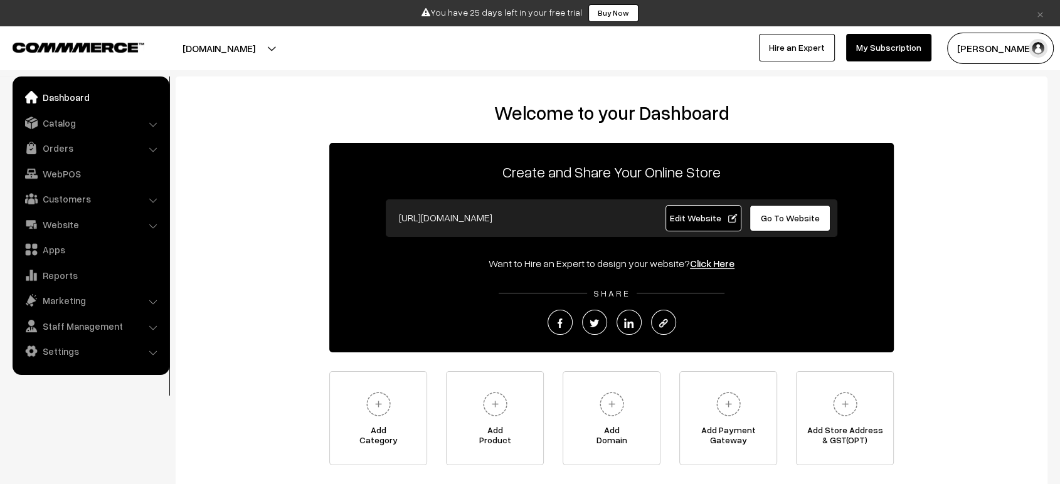
click at [1040, 12] on link "×" at bounding box center [1040, 13] width 17 height 15
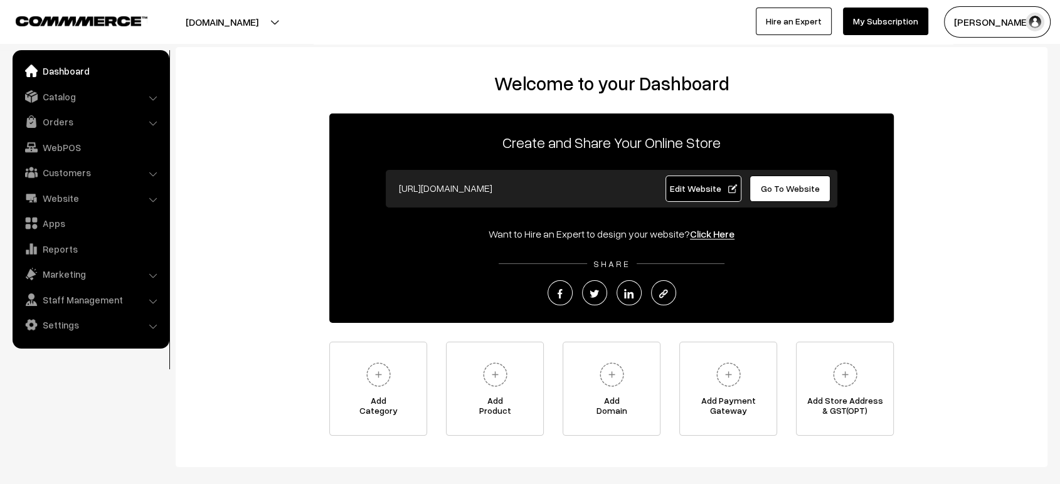
click at [251, 90] on h2 "Welcome to your Dashboard" at bounding box center [611, 83] width 847 height 23
click at [57, 224] on link "Apps" at bounding box center [90, 223] width 149 height 23
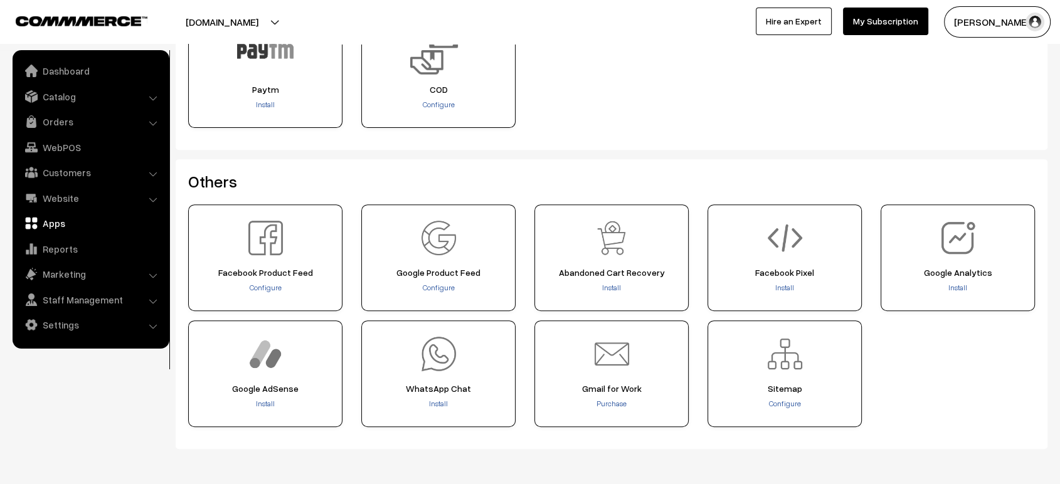
scroll to position [499, 0]
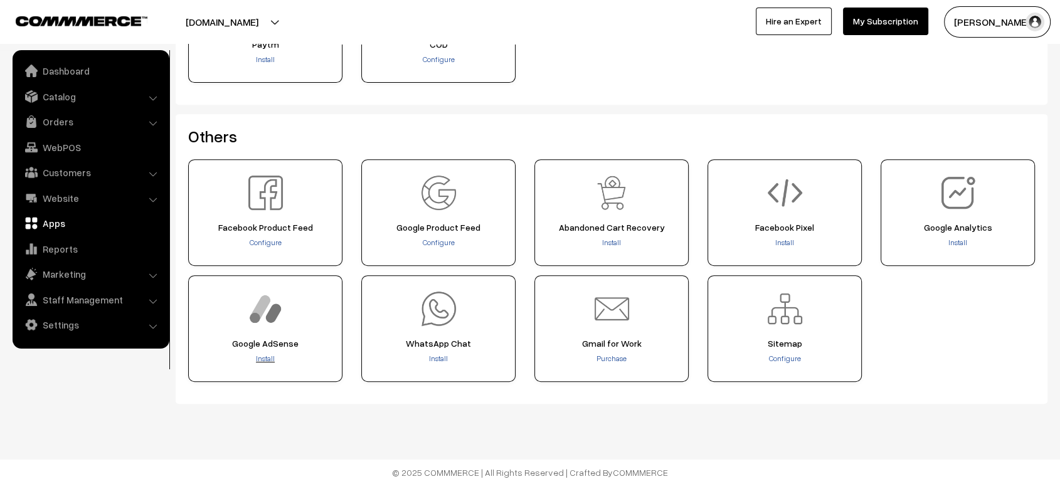
click at [260, 356] on span "Install" at bounding box center [265, 358] width 19 height 9
